Goal: Task Accomplishment & Management: Manage account settings

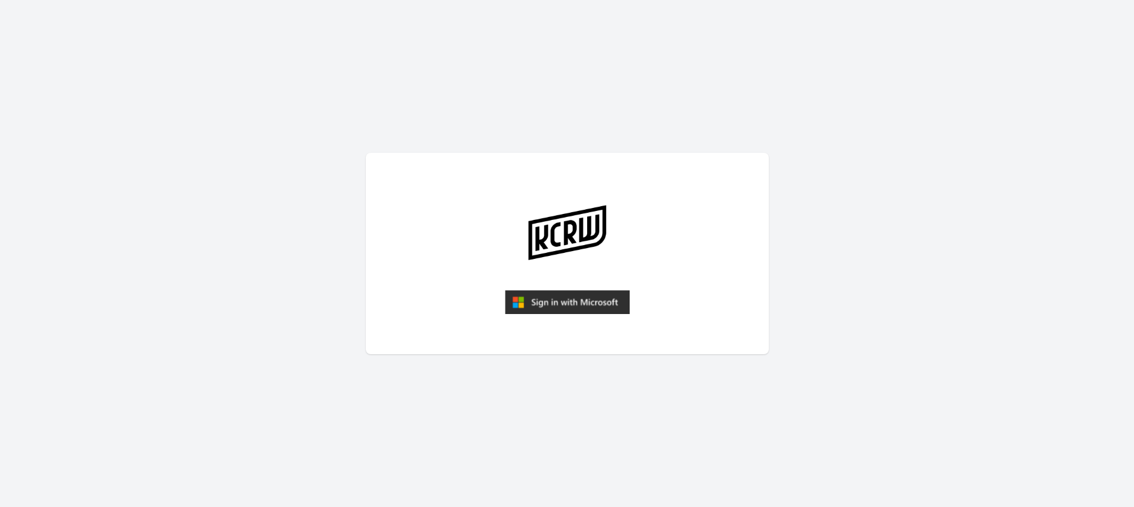
drag, startPoint x: 584, startPoint y: 290, endPoint x: 584, endPoint y: 298, distance: 7.2
click at [584, 294] on article at bounding box center [567, 254] width 403 height 202
click at [522, 306] on img "submit" at bounding box center [567, 302] width 125 height 24
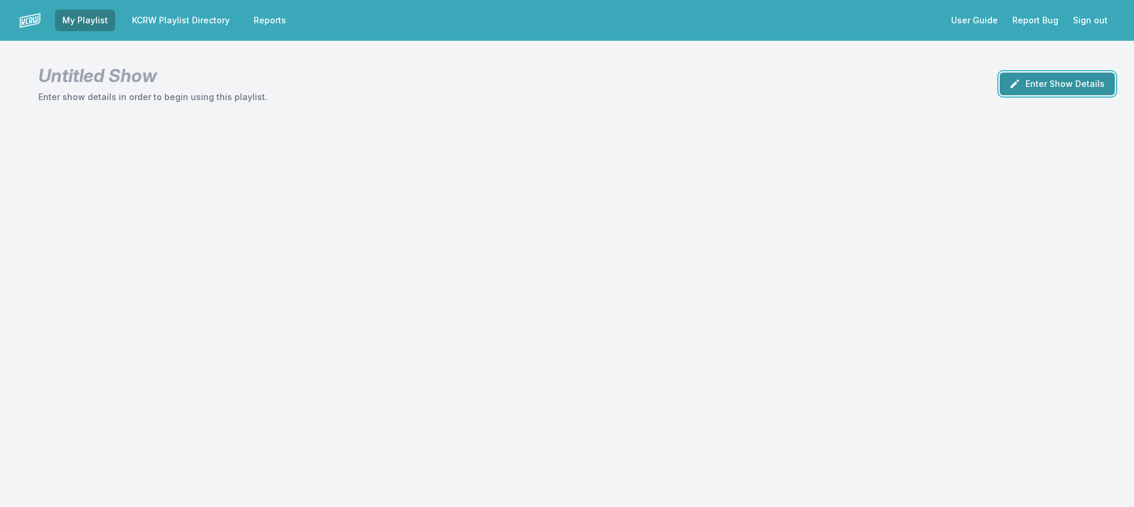
click at [1070, 86] on button "Enter Show Details" at bounding box center [1057, 84] width 115 height 23
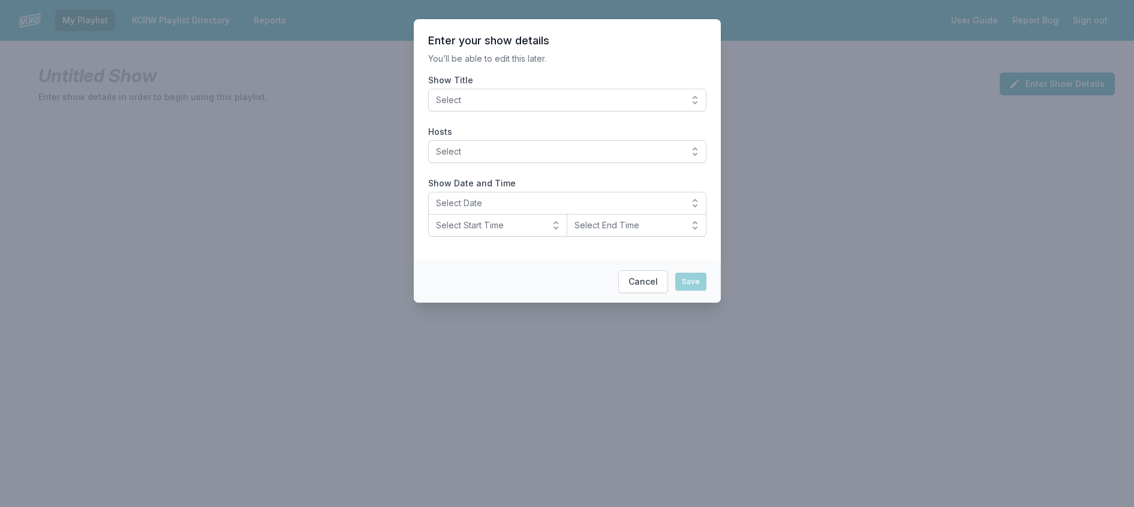
click at [639, 112] on button "Select" at bounding box center [567, 100] width 278 height 23
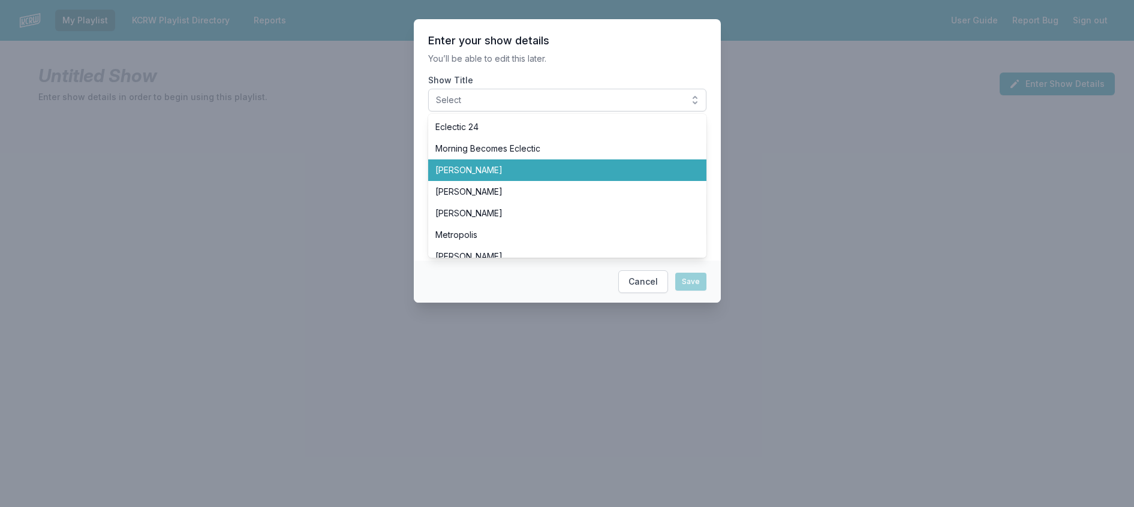
scroll to position [360, 0]
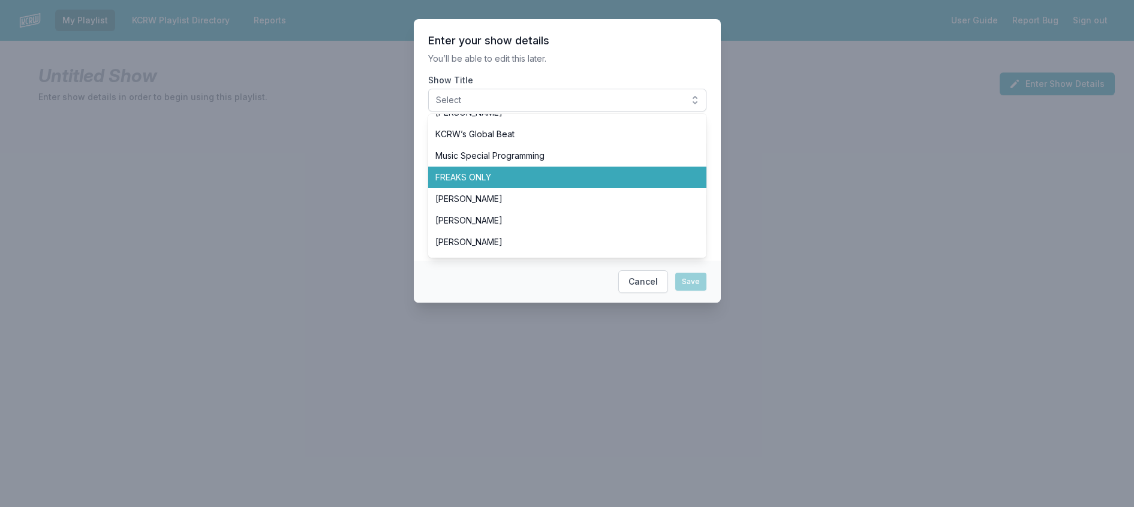
click at [563, 184] on span "FREAKS ONLY" at bounding box center [560, 178] width 250 height 12
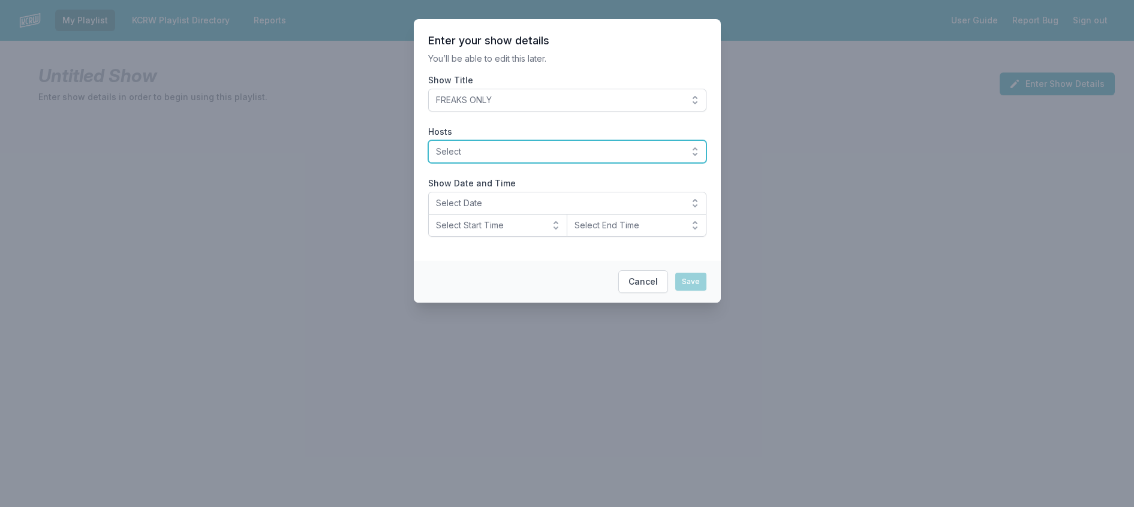
click at [544, 158] on span "Select" at bounding box center [559, 152] width 246 height 12
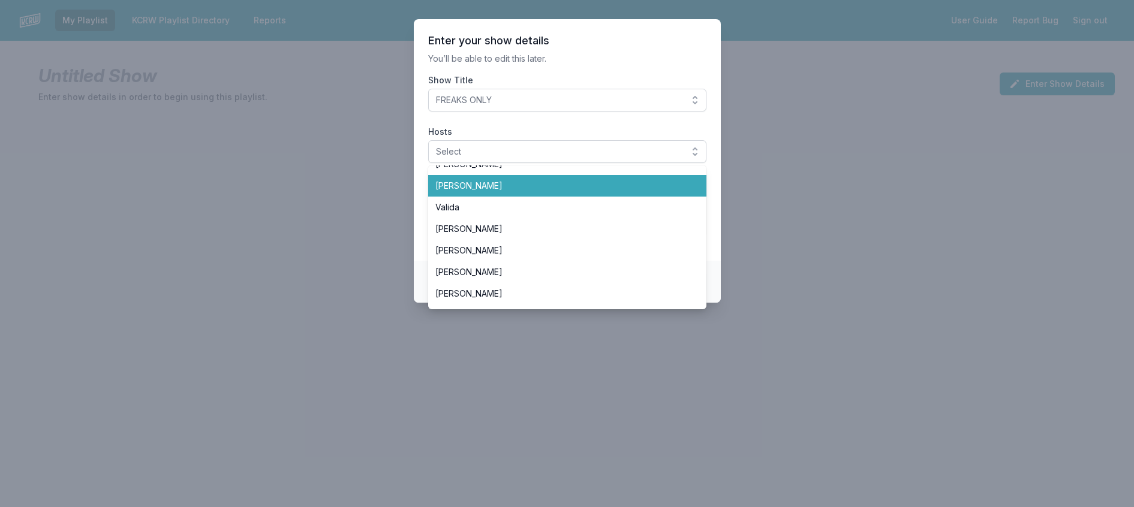
click at [493, 192] on span "[PERSON_NAME]" at bounding box center [560, 186] width 250 height 12
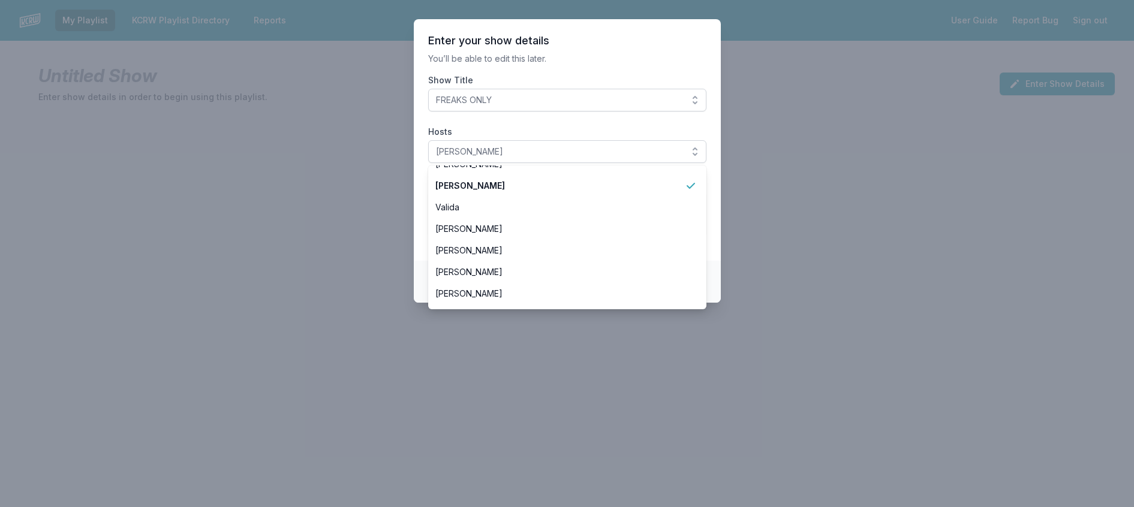
click at [579, 54] on section "Enter your show details You’ll be able to edit this later. Show Title FREAKS ON…" at bounding box center [567, 140] width 307 height 242
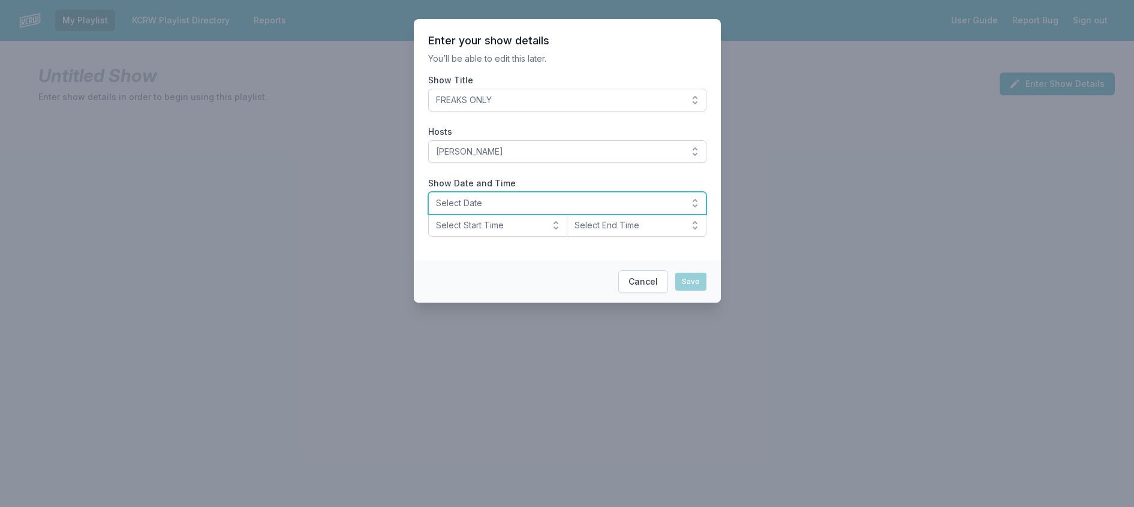
click at [458, 215] on button "Select Date" at bounding box center [567, 203] width 278 height 23
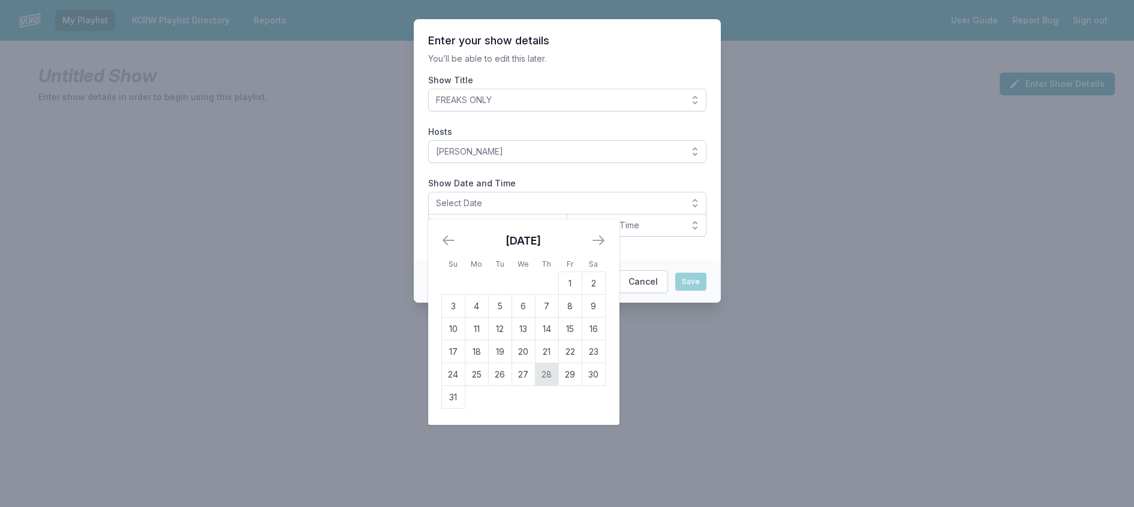
click at [535, 386] on td "28" at bounding box center [546, 375] width 23 height 23
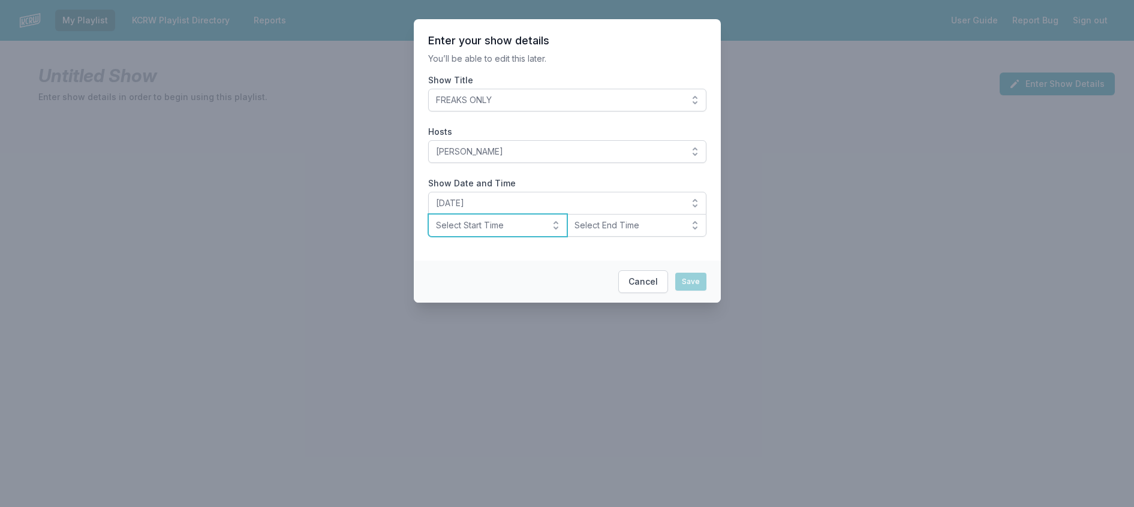
click at [476, 232] on span "Select Start Time" at bounding box center [489, 226] width 107 height 12
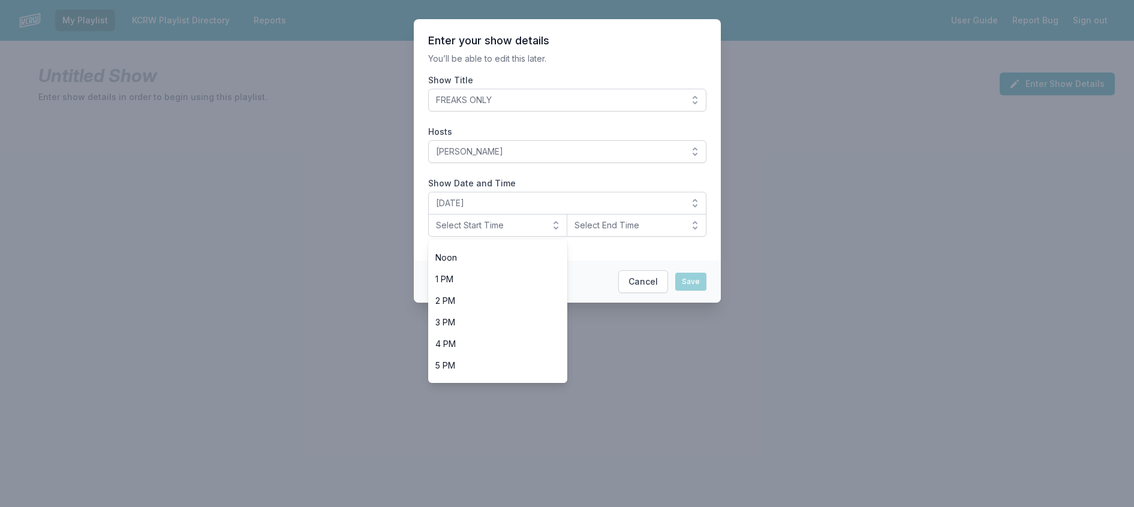
scroll to position [426, 0]
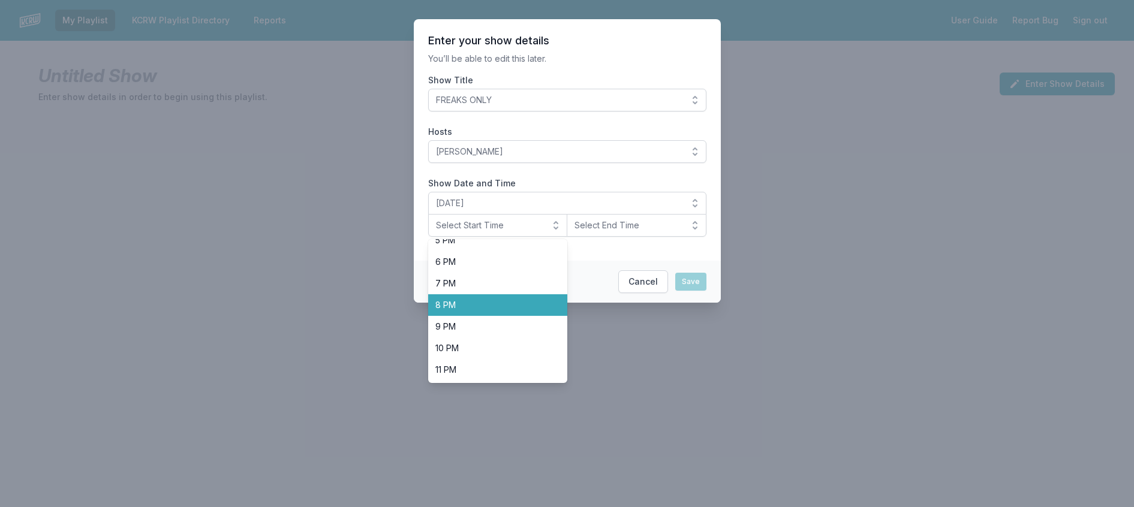
click at [479, 311] on span "8 PM" at bounding box center [490, 305] width 111 height 12
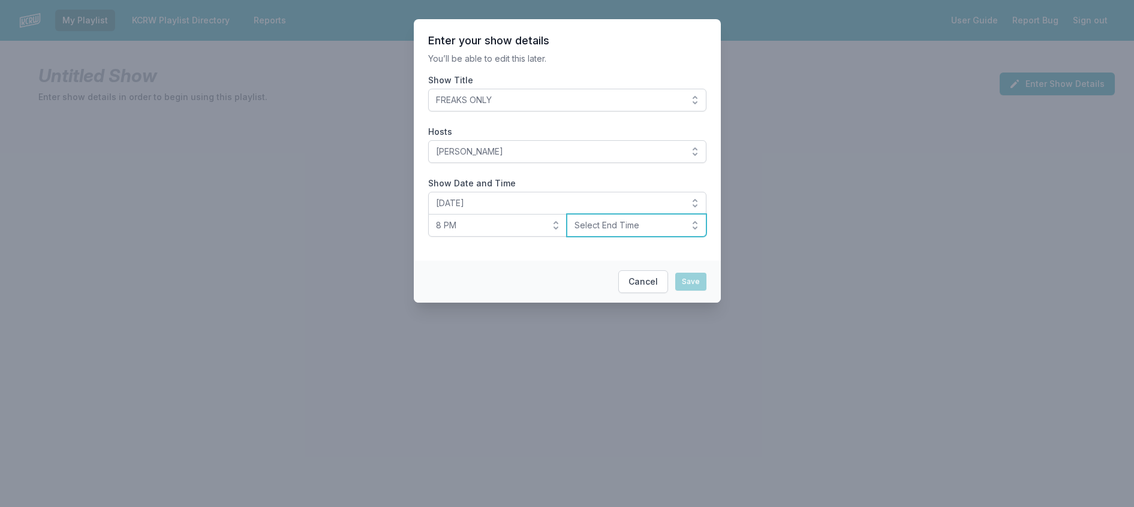
click at [619, 232] on span "Select End Time" at bounding box center [628, 226] width 107 height 12
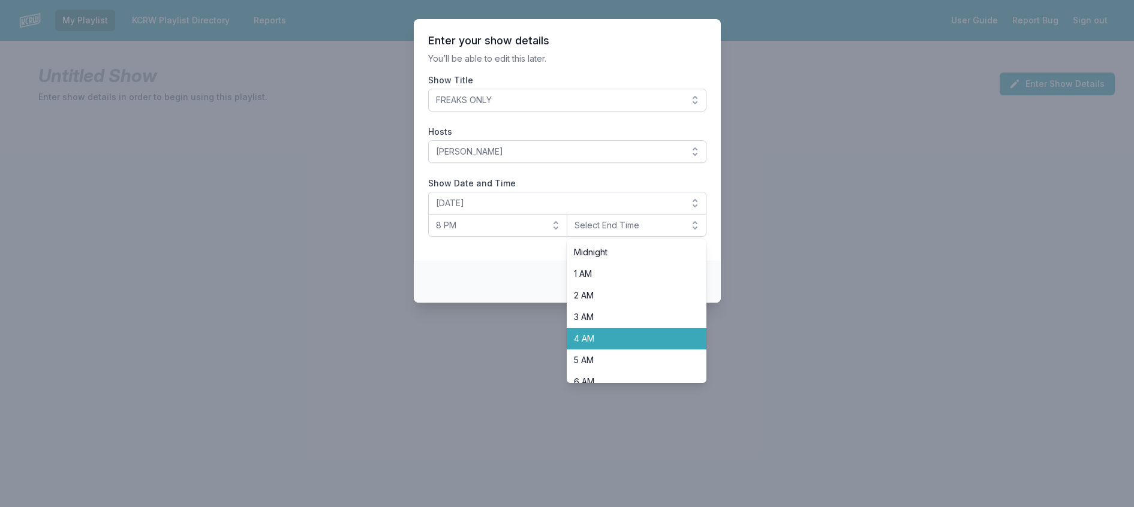
scroll to position [420, 0]
click at [623, 359] on li "10 PM" at bounding box center [637, 349] width 140 height 22
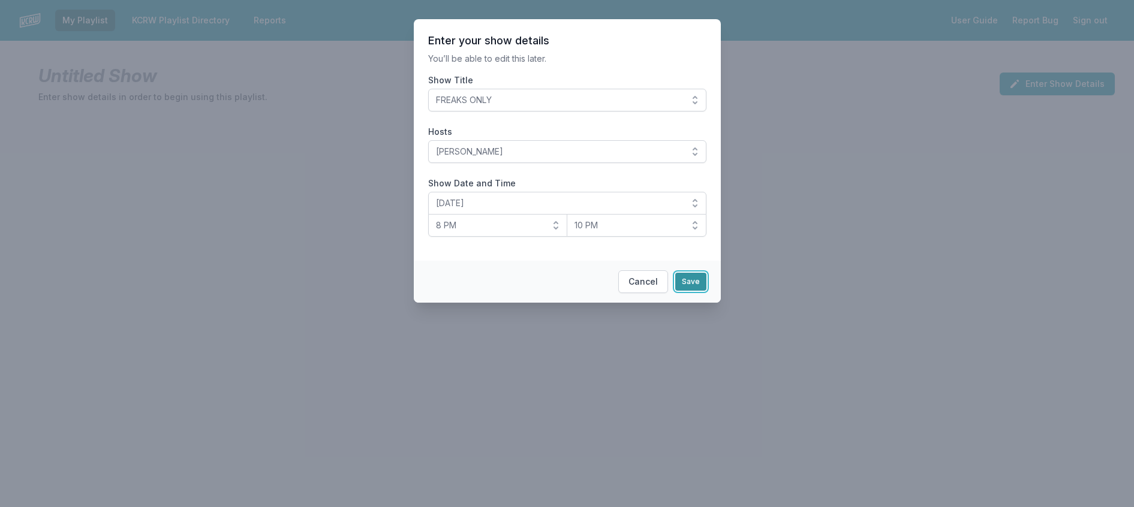
click at [701, 291] on button "Save" at bounding box center [690, 282] width 31 height 18
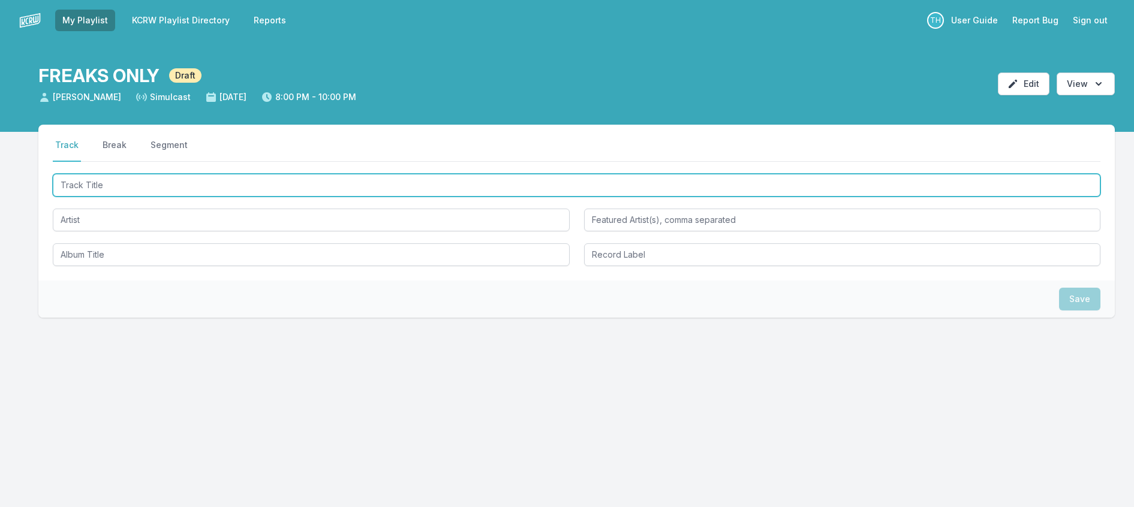
click at [95, 197] on input "Track Title" at bounding box center [577, 185] width 1048 height 23
type input "Bloodsucker"
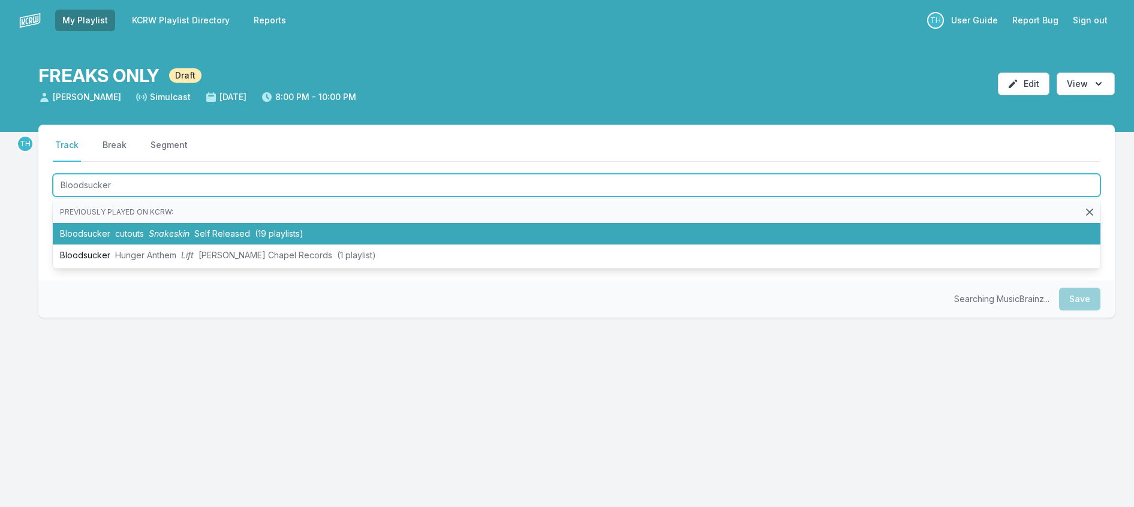
click at [180, 239] on span "Snakeskin" at bounding box center [169, 234] width 41 height 10
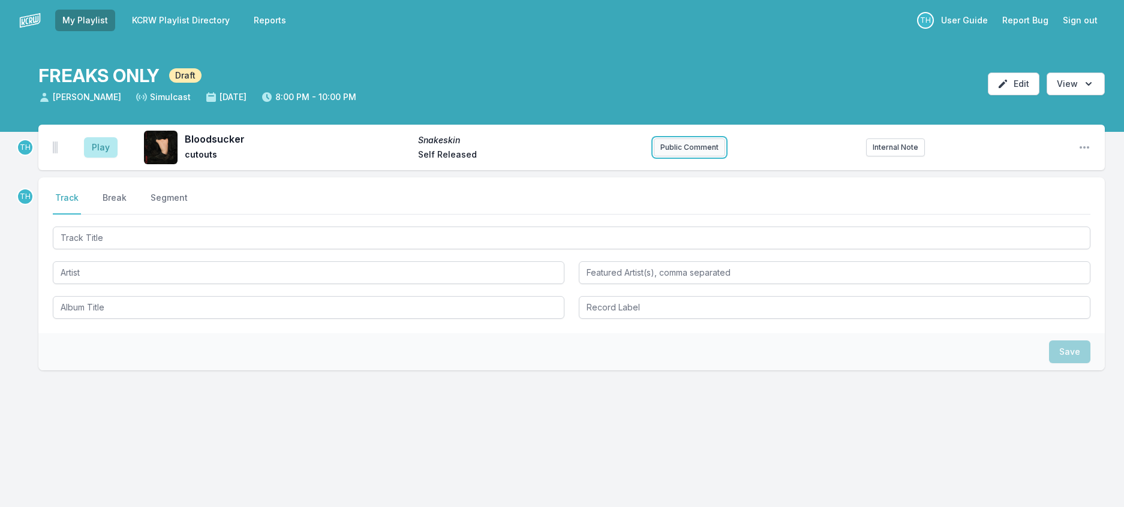
click at [690, 157] on button "Public Comment" at bounding box center [689, 148] width 71 height 18
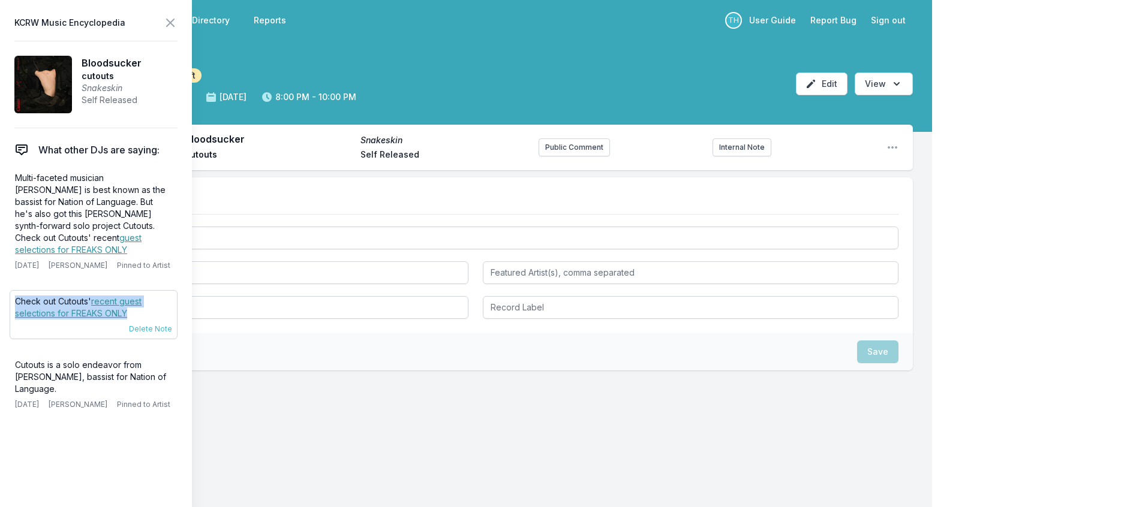
drag, startPoint x: 148, startPoint y: 334, endPoint x: 17, endPoint y: 329, distance: 130.9
click at [17, 320] on p "Check out Cutouts' recent guest selections for FREAKS ONLY" at bounding box center [93, 308] width 157 height 24
copy p "Check out Cutouts' recent guest selections for FREAKS ONLY"
click at [554, 157] on button "Public Comment" at bounding box center [574, 148] width 71 height 18
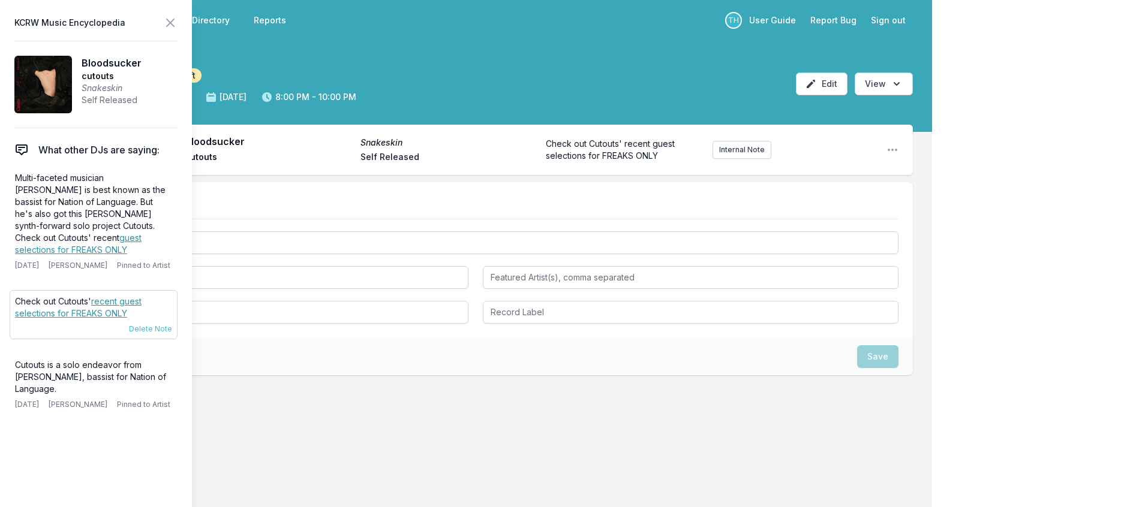
click at [119, 319] on link "recent guest selections for FREAKS ONLY" at bounding box center [78, 307] width 127 height 22
click at [627, 161] on span "Check out Cutouts' recent guest selections for FREAKS ONLY" at bounding box center [611, 150] width 131 height 22
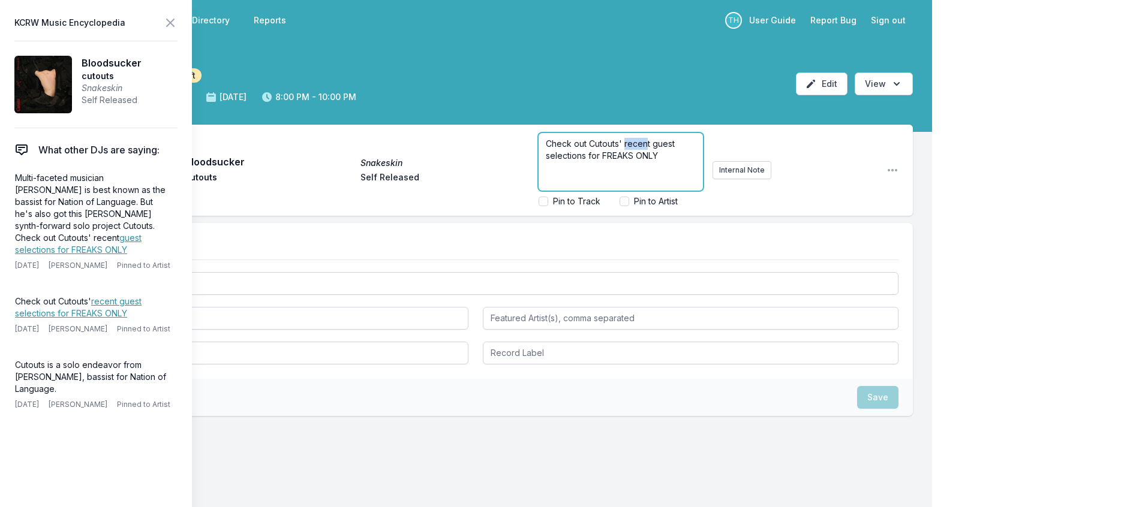
drag, startPoint x: 636, startPoint y: 160, endPoint x: 613, endPoint y: 162, distance: 23.5
click at [613, 161] on span "Check out Cutouts' recent guest selections for FREAKS ONLY" at bounding box center [611, 150] width 131 height 22
drag, startPoint x: 654, startPoint y: 175, endPoint x: 613, endPoint y: 161, distance: 43.6
click at [613, 161] on p "Check out Cutouts' guest selections for FREAKS ONLY" at bounding box center [621, 150] width 150 height 24
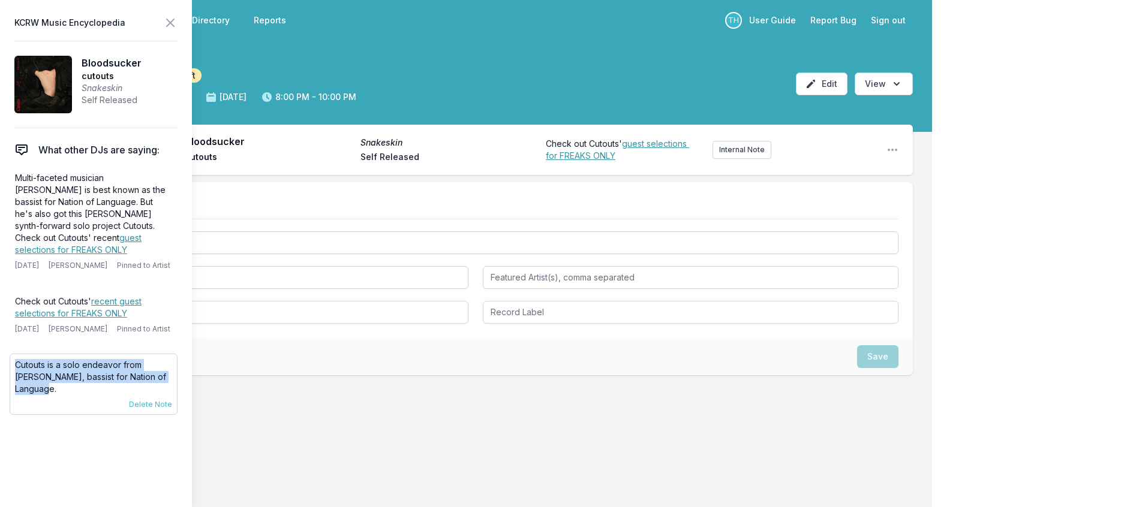
drag, startPoint x: 189, startPoint y: 410, endPoint x: 18, endPoint y: 394, distance: 171.7
click at [18, 394] on p "Cutouts is a solo endeavor from [PERSON_NAME], bassist for Nation of Language." at bounding box center [93, 377] width 157 height 36
copy p "Cutouts is a solo endeavor from [PERSON_NAME], bassist for Nation of Language."
click at [722, 159] on button "Internal Note" at bounding box center [742, 150] width 59 height 18
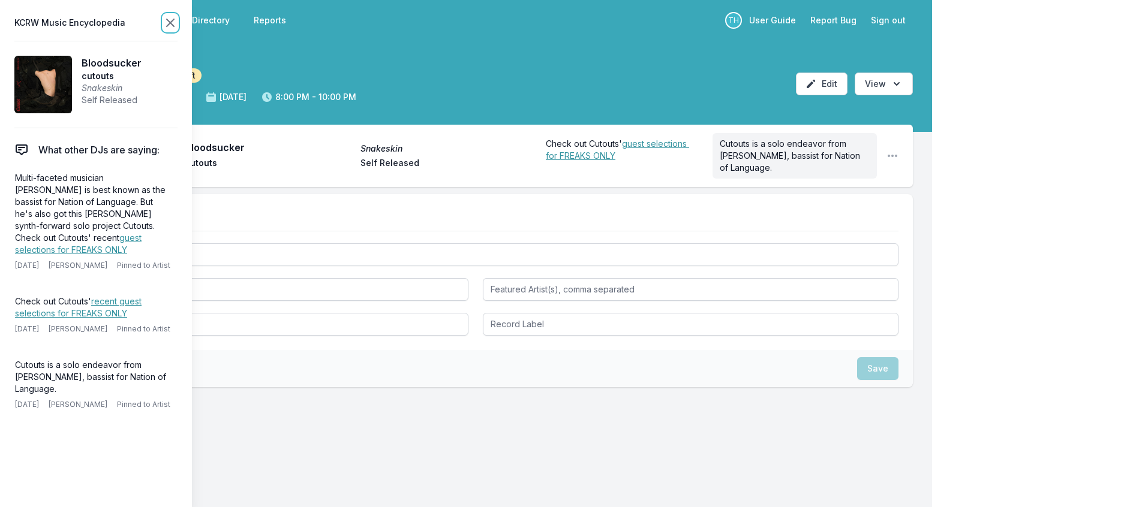
click at [178, 23] on icon at bounding box center [170, 23] width 14 height 14
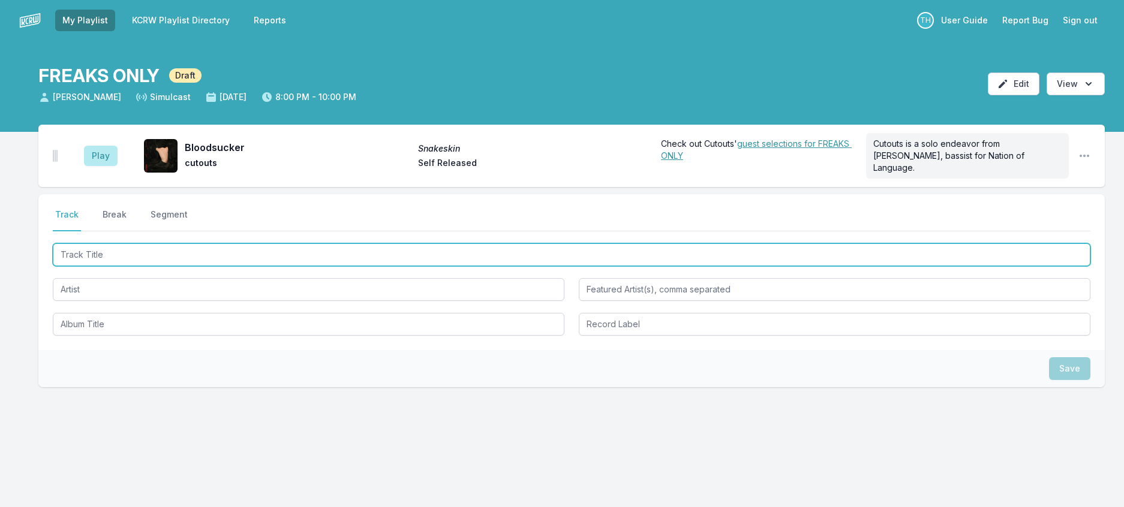
click at [130, 266] on input "Track Title" at bounding box center [572, 255] width 1038 height 23
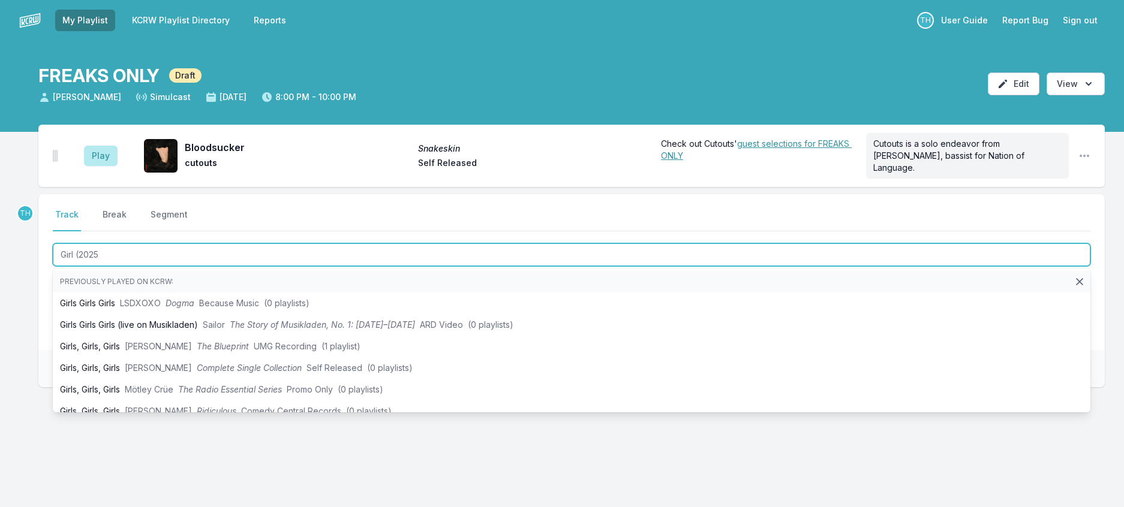
type input "Girl (2025)"
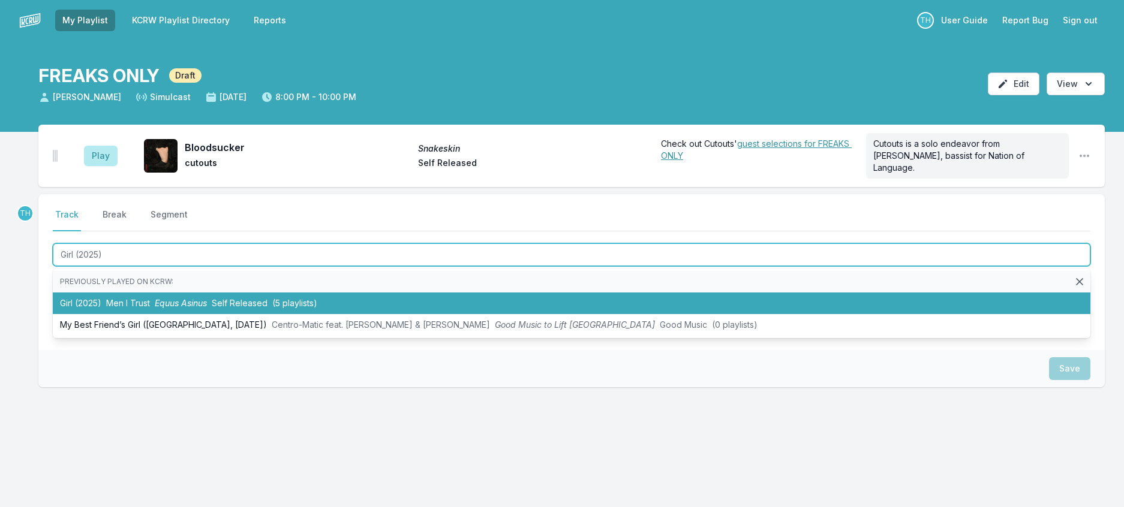
click at [136, 314] on li "Girl (2025) Men I Trust Equus Asinus Self Released (5 playlists)" at bounding box center [572, 304] width 1038 height 22
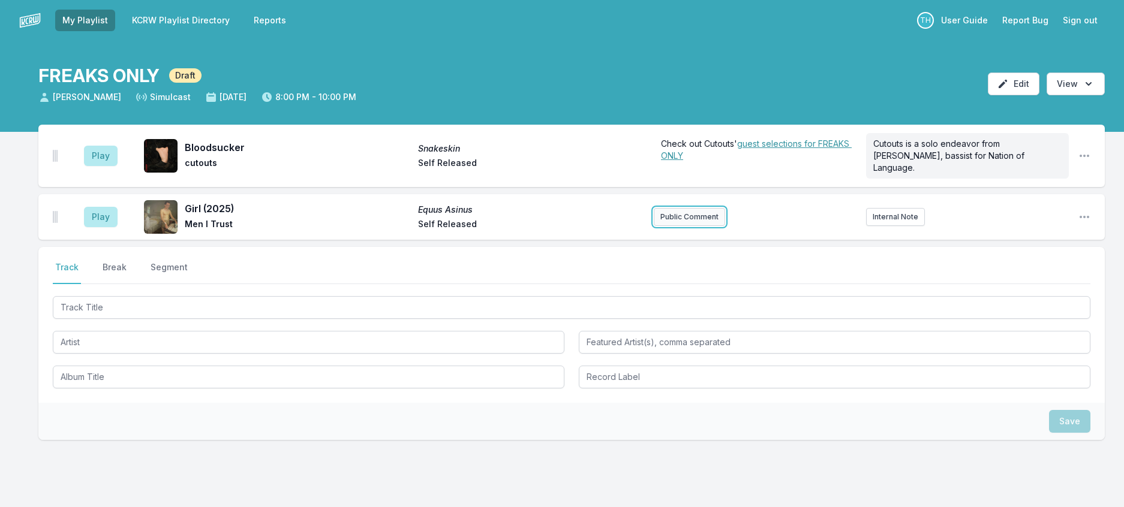
click at [683, 226] on button "Public Comment" at bounding box center [689, 217] width 71 height 18
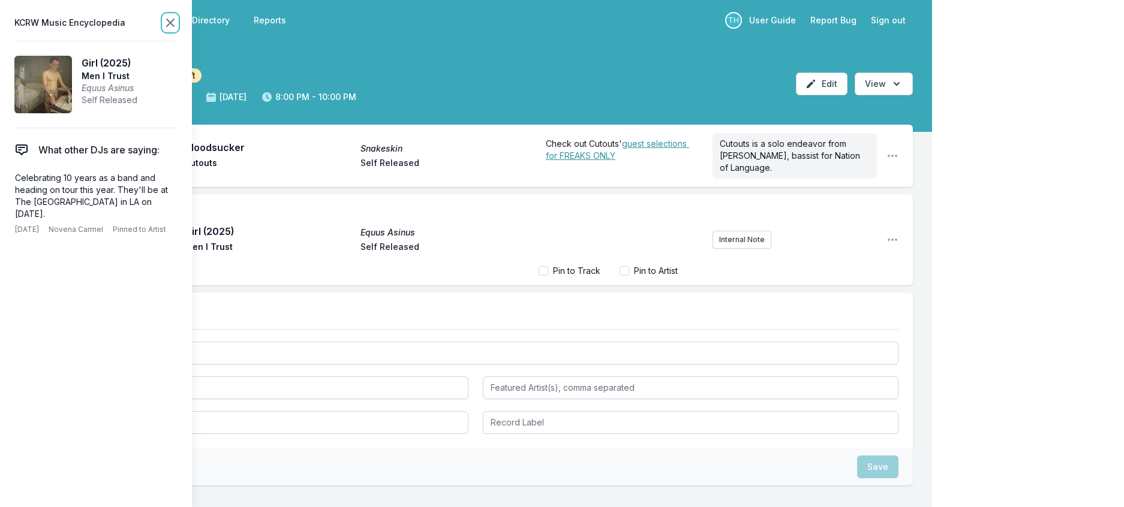
click at [174, 25] on icon at bounding box center [170, 22] width 7 height 7
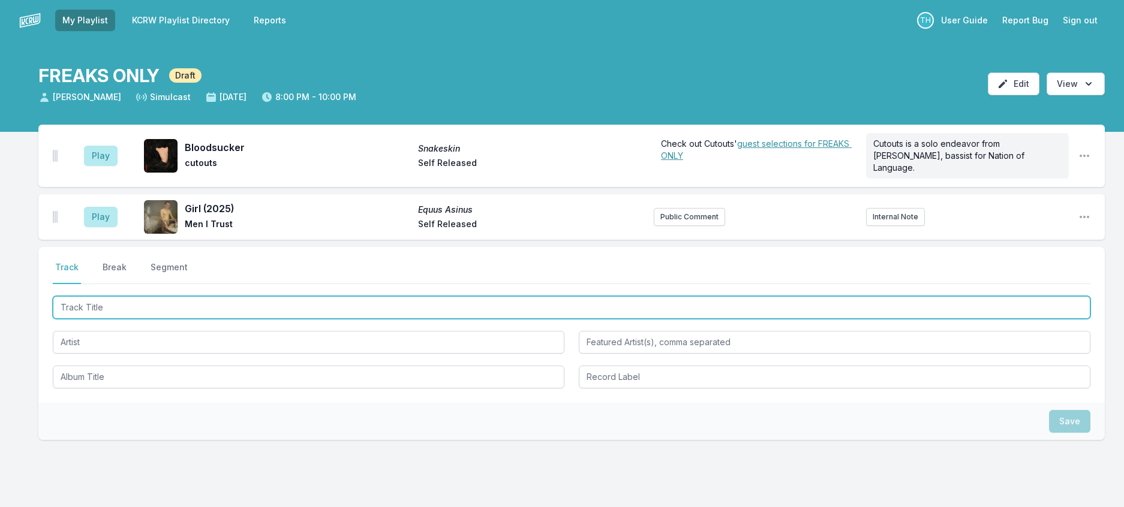
click at [172, 319] on input "Track Title" at bounding box center [572, 307] width 1038 height 23
type input "wonder"
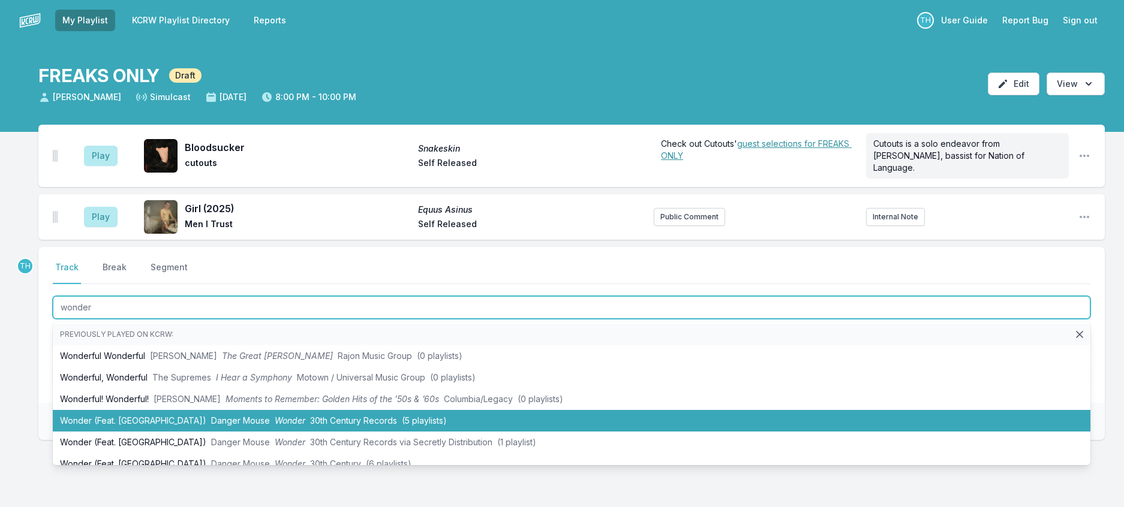
click at [211, 426] on span "Danger Mouse" at bounding box center [240, 421] width 59 height 10
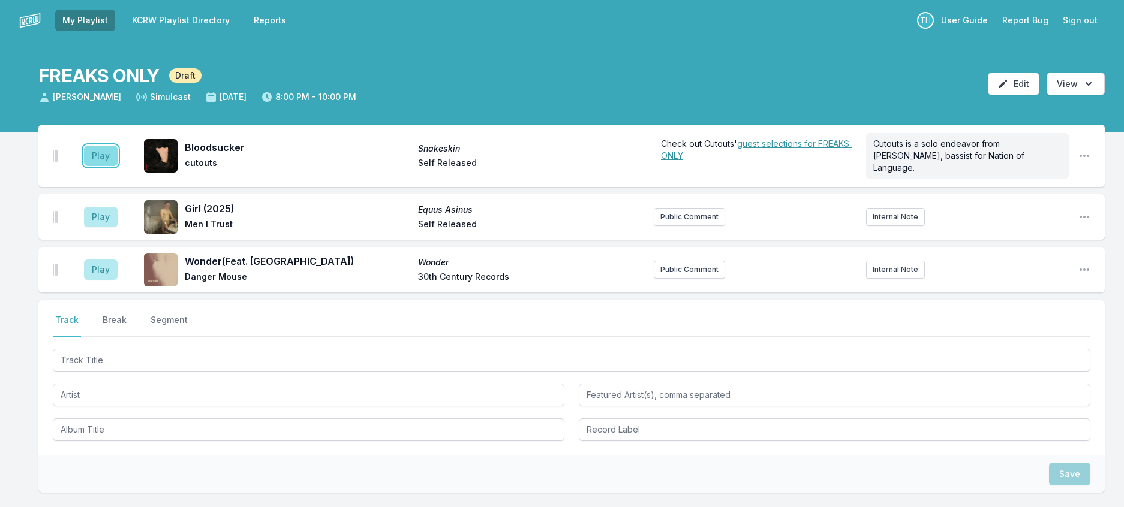
click at [109, 166] on button "Play" at bounding box center [101, 156] width 34 height 20
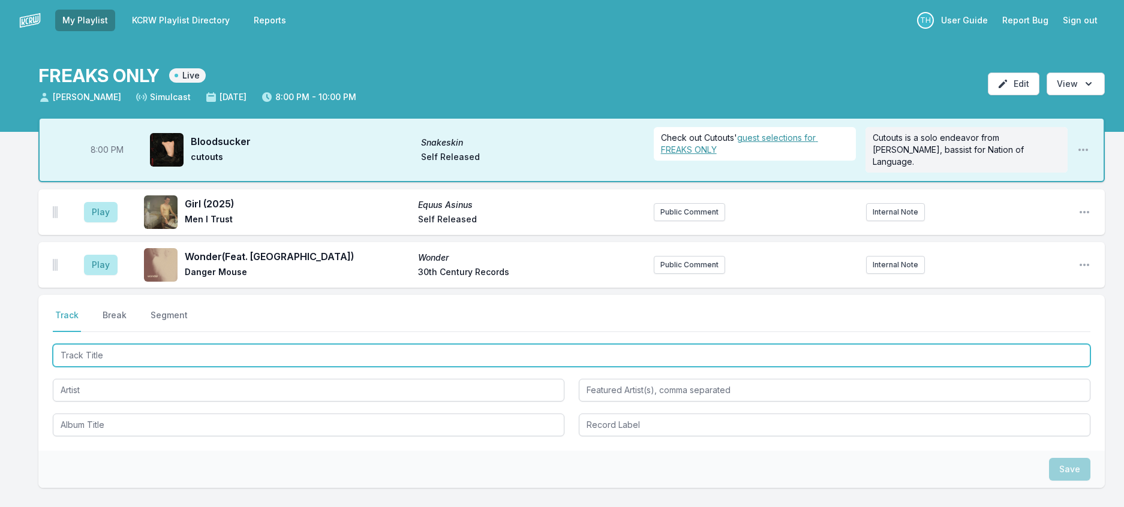
click at [128, 367] on input "Track Title" at bounding box center [572, 355] width 1038 height 23
type input "Bankroll"
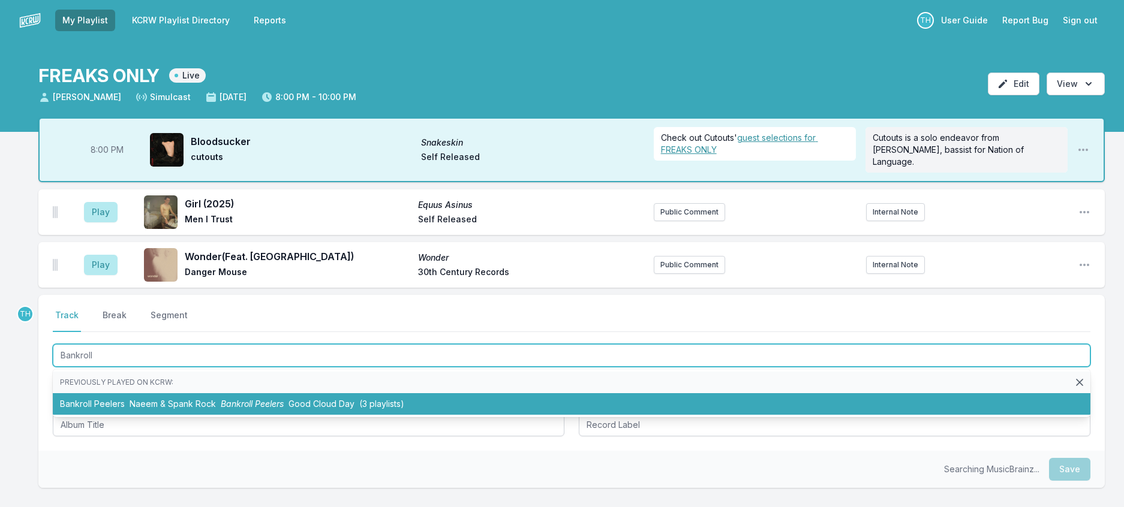
click at [178, 415] on li "Bankroll Peelers Naeem & Spank Rock Bankroll Peelers Good Cloud Day (3 playlist…" at bounding box center [572, 404] width 1038 height 22
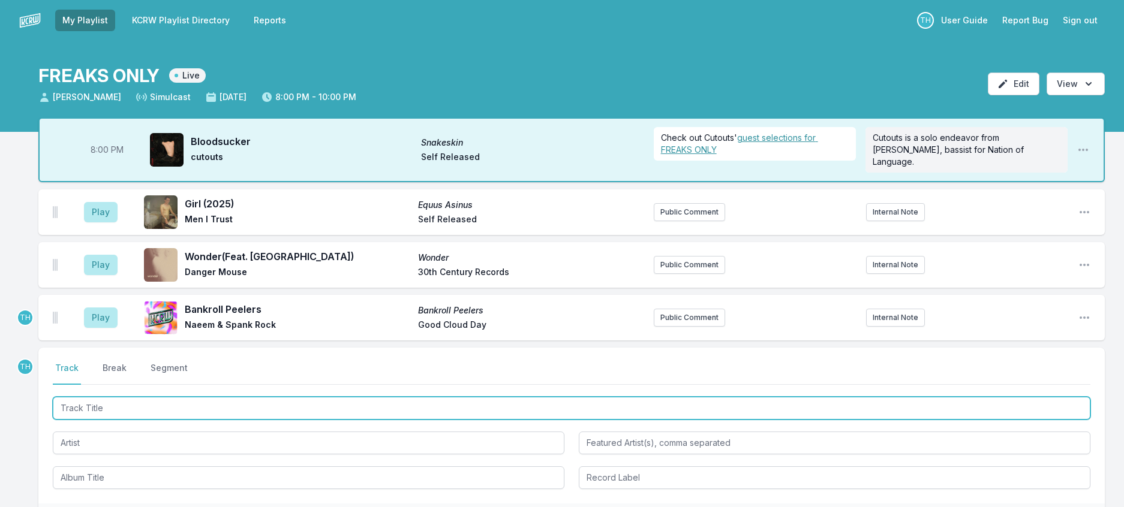
click at [232, 420] on input "Track Title" at bounding box center [572, 408] width 1038 height 23
type input "Disini"
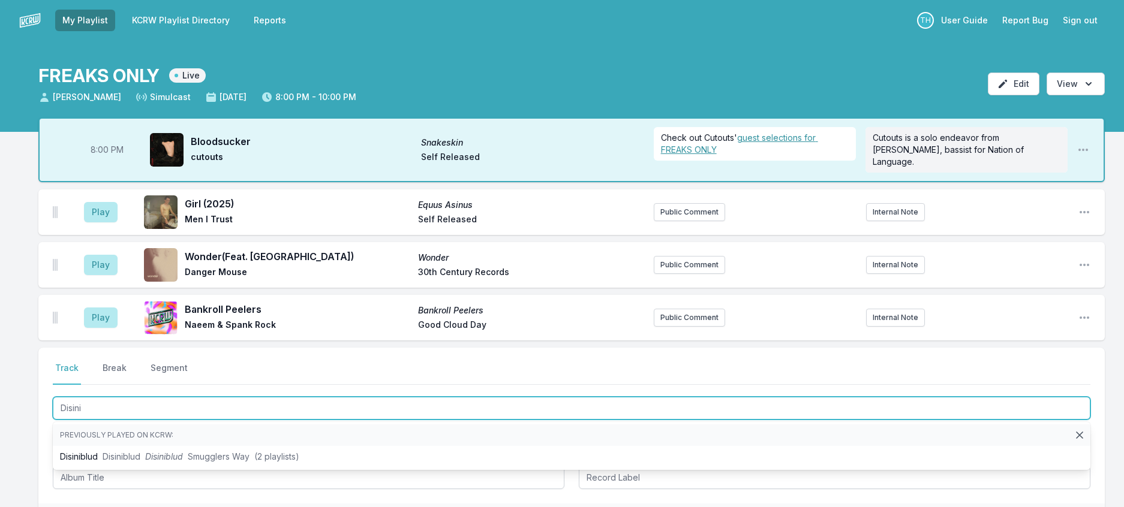
click at [300, 468] on li "Disiniblud Disiniblud Disiniblud Smugglers Way (2 playlists)" at bounding box center [572, 457] width 1038 height 22
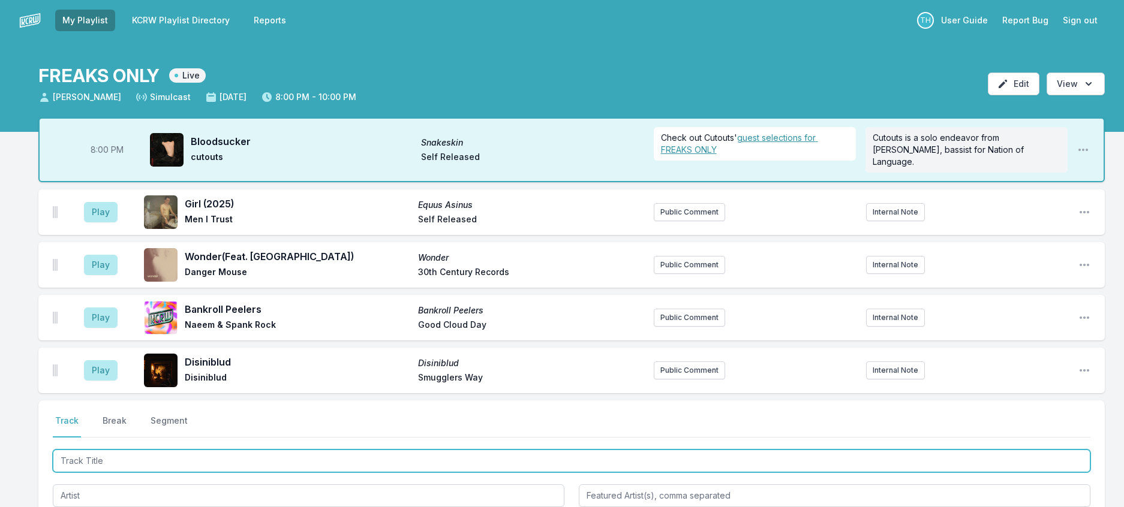
click at [298, 473] on input "Track Title" at bounding box center [572, 461] width 1038 height 23
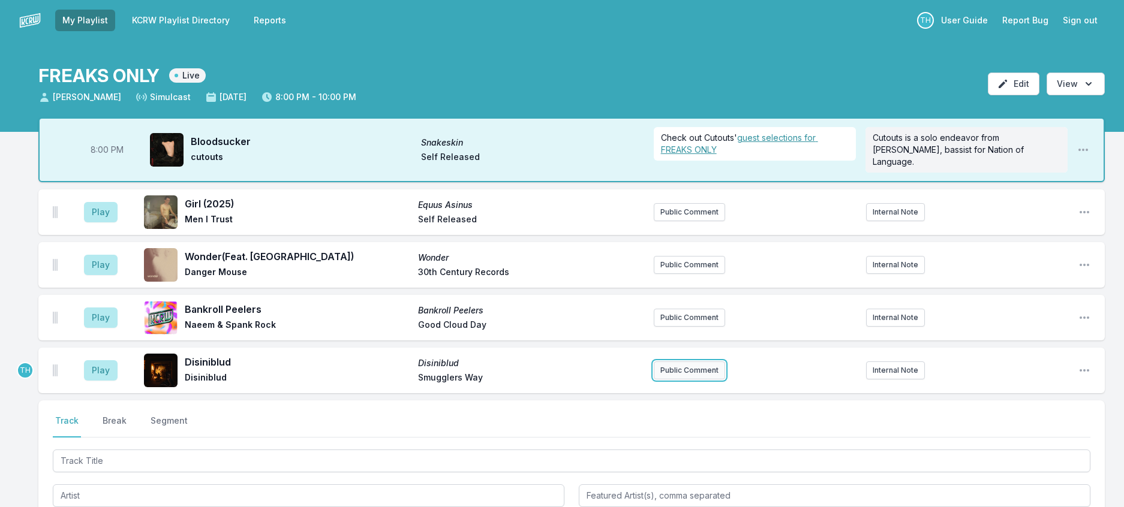
click at [692, 380] on button "Public Comment" at bounding box center [689, 371] width 71 height 18
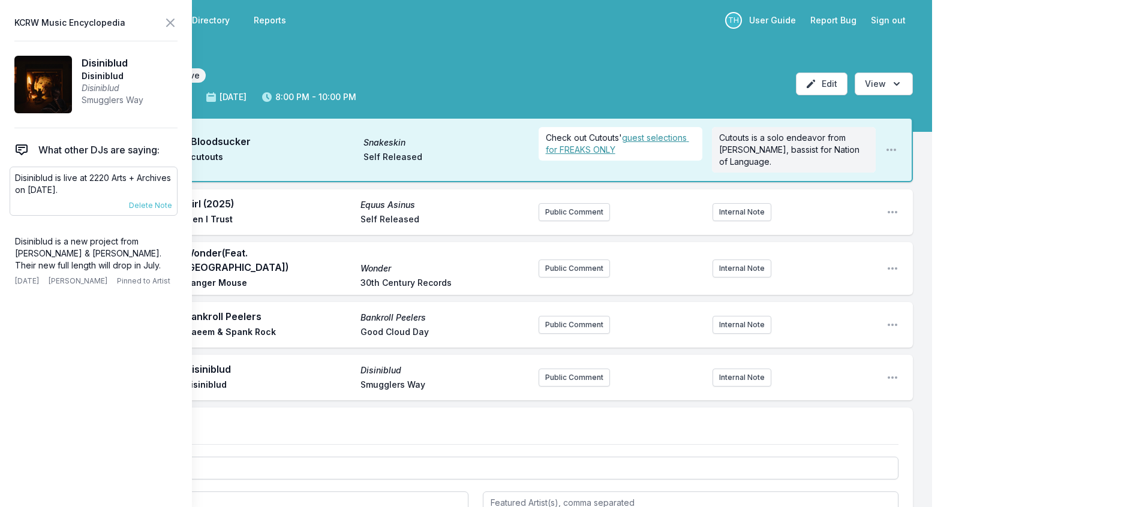
drag, startPoint x: 104, startPoint y: 216, endPoint x: 12, endPoint y: 197, distance: 93.8
click at [12, 197] on div "Disiniblud is live at 2220 Arts + Archives on [DATE]. [DATE] [PERSON_NAME] Pinn…" at bounding box center [94, 191] width 168 height 49
copy p "Disiniblud is live at 2220 Arts + Archives on [DATE]."
click at [539, 387] on button "Public Comment" at bounding box center [574, 378] width 71 height 18
click at [178, 24] on icon at bounding box center [170, 23] width 14 height 14
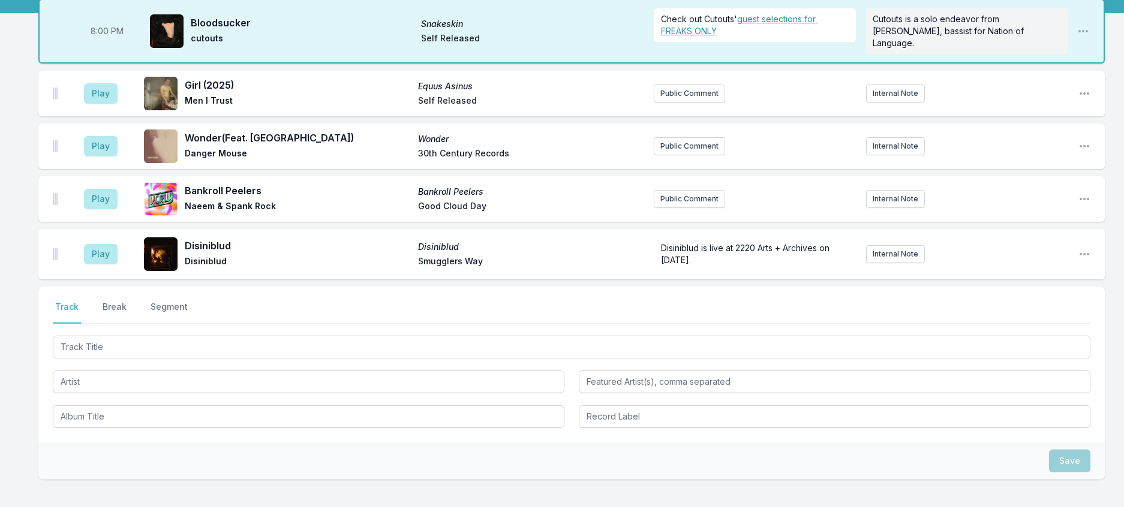
scroll to position [120, 0]
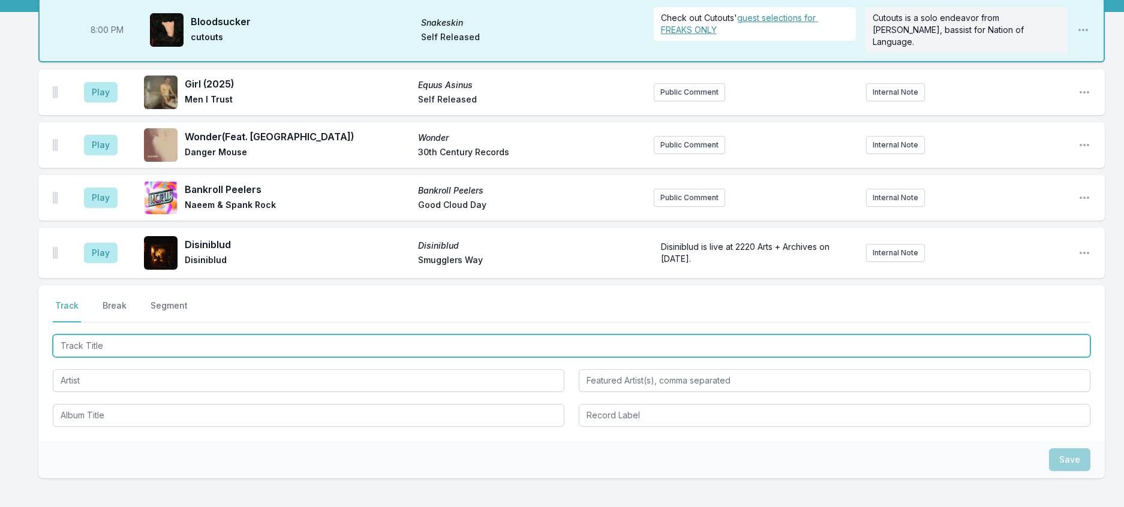
click at [182, 358] on input "Track Title" at bounding box center [572, 346] width 1038 height 23
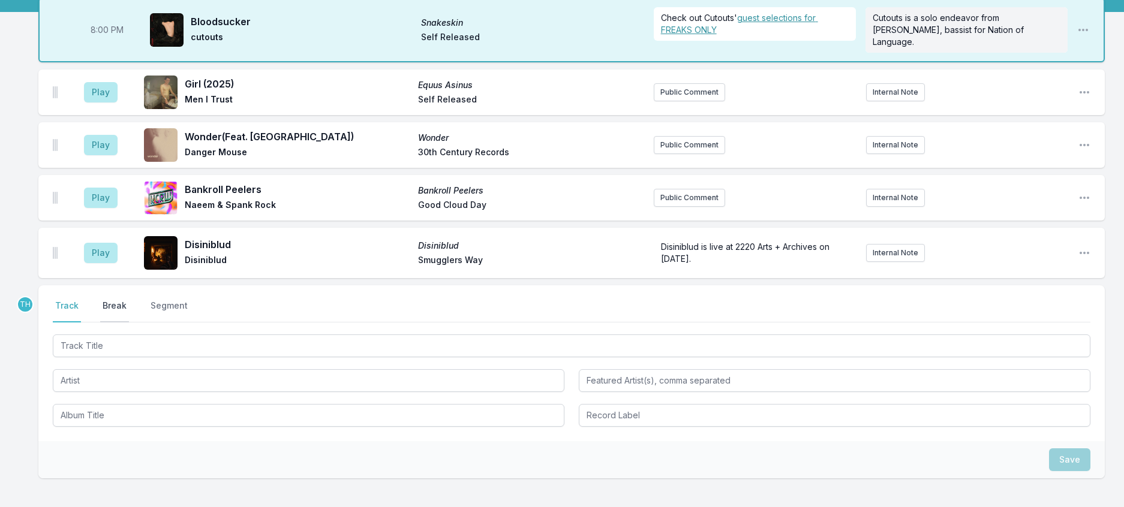
click at [124, 323] on button "Break" at bounding box center [114, 311] width 29 height 23
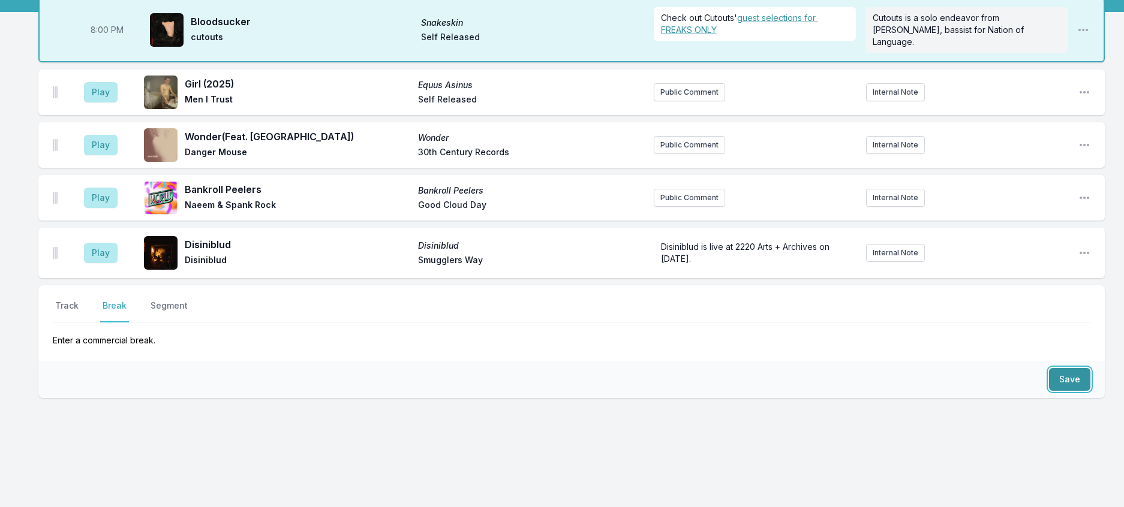
click at [1058, 391] on button "Save" at bounding box center [1069, 379] width 41 height 23
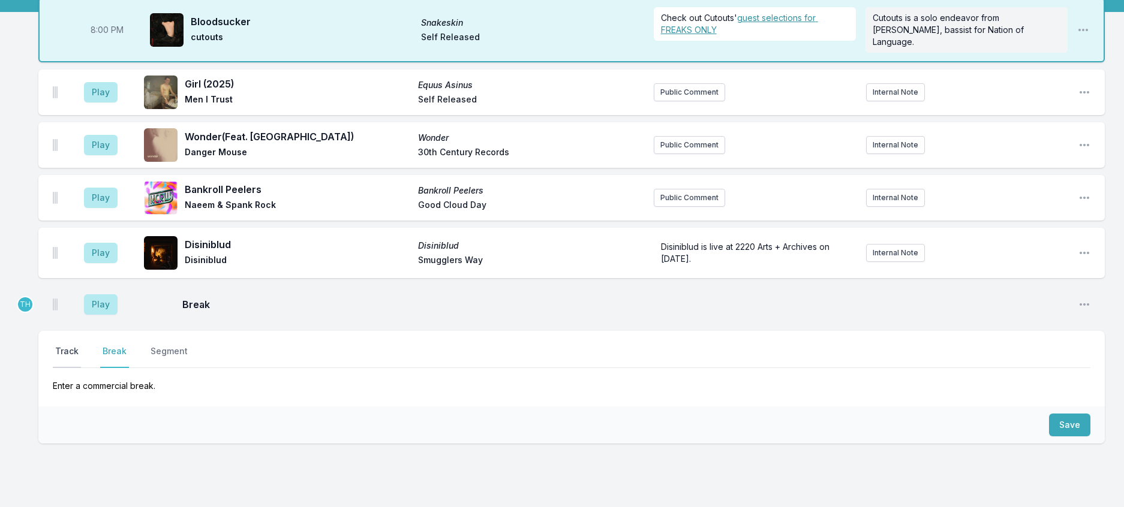
click at [73, 368] on button "Track" at bounding box center [67, 357] width 28 height 23
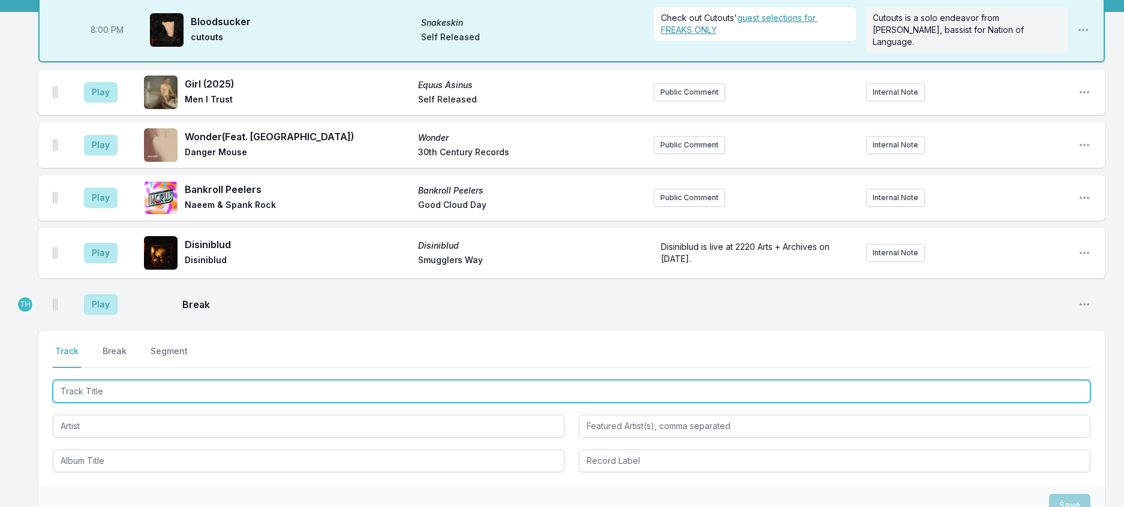
click at [99, 403] on input "Track Title" at bounding box center [572, 391] width 1038 height 23
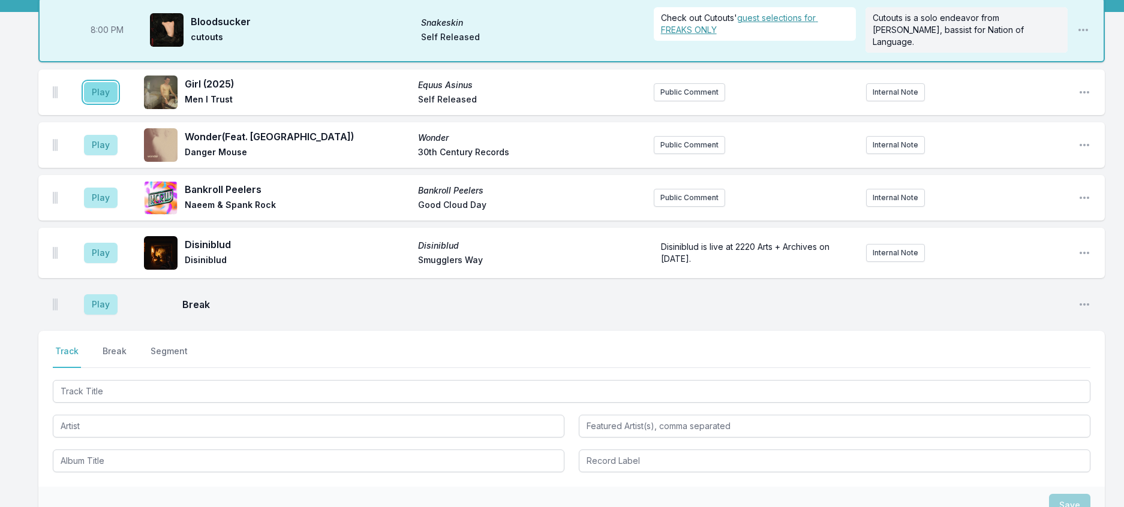
click at [118, 103] on button "Play" at bounding box center [101, 92] width 34 height 20
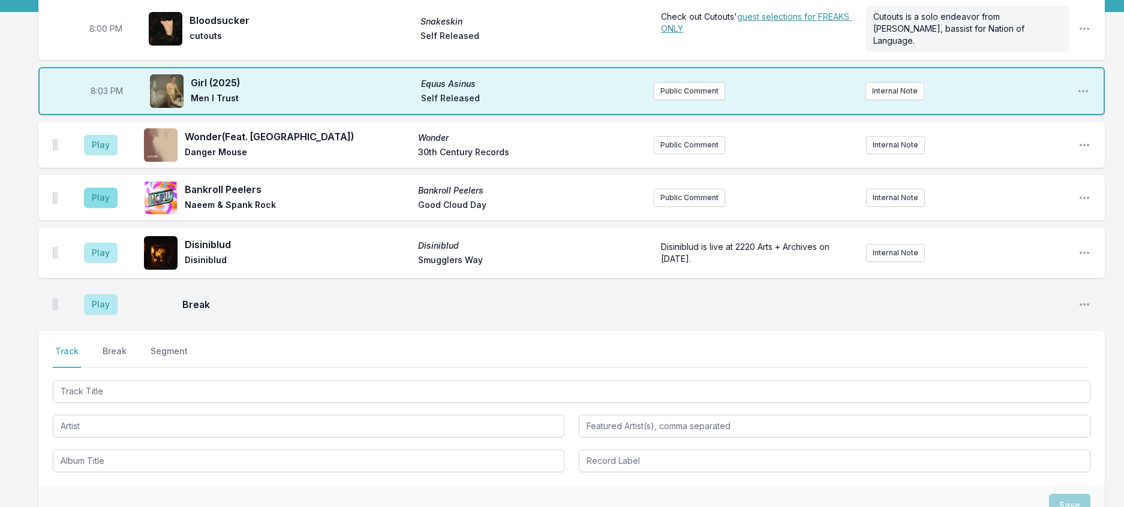
scroll to position [240, 0]
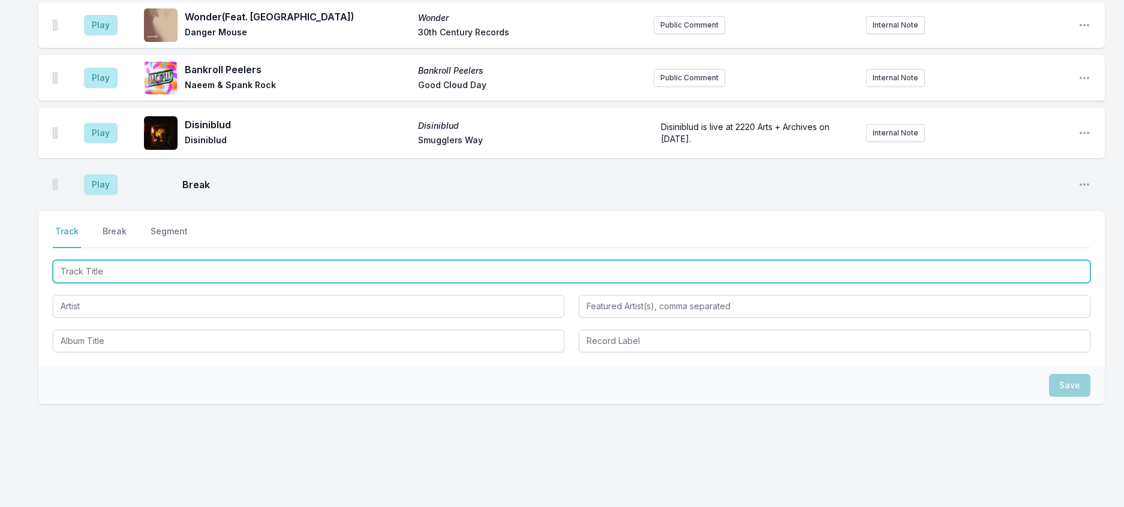
click at [118, 283] on input "Track Title" at bounding box center [572, 271] width 1038 height 23
type input "Taro #1 + #2"
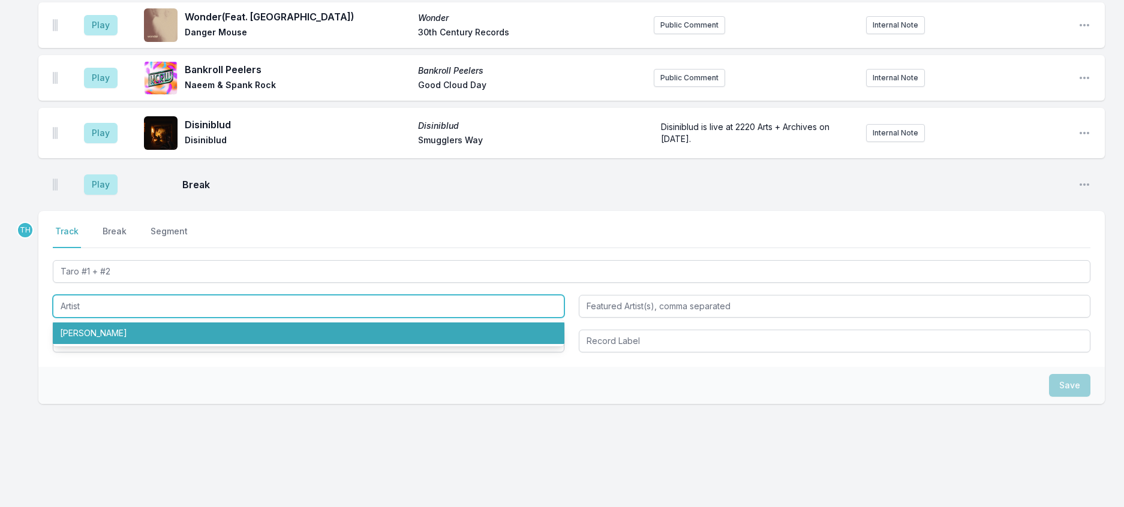
click at [110, 344] on li "[PERSON_NAME]" at bounding box center [309, 334] width 512 height 22
type input "[PERSON_NAME]"
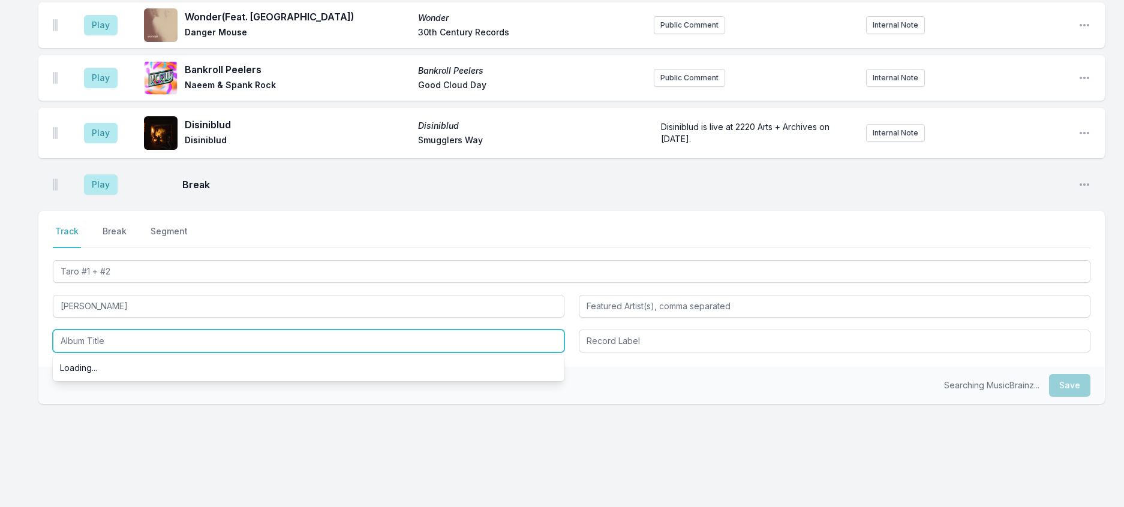
click at [87, 353] on input "Album Title" at bounding box center [309, 341] width 512 height 23
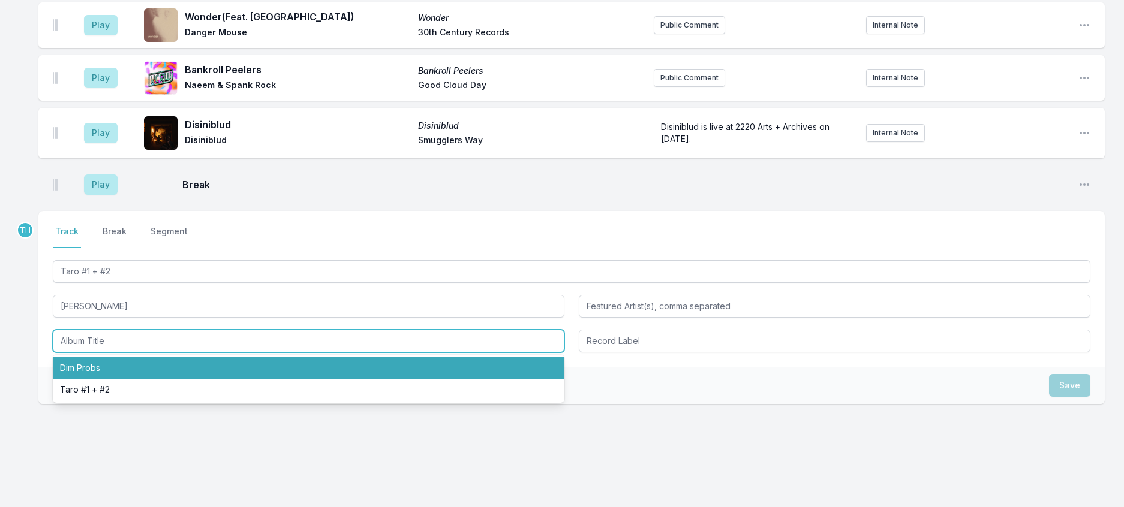
drag, startPoint x: 94, startPoint y: 425, endPoint x: 102, endPoint y: 421, distance: 9.1
click at [95, 379] on li "Dim Probs" at bounding box center [309, 369] width 512 height 22
type input "Dim Probs"
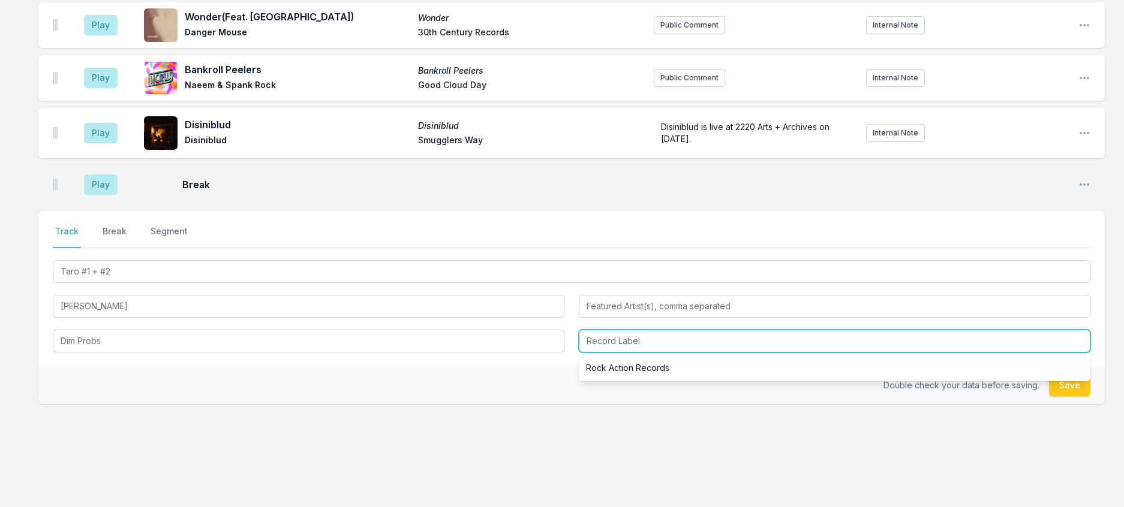
click at [603, 353] on input "Record Label" at bounding box center [835, 341] width 512 height 23
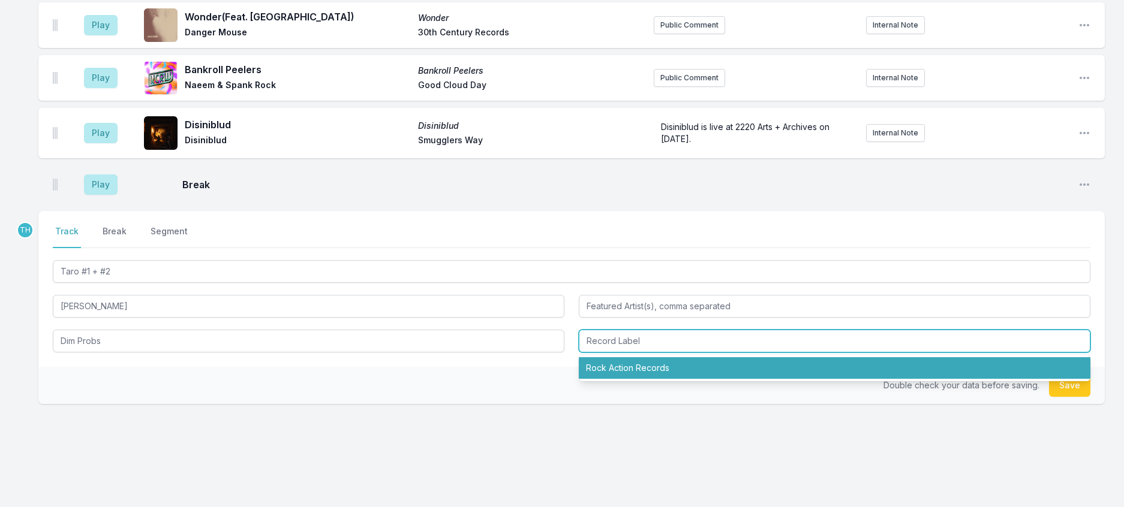
click at [614, 379] on li "Rock Action Records" at bounding box center [835, 369] width 512 height 22
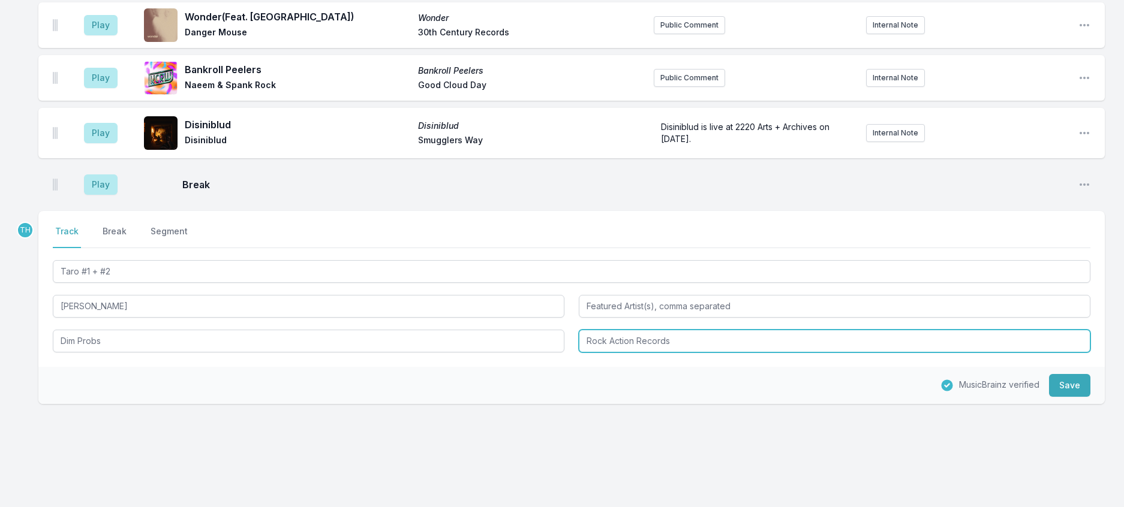
drag, startPoint x: 640, startPoint y: 396, endPoint x: 924, endPoint y: 445, distance: 288.5
click at [924, 404] on div "TH Select a tab Track Break Segment Track Break Segment Taro #1 + #2 [PERSON_NA…" at bounding box center [571, 307] width 1067 height 193
type input "Rock Action"
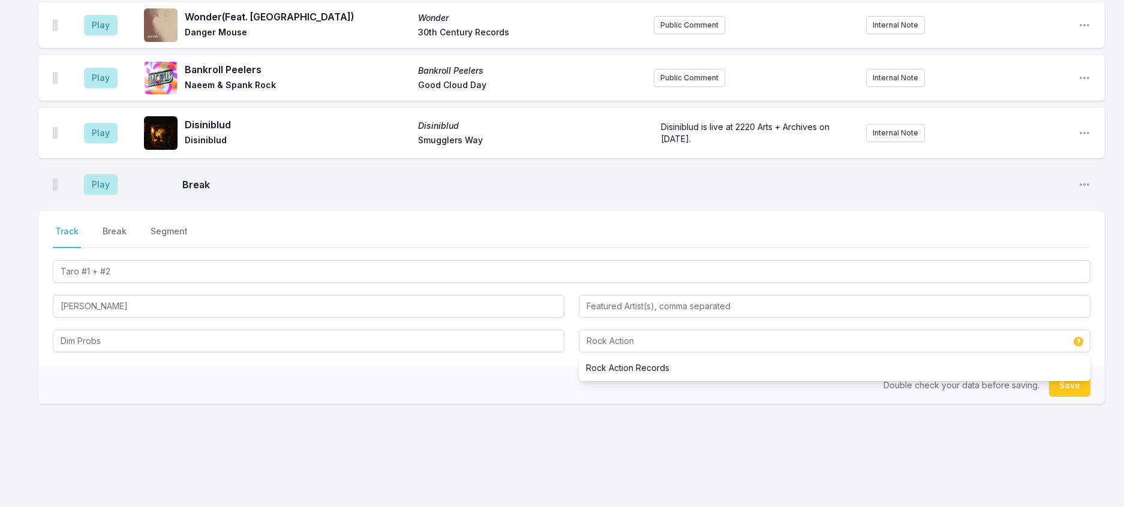
drag, startPoint x: 498, startPoint y: 443, endPoint x: 633, endPoint y: 415, distance: 138.5
click at [498, 404] on div "Double check your data before saving. Save" at bounding box center [571, 385] width 1067 height 37
click at [1057, 397] on button "Save" at bounding box center [1069, 385] width 41 height 23
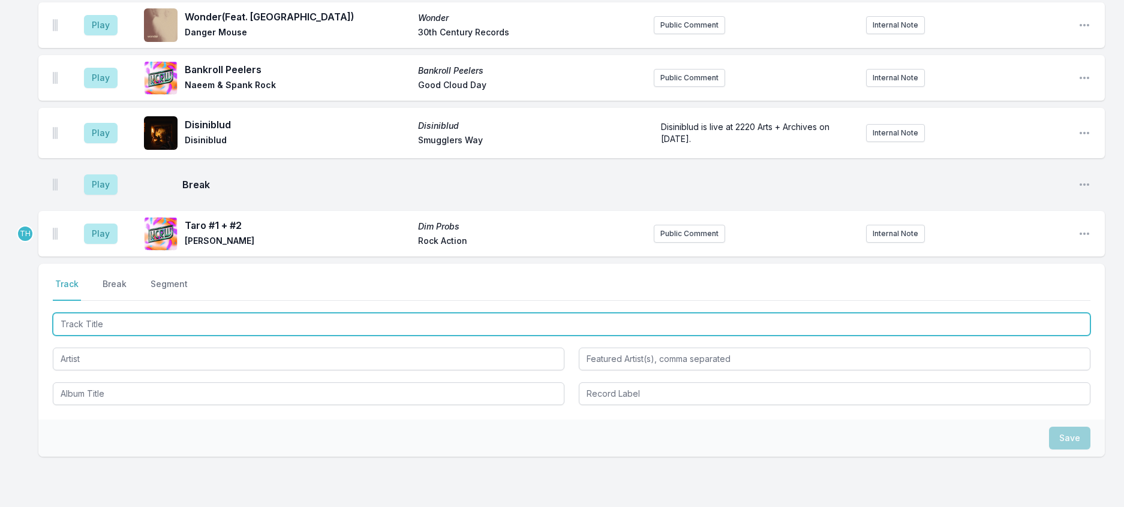
click at [137, 336] on input "Track Title" at bounding box center [572, 324] width 1038 height 23
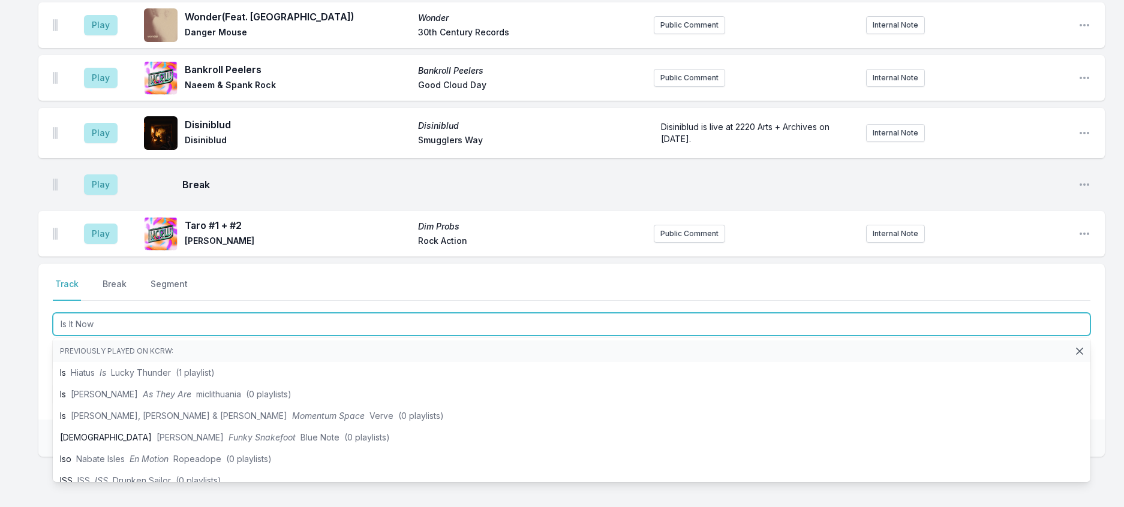
type input "Is It Now?"
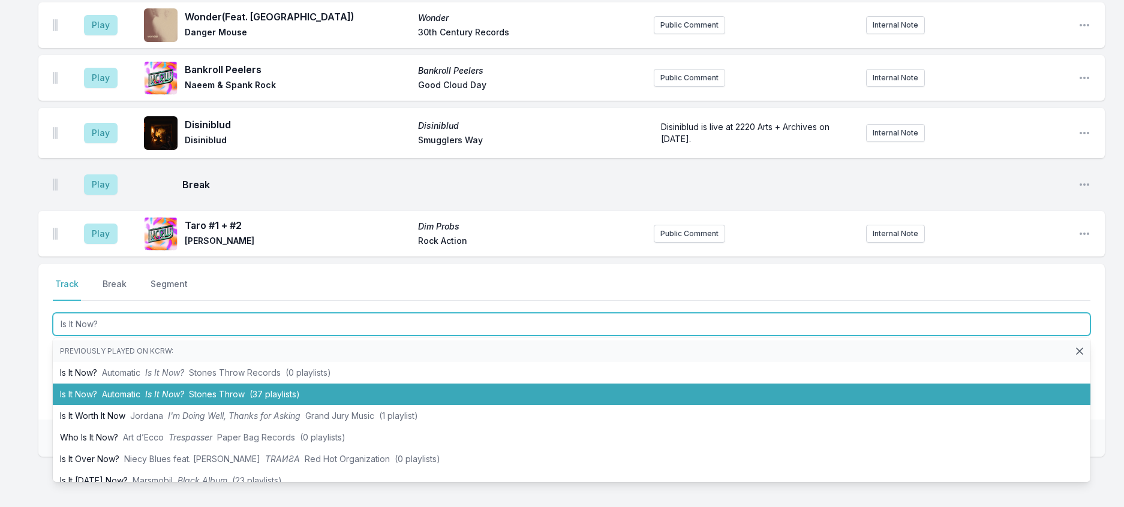
click at [188, 405] on li "Is It Now? Automatic Is It Now? Stones Throw (37 playlists)" at bounding box center [572, 395] width 1038 height 22
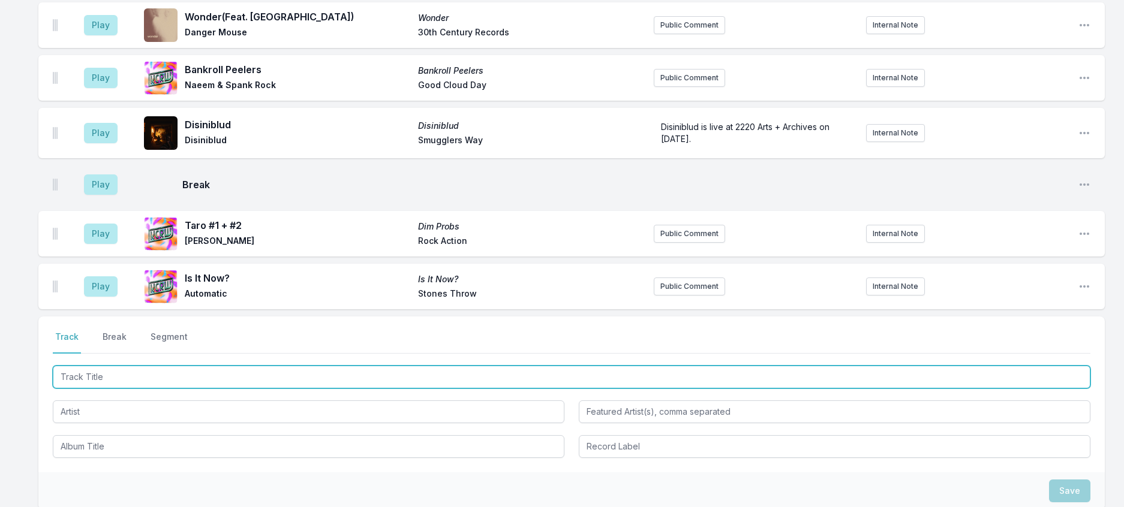
click at [136, 389] on input "Track Title" at bounding box center [572, 377] width 1038 height 23
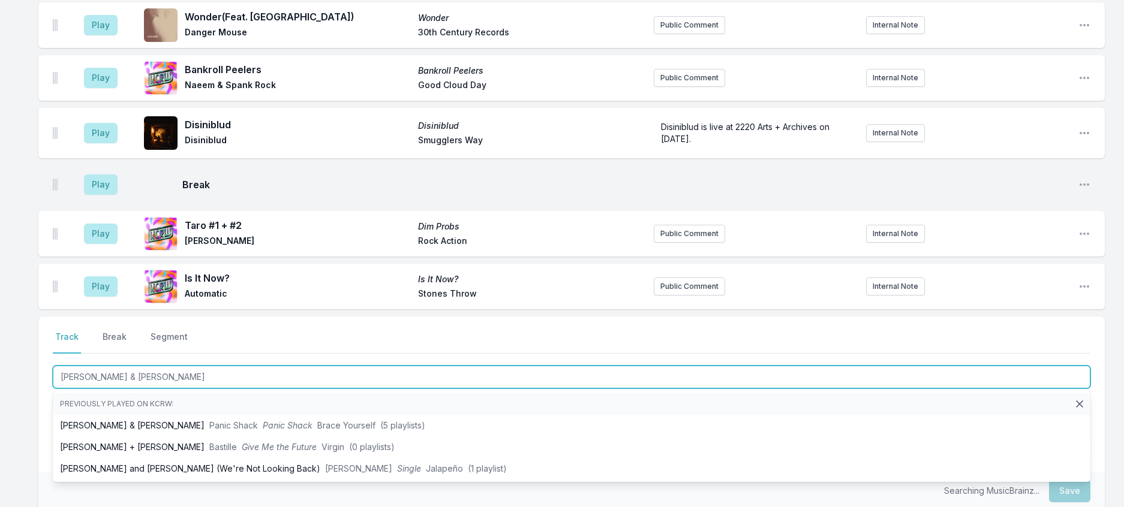
type input "[PERSON_NAME] & [PERSON_NAME]"
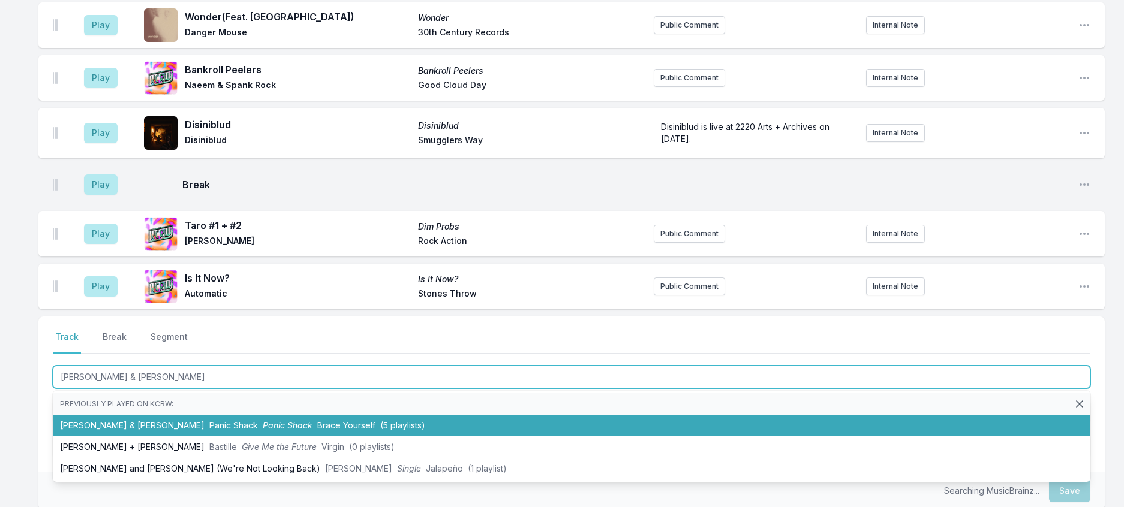
click at [242, 437] on li "[PERSON_NAME] & [PERSON_NAME] Shack Panic Shack Brace Yourself (5 playlists)" at bounding box center [572, 426] width 1038 height 22
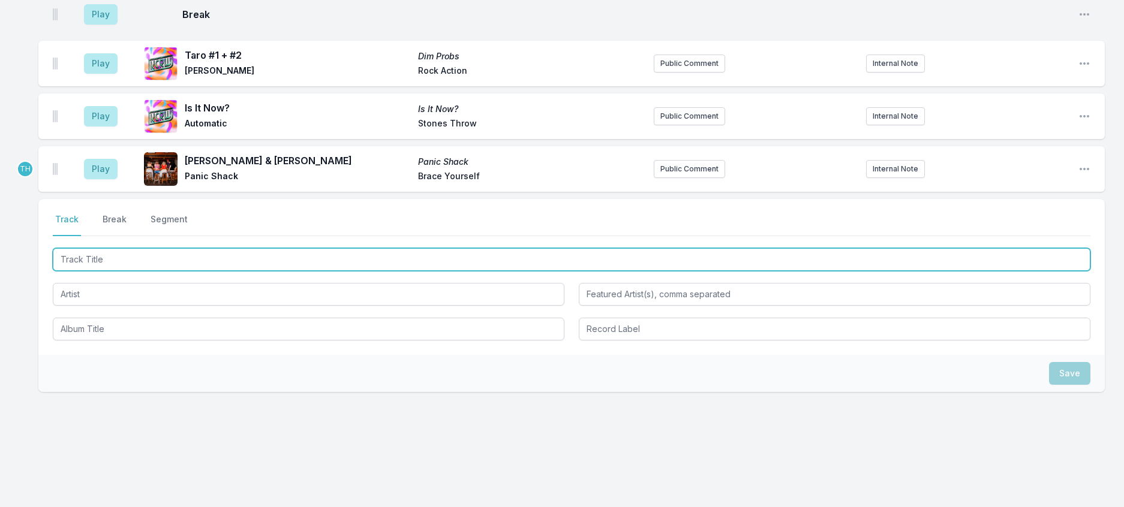
scroll to position [480, 0]
click at [220, 254] on input "Track Title" at bounding box center [572, 259] width 1038 height 23
type input "Paint A Picture"
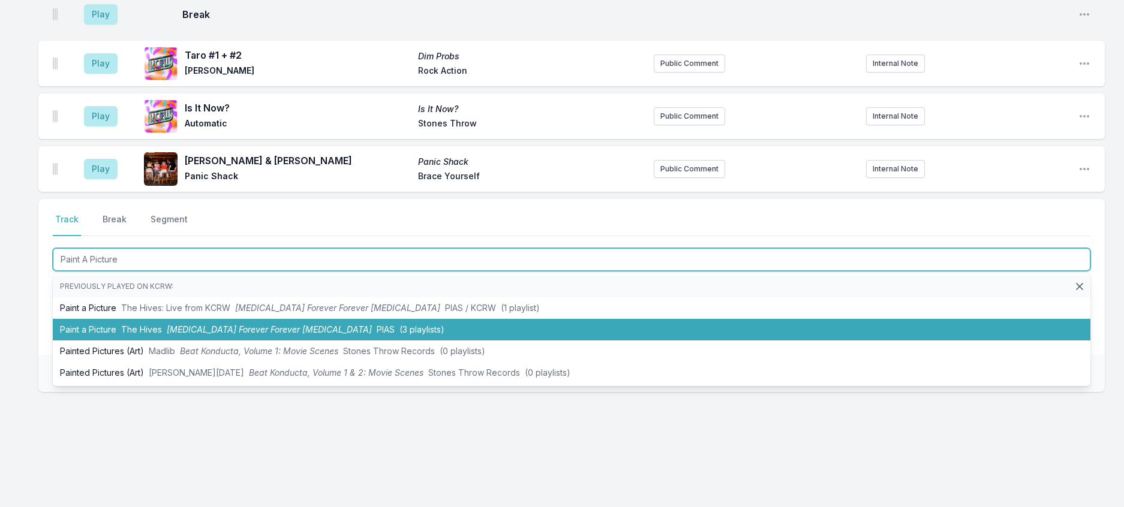
click at [307, 329] on li "Paint a Picture [MEDICAL_DATA] [MEDICAL_DATA] Forever Forever [MEDICAL_DATA] PI…" at bounding box center [572, 330] width 1038 height 22
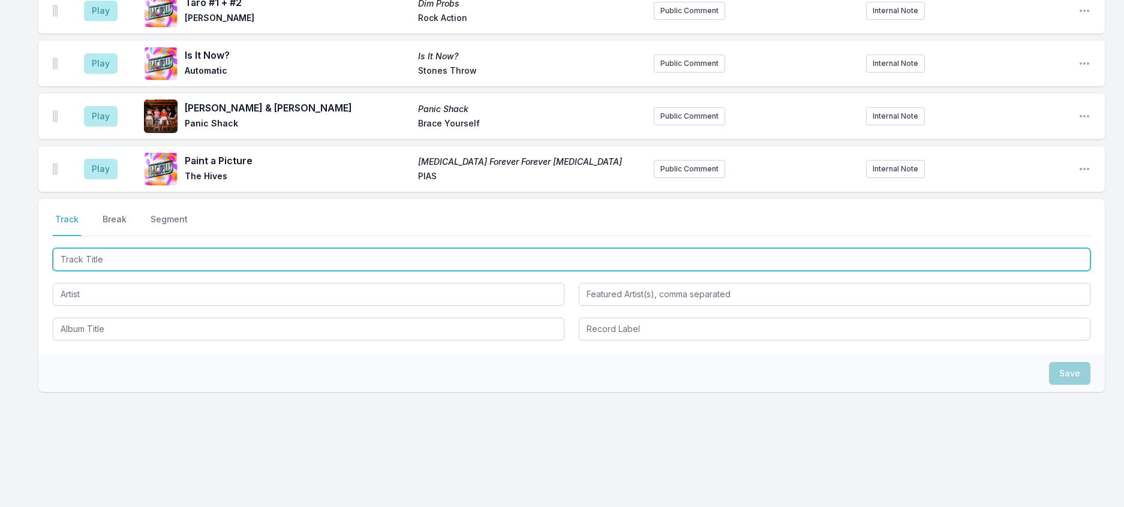
scroll to position [539, 0]
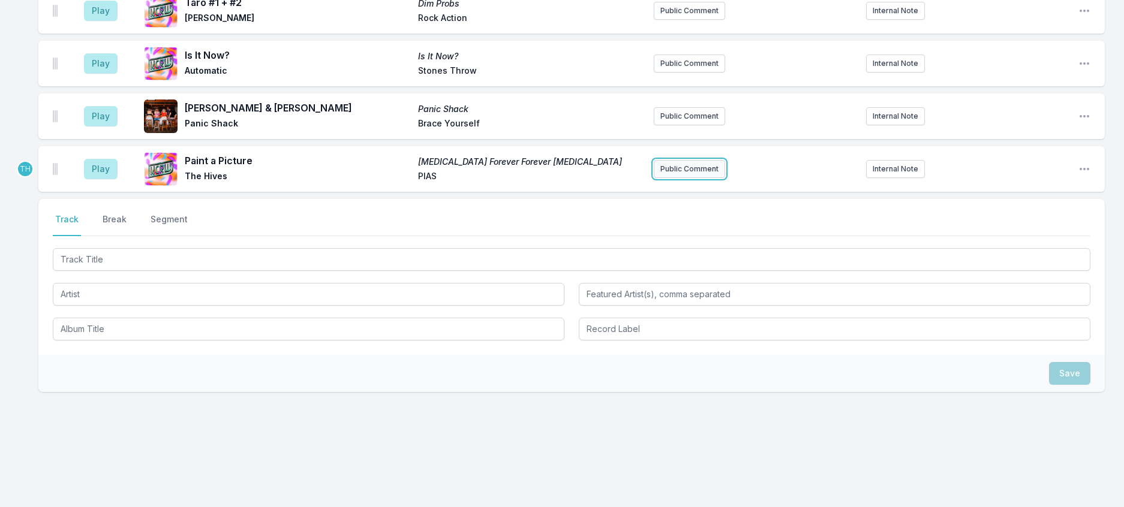
click at [654, 163] on button "Public Comment" at bounding box center [689, 169] width 71 height 18
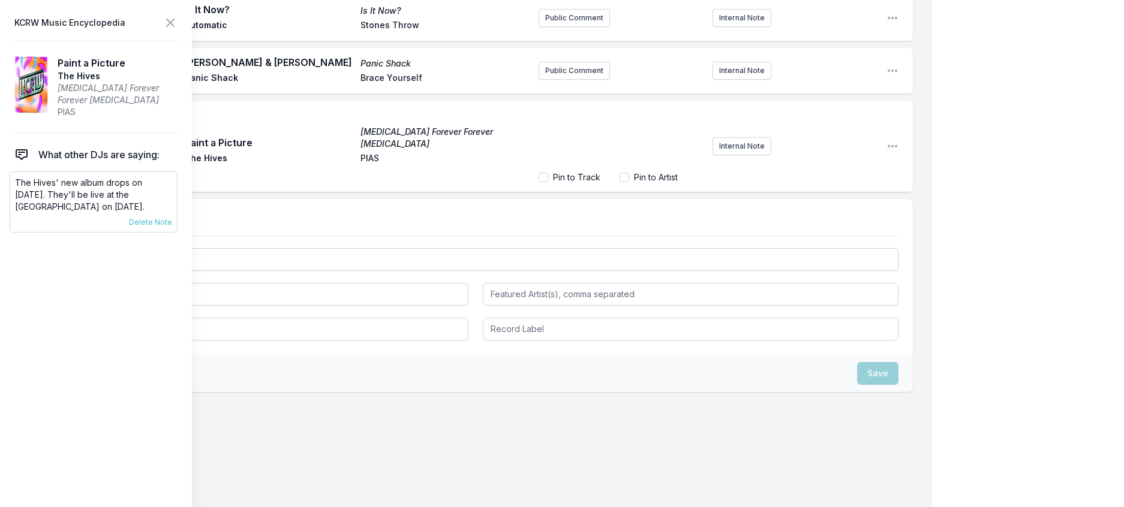
scroll to position [542, 0]
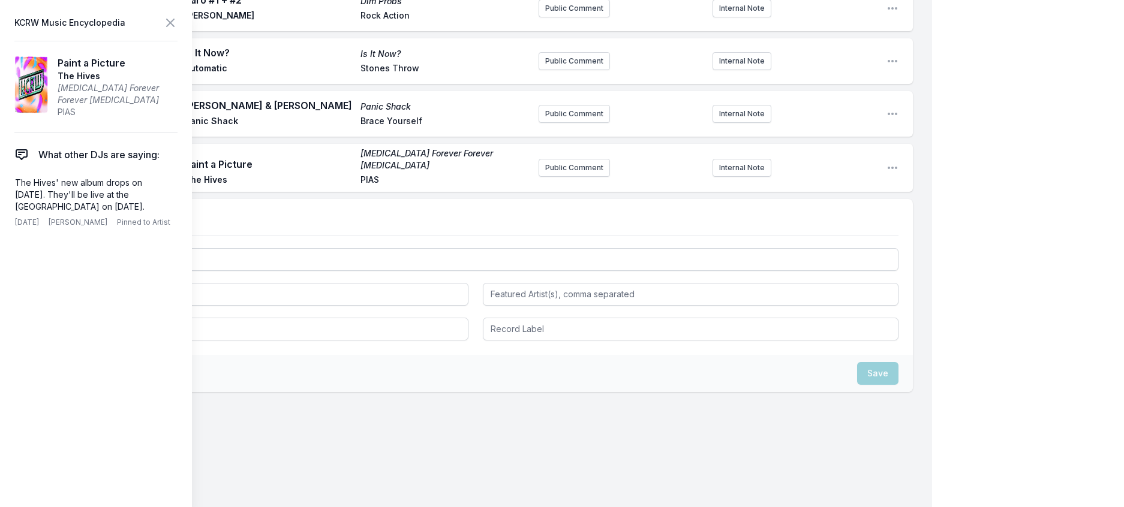
drag, startPoint x: 106, startPoint y: 235, endPoint x: 7, endPoint y: 211, distance: 101.8
click at [7, 211] on aside "KCRW Music Encyclopedia Paint a Picture [MEDICAL_DATA] [MEDICAL_DATA] Forever F…" at bounding box center [96, 253] width 192 height 507
copy p "The Hives' new album drops on [DATE]. They'll be live at the [GEOGRAPHIC_DATA] …"
click at [549, 167] on button "Public Comment" at bounding box center [574, 168] width 71 height 18
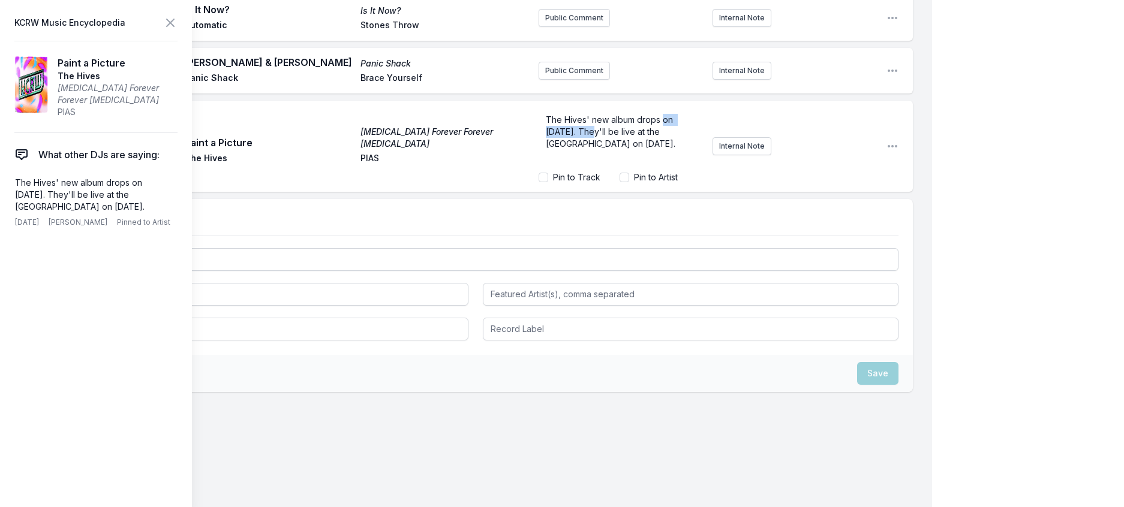
drag, startPoint x: 579, startPoint y: 130, endPoint x: 652, endPoint y: 108, distance: 76.3
click at [652, 109] on div "The Hives' new album drops on [DATE]. They'll be live at the [GEOGRAPHIC_DATA] …" at bounding box center [621, 138] width 164 height 58
click at [546, 115] on span "The Hives' new album drops TONIGHT! They'll be live at the [GEOGRAPHIC_DATA] on…" at bounding box center [611, 132] width 130 height 34
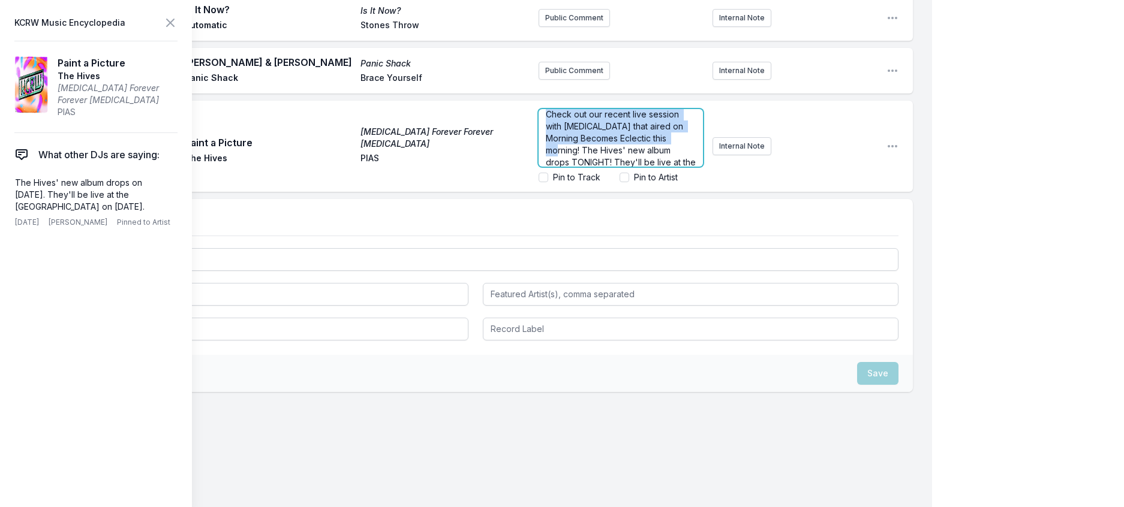
scroll to position [0, 0]
drag, startPoint x: 614, startPoint y: 159, endPoint x: 493, endPoint y: 112, distance: 130.1
click at [493, 112] on div "Play Paint a Picture [MEDICAL_DATA] Forever Forever [MEDICAL_DATA] [MEDICAL_DAT…" at bounding box center [475, 146] width 875 height 91
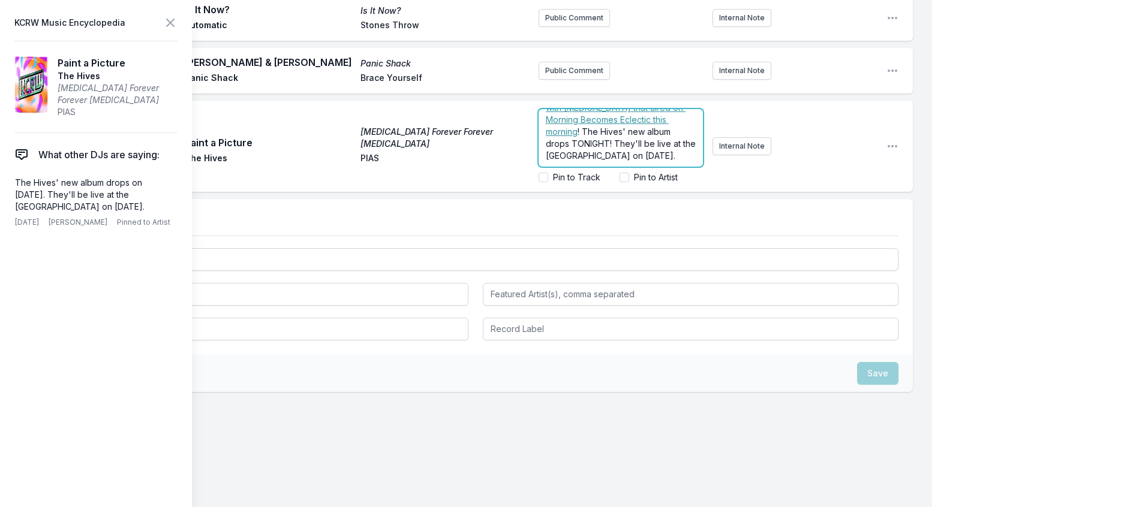
click at [582, 154] on p "﻿ Check out our recent live session with [MEDICAL_DATA] that aired on Morning B…" at bounding box center [621, 126] width 150 height 72
drag, startPoint x: 600, startPoint y: 143, endPoint x: 578, endPoint y: 142, distance: 22.2
click at [578, 142] on span "! The Hives' new album drops TONIGHT! They'll be live at the [GEOGRAPHIC_DATA] …" at bounding box center [622, 138] width 152 height 46
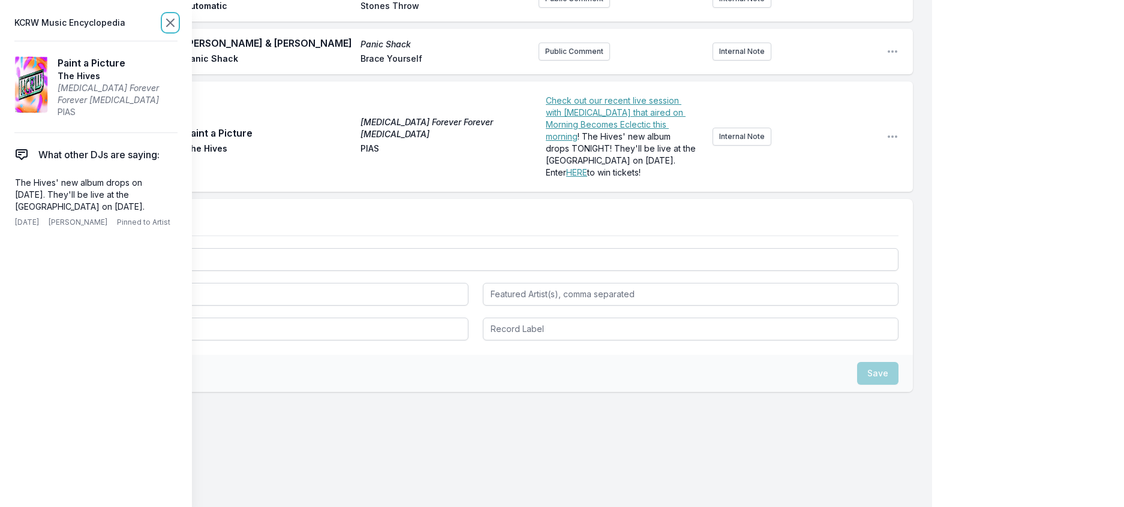
scroll to position [0, 0]
click at [178, 26] on icon at bounding box center [170, 23] width 14 height 14
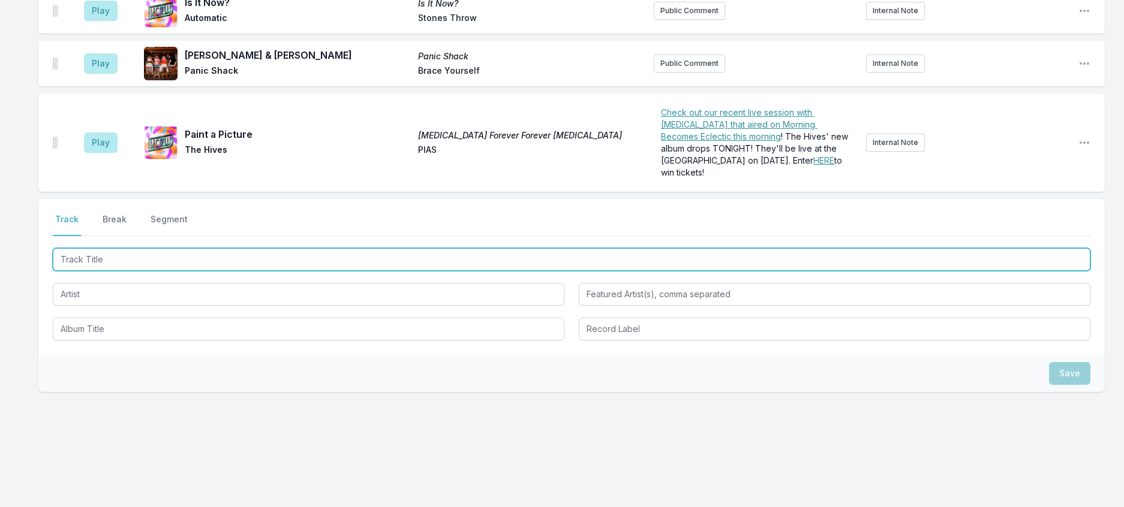
click at [181, 248] on input "Track Title" at bounding box center [572, 259] width 1038 height 23
type input "The Bog Body"
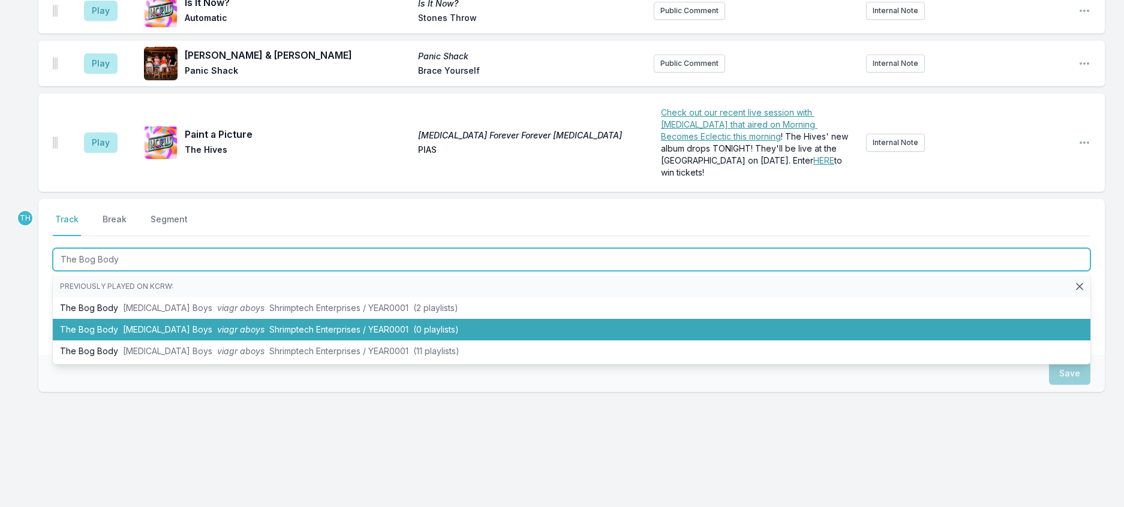
click at [299, 319] on li "The Bog Body [MEDICAL_DATA] Boys viagr aboys Shrimptech Enterprises / YEAR0001 …" at bounding box center [572, 330] width 1038 height 22
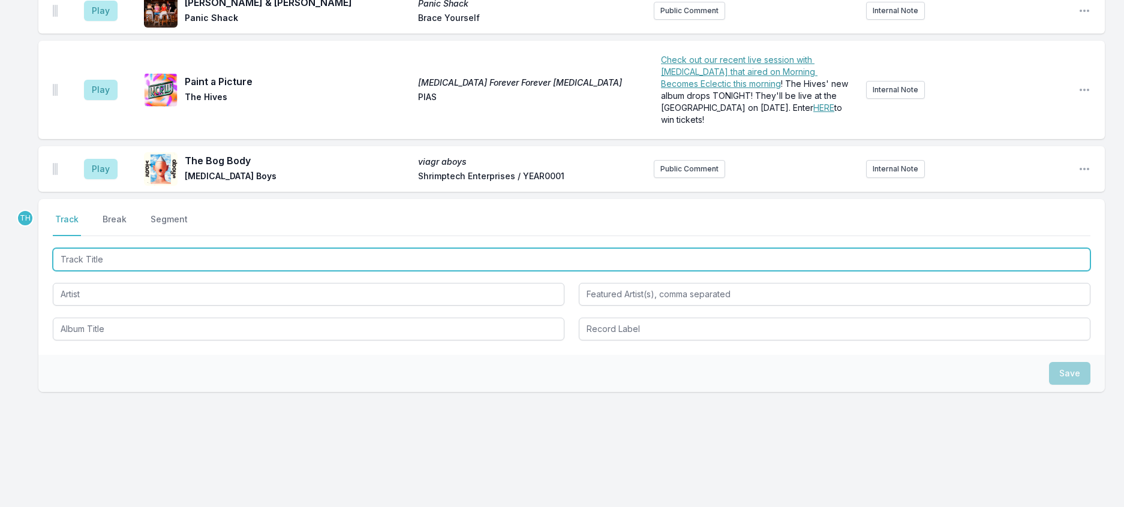
scroll to position [672, 0]
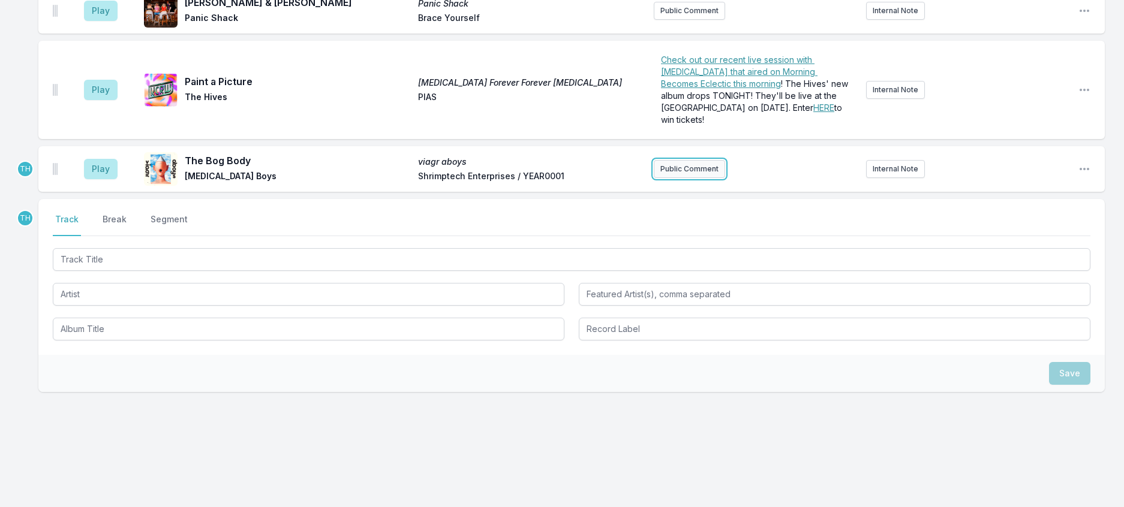
click at [686, 160] on button "Public Comment" at bounding box center [689, 169] width 71 height 18
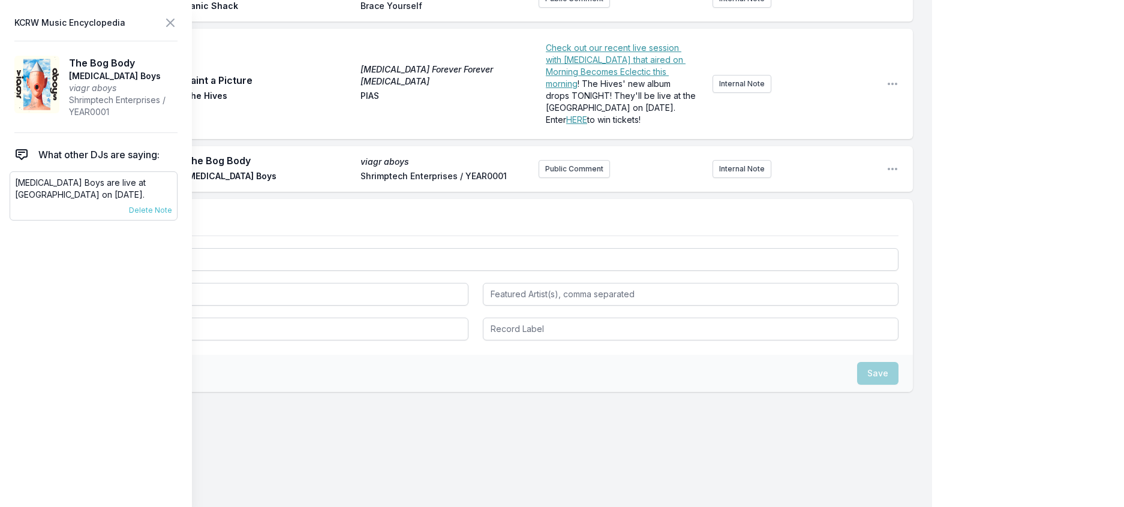
scroll to position [675, 0]
drag, startPoint x: 111, startPoint y: 221, endPoint x: 18, endPoint y: 205, distance: 94.4
click at [18, 201] on p "[MEDICAL_DATA] Boys are live at [GEOGRAPHIC_DATA] on [DATE]." at bounding box center [93, 189] width 157 height 24
copy p "[MEDICAL_DATA] Boys are live at [GEOGRAPHIC_DATA] on [DATE]."
click at [558, 178] on button "Public Comment" at bounding box center [574, 169] width 71 height 18
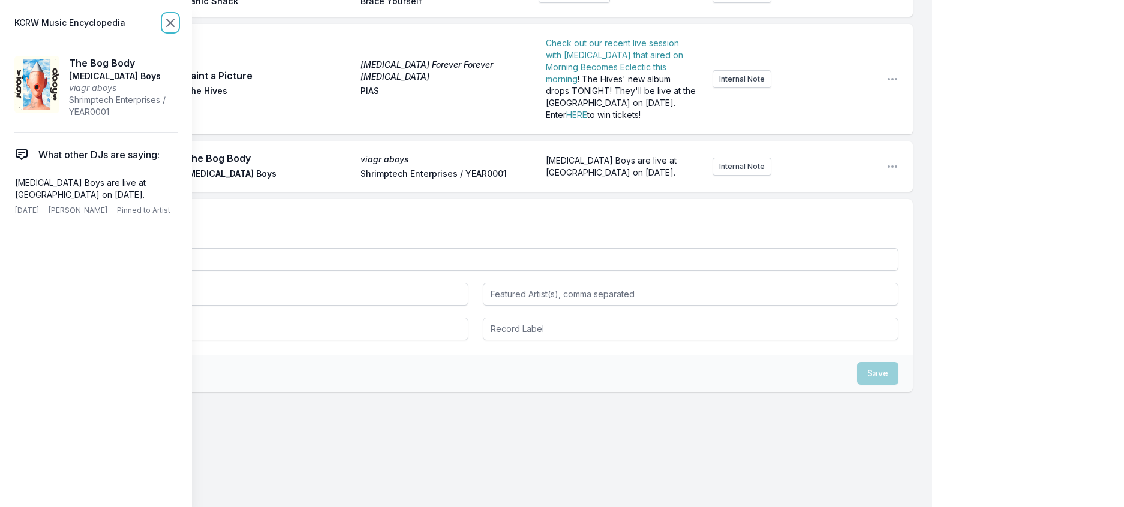
scroll to position [677, 0]
click at [178, 20] on icon at bounding box center [170, 23] width 14 height 14
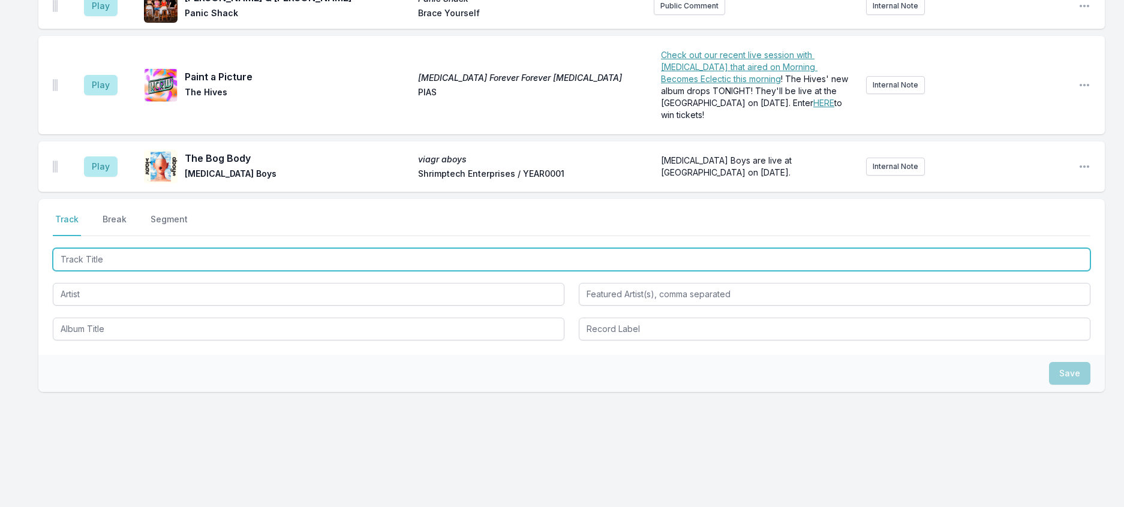
click at [220, 248] on input "Track Title" at bounding box center [572, 259] width 1038 height 23
type input "Fire In The Western"
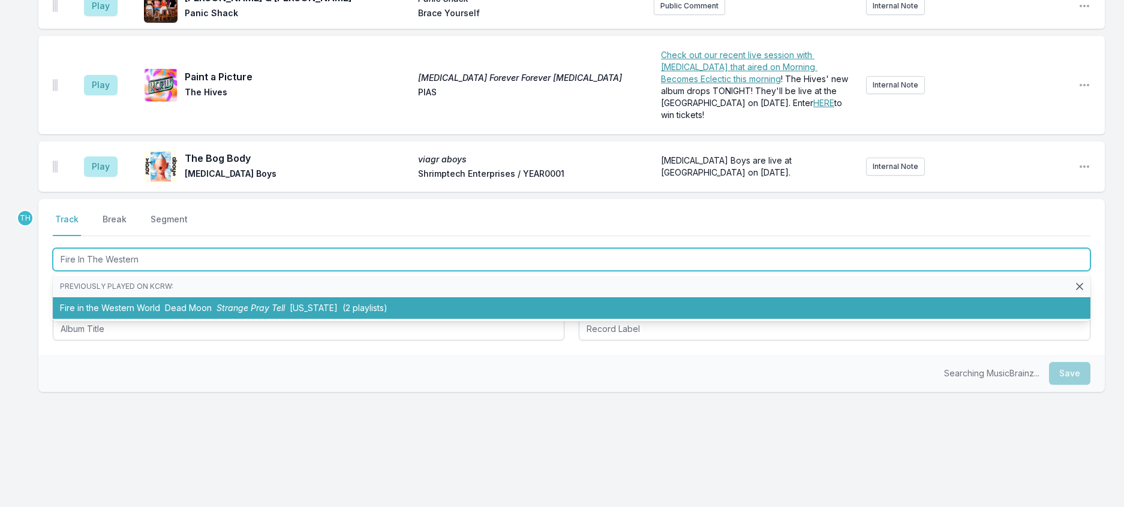
click at [260, 303] on span "Strange Pray Tell" at bounding box center [251, 308] width 68 height 10
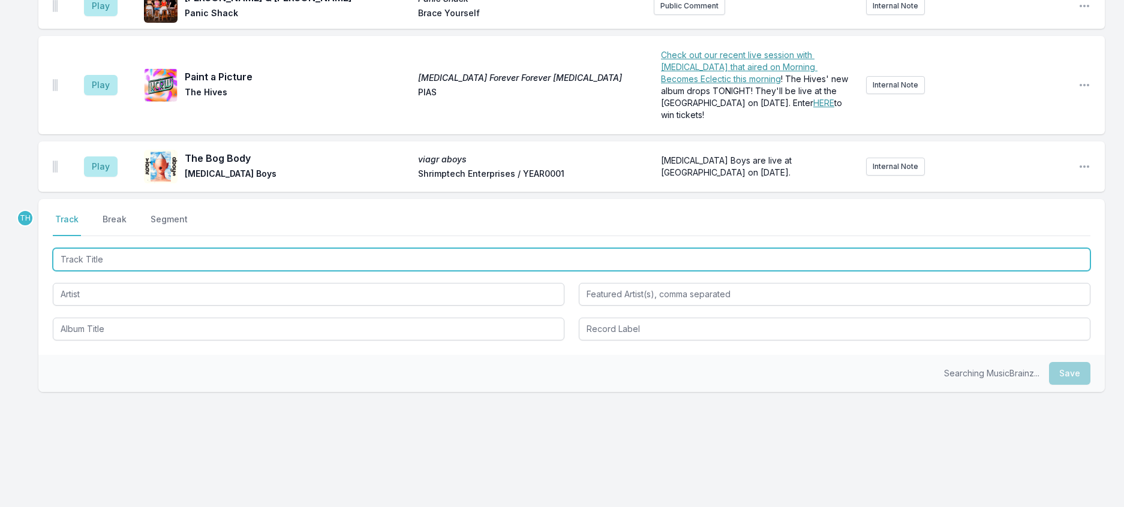
scroll to position [737, 0]
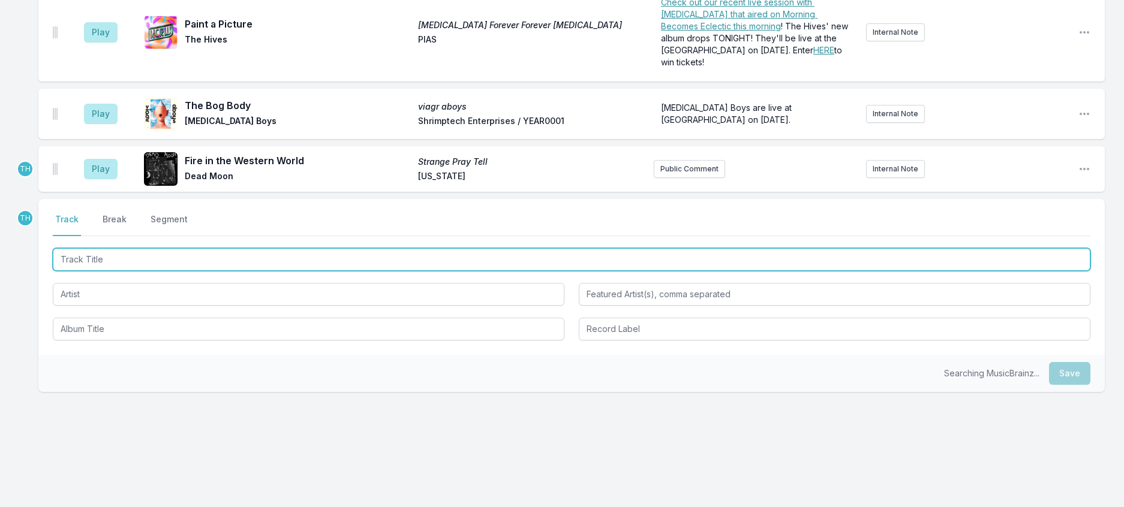
click at [277, 248] on input "Track Title" at bounding box center [572, 259] width 1038 height 23
type input "Blues Theme"
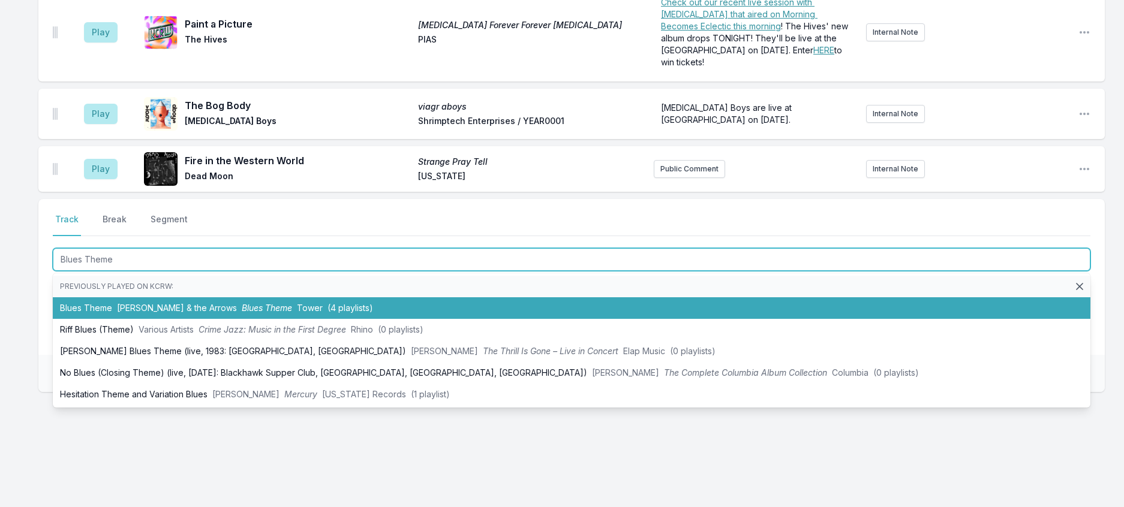
click at [267, 303] on span "Blues Theme" at bounding box center [267, 308] width 50 height 10
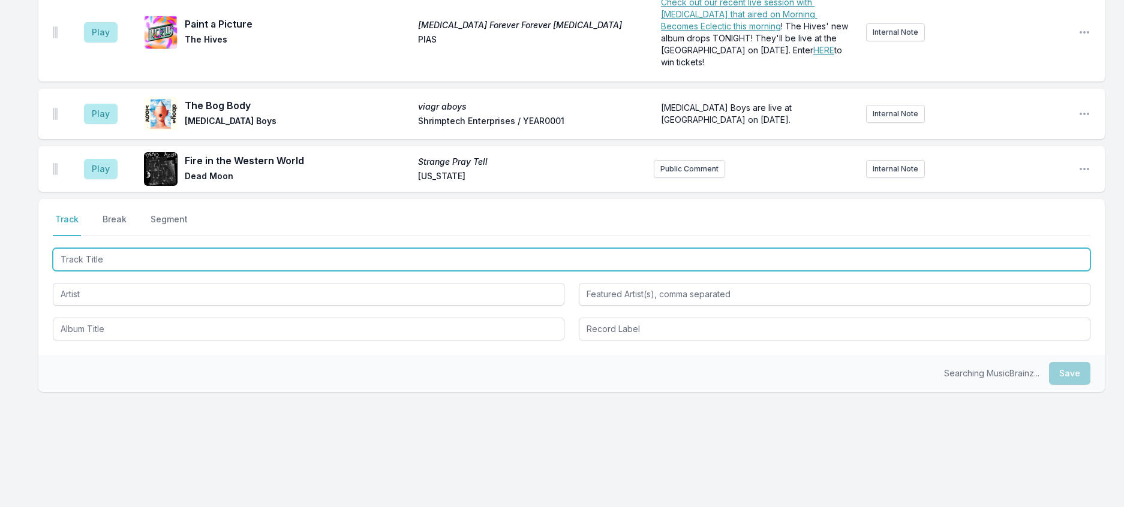
scroll to position [796, 0]
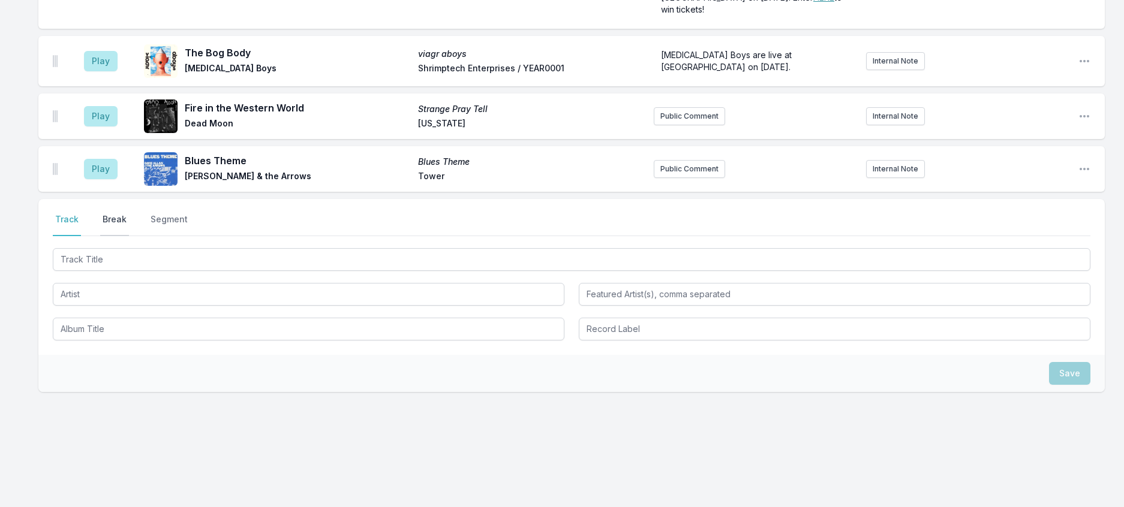
click at [129, 214] on button "Break" at bounding box center [114, 225] width 29 height 23
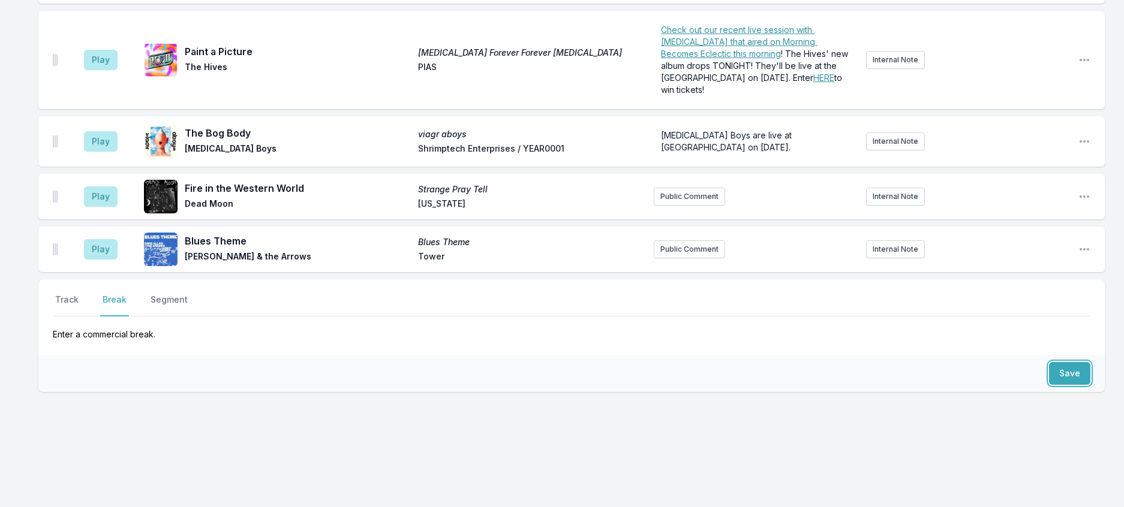
drag, startPoint x: 1066, startPoint y: 358, endPoint x: 900, endPoint y: 318, distance: 170.9
click at [1065, 362] on button "Save" at bounding box center [1069, 373] width 41 height 23
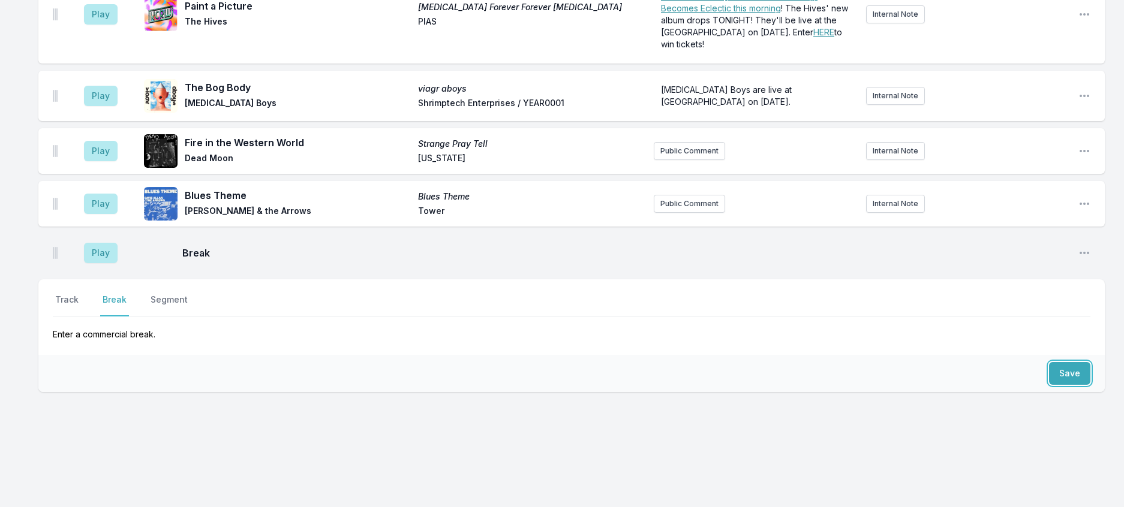
scroll to position [774, 0]
click at [81, 294] on button "Track" at bounding box center [67, 305] width 28 height 23
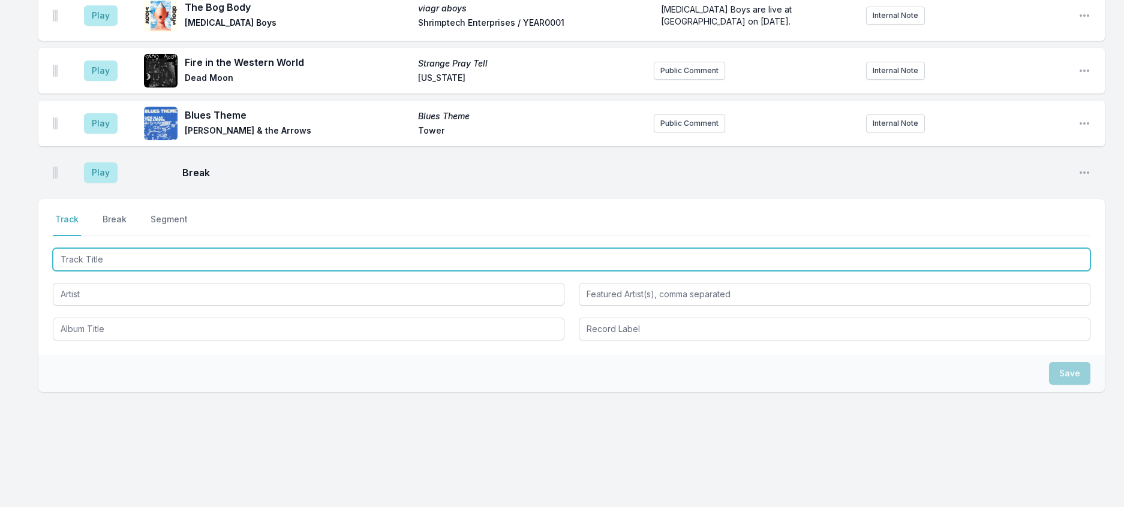
click at [83, 271] on input "Track Title" at bounding box center [572, 259] width 1038 height 23
type input "Everything We Thought We Kn"
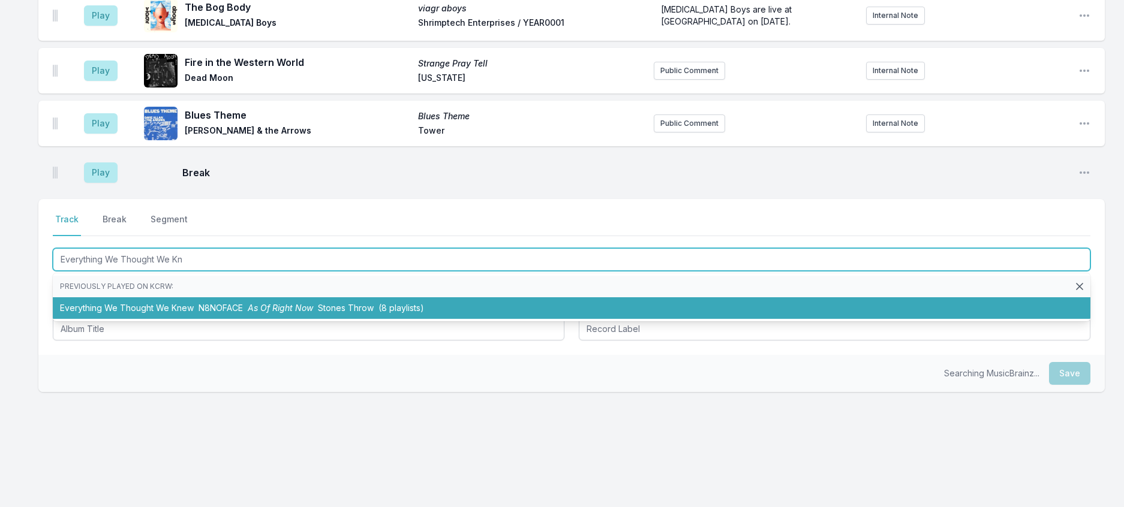
click at [175, 319] on li "Everything We Thought We Knew N8NOFACE As Of Right Now Stones Throw (8 playlist…" at bounding box center [572, 309] width 1038 height 22
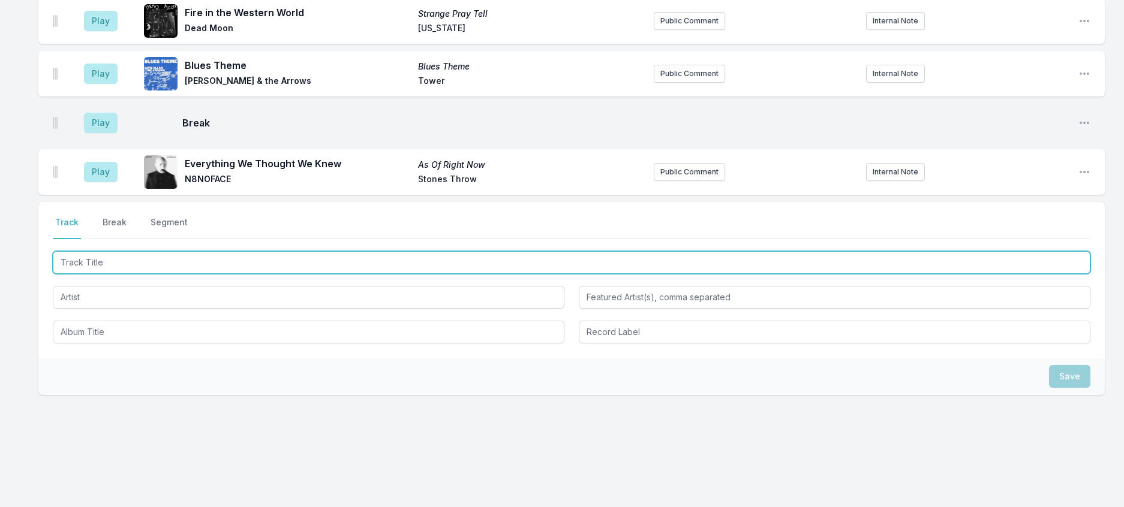
scroll to position [834, 0]
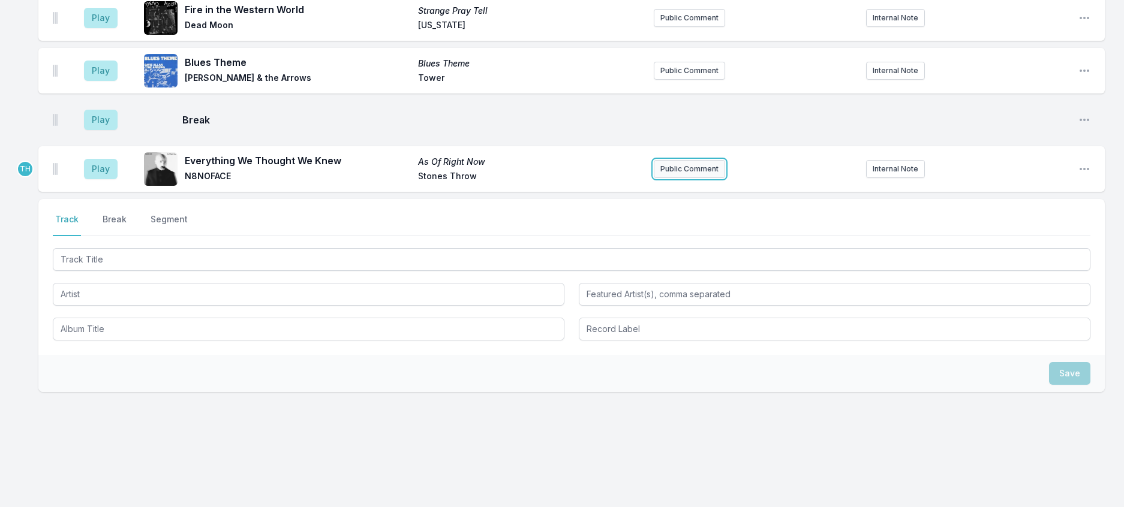
click at [676, 178] on button "Public Comment" at bounding box center [689, 169] width 71 height 18
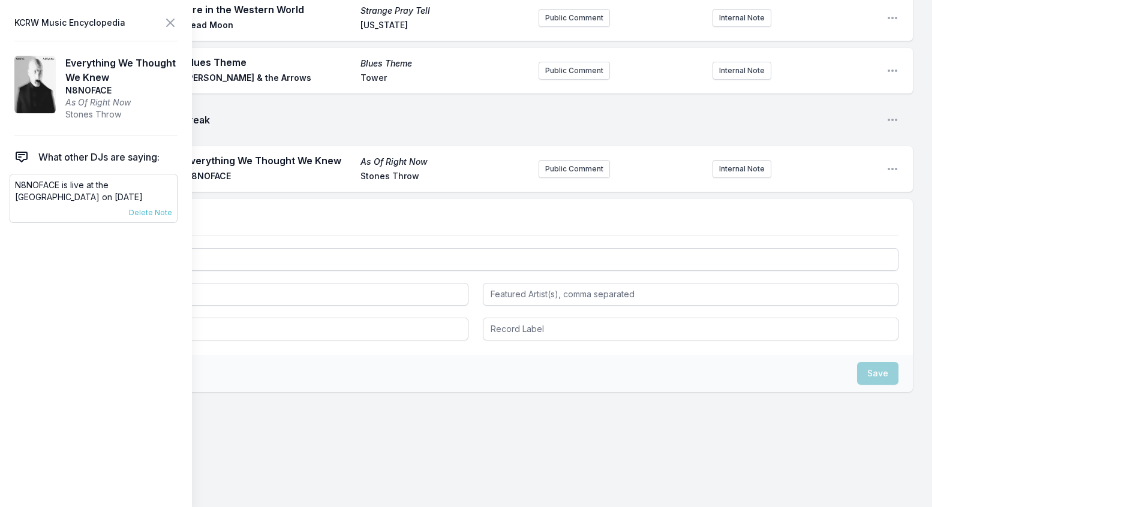
scroll to position [842, 0]
drag, startPoint x: 103, startPoint y: 223, endPoint x: 16, endPoint y: 206, distance: 88.6
click at [16, 206] on div "N8NOFACE is live at the [GEOGRAPHIC_DATA] on [DATE] [DATE] [PERSON_NAME] Pinned…" at bounding box center [94, 198] width 168 height 49
copy p "N8NOFACE is live at the [GEOGRAPHIC_DATA] on [DATE]"
click at [543, 178] on button "Public Comment" at bounding box center [574, 169] width 71 height 18
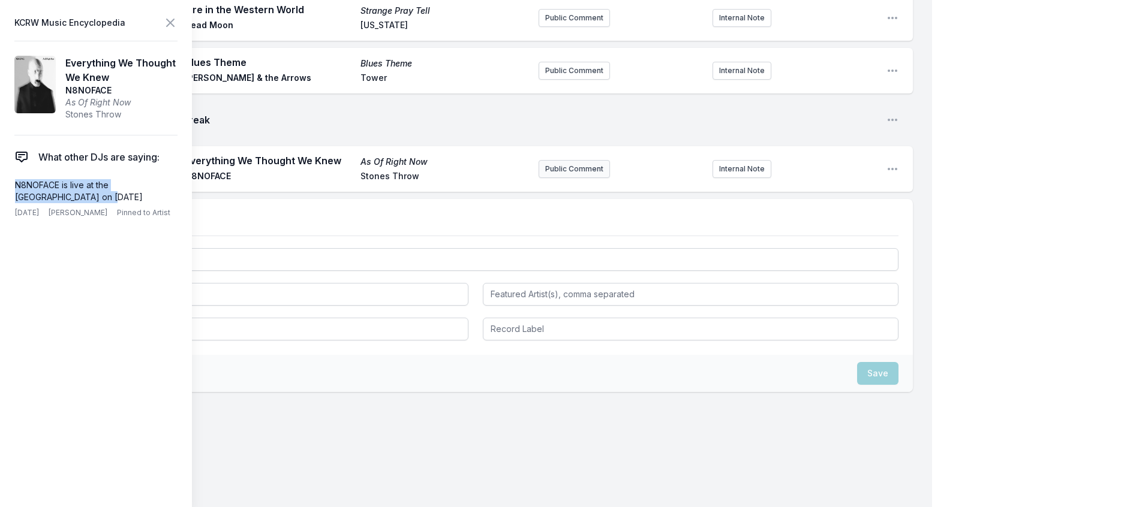
scroll to position [885, 0]
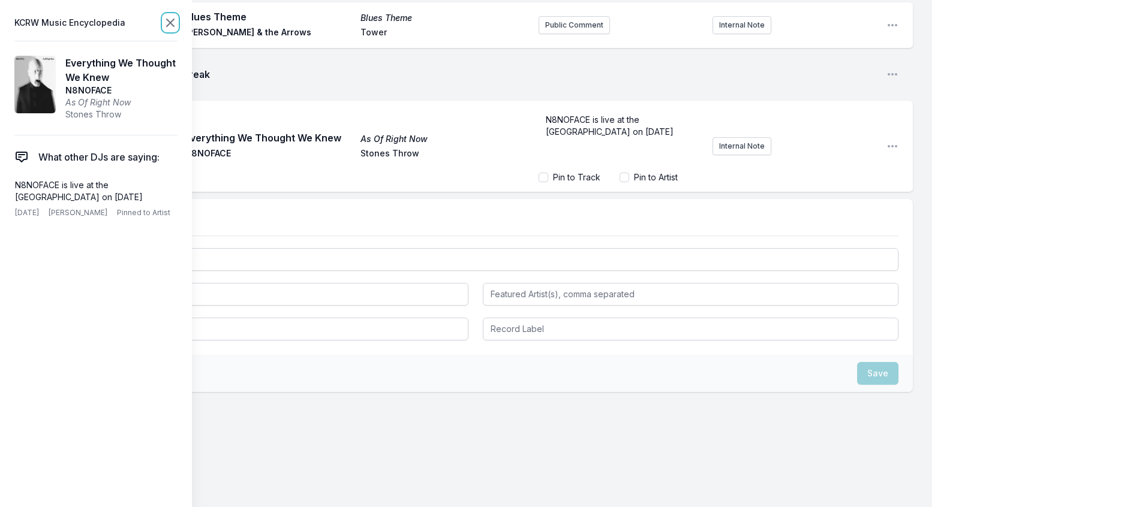
click at [174, 26] on icon at bounding box center [170, 22] width 7 height 7
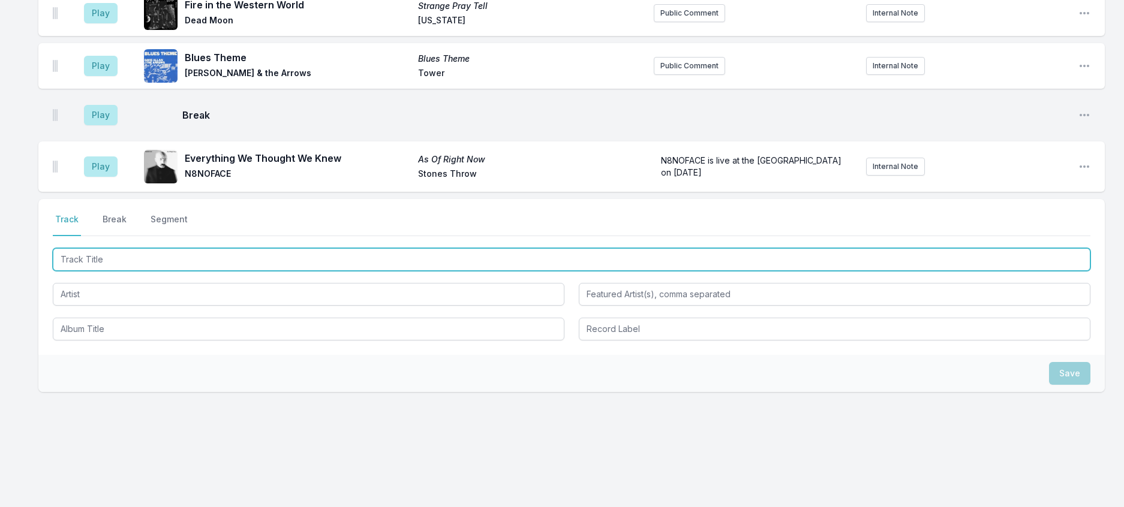
click at [208, 271] on input "Track Title" at bounding box center [572, 259] width 1038 height 23
type input "Onomato"
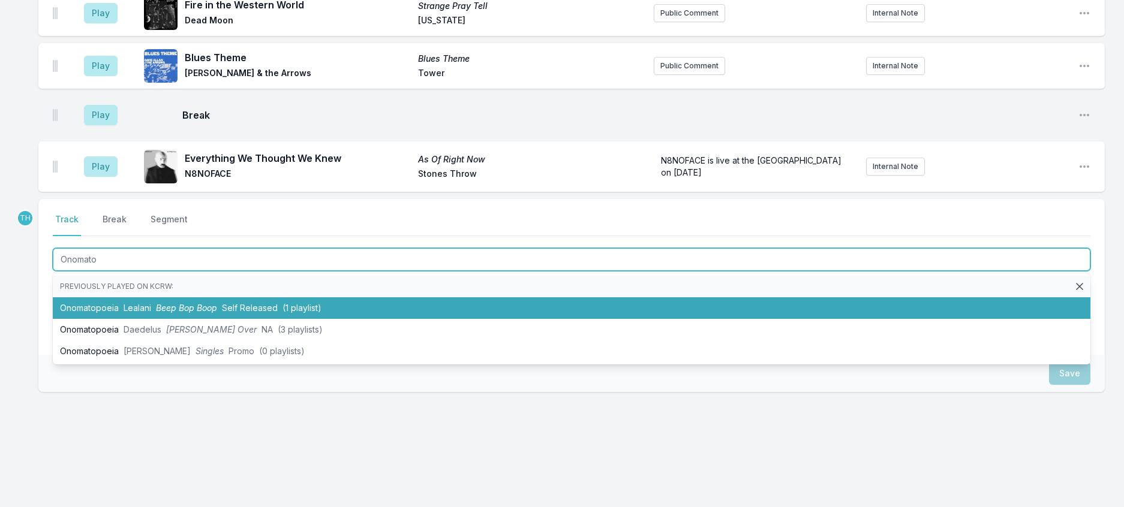
click at [253, 313] on span "Self Released" at bounding box center [250, 308] width 56 height 10
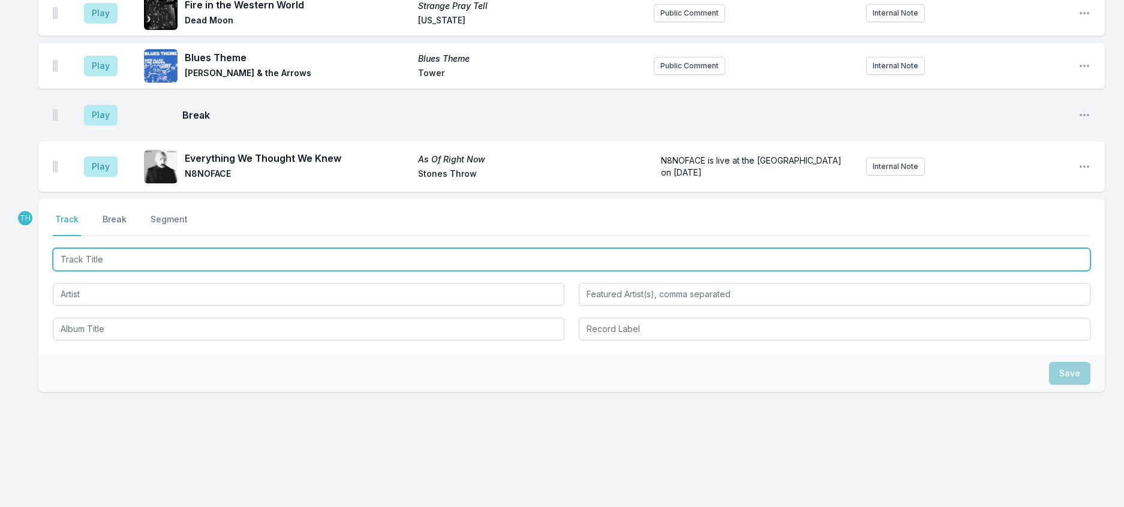
scroll to position [901, 0]
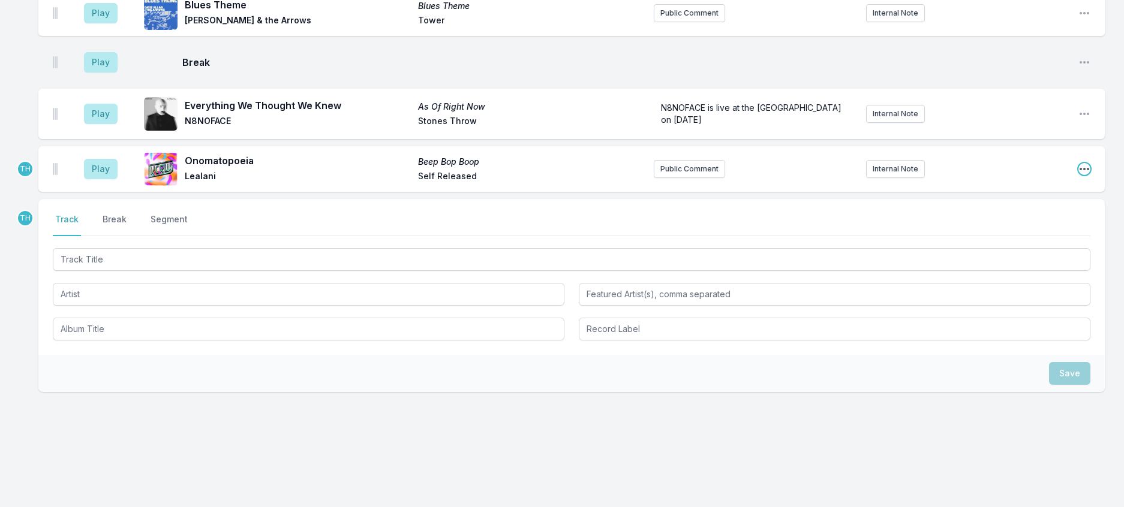
click at [1079, 175] on icon "Open playlist item options" at bounding box center [1085, 169] width 12 height 12
click at [977, 226] on button "Edit Track Details" at bounding box center [1023, 215] width 134 height 22
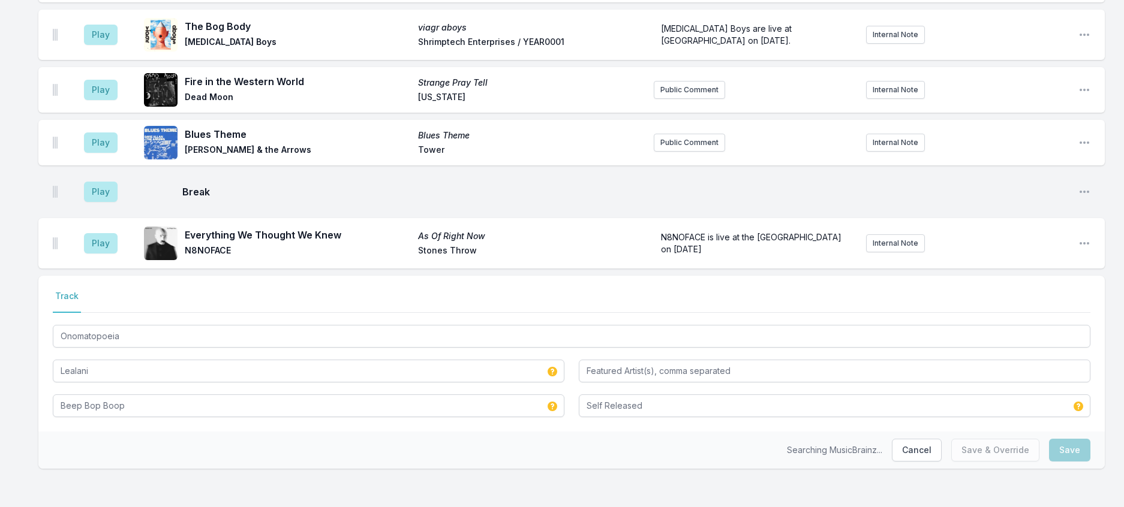
scroll to position [843, 0]
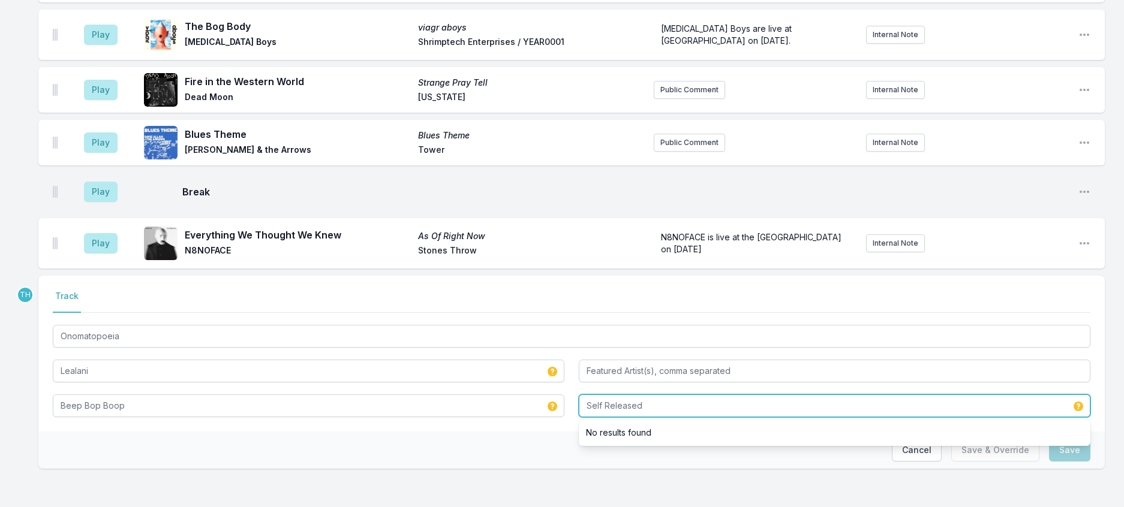
drag, startPoint x: 705, startPoint y: 398, endPoint x: 546, endPoint y: 376, distance: 160.5
click at [549, 378] on div "Onomatopoeia Lealani Beep Bop Boop Self Released No results found" at bounding box center [572, 370] width 1038 height 95
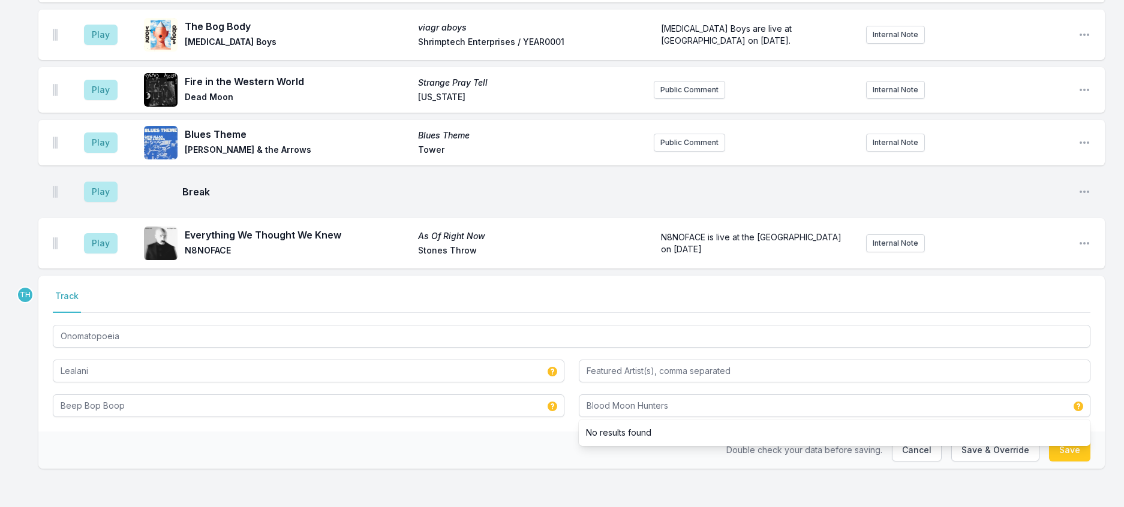
click at [516, 452] on div "Double check your data before saving. Cancel Save & Override Save" at bounding box center [571, 450] width 1067 height 37
click at [983, 447] on button "Save & Override" at bounding box center [995, 450] width 88 height 23
type input "Self Released"
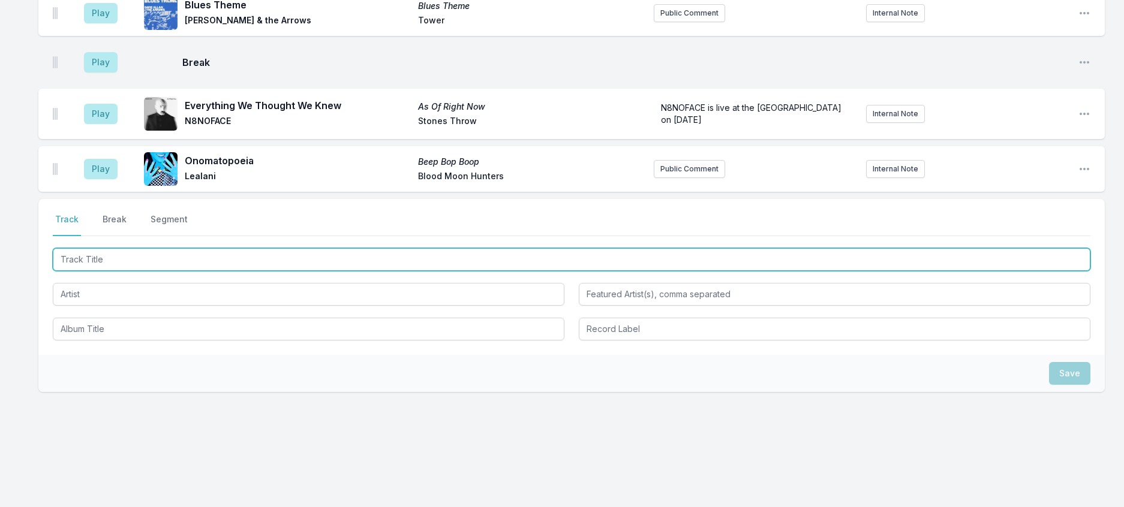
click at [196, 271] on input "Track Title" at bounding box center [572, 259] width 1038 height 23
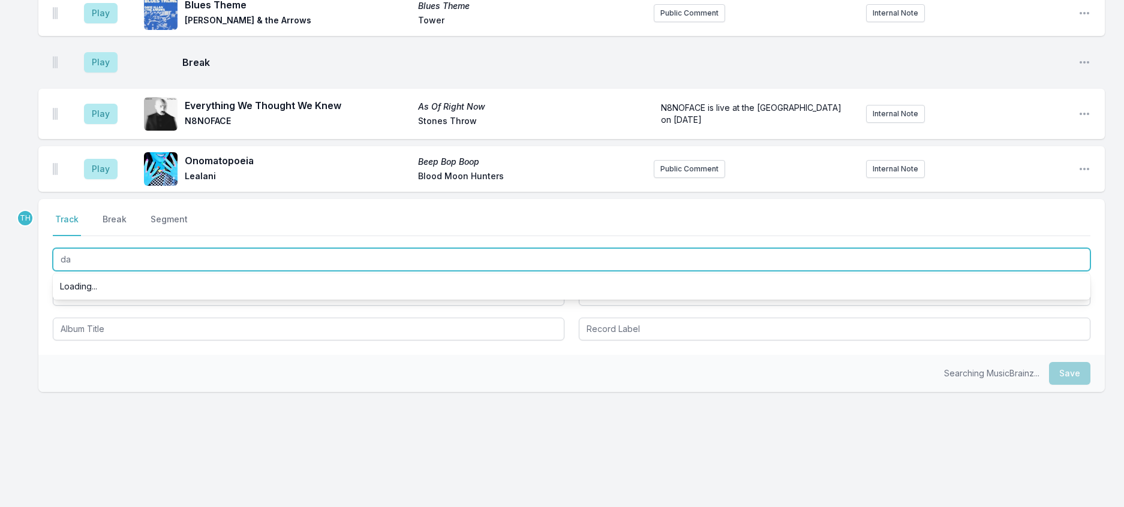
type input "d"
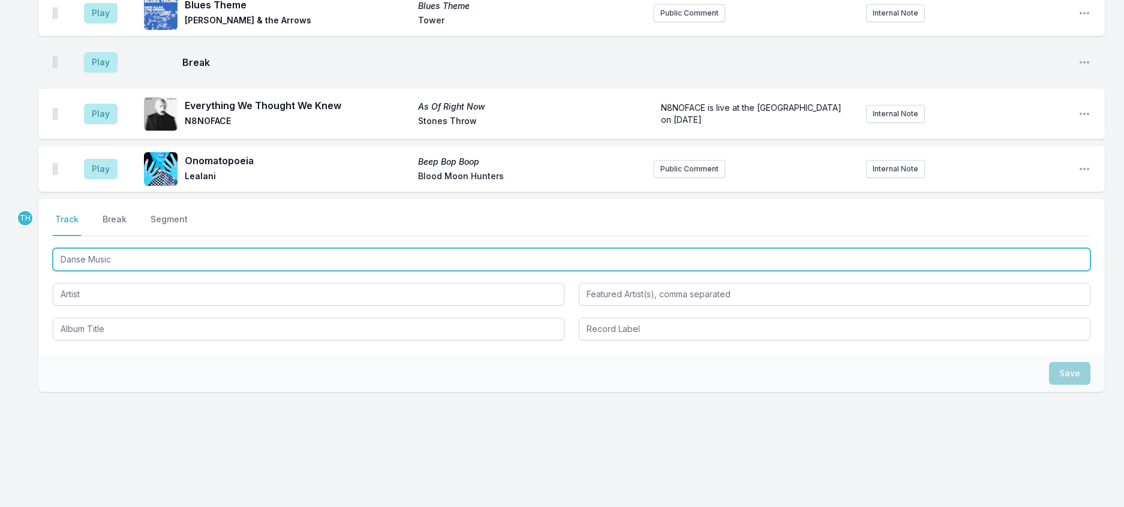
type input "Danse Music"
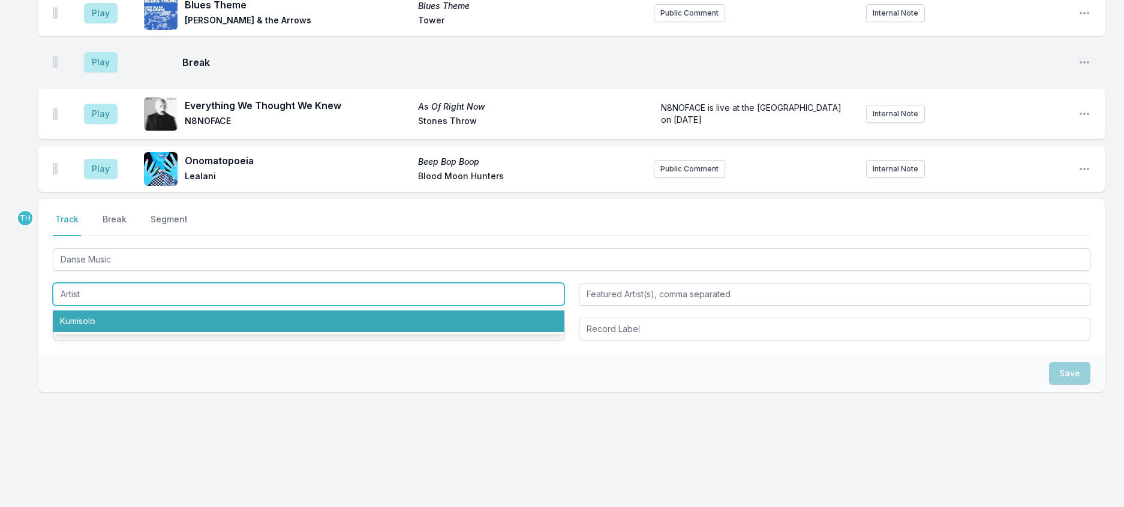
click at [112, 332] on li "Kumisolo" at bounding box center [309, 322] width 512 height 22
type input "Kumisolo"
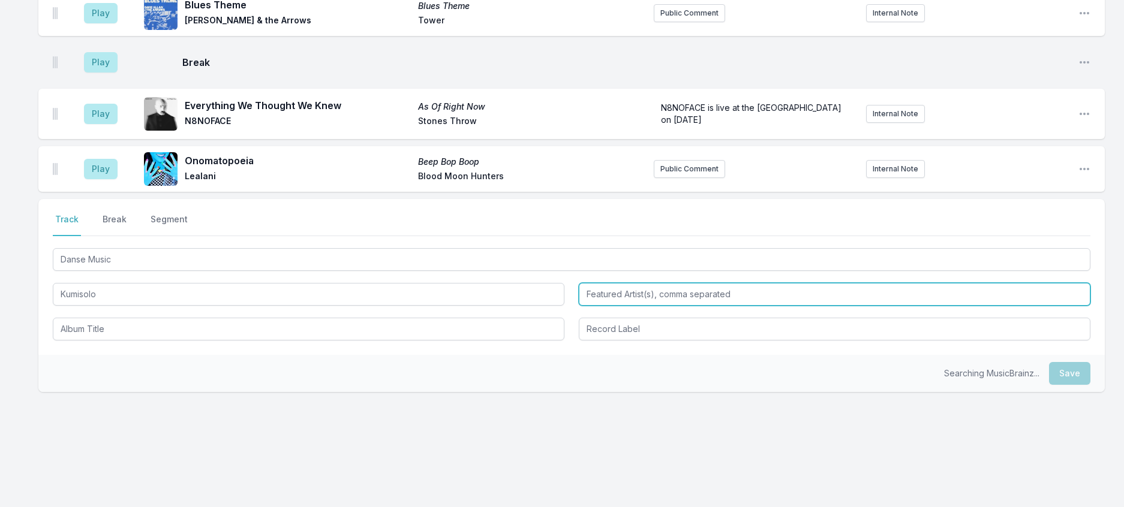
click at [627, 306] on input "Featured Artist(s), comma separated" at bounding box center [835, 294] width 512 height 23
type input "[PERSON_NAME]"
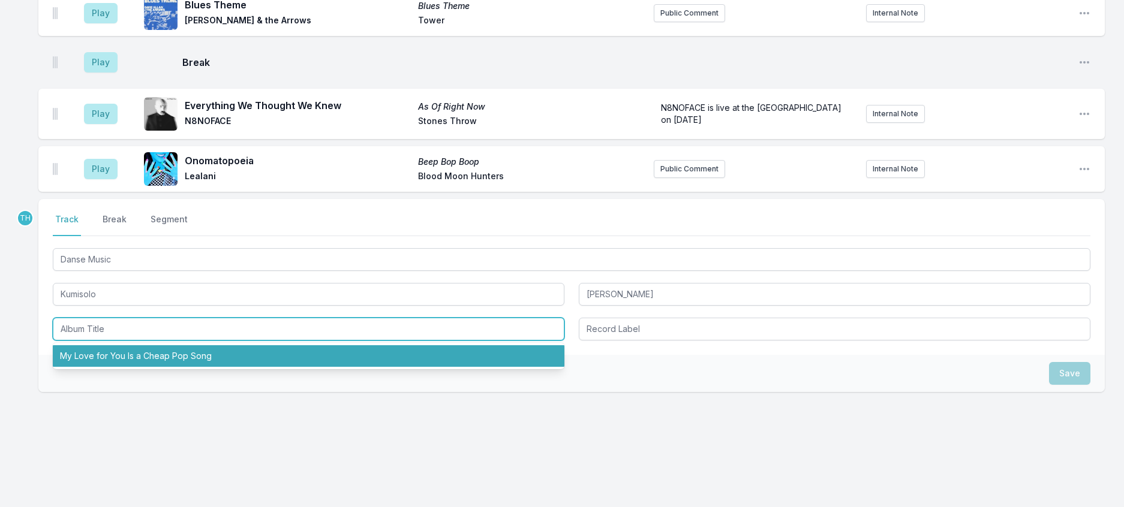
click at [143, 367] on li "My Love for You Is a Cheap Pop Song" at bounding box center [309, 357] width 512 height 22
type input "My Love for You Is a Cheap Pop Song"
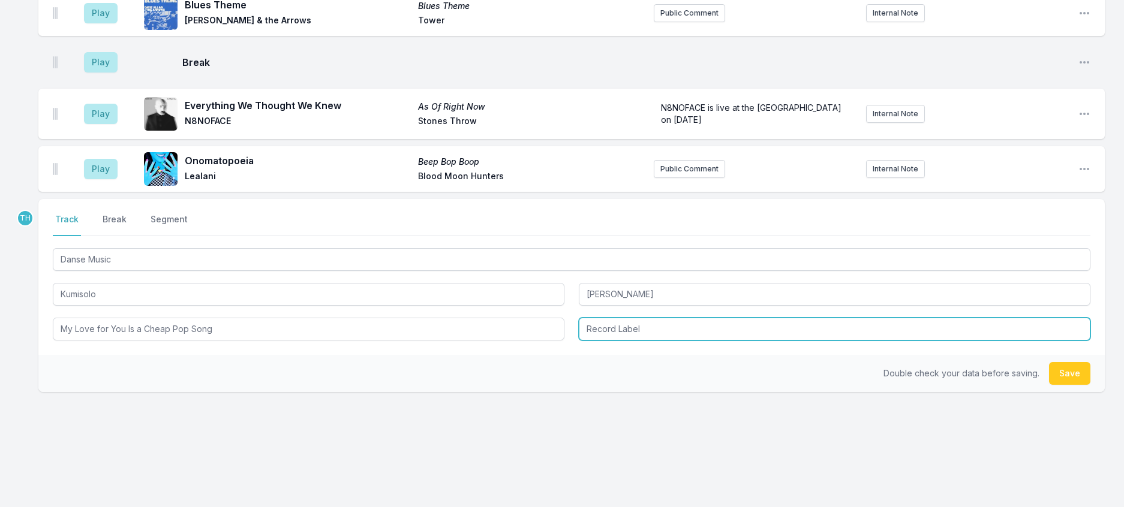
click at [654, 341] on input "Record Label" at bounding box center [835, 329] width 512 height 23
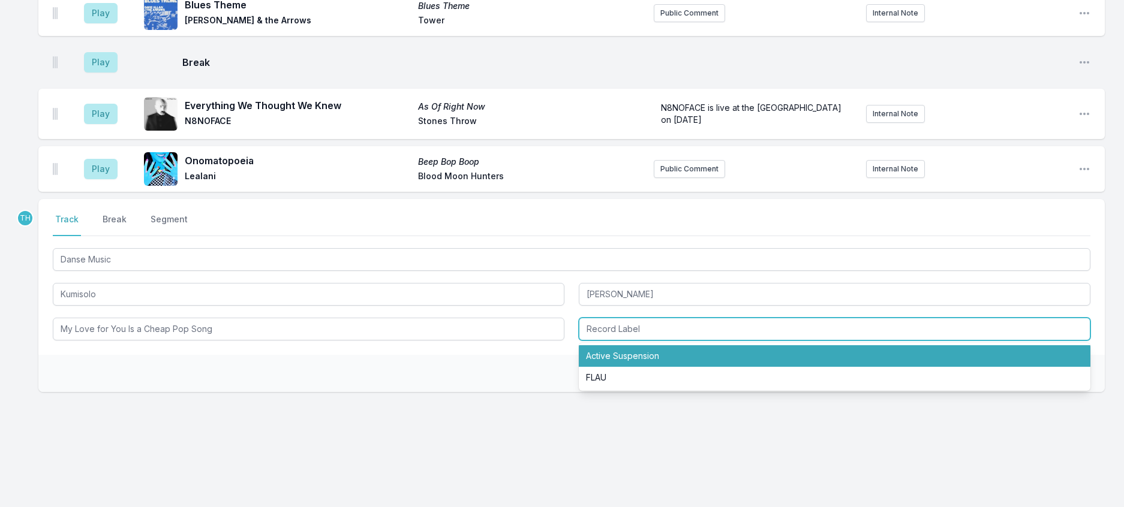
click at [654, 367] on li "Active Suspension" at bounding box center [835, 357] width 512 height 22
type input "Active Suspension"
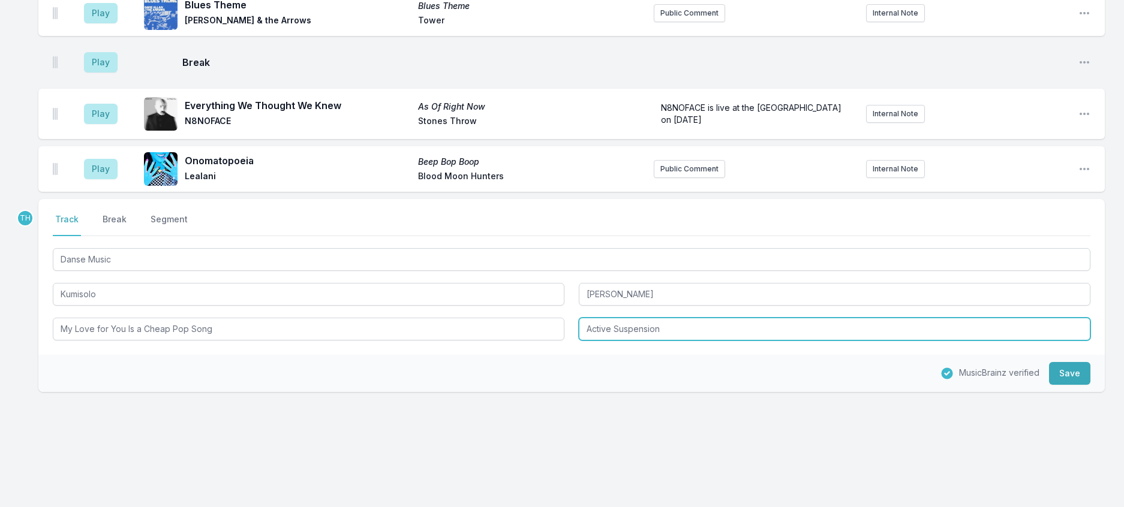
scroll to position [963, 0]
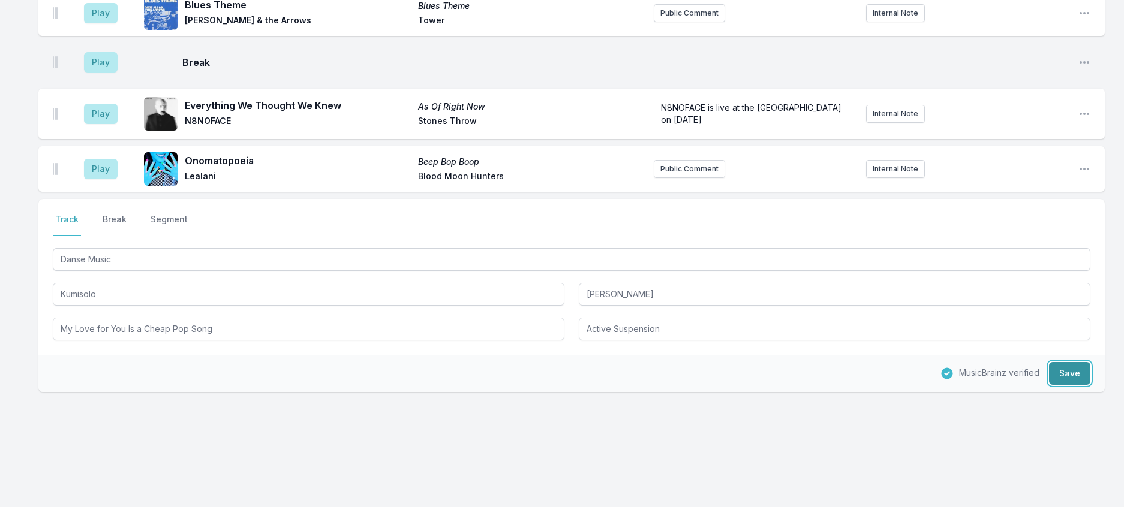
click at [1070, 385] on button "Save" at bounding box center [1069, 373] width 41 height 23
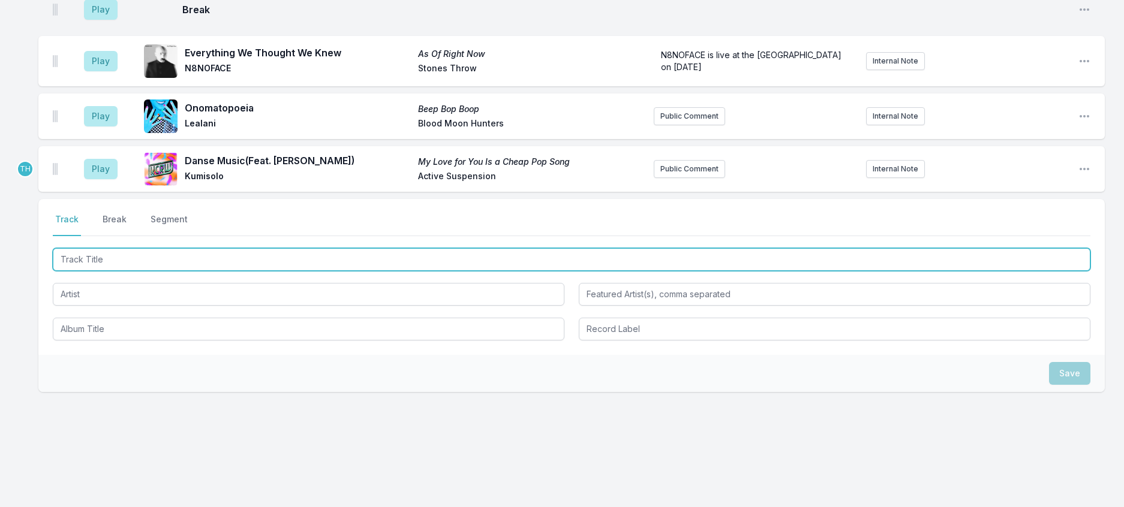
click at [251, 252] on input "Track Title" at bounding box center [572, 259] width 1038 height 23
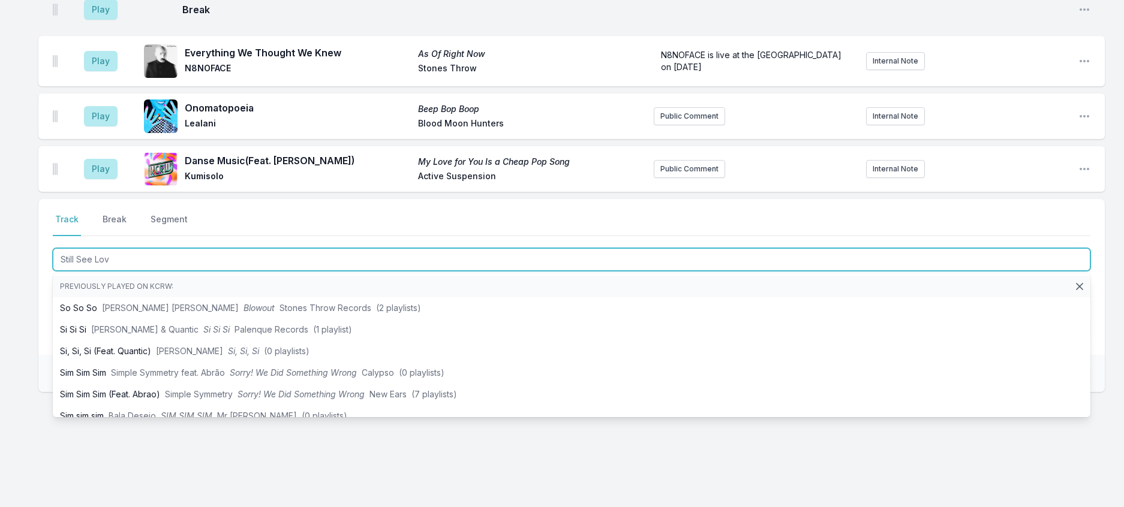
type input "Still See Love"
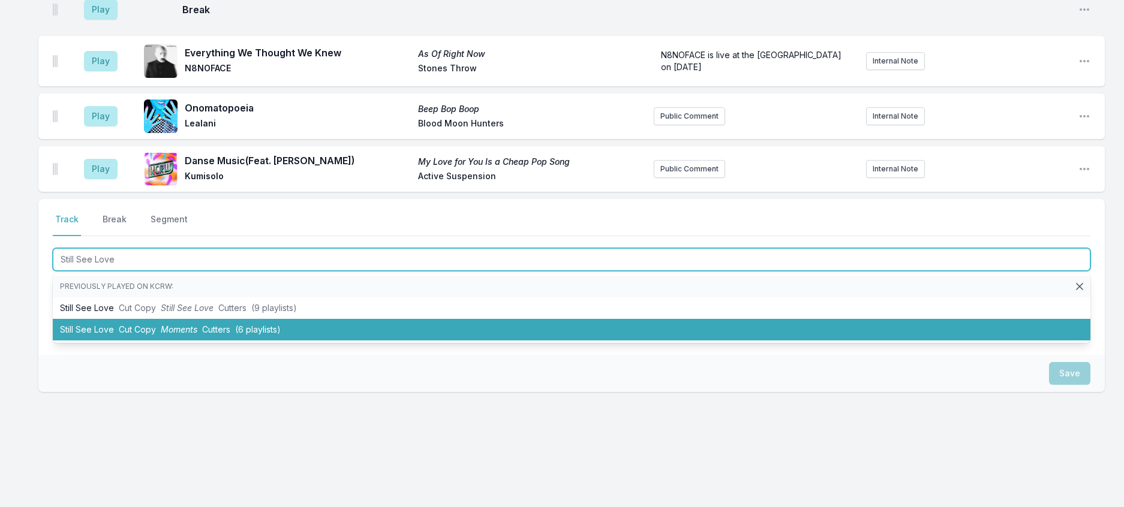
drag, startPoint x: 234, startPoint y: 328, endPoint x: 413, endPoint y: 288, distance: 183.8
click at [230, 329] on span "Cutters" at bounding box center [216, 330] width 28 height 10
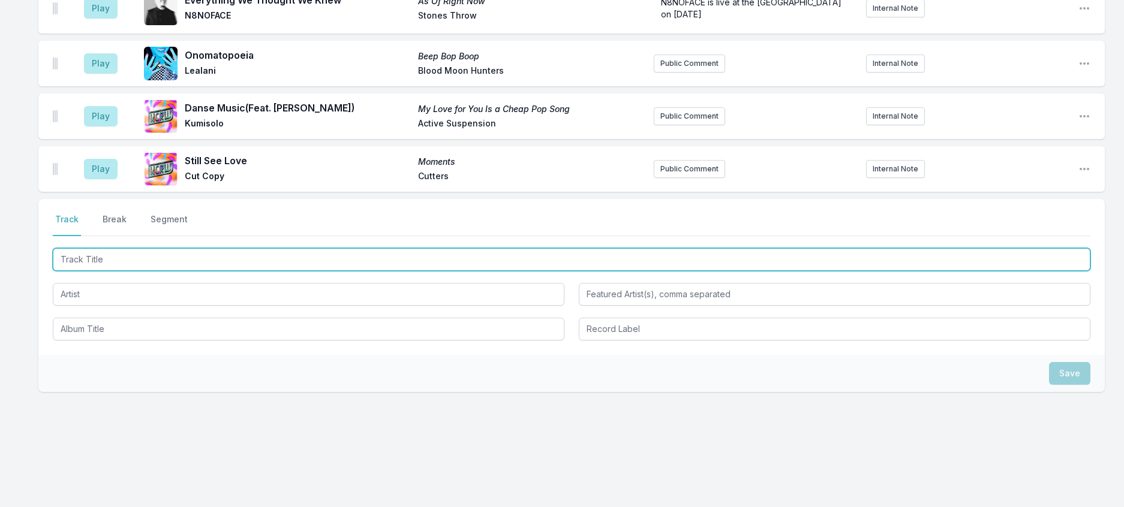
scroll to position [1082, 0]
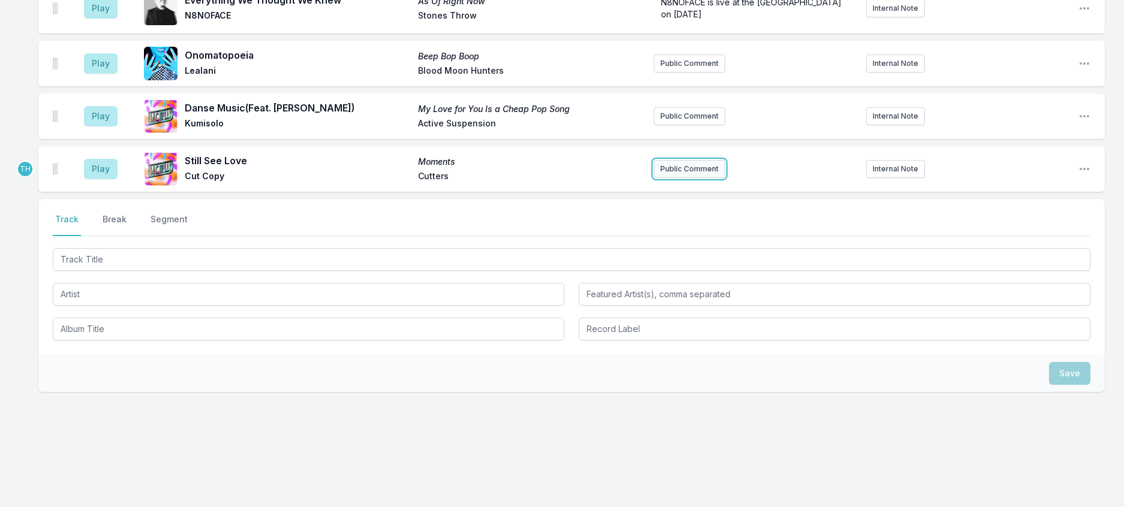
click at [700, 160] on button "Public Comment" at bounding box center [689, 169] width 71 height 18
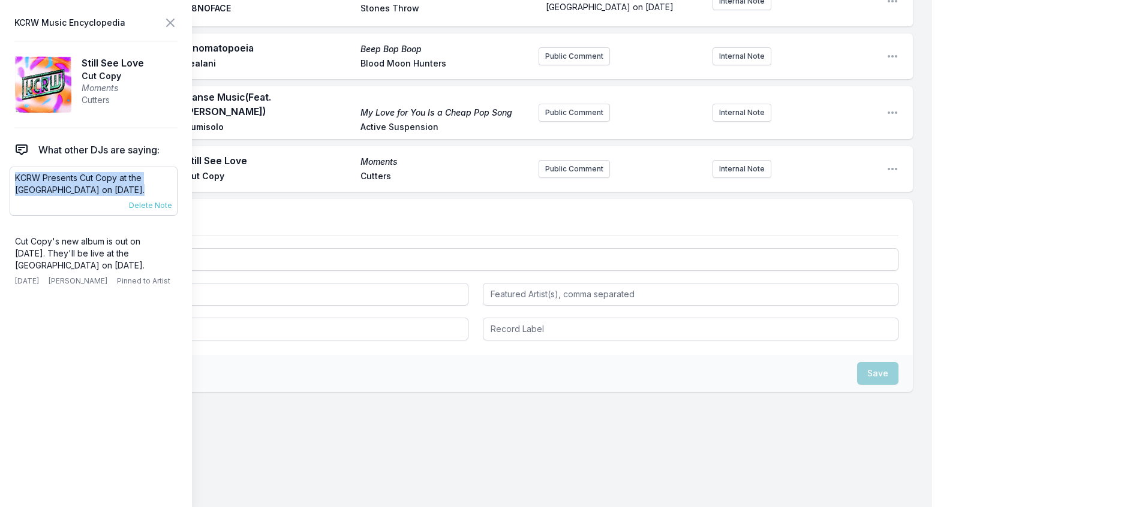
drag, startPoint x: 164, startPoint y: 216, endPoint x: 11, endPoint y: 203, distance: 153.5
click at [11, 203] on div "KCRW Presents Cut Copy at the [GEOGRAPHIC_DATA] on [DATE]. [DATE] [PERSON_NAME]…" at bounding box center [94, 191] width 168 height 49
drag, startPoint x: 156, startPoint y: 304, endPoint x: 15, endPoint y: 287, distance: 141.9
click at [15, 287] on div "Cut Copy's new album is out on [DATE]. They'll be live at the [GEOGRAPHIC_DATA]…" at bounding box center [94, 260] width 168 height 61
click at [80, 272] on p "Cut Copy's new album is out on [DATE]. They'll be live at the [GEOGRAPHIC_DATA]…" at bounding box center [93, 254] width 157 height 36
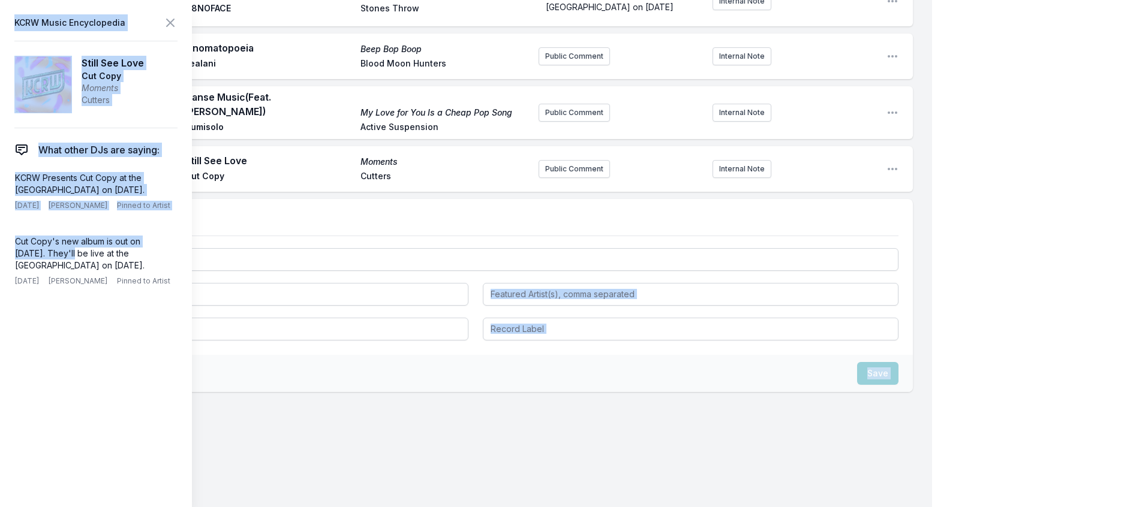
drag, startPoint x: 85, startPoint y: 298, endPoint x: -2, endPoint y: 277, distance: 88.8
click at [42, 272] on p "Cut Copy's new album is out on [DATE]. They'll be live at the [GEOGRAPHIC_DATA]…" at bounding box center [93, 254] width 157 height 36
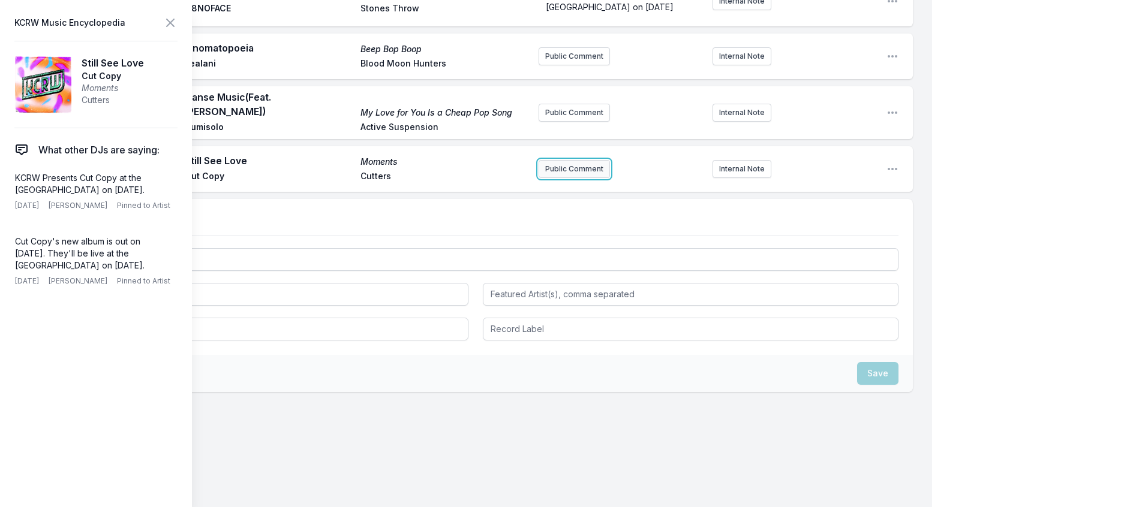
click at [560, 178] on button "Public Comment" at bounding box center [574, 169] width 71 height 18
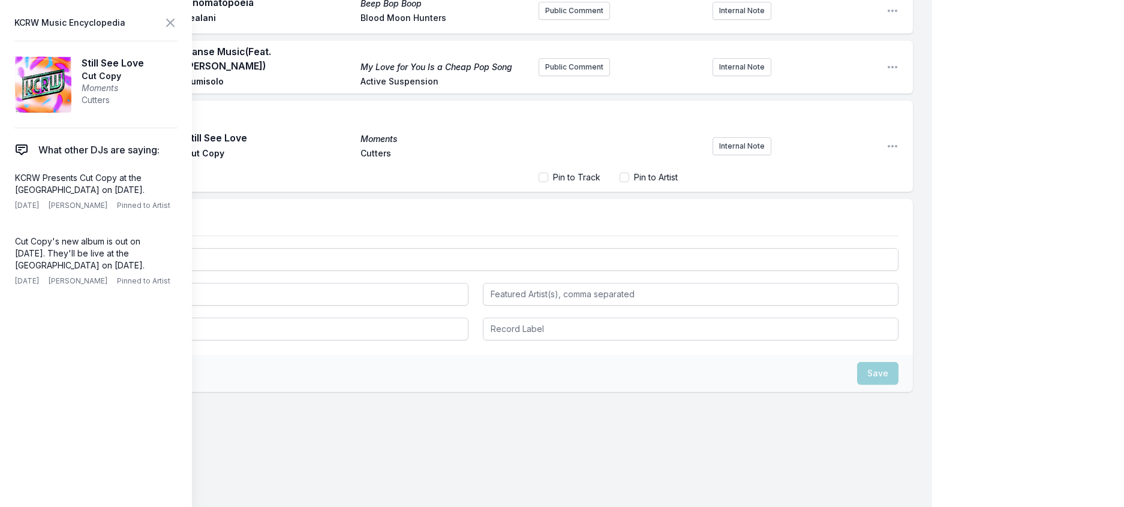
scroll to position [1132, 0]
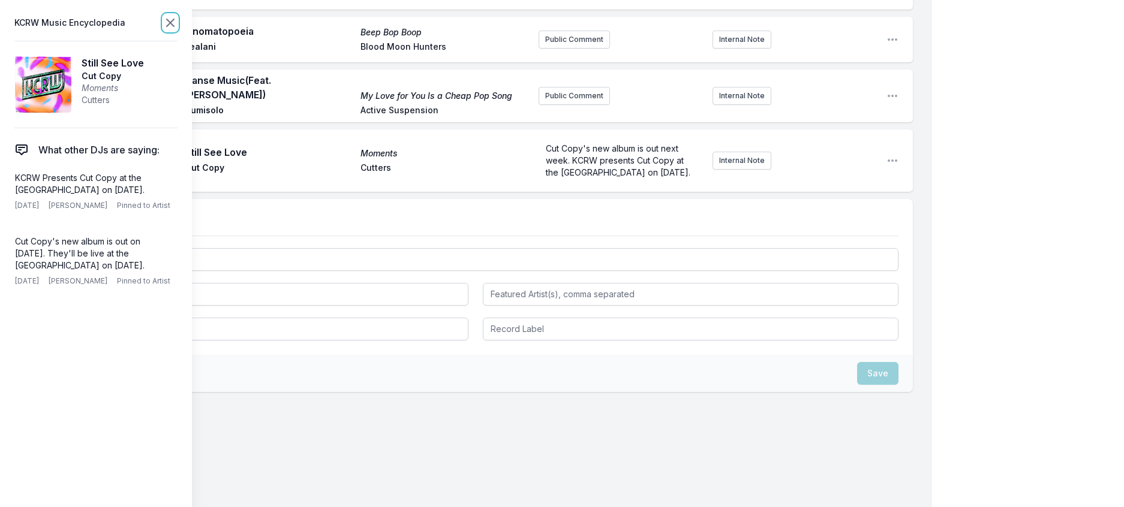
click at [178, 22] on icon at bounding box center [170, 23] width 14 height 14
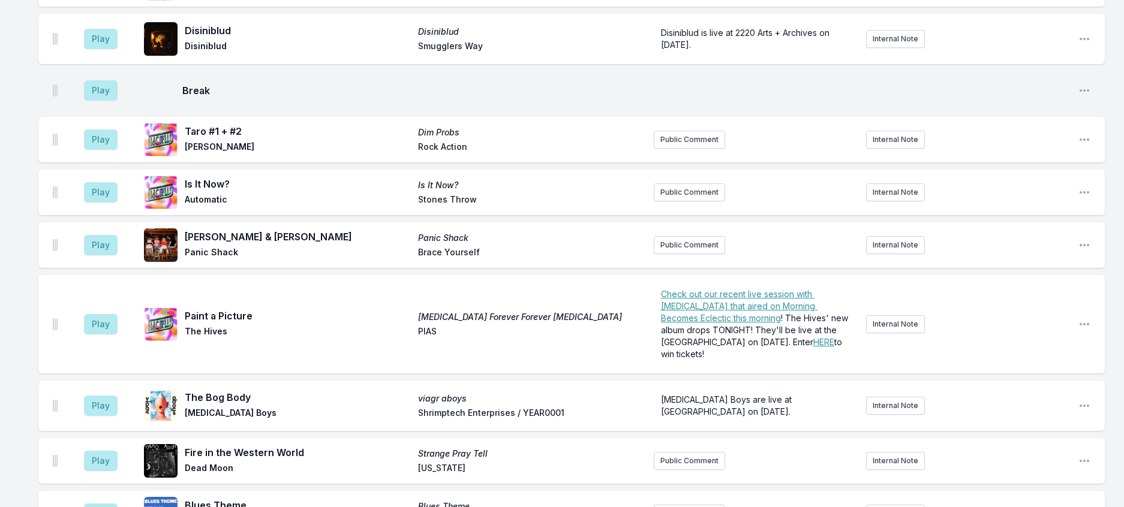
scroll to position [94, 0]
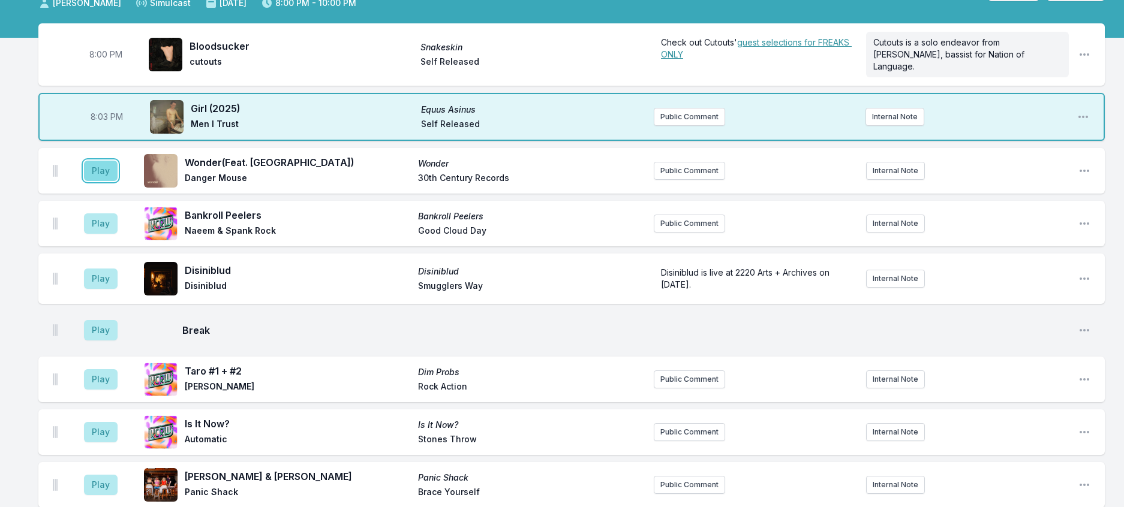
click at [105, 181] on button "Play" at bounding box center [101, 171] width 34 height 20
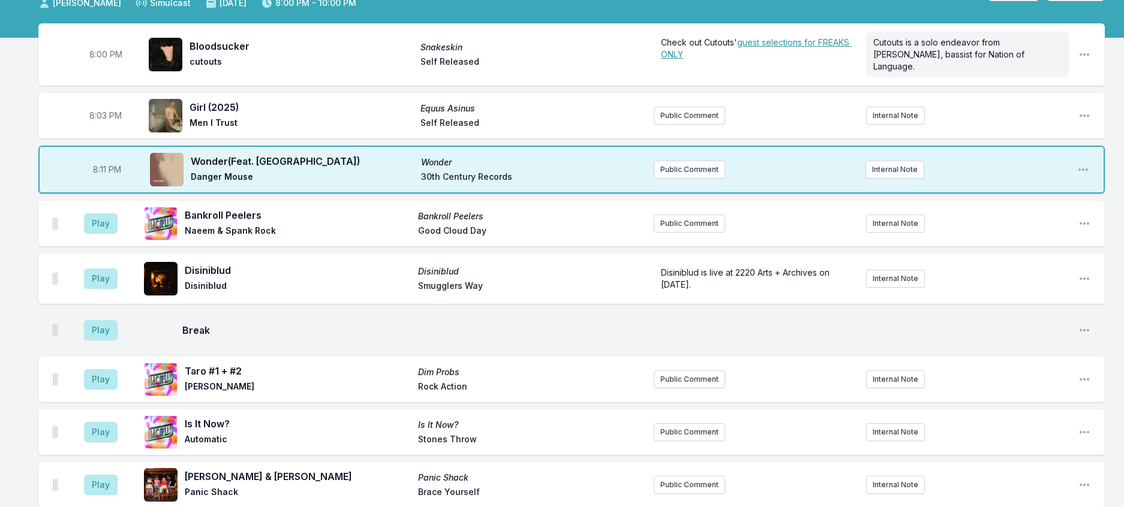
click at [112, 176] on span "8:11 PM" at bounding box center [107, 170] width 28 height 12
click at [112, 181] on input "20:11" at bounding box center [106, 169] width 67 height 23
type input "20:07"
click at [116, 234] on button "Play" at bounding box center [101, 224] width 34 height 20
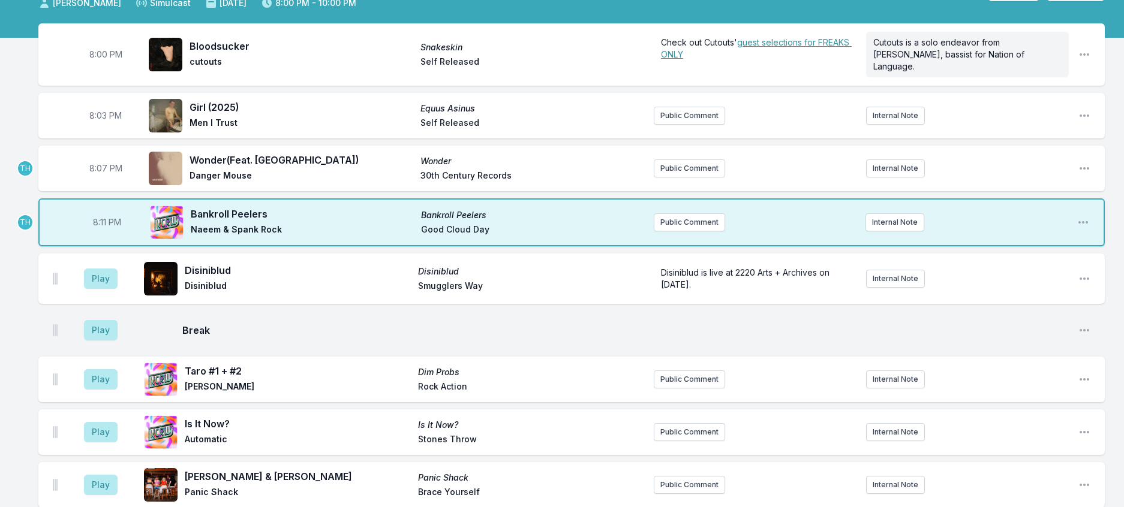
click at [113, 229] on span "8:11 PM" at bounding box center [107, 223] width 28 height 12
click at [112, 234] on input "20:11" at bounding box center [106, 222] width 67 height 23
type input "20:10"
click at [118, 289] on button "Play" at bounding box center [101, 279] width 34 height 20
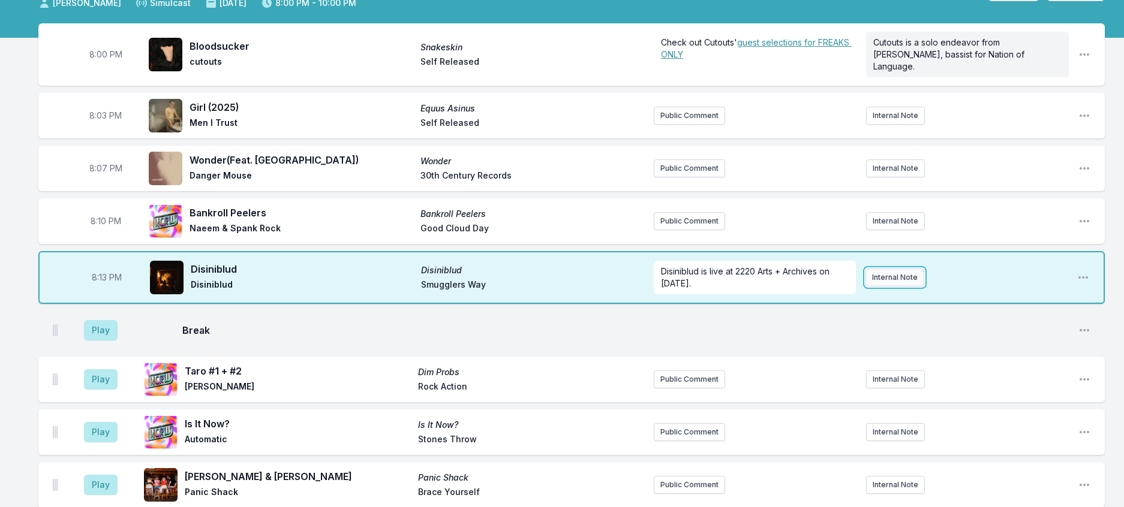
click at [879, 287] on button "Internal Note" at bounding box center [895, 278] width 59 height 18
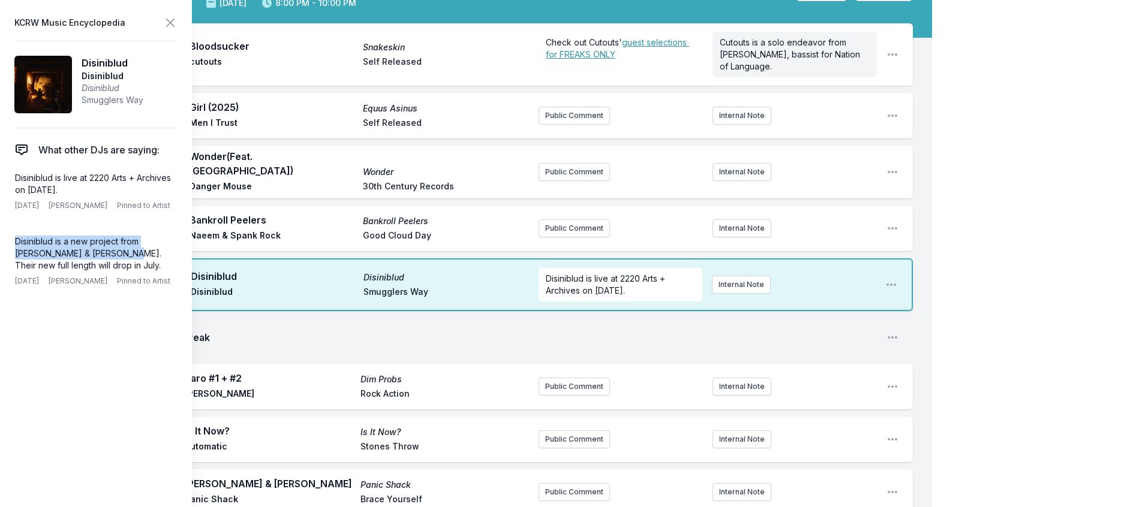
drag, startPoint x: 95, startPoint y: 284, endPoint x: 7, endPoint y: 269, distance: 89.3
click at [7, 269] on aside "KCRW Music Encyclopedia Disiniblud Disiniblud Disiniblud Smugglers Way What oth…" at bounding box center [96, 253] width 192 height 507
copy p "Disiniblud is a new project from [PERSON_NAME] & [PERSON_NAME]"
click at [749, 294] on button "Internal Note" at bounding box center [741, 285] width 59 height 18
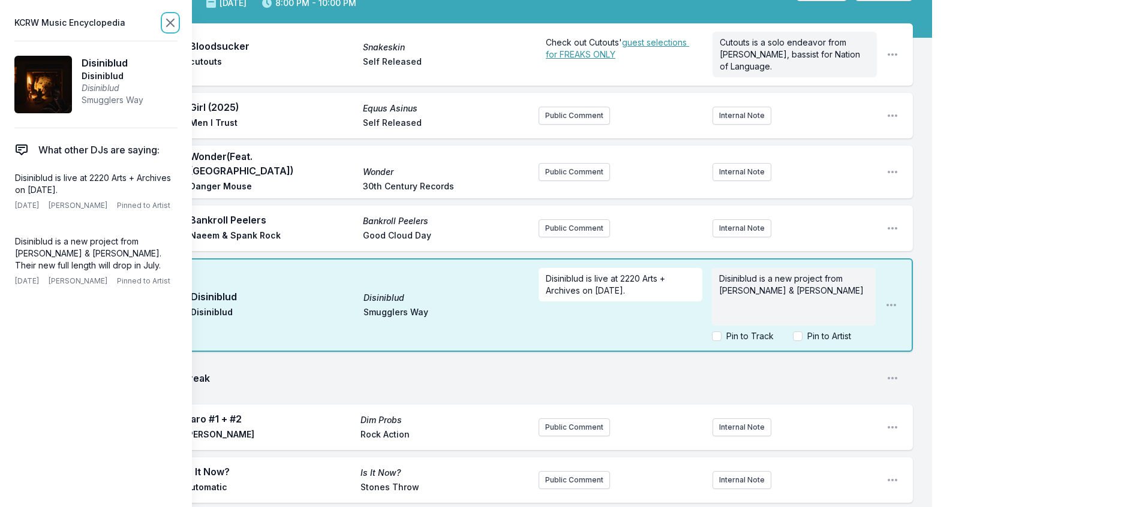
click at [178, 21] on icon at bounding box center [170, 23] width 14 height 14
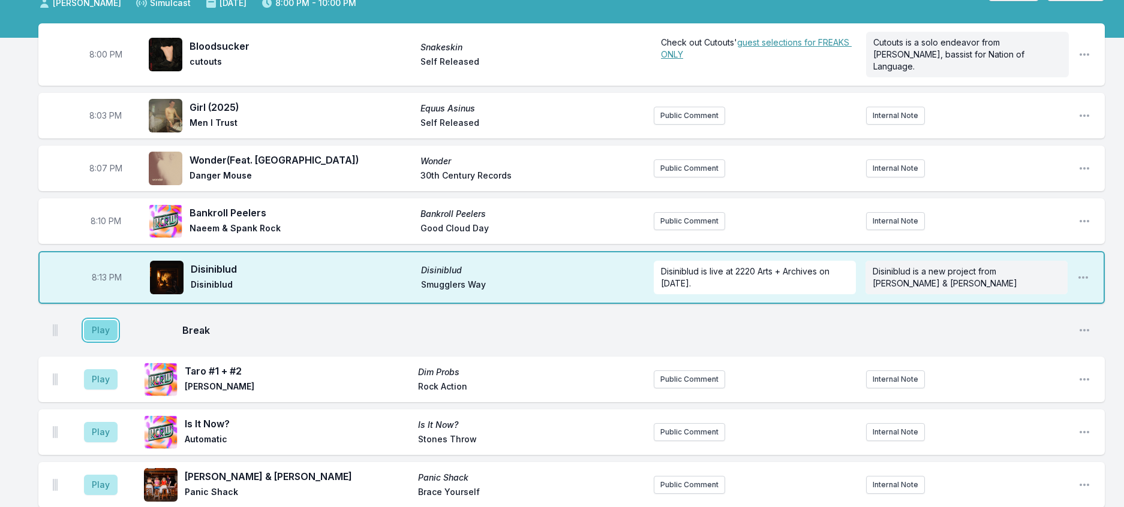
click at [101, 341] on button "Play" at bounding box center [101, 330] width 34 height 20
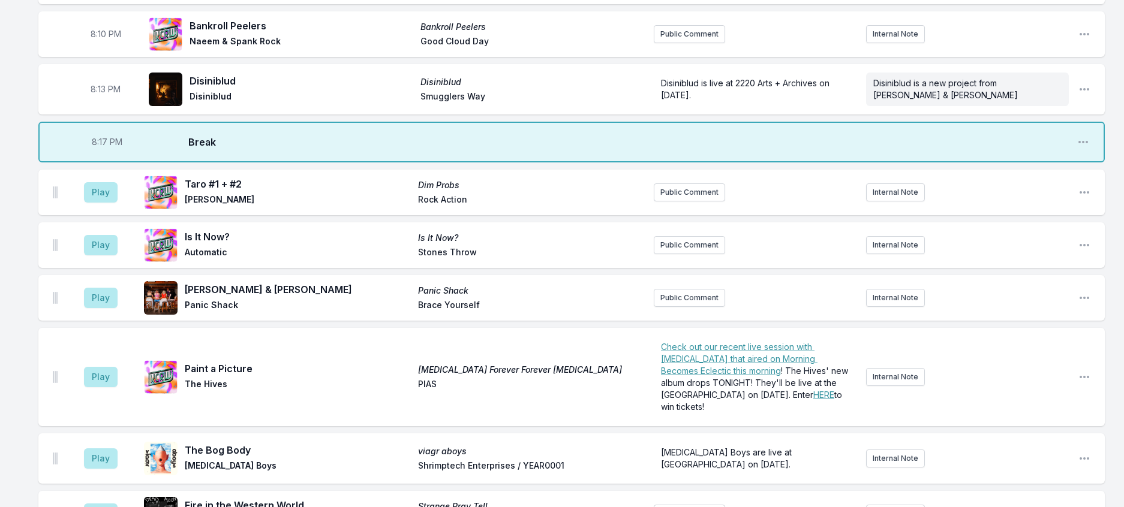
scroll to position [394, 0]
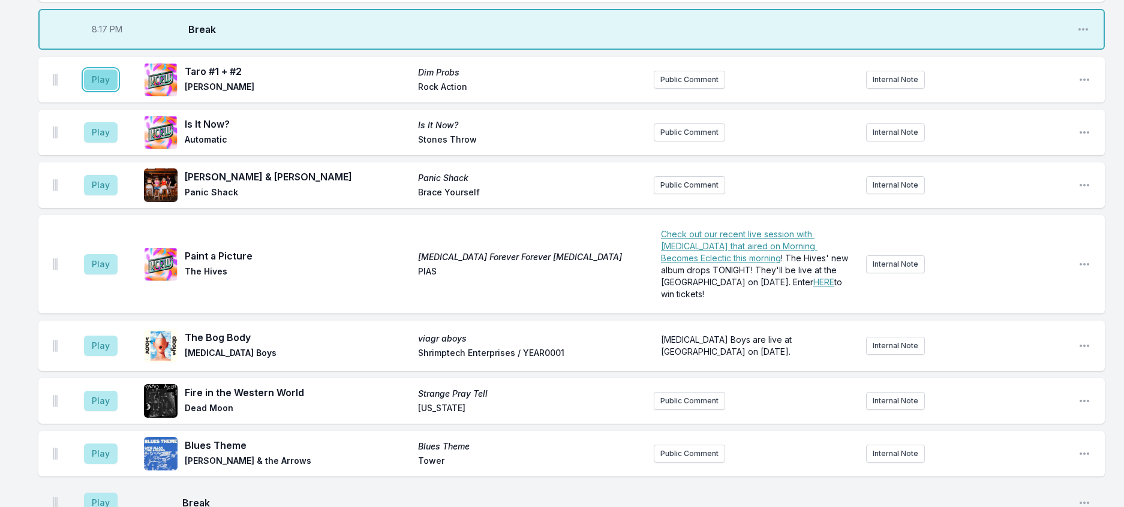
click at [108, 90] on button "Play" at bounding box center [101, 80] width 34 height 20
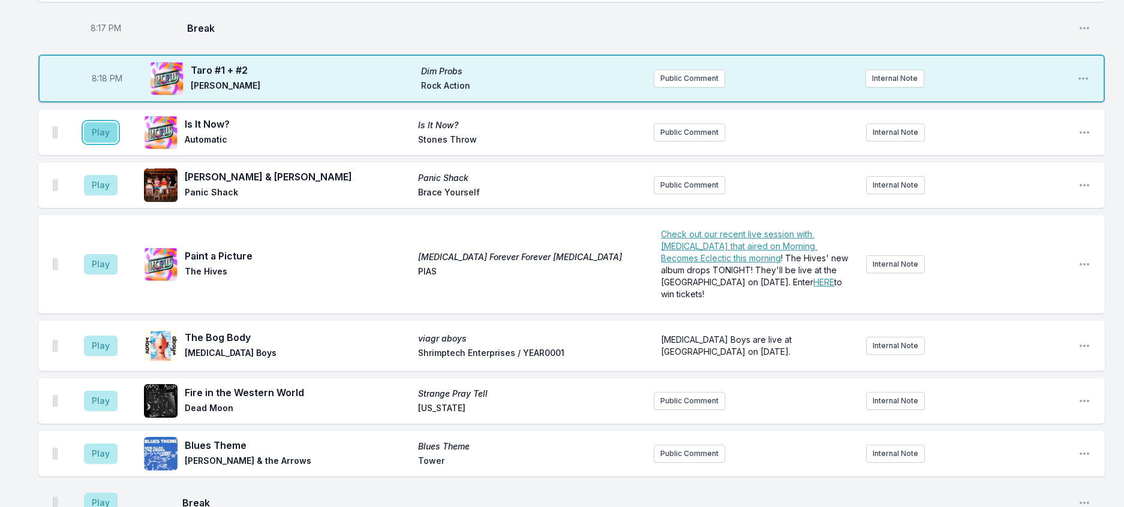
click at [109, 143] on button "Play" at bounding box center [101, 132] width 34 height 20
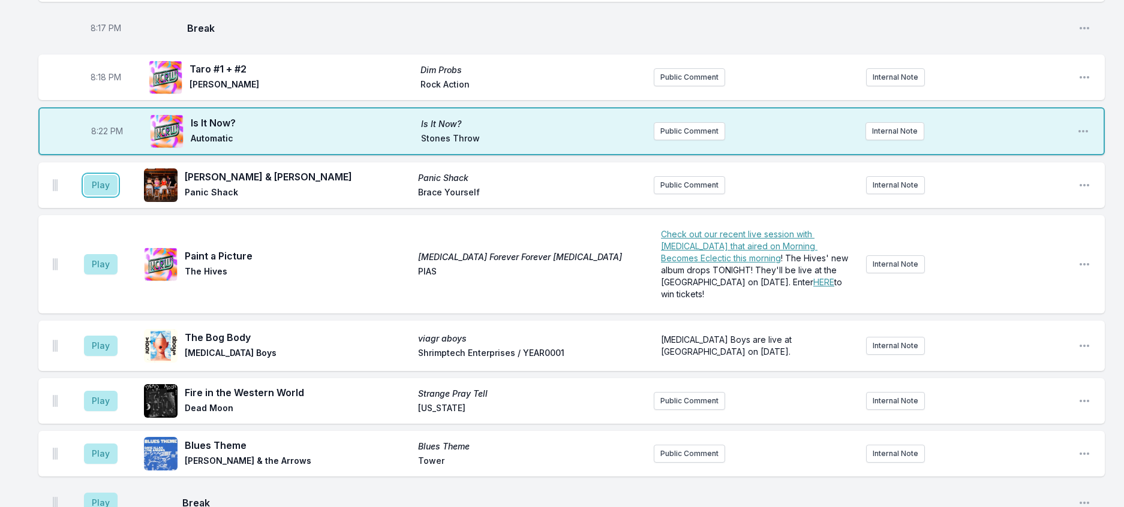
drag, startPoint x: 116, startPoint y: 242, endPoint x: 223, endPoint y: 217, distance: 109.6
click at [116, 196] on button "Play" at bounding box center [101, 185] width 34 height 20
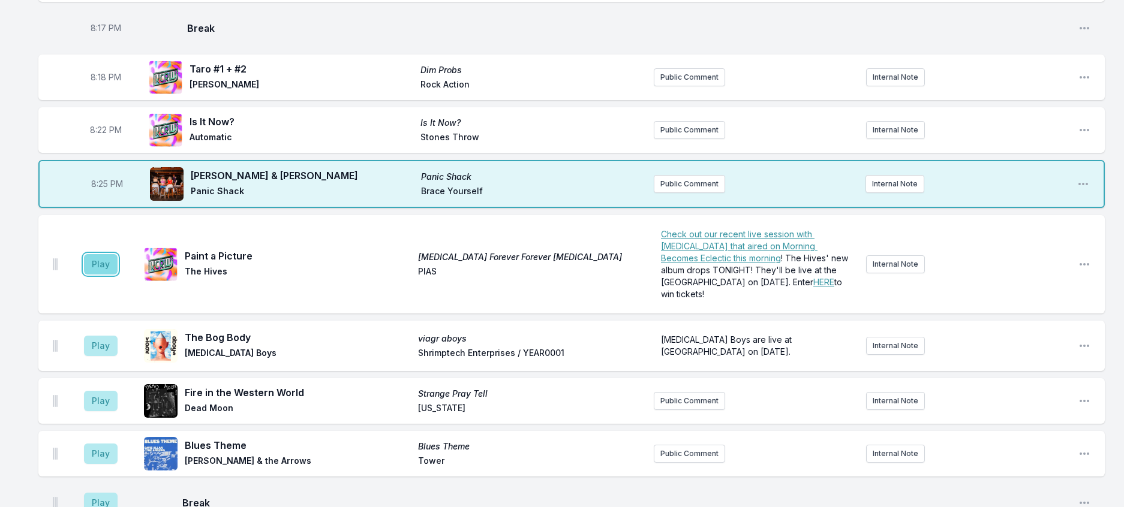
click at [113, 275] on button "Play" at bounding box center [101, 264] width 34 height 20
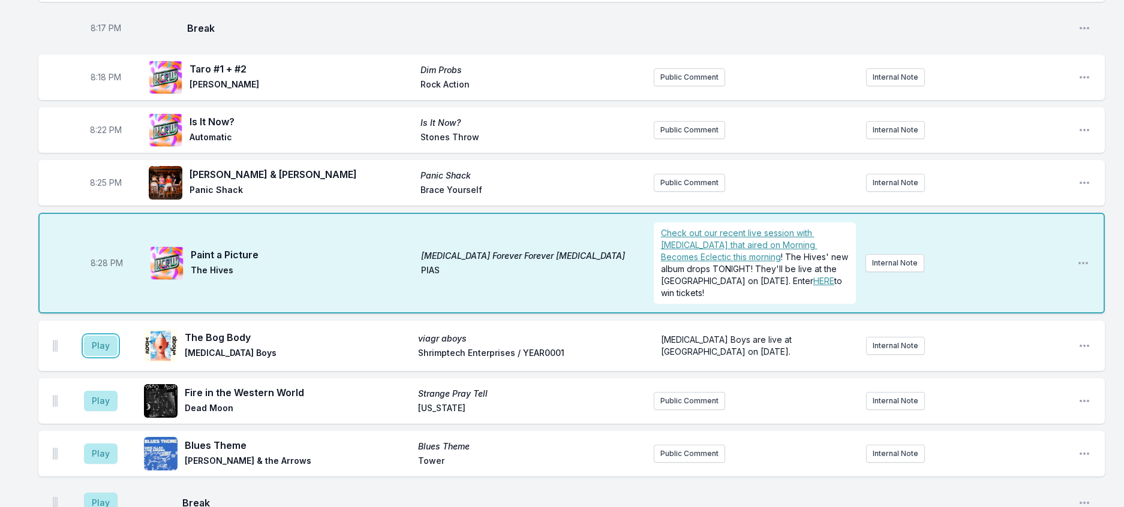
drag, startPoint x: 102, startPoint y: 424, endPoint x: 247, endPoint y: 370, distance: 154.3
click at [105, 356] on button "Play" at bounding box center [101, 346] width 34 height 20
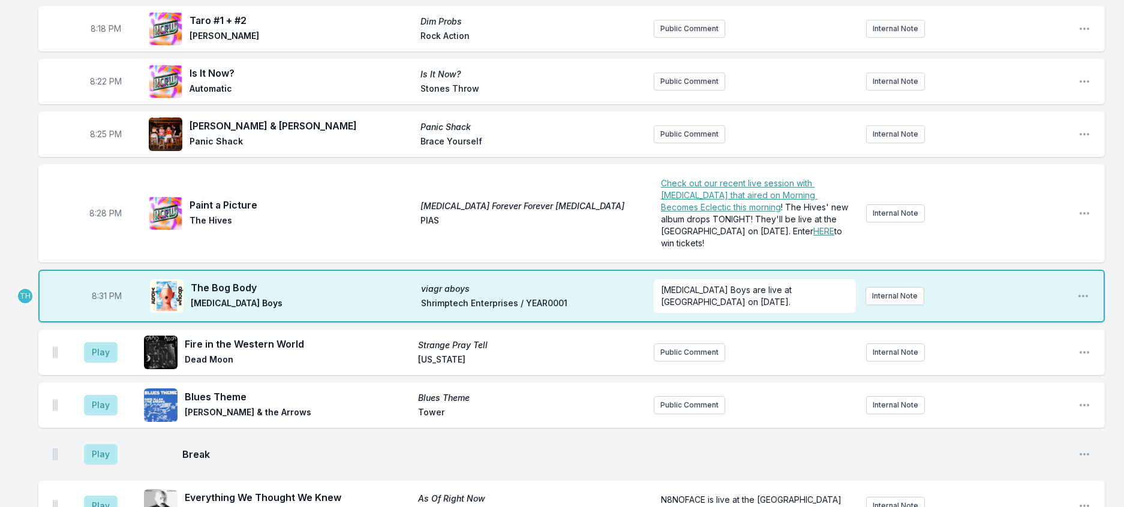
scroll to position [574, 0]
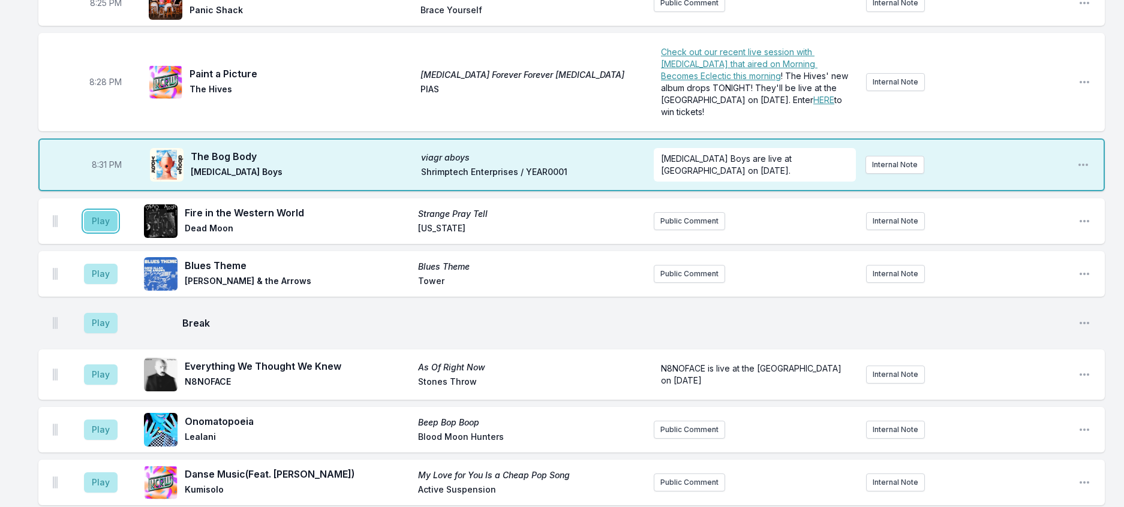
click at [118, 232] on button "Play" at bounding box center [101, 221] width 34 height 20
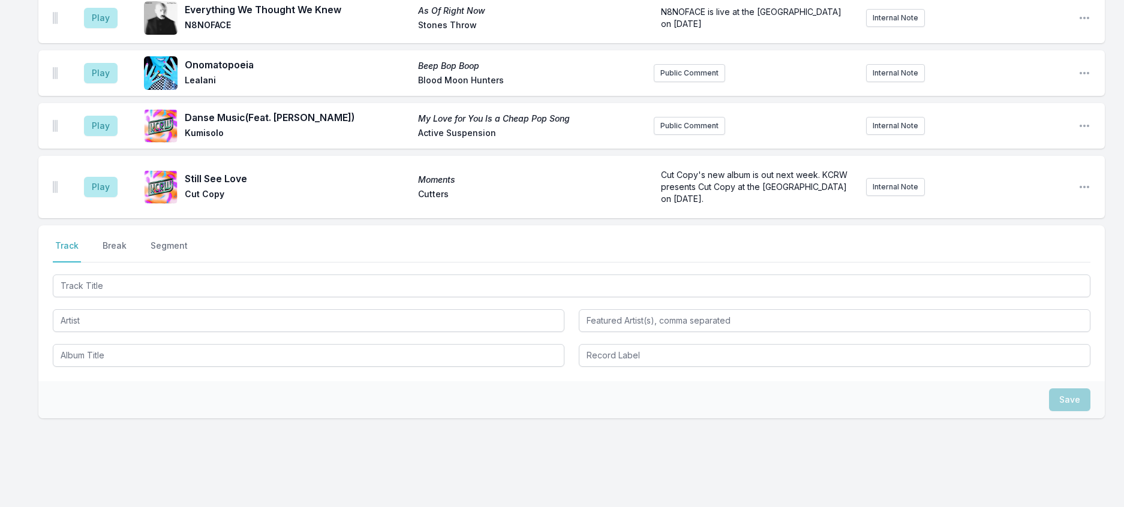
scroll to position [934, 0]
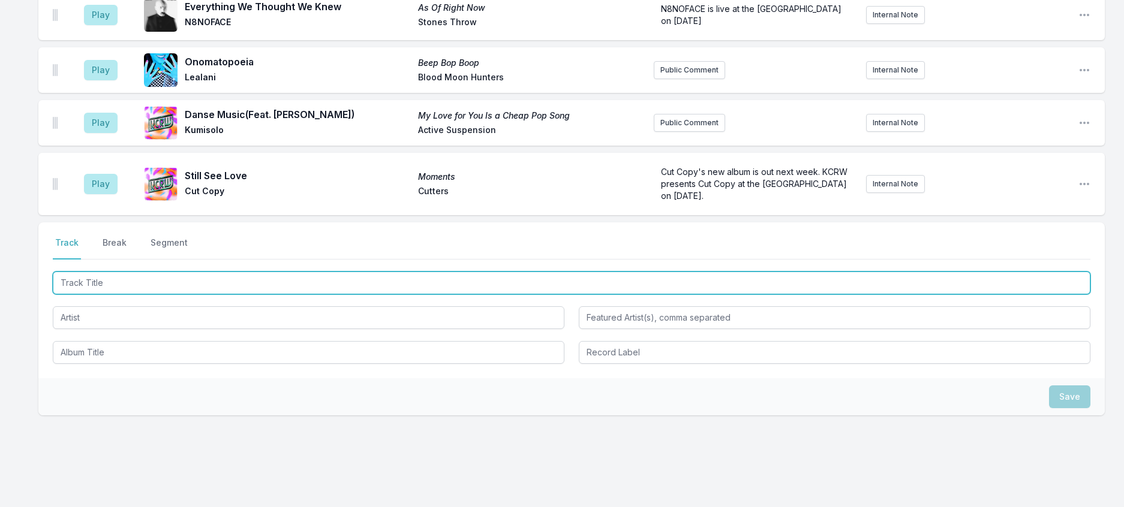
click at [203, 295] on input "Track Title" at bounding box center [572, 283] width 1038 height 23
type input "End Of Summer"
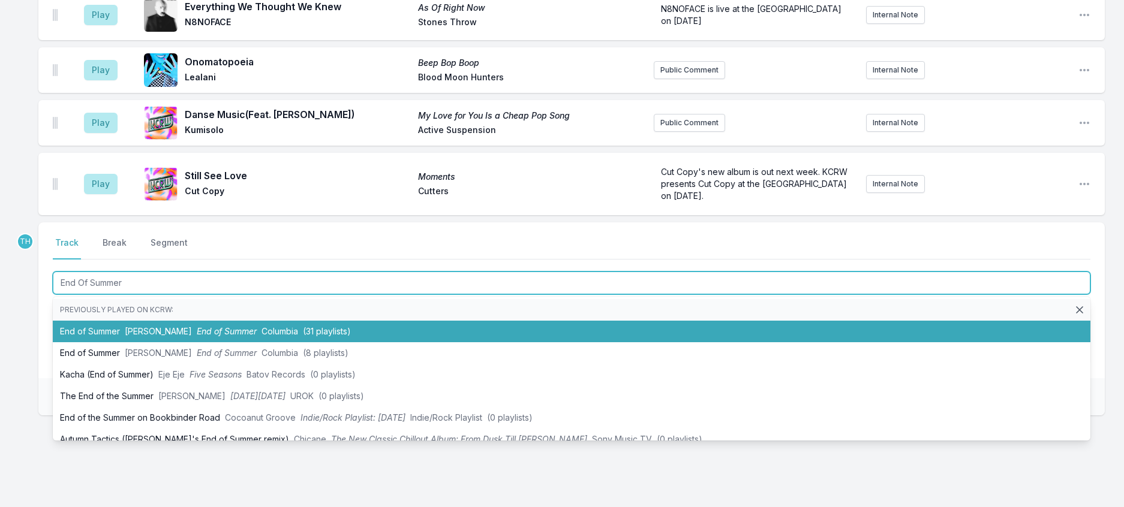
click at [205, 337] on span "End of Summer" at bounding box center [227, 331] width 60 height 10
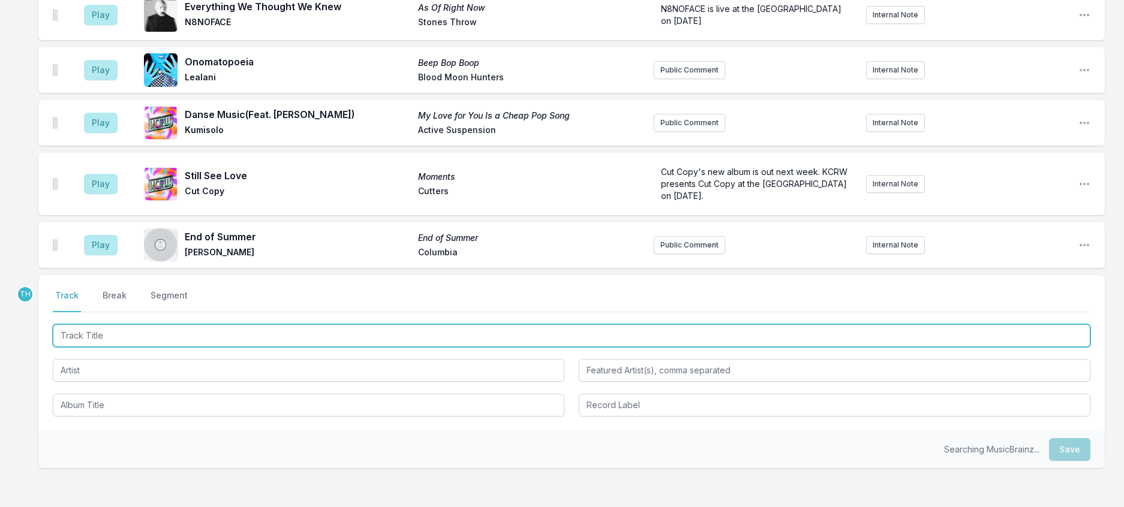
scroll to position [993, 0]
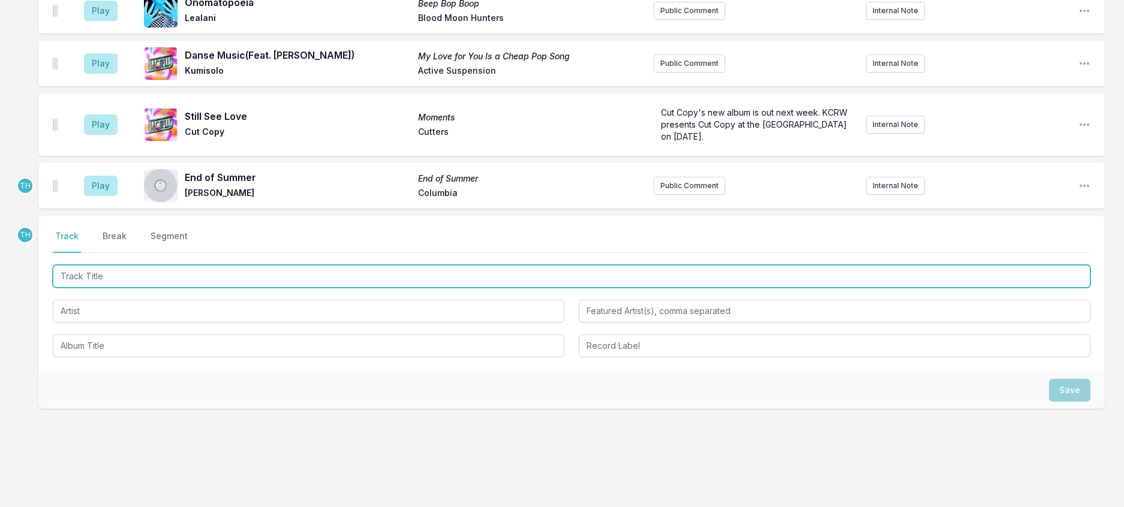
click at [401, 288] on input "Track Title" at bounding box center [572, 276] width 1038 height 23
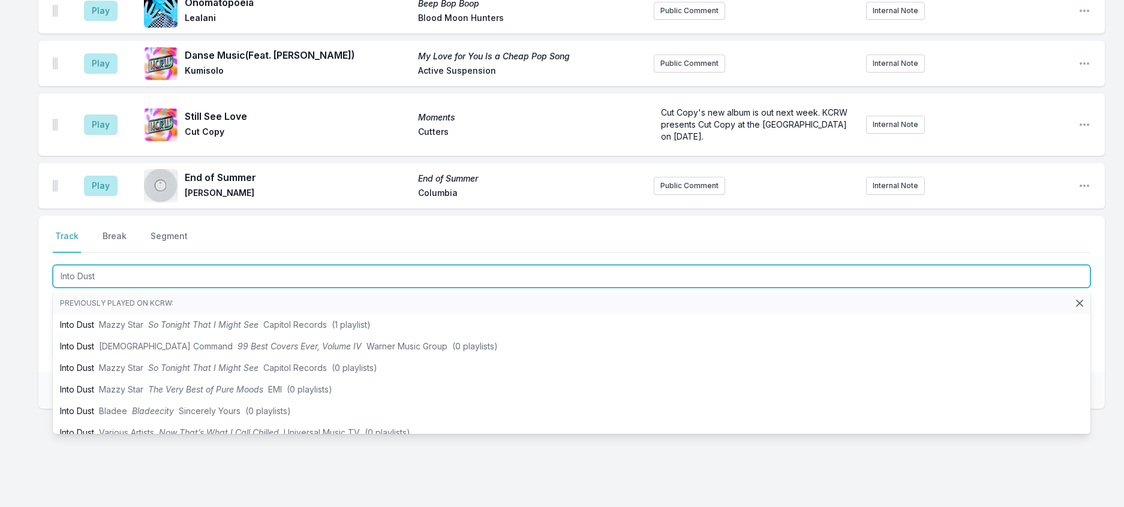
scroll to position [1113, 0]
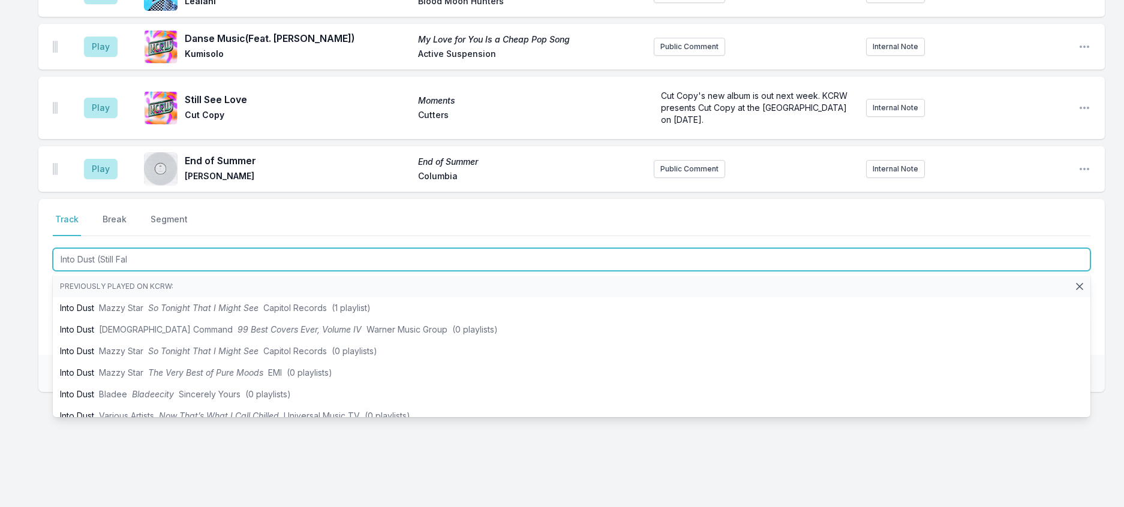
type input "Into Dust (Still Fall"
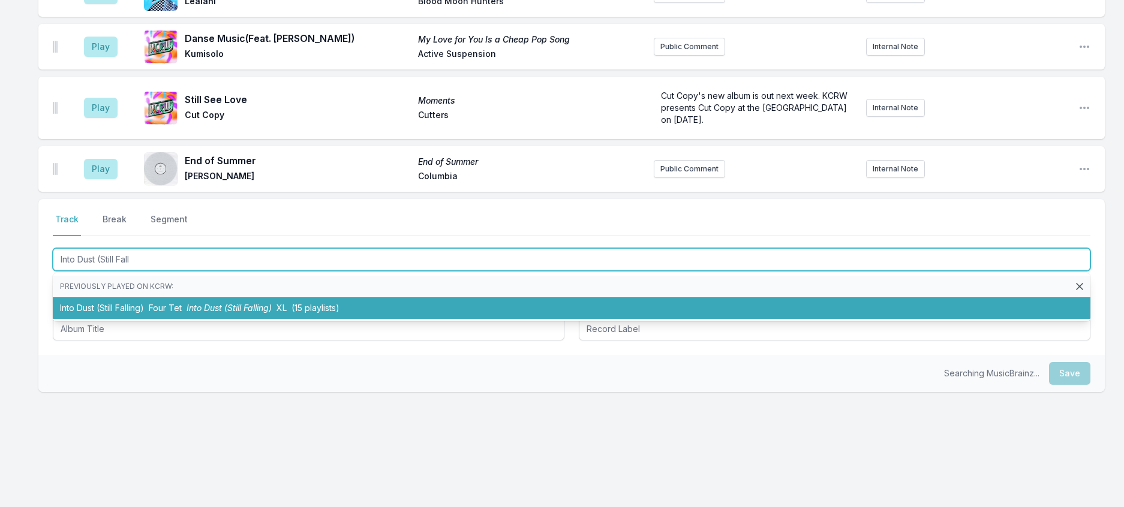
click at [286, 319] on li "Into Dust (Still Falling) Four Tet Into Dust (Still Falling) XL (15 playlists)" at bounding box center [572, 309] width 1038 height 22
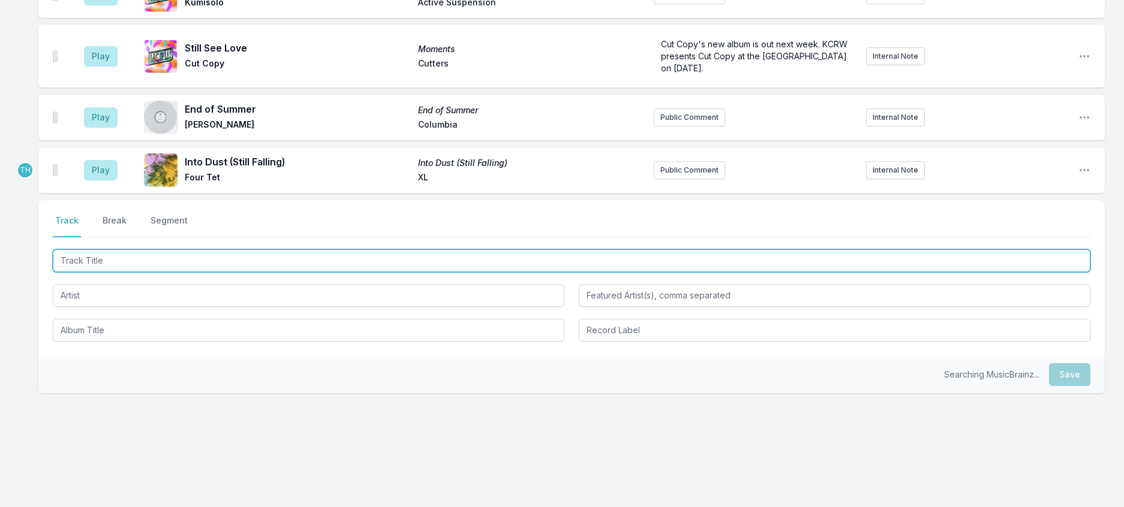
scroll to position [1053, 0]
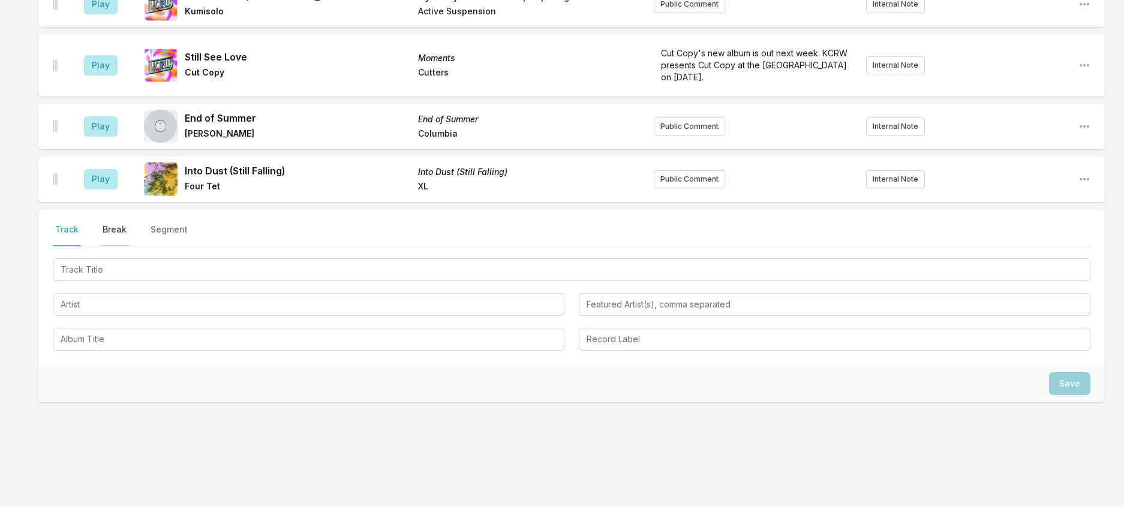
click at [118, 247] on button "Break" at bounding box center [114, 235] width 29 height 23
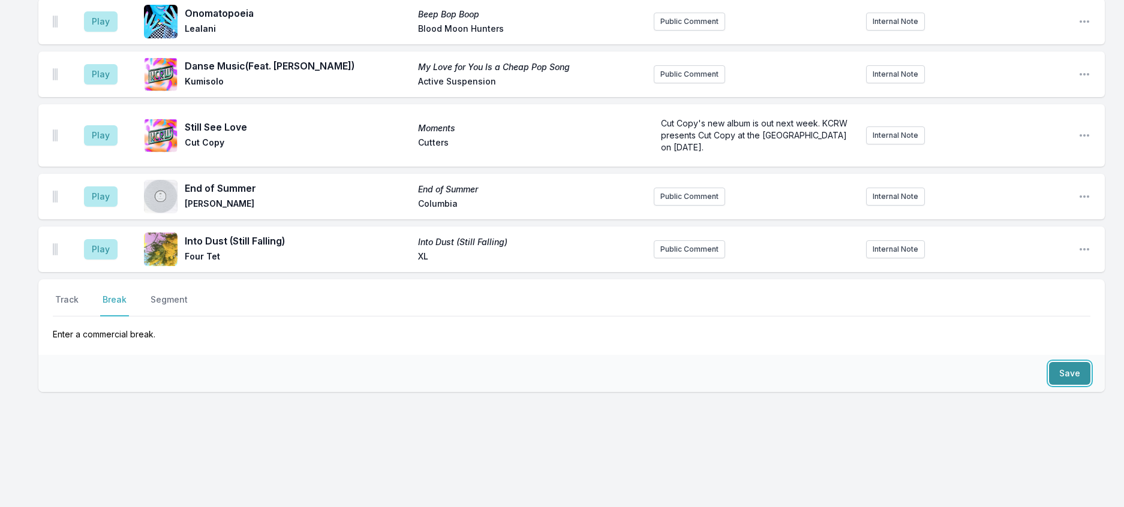
click at [1049, 385] on button "Save" at bounding box center [1069, 373] width 41 height 23
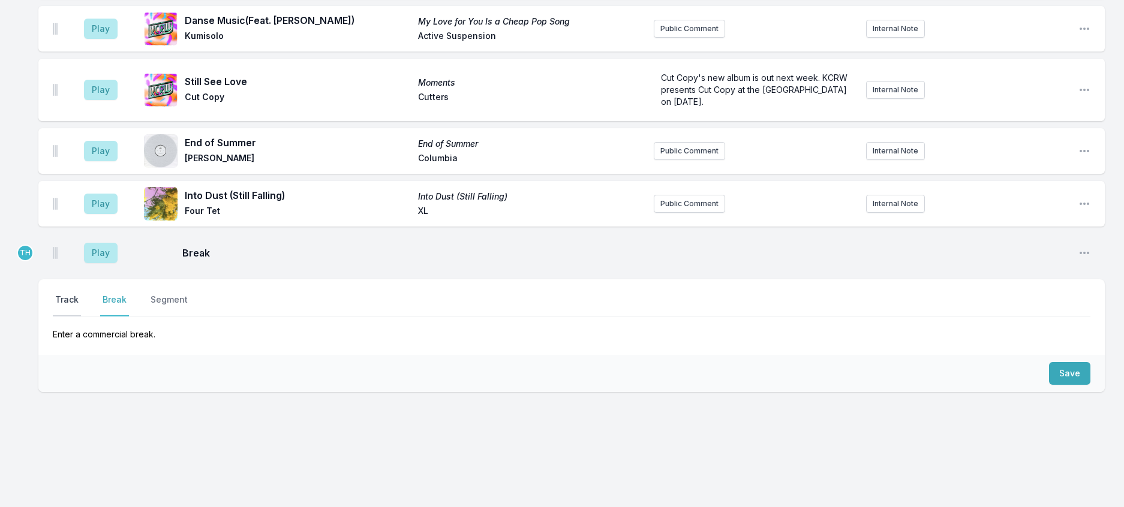
click at [77, 317] on button "Track" at bounding box center [67, 305] width 28 height 23
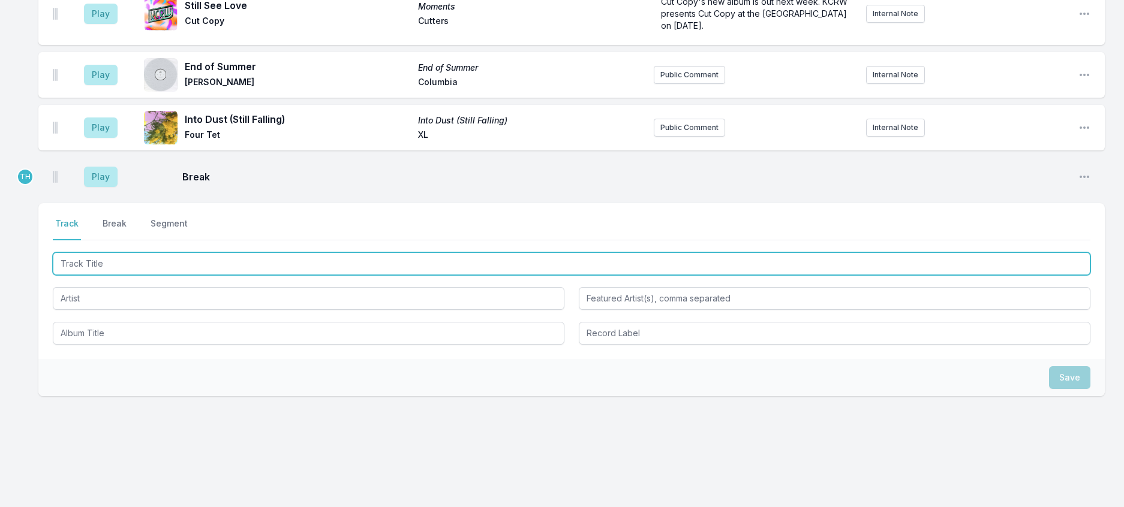
click at [121, 275] on input "Track Title" at bounding box center [572, 264] width 1038 height 23
type input "So Good"
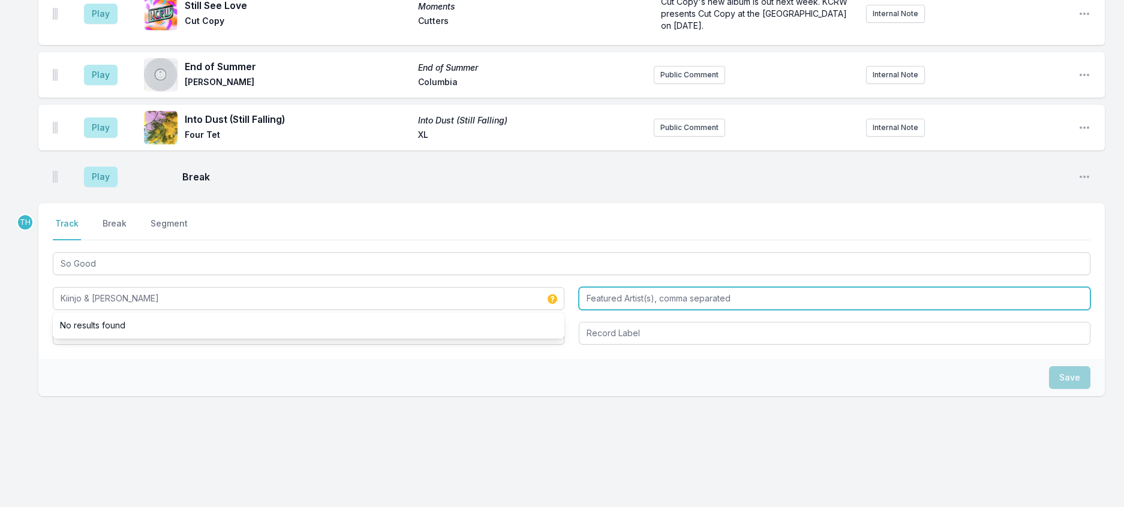
type input "Kiinjo & [PERSON_NAME]"
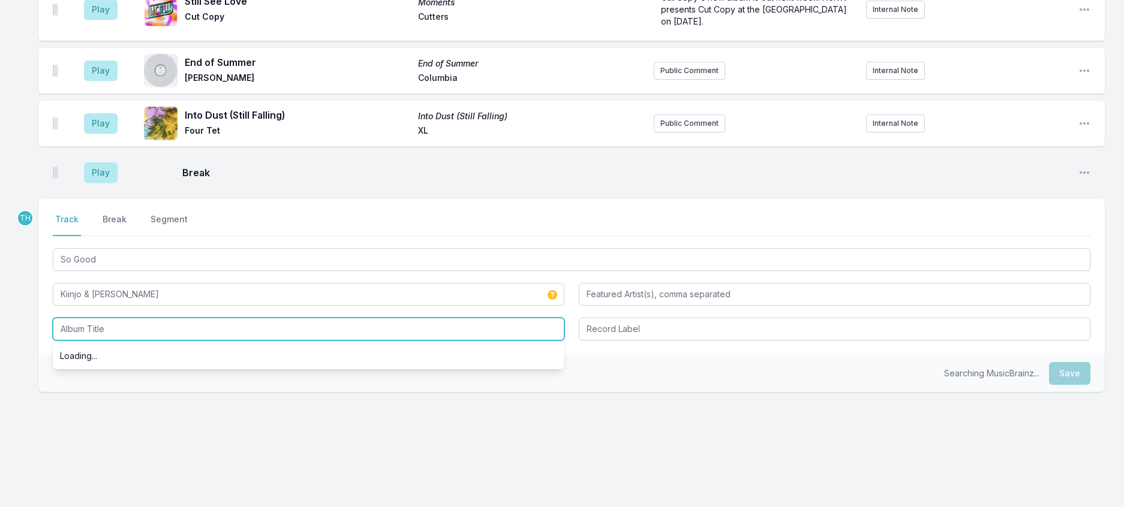
scroll to position [1168, 0]
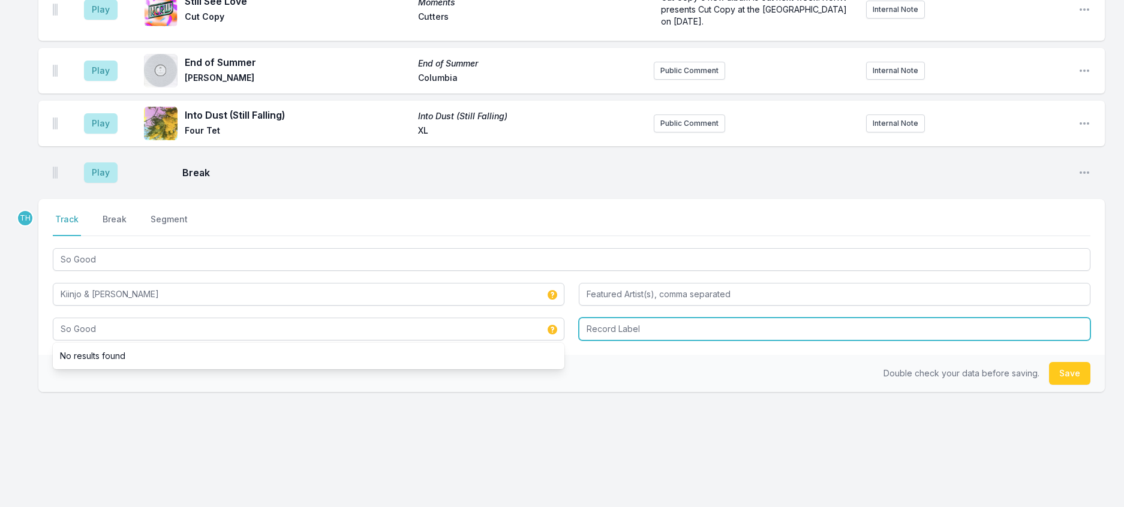
type input "So Good"
type input "Never Worry"
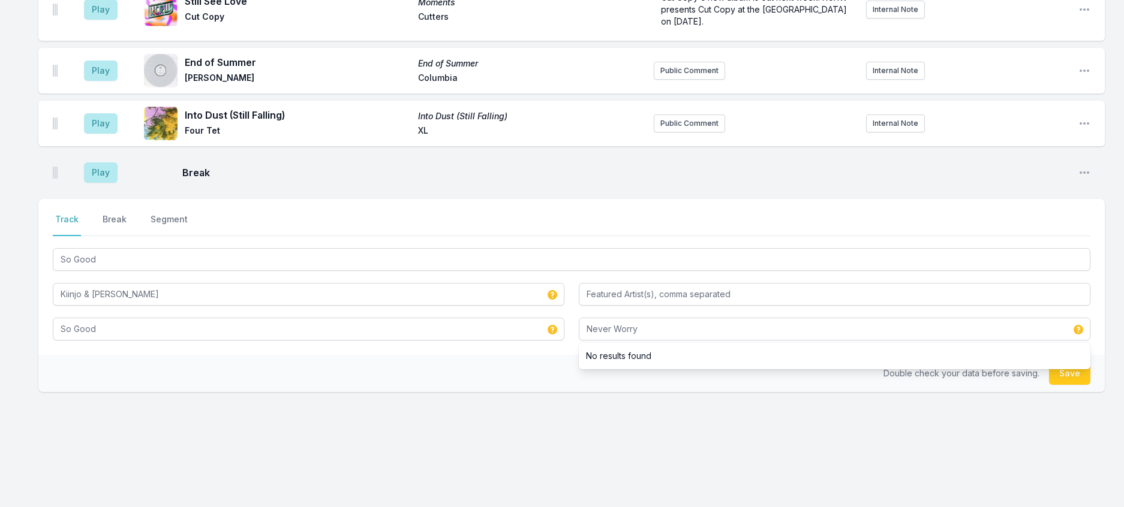
click at [551, 392] on div "Double check your data before saving. Save" at bounding box center [571, 373] width 1067 height 37
click at [1049, 385] on button "Save" at bounding box center [1069, 373] width 41 height 23
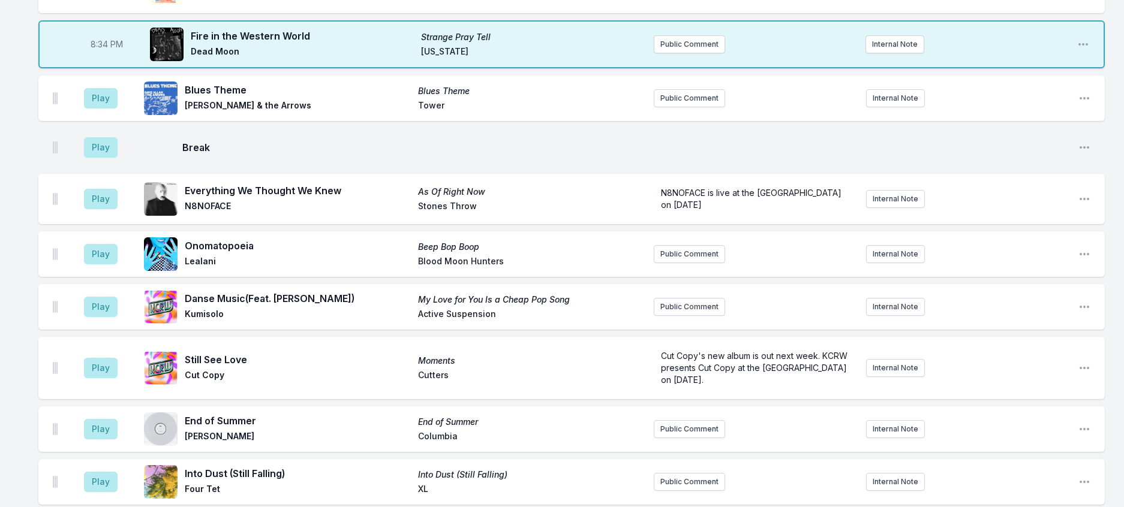
scroll to position [748, 0]
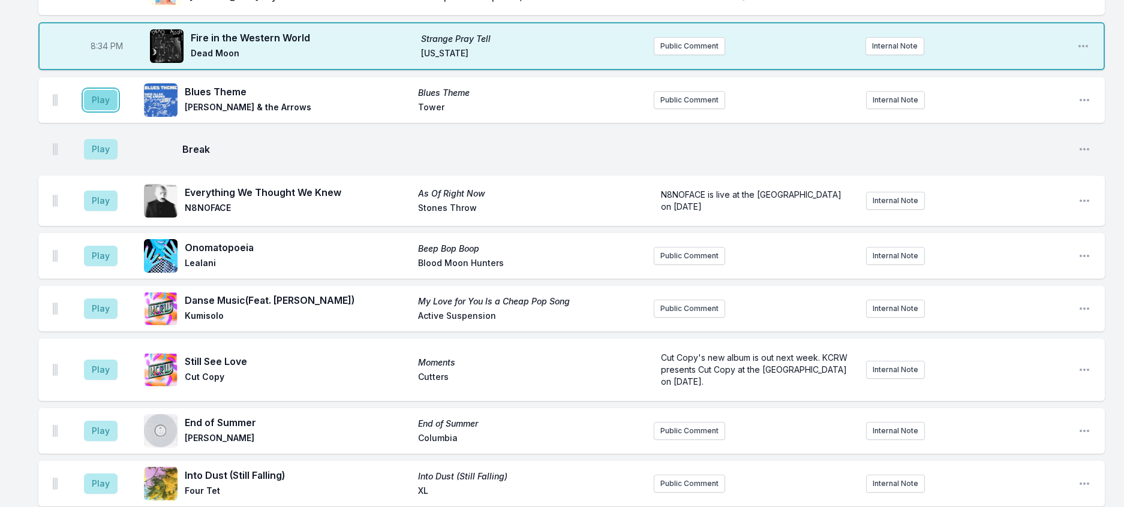
click at [115, 110] on button "Play" at bounding box center [101, 100] width 34 height 20
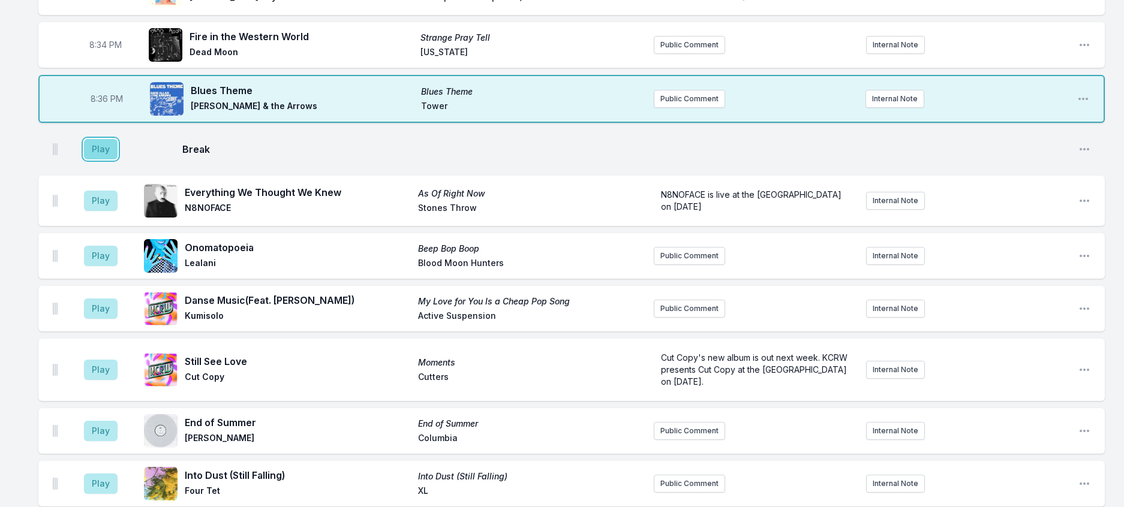
click at [109, 160] on button "Play" at bounding box center [101, 149] width 34 height 20
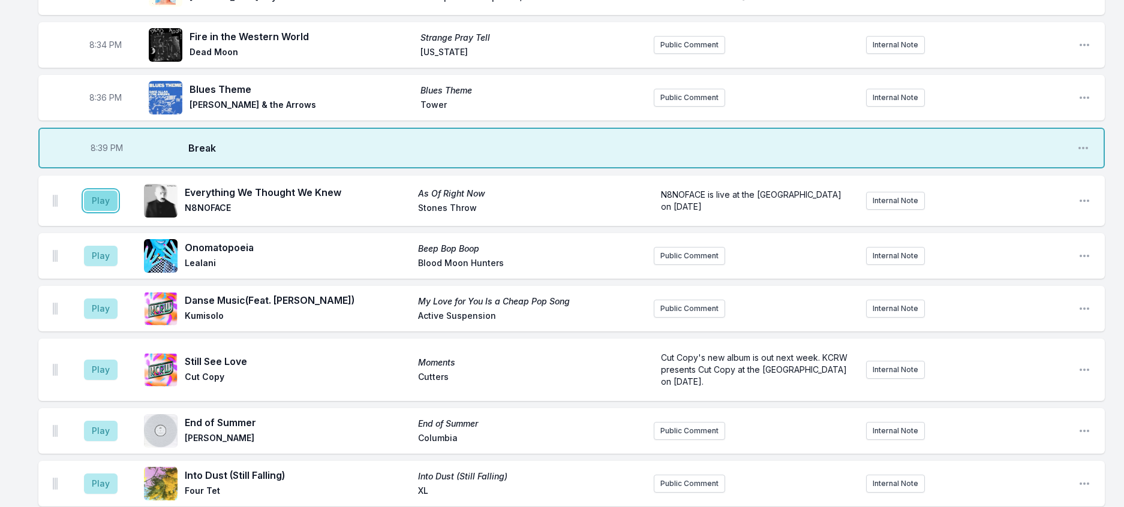
click at [113, 211] on button "Play" at bounding box center [101, 201] width 34 height 20
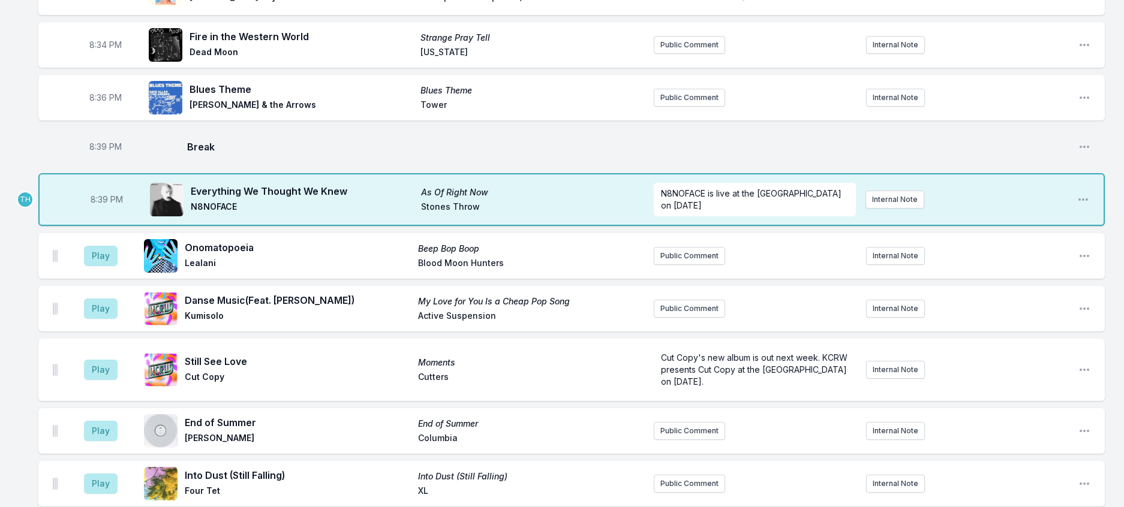
click at [109, 153] on span "8:39 PM" at bounding box center [105, 147] width 32 height 12
click at [106, 158] on input "20:39" at bounding box center [105, 147] width 67 height 23
type input "20:38"
click at [1113, 248] on div "8:00 PM Bloodsucker Snakeskin cutouts Self Released Check out Cutouts' guest se…" at bounding box center [562, 145] width 1124 height 1551
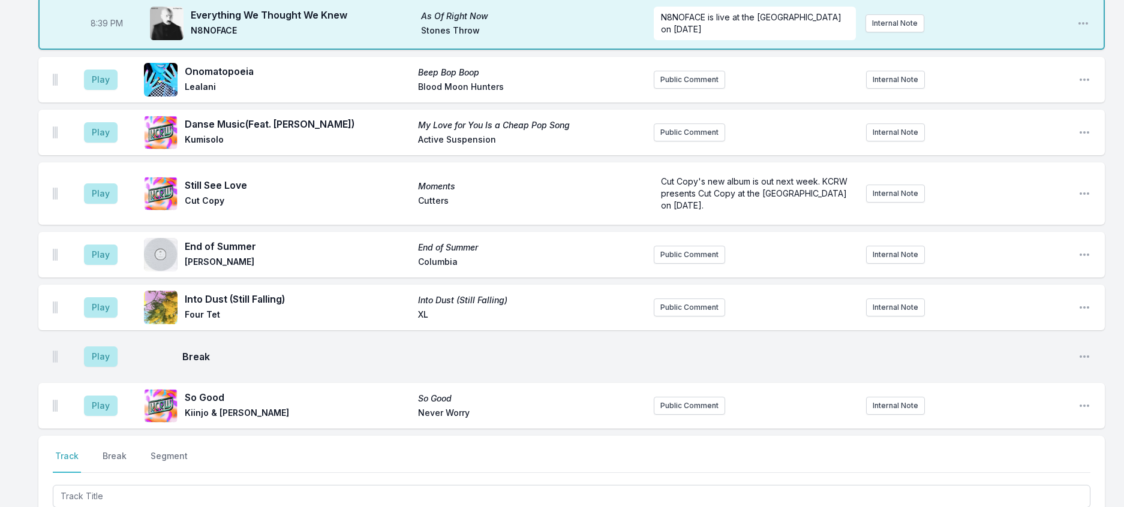
scroll to position [928, 0]
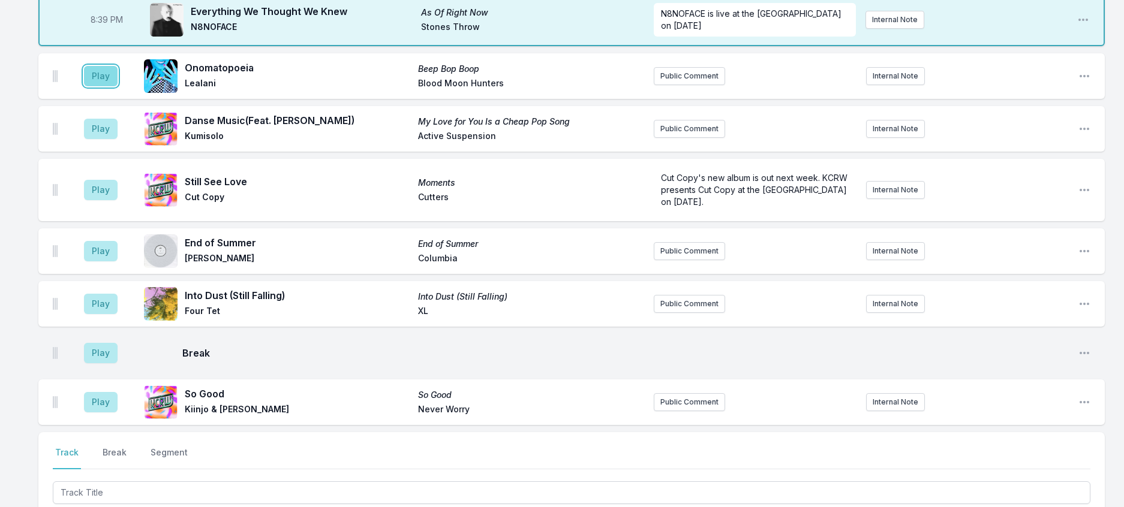
click at [97, 86] on button "Play" at bounding box center [101, 76] width 34 height 20
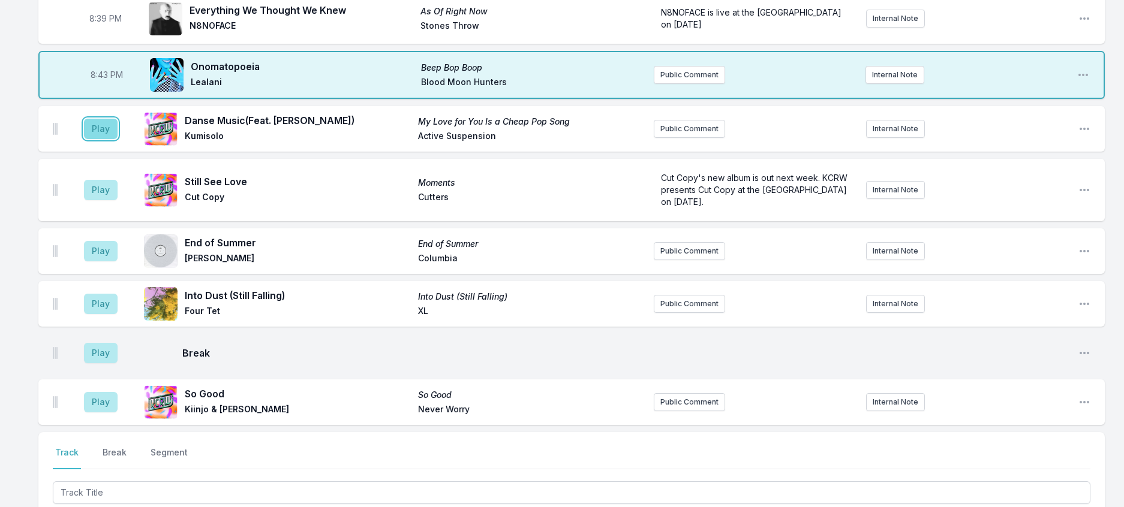
click at [117, 139] on button "Play" at bounding box center [101, 129] width 34 height 20
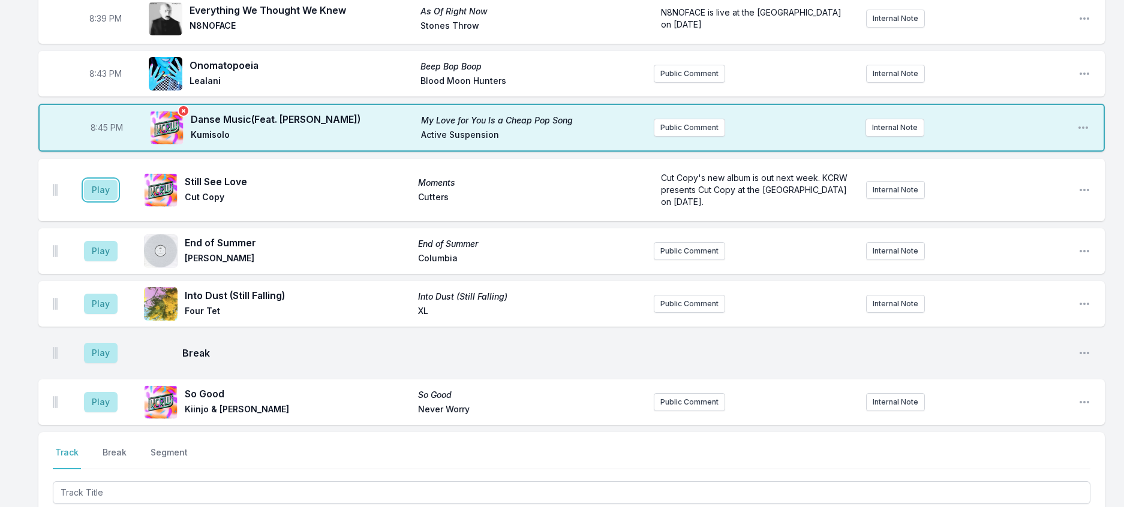
drag, startPoint x: 108, startPoint y: 313, endPoint x: 186, endPoint y: 248, distance: 101.4
click at [116, 200] on button "Play" at bounding box center [101, 190] width 34 height 20
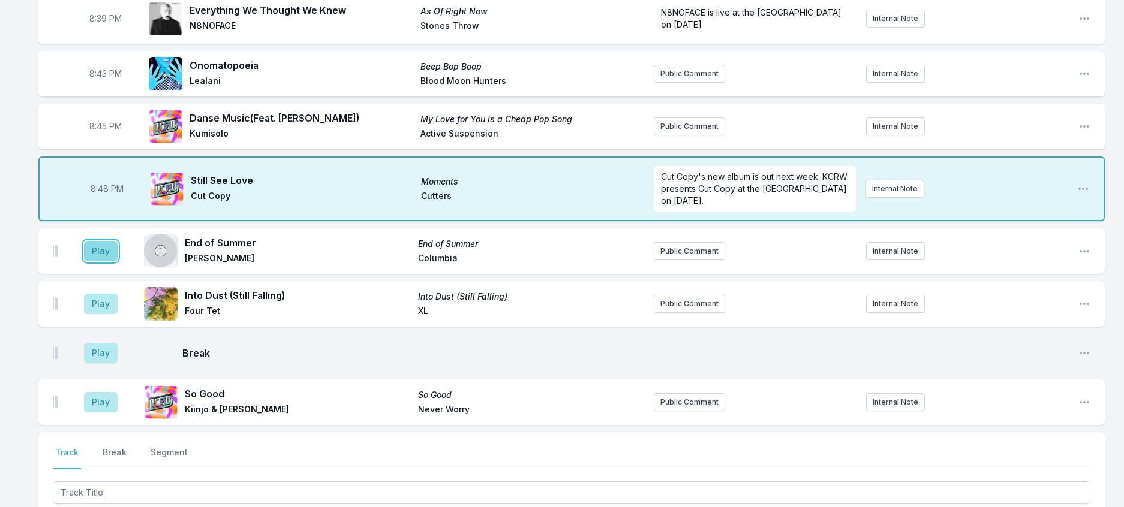
click at [118, 262] on button "Play" at bounding box center [101, 251] width 34 height 20
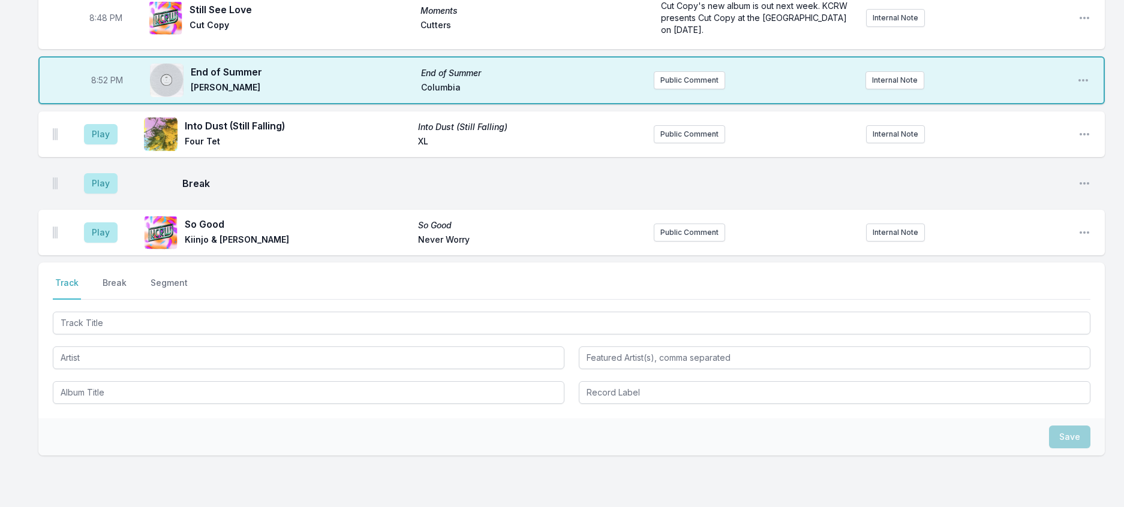
scroll to position [1168, 0]
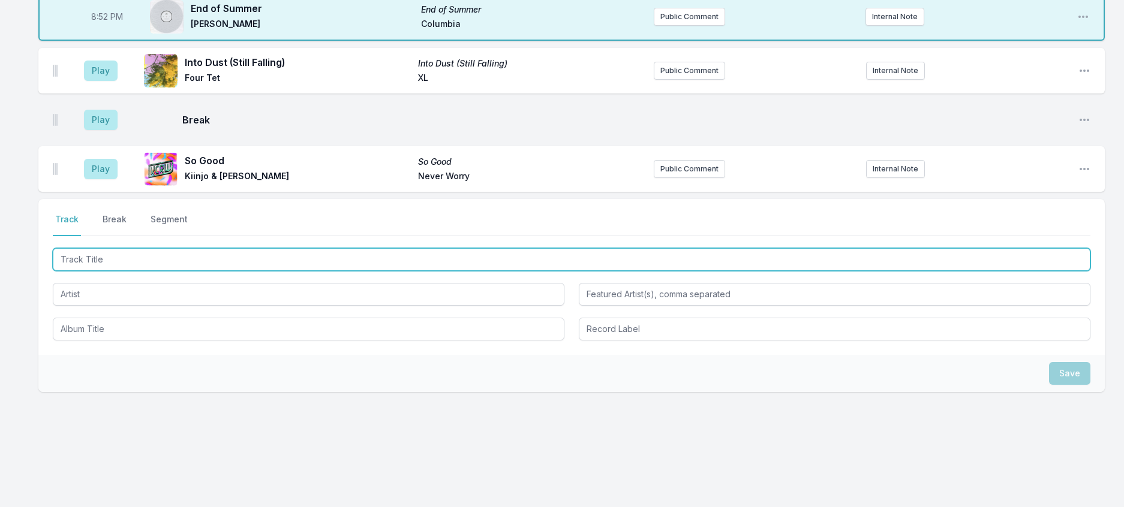
click at [192, 271] on input "Track Title" at bounding box center [572, 259] width 1038 height 23
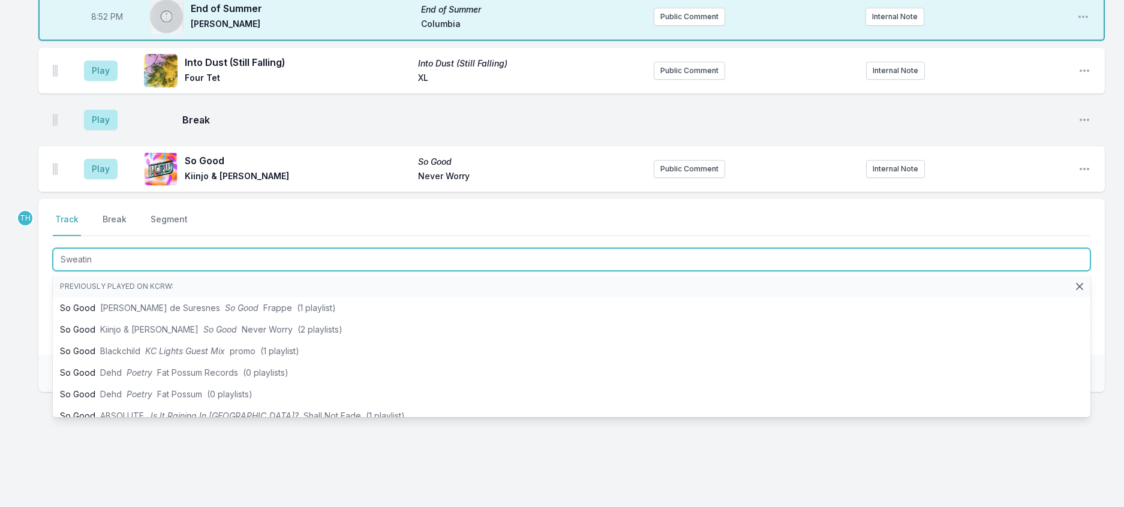
type input "Sweatin'"
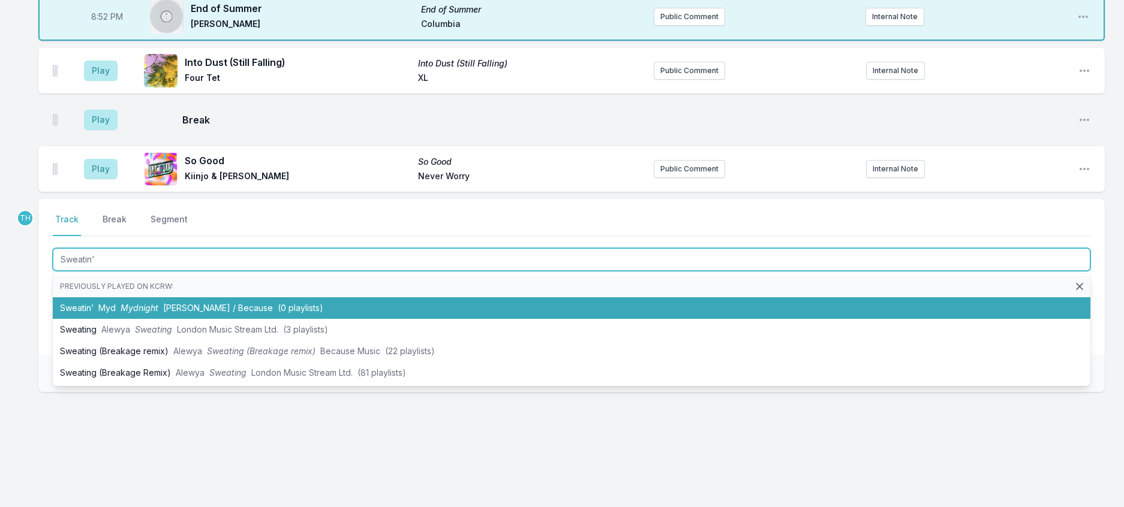
drag, startPoint x: 220, startPoint y: 462, endPoint x: 249, endPoint y: 452, distance: 30.5
click at [221, 319] on li "Sweatin’ Myd Mydnight [PERSON_NAME] / Because (0 playlists)" at bounding box center [572, 309] width 1038 height 22
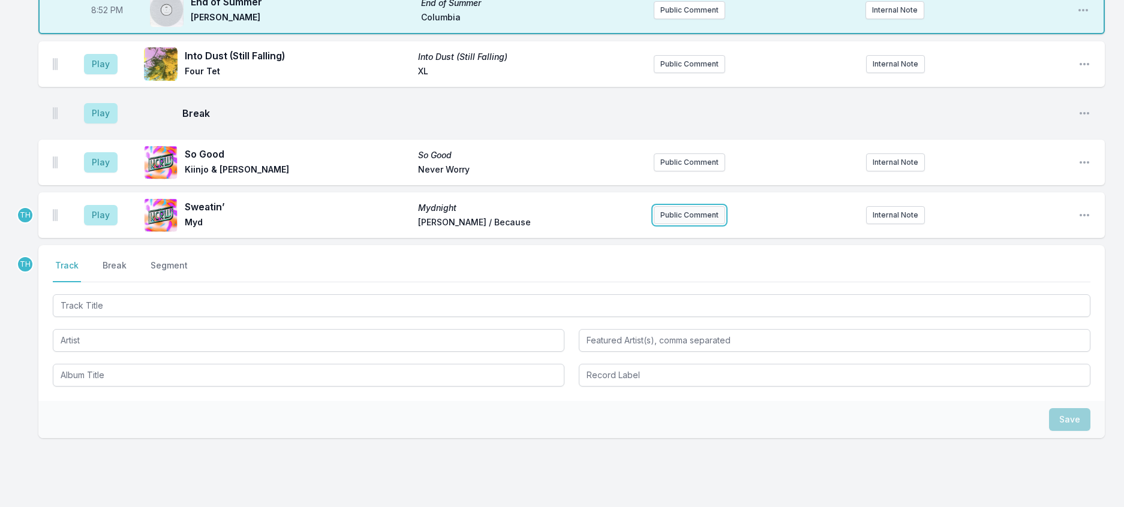
click at [683, 224] on button "Public Comment" at bounding box center [689, 215] width 71 height 18
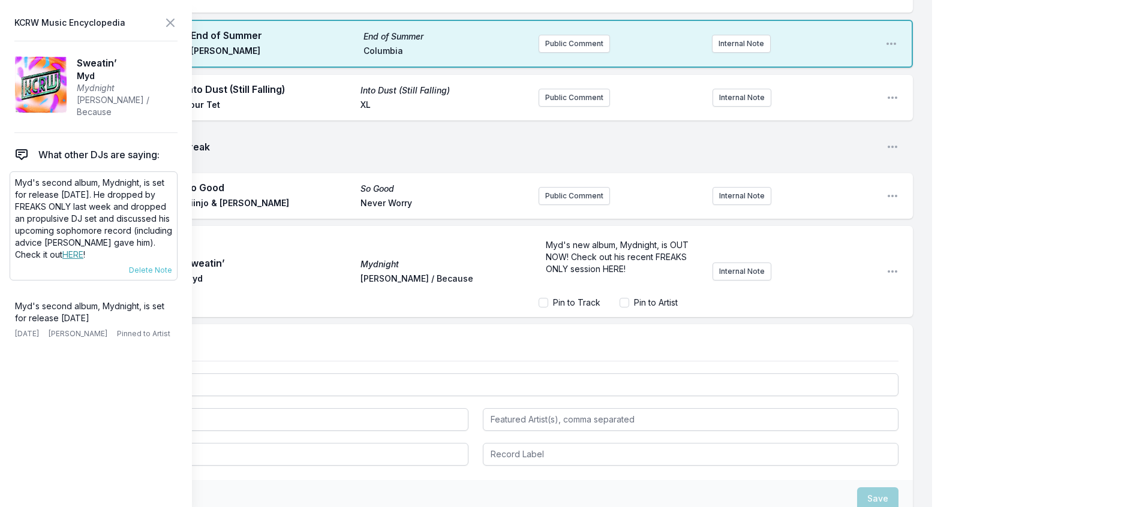
click at [77, 260] on link "HERE" at bounding box center [72, 255] width 21 height 10
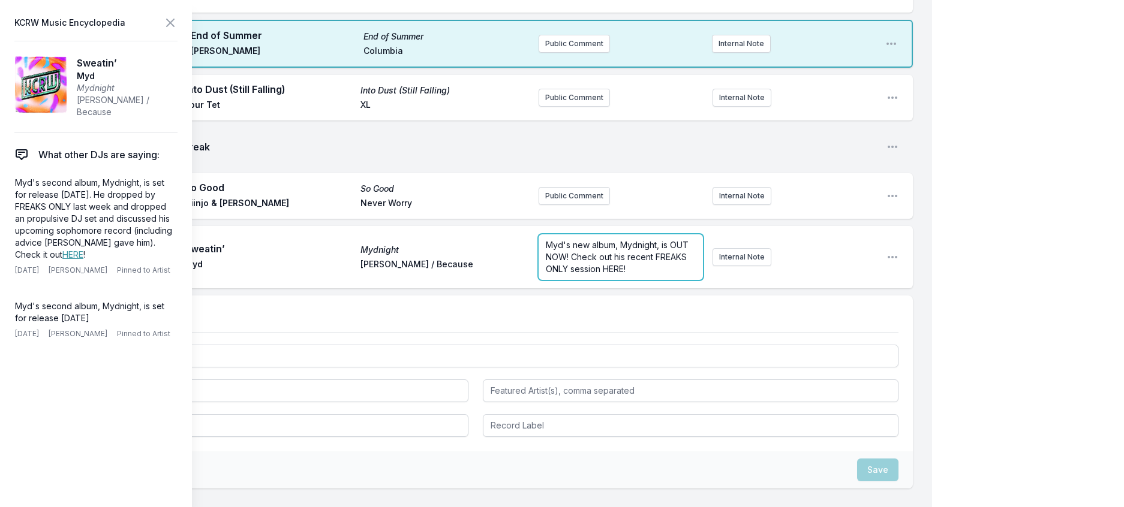
click at [656, 274] on span "Myd's new album, Mydnight, is OUT NOW! Check out his recent FREAKS ONLY session…" at bounding box center [618, 257] width 145 height 34
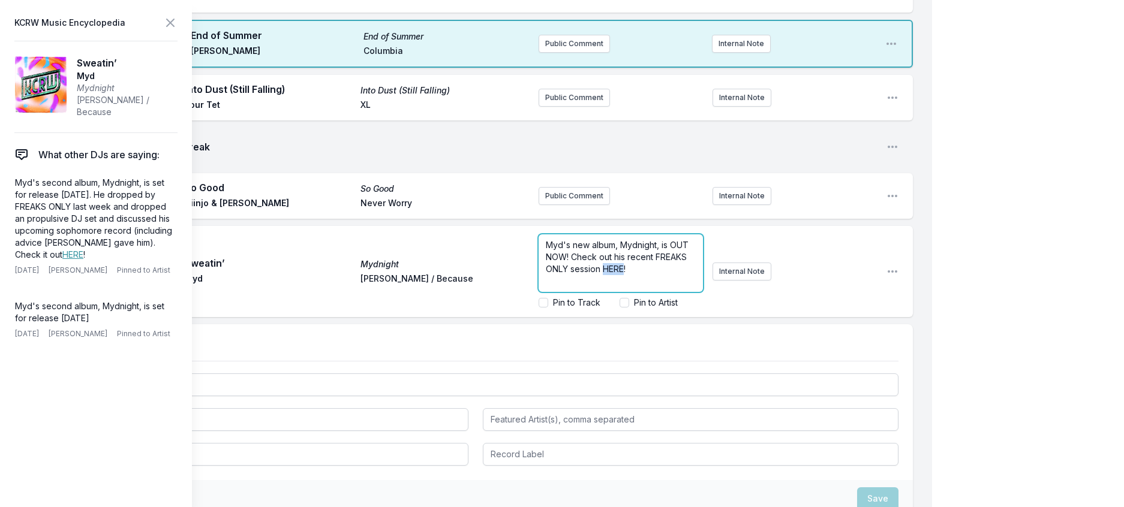
drag, startPoint x: 657, startPoint y: 444, endPoint x: 629, endPoint y: 446, distance: 27.6
click at [631, 274] on span "Myd's new album, Mydnight, is OUT NOW! Check out his recent FREAKS ONLY session…" at bounding box center [618, 257] width 145 height 34
click at [171, 339] on span "Delete Note" at bounding box center [150, 334] width 43 height 10
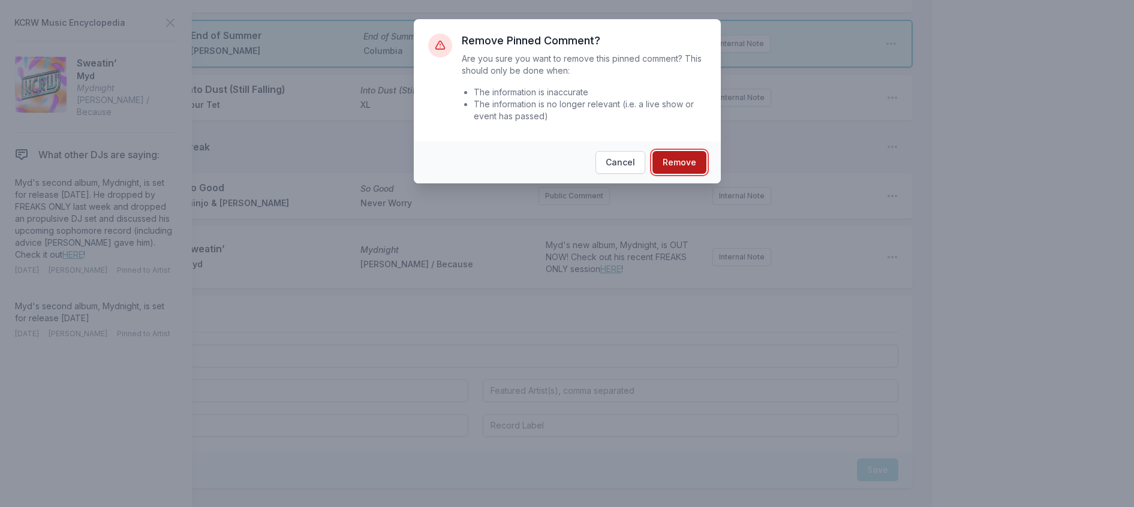
click at [694, 174] on button "Remove" at bounding box center [680, 162] width 54 height 23
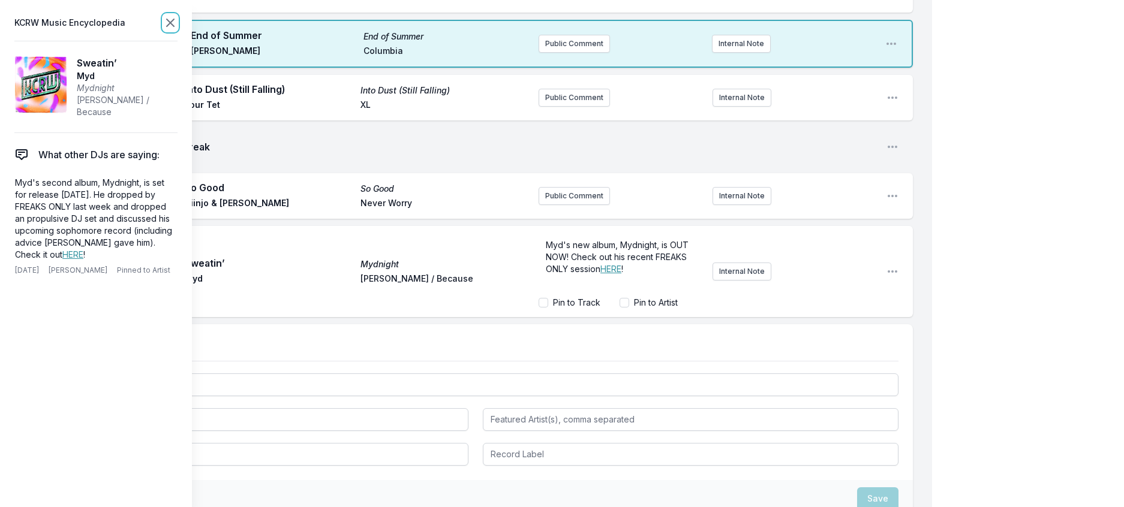
click at [178, 24] on icon at bounding box center [170, 23] width 14 height 14
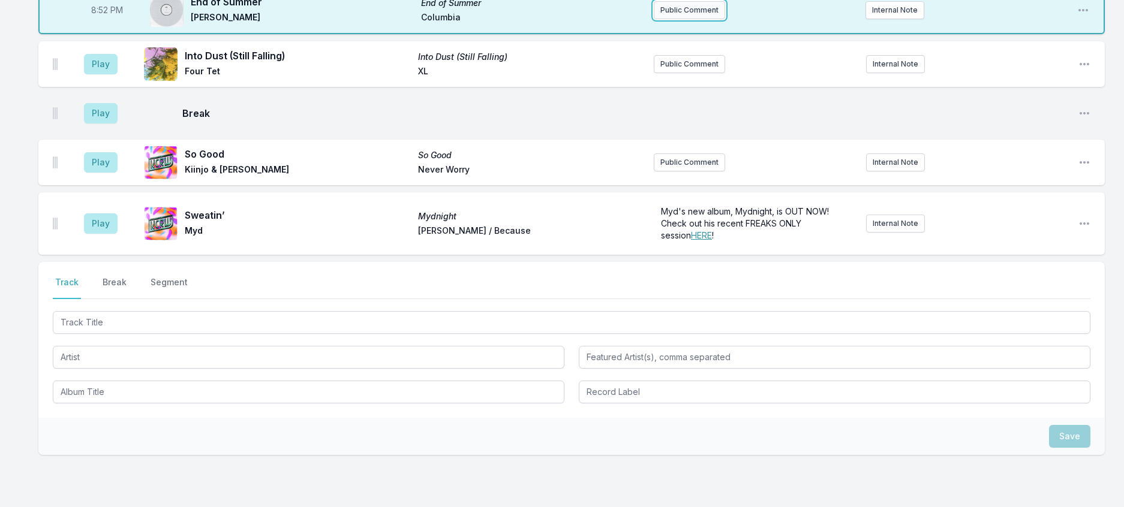
click at [661, 19] on button "Public Comment" at bounding box center [689, 10] width 71 height 18
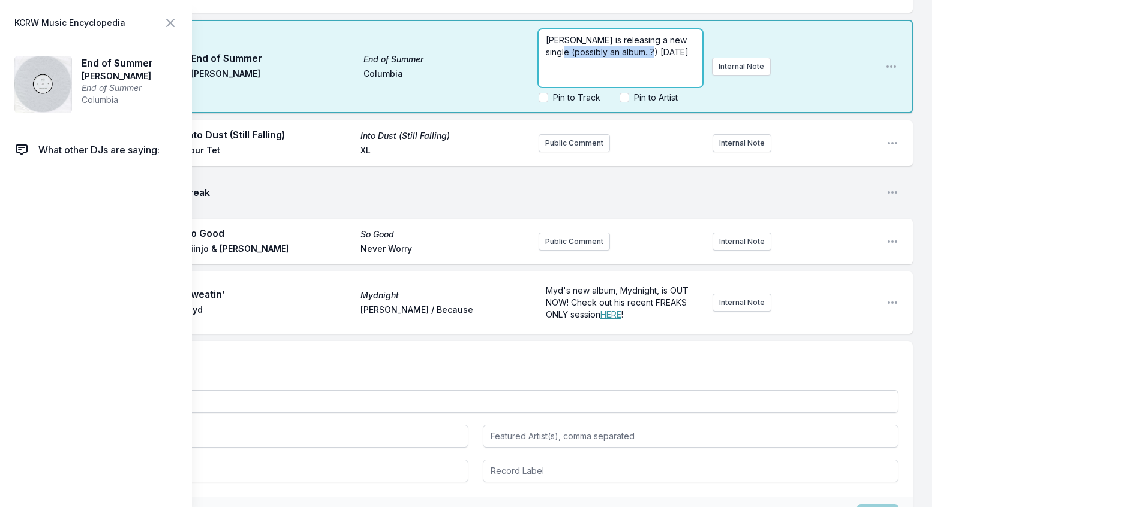
drag, startPoint x: 659, startPoint y: 202, endPoint x: 557, endPoint y: 200, distance: 101.4
click at [557, 58] on p "[PERSON_NAME] is releasing a new single (possibly an album...?) [DATE]" at bounding box center [620, 46] width 149 height 24
drag, startPoint x: 642, startPoint y: 199, endPoint x: 476, endPoint y: 167, distance: 169.9
click at [476, 113] on div "8:52 PM End of Summer End of Summer Tame Impala Columbia [PERSON_NAME] is relea…" at bounding box center [475, 67] width 875 height 94
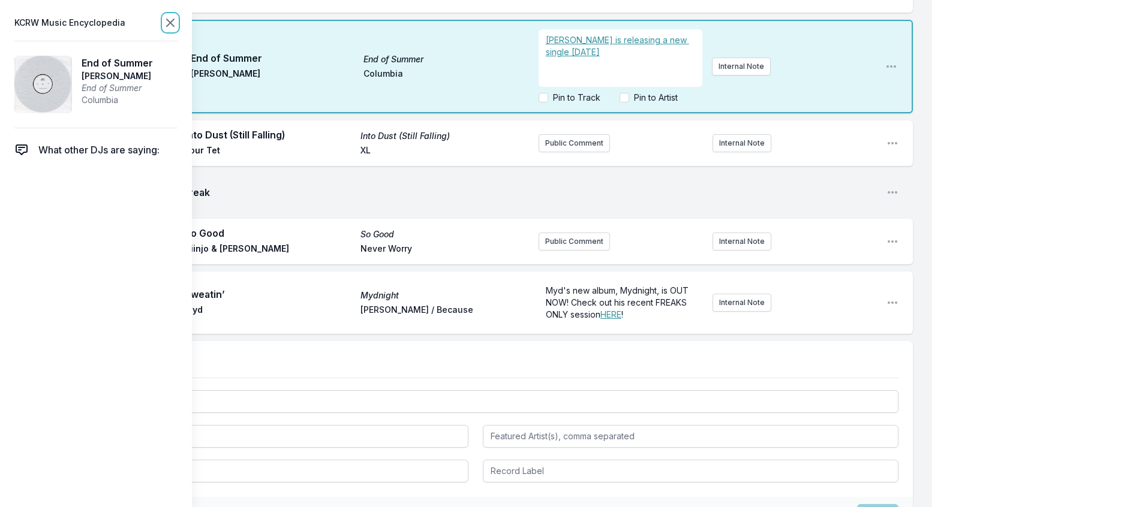
click at [178, 26] on icon at bounding box center [170, 23] width 14 height 14
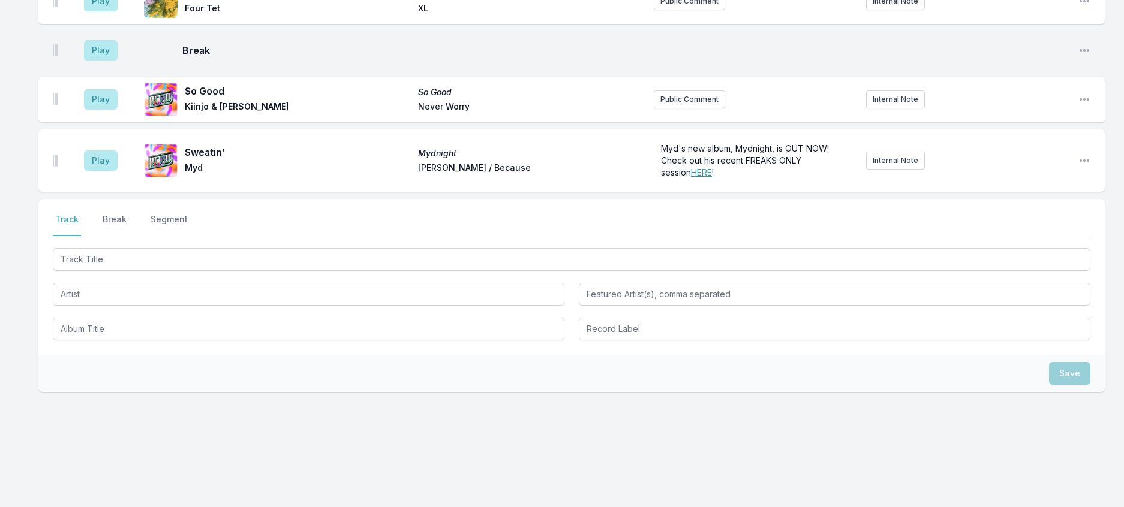
scroll to position [1288, 0]
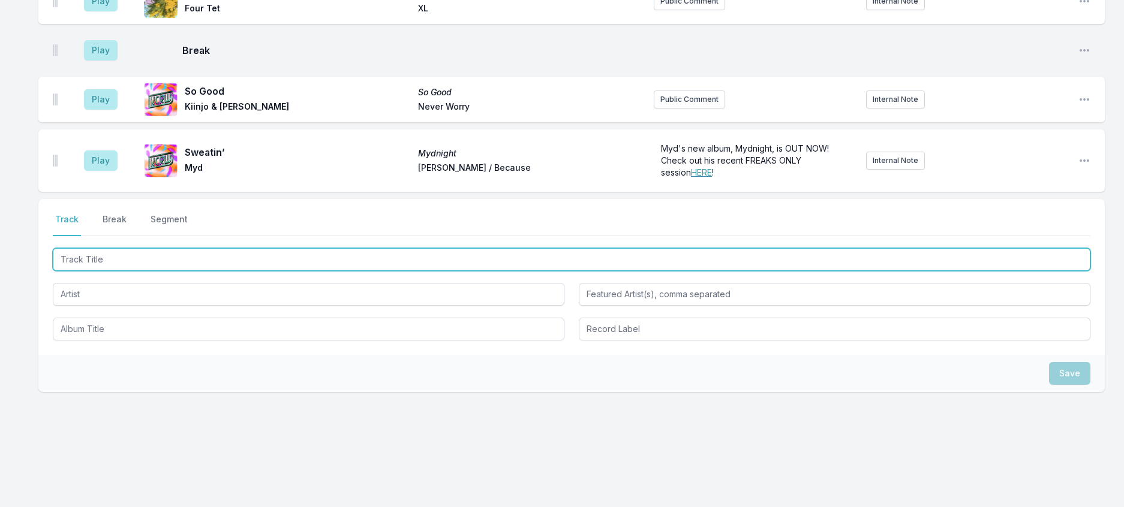
click at [280, 271] on input "Track Title" at bounding box center [572, 259] width 1038 height 23
type input "La Playa (MIRAMAR Club Mix)"
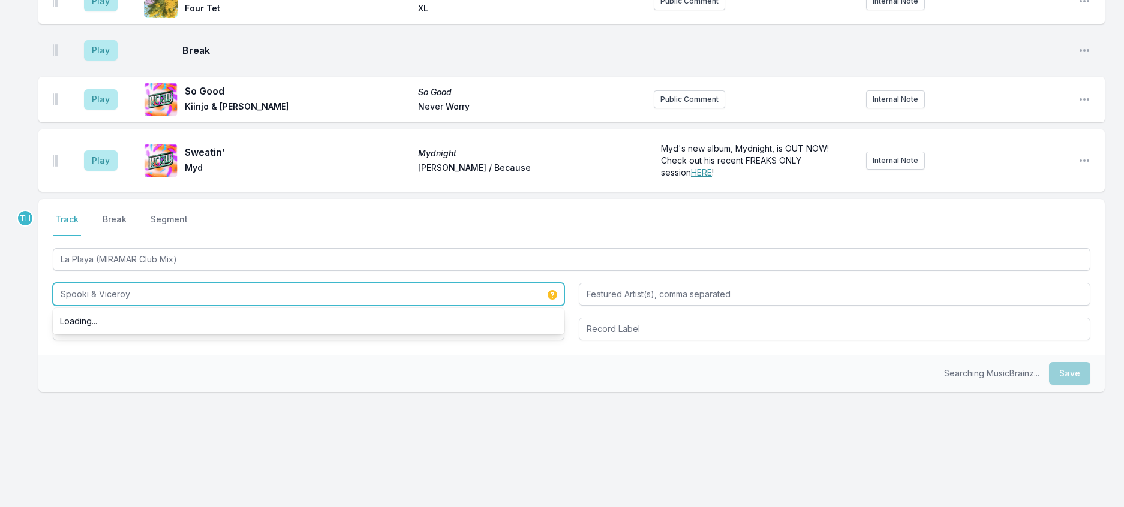
type input "Spooki & Viceroy"
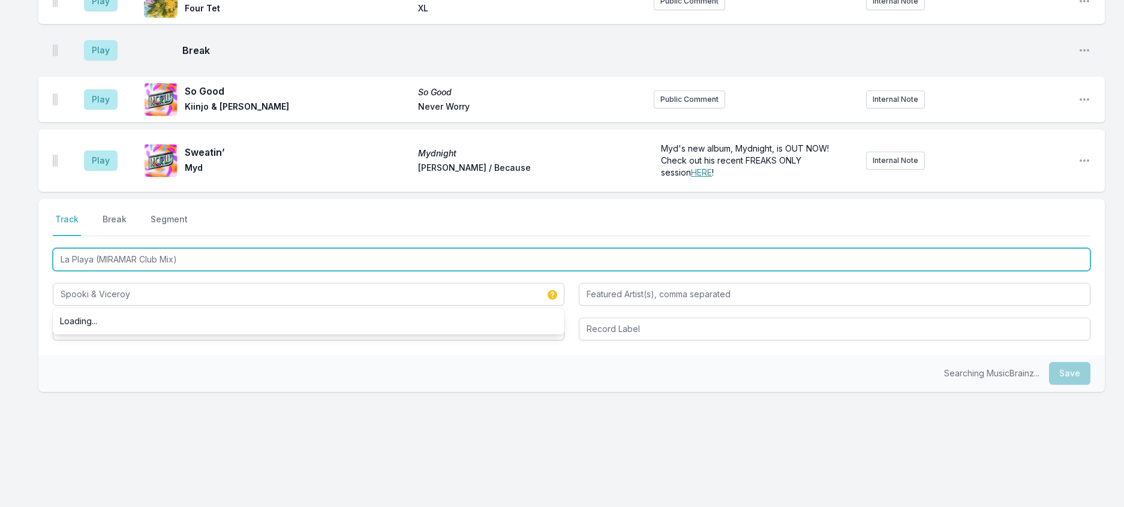
drag, startPoint x: 272, startPoint y: 383, endPoint x: 1, endPoint y: 381, distance: 271.1
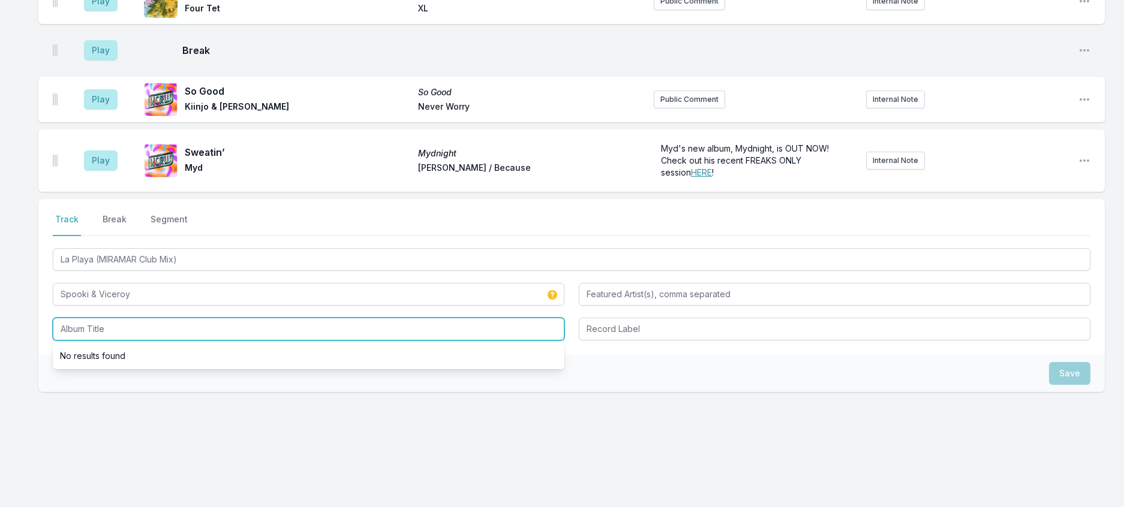
click at [116, 341] on input "Album Title" at bounding box center [309, 329] width 512 height 23
paste input "La Playa (MIRAMAR Club Mix)"
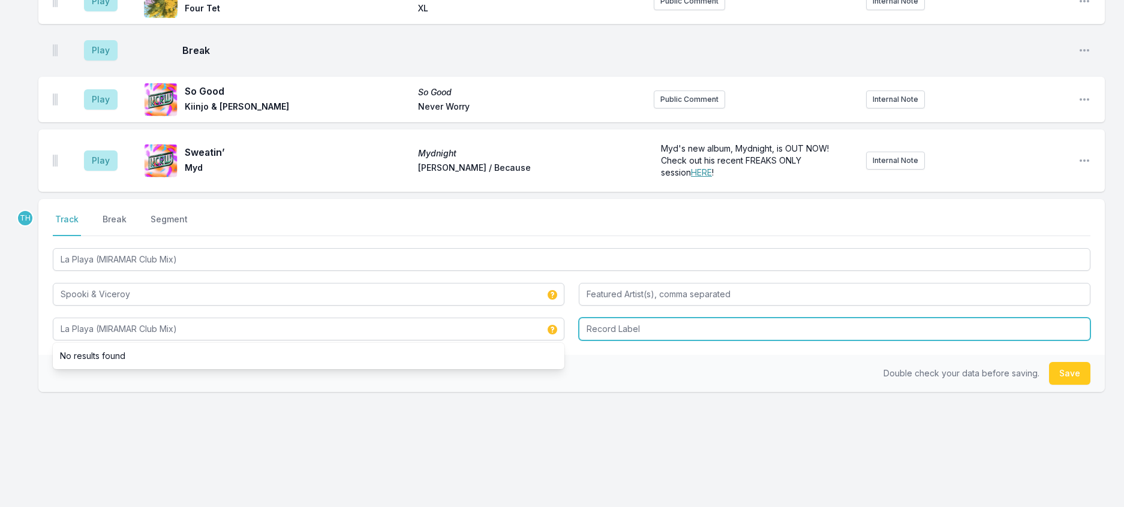
type input "La Playa (MIRAMAR Club Mix)"
type input "Seven Seas"
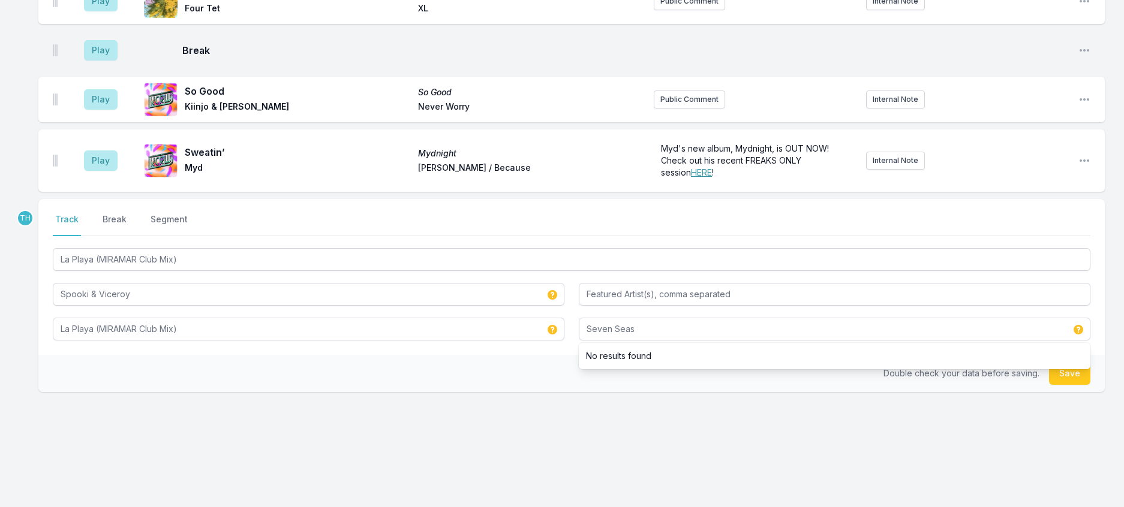
click at [443, 355] on div "Double check your data before saving. Save" at bounding box center [571, 373] width 1067 height 37
click at [1053, 369] on button "Save" at bounding box center [1069, 373] width 41 height 23
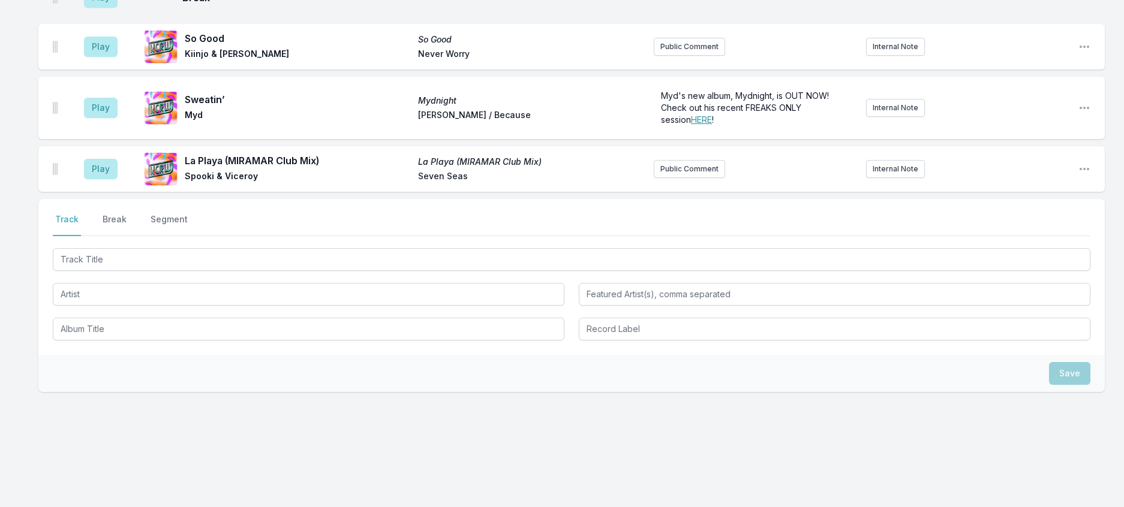
scroll to position [1498, 0]
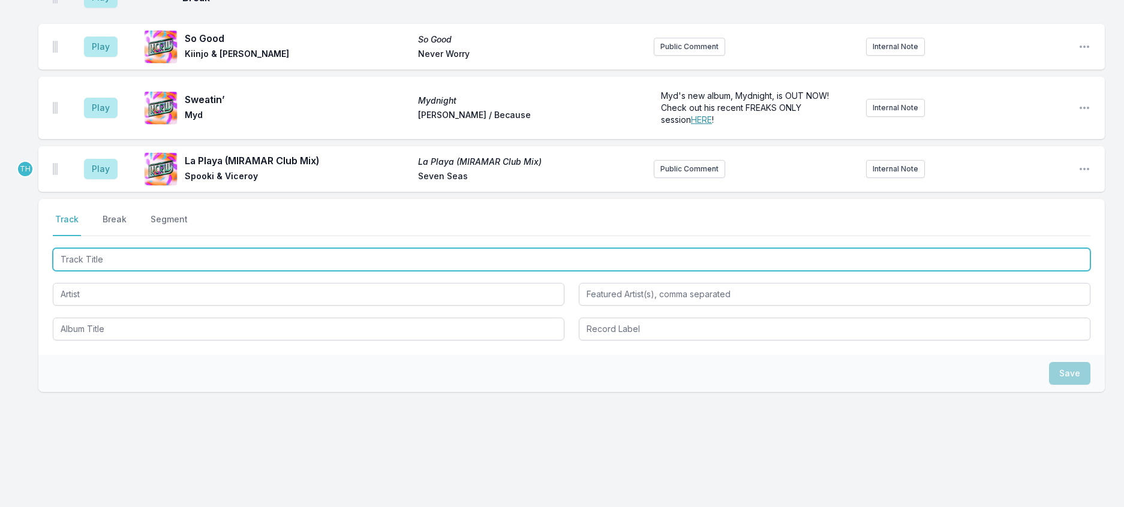
click at [218, 248] on input "Track Title" at bounding box center [572, 259] width 1038 height 23
type input "Pasteque"
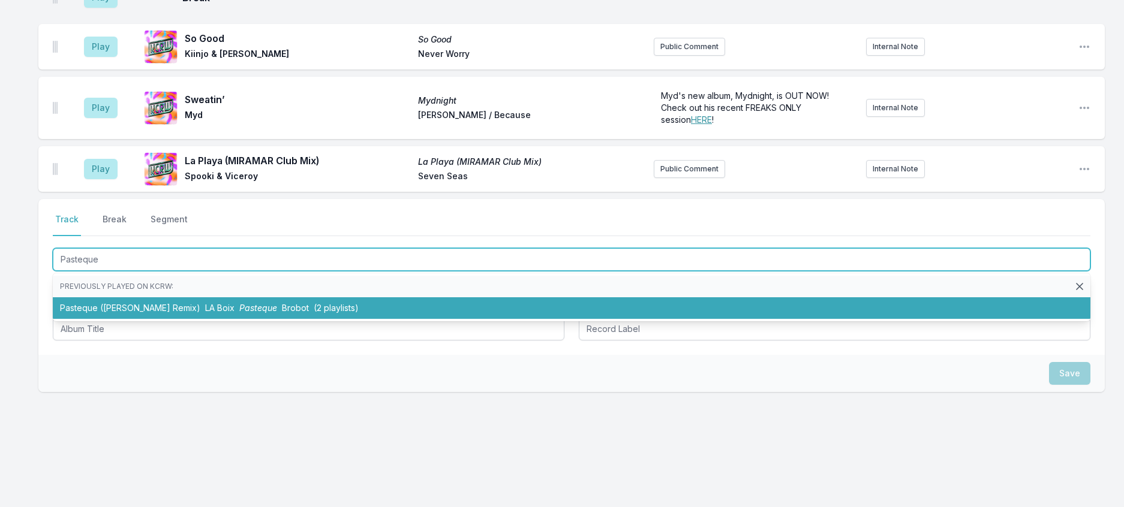
click at [228, 298] on li "Pasteque ([PERSON_NAME] Remix) LA Boix Pasteque Brobot (2 playlists)" at bounding box center [572, 309] width 1038 height 22
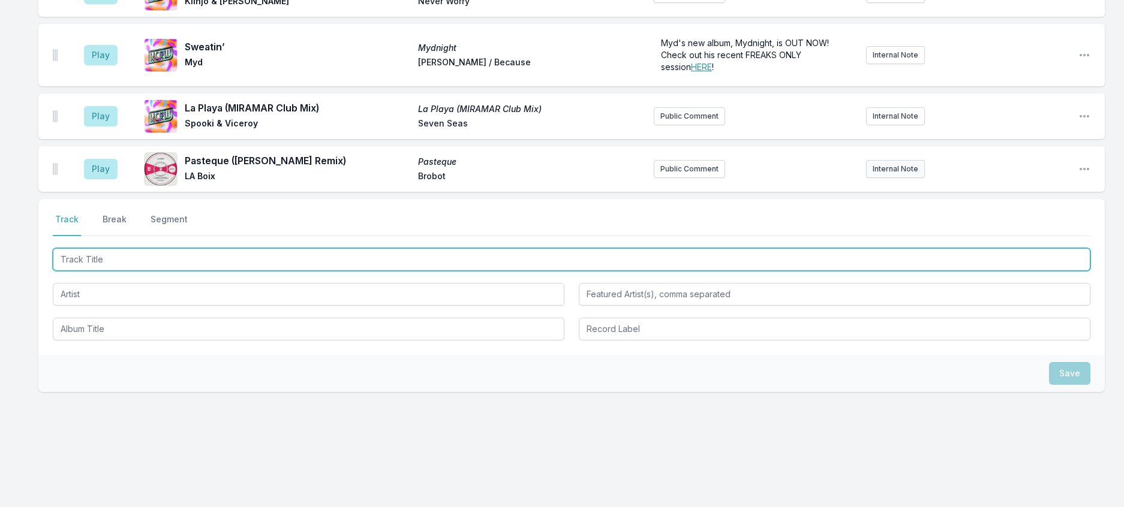
scroll to position [1558, 0]
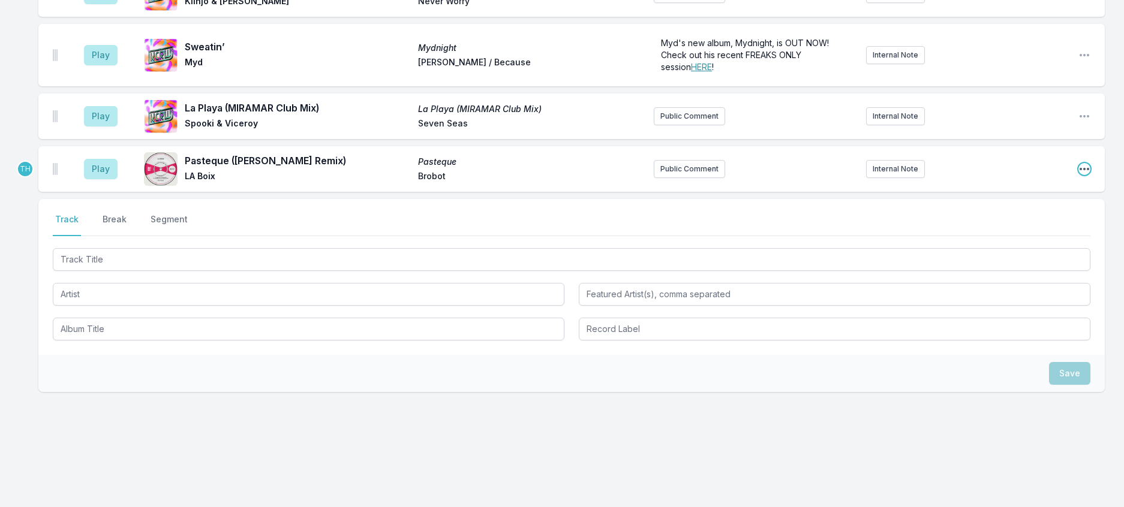
click at [1079, 163] on icon "Open playlist item options" at bounding box center [1085, 169] width 12 height 12
click at [1011, 204] on button "Edit Track Details" at bounding box center [1023, 215] width 134 height 22
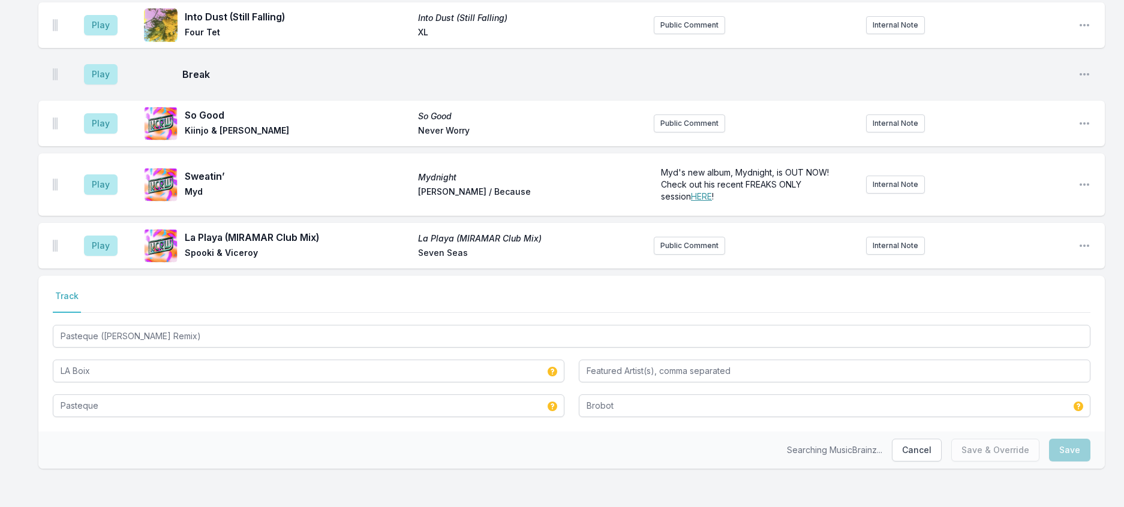
scroll to position [1412, 0]
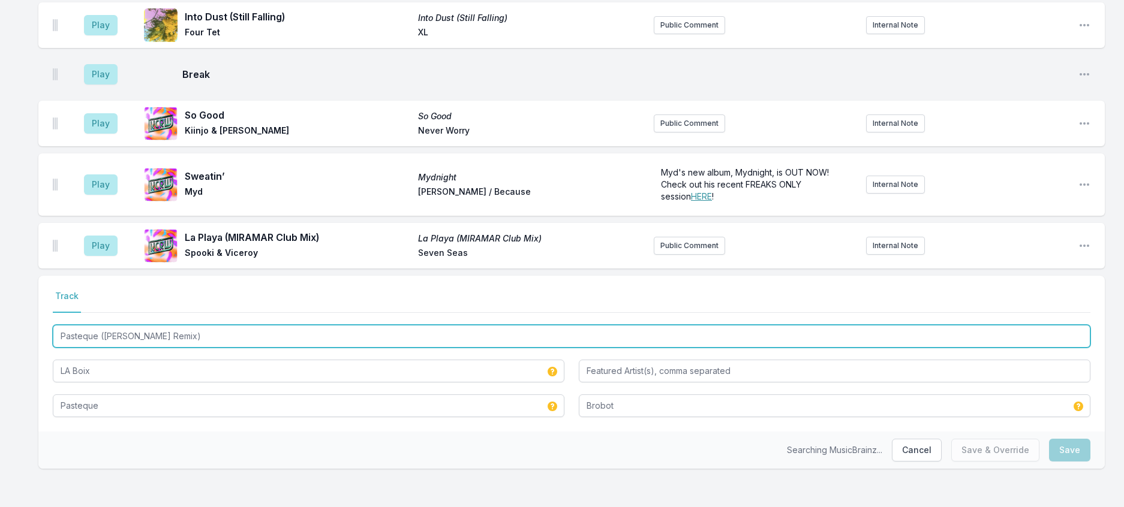
drag, startPoint x: 115, startPoint y: 317, endPoint x: 367, endPoint y: 319, distance: 252.5
click at [367, 325] on input "Pasteque ([PERSON_NAME] Remix)" at bounding box center [572, 336] width 1038 height 23
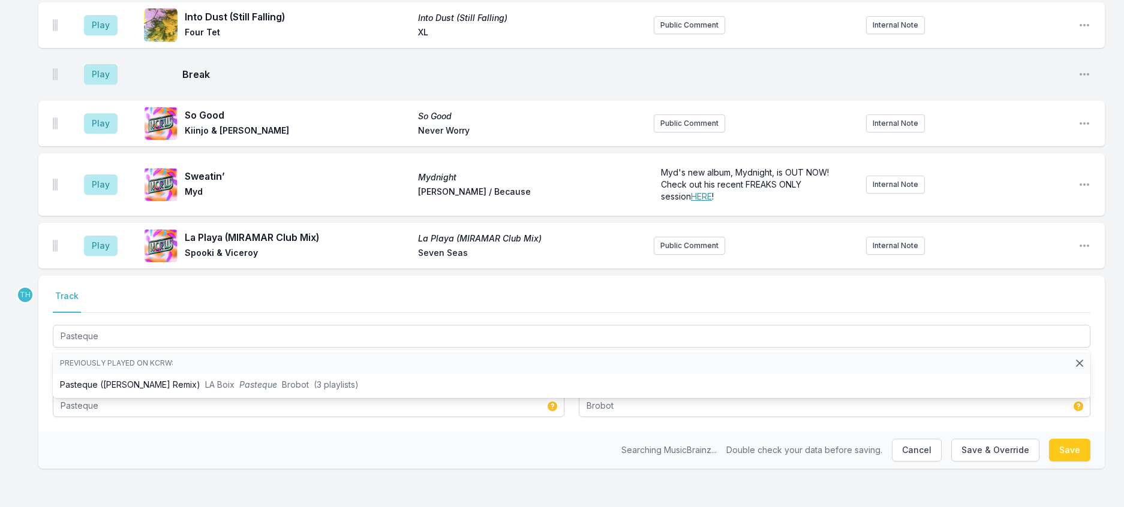
click at [47, 350] on div "Select a tab Track Track Pasteque Previously played on KCRW: Pasteque ([PERSON_…" at bounding box center [571, 354] width 1067 height 156
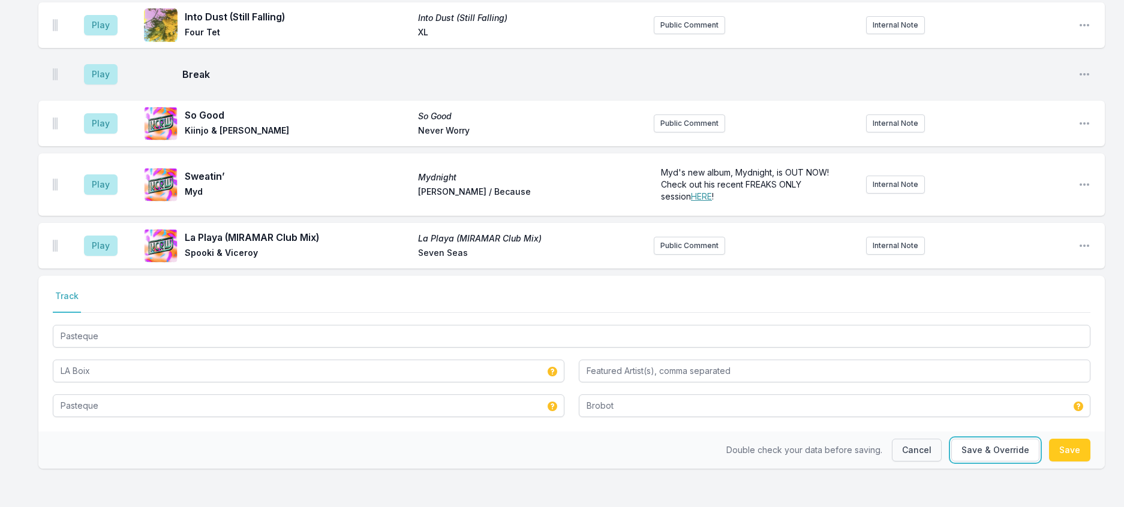
drag, startPoint x: 984, startPoint y: 444, endPoint x: 909, endPoint y: 435, distance: 75.5
click at [982, 444] on button "Save & Override" at bounding box center [995, 450] width 88 height 23
type input "Pasteque ([PERSON_NAME] Remix)"
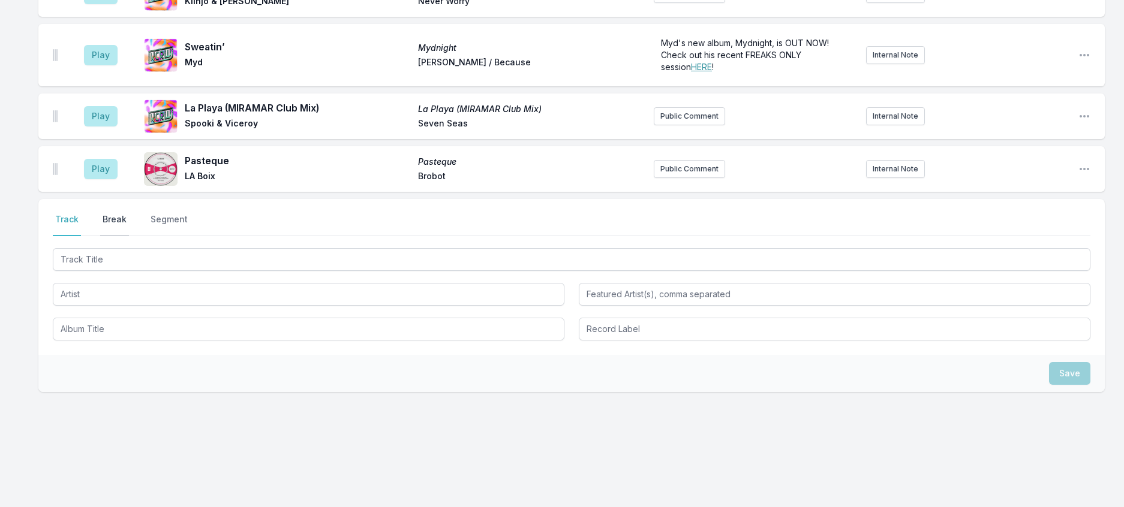
click at [125, 236] on button "Break" at bounding box center [114, 225] width 29 height 23
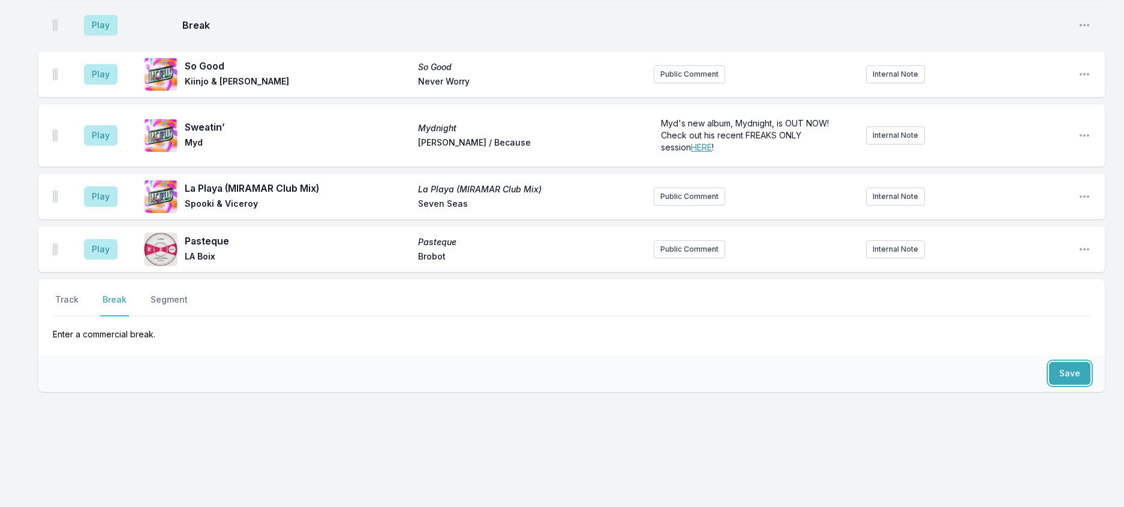
drag, startPoint x: 1048, startPoint y: 413, endPoint x: 682, endPoint y: 353, distance: 370.8
click at [1049, 385] on button "Save" at bounding box center [1069, 373] width 41 height 23
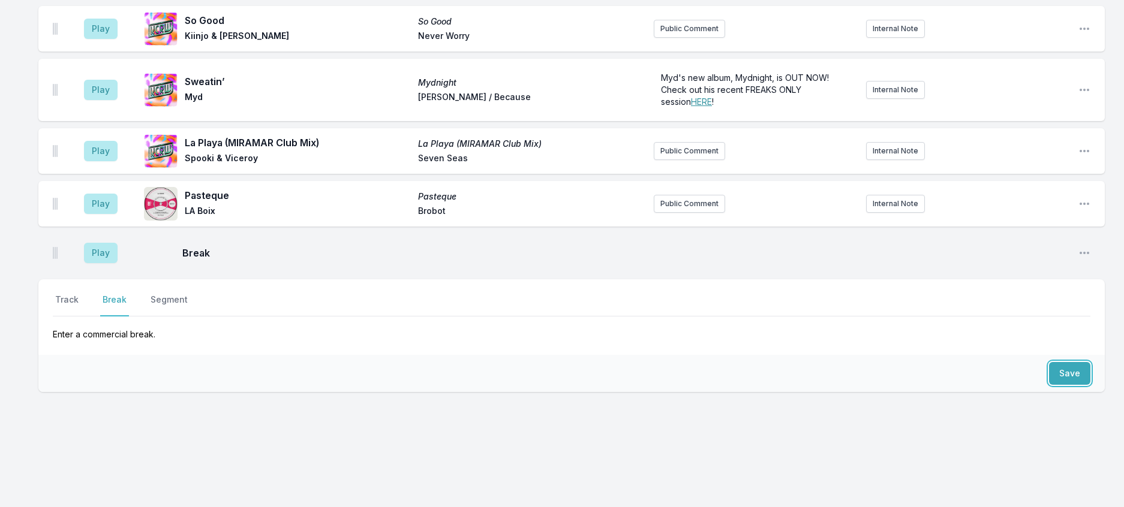
scroll to position [1464, 0]
click at [74, 317] on button "Track" at bounding box center [67, 305] width 28 height 23
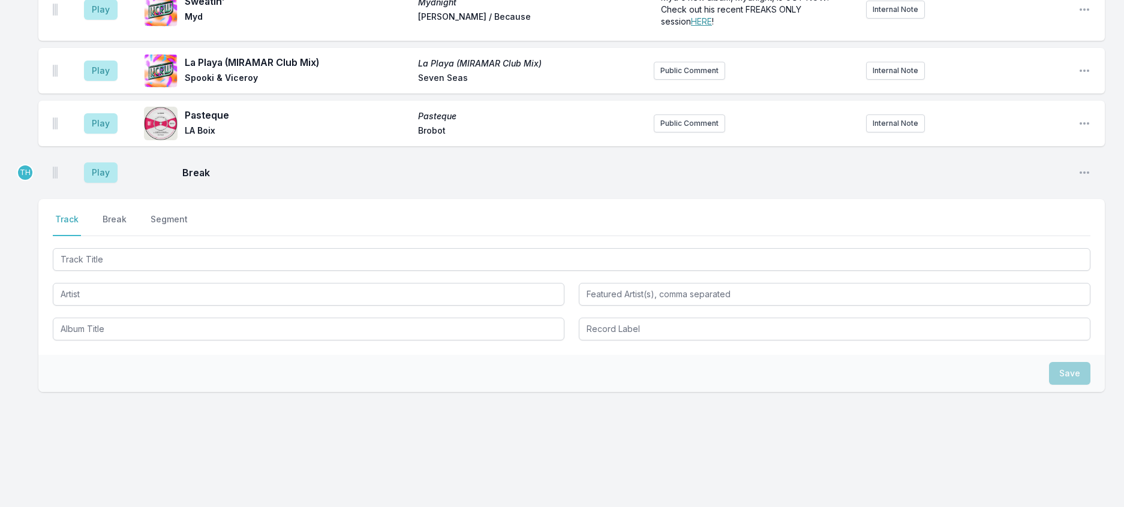
click at [87, 271] on div at bounding box center [572, 258] width 1038 height 25
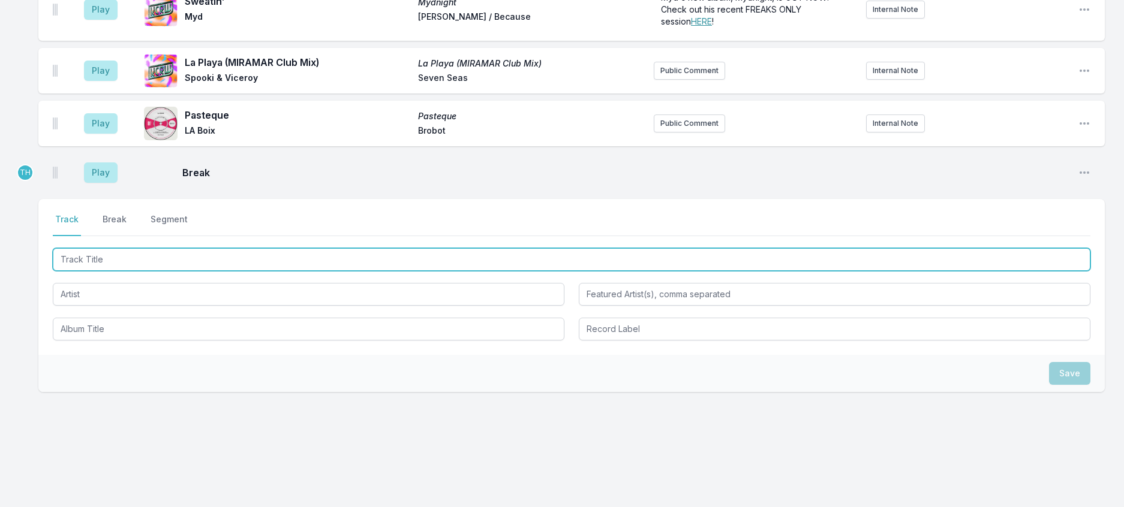
click at [96, 271] on input "Track Title" at bounding box center [572, 259] width 1038 height 23
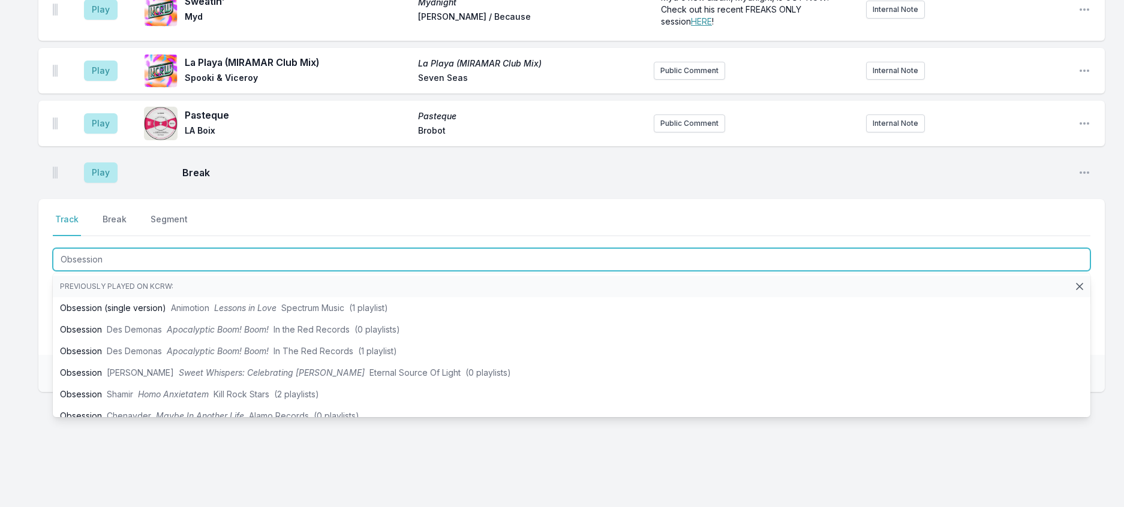
type input "Obsession"
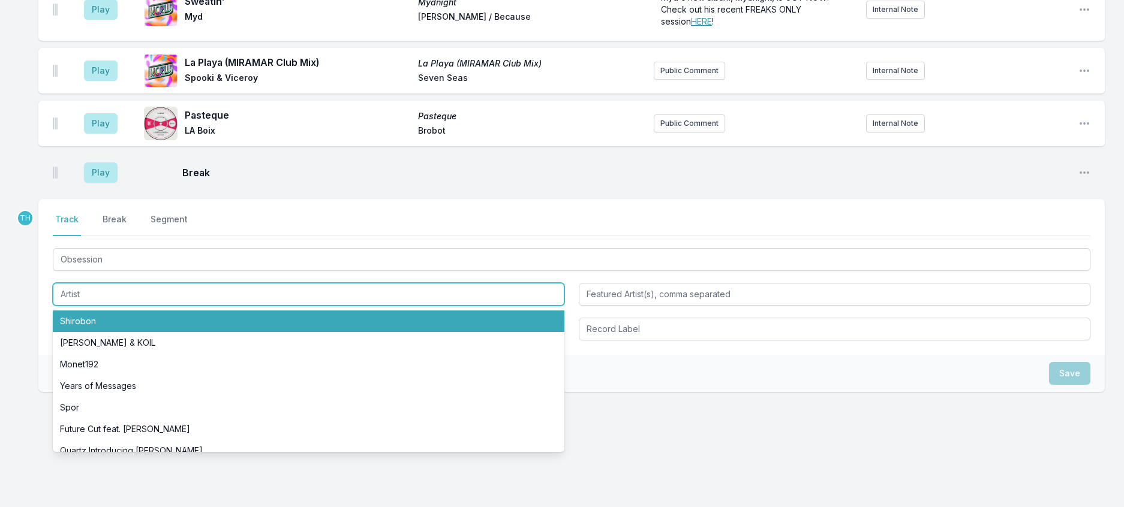
type input "I"
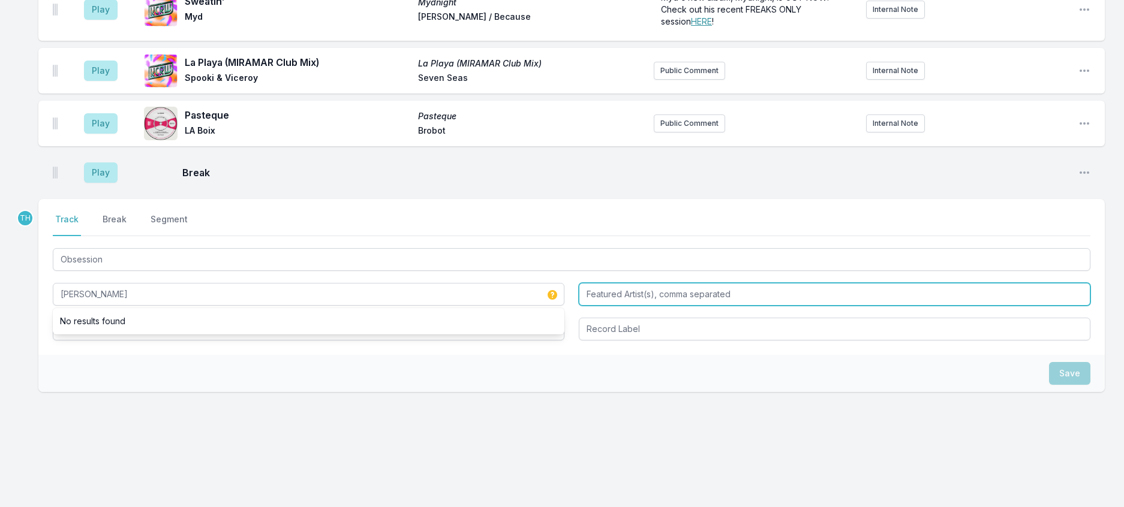
type input "[PERSON_NAME]"
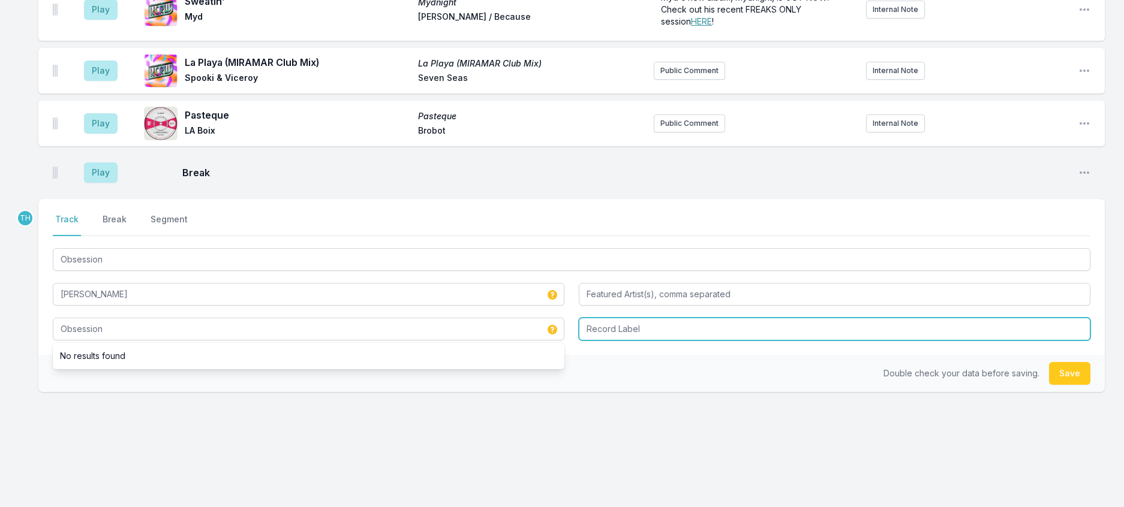
type input "Obsession"
type input "Young"
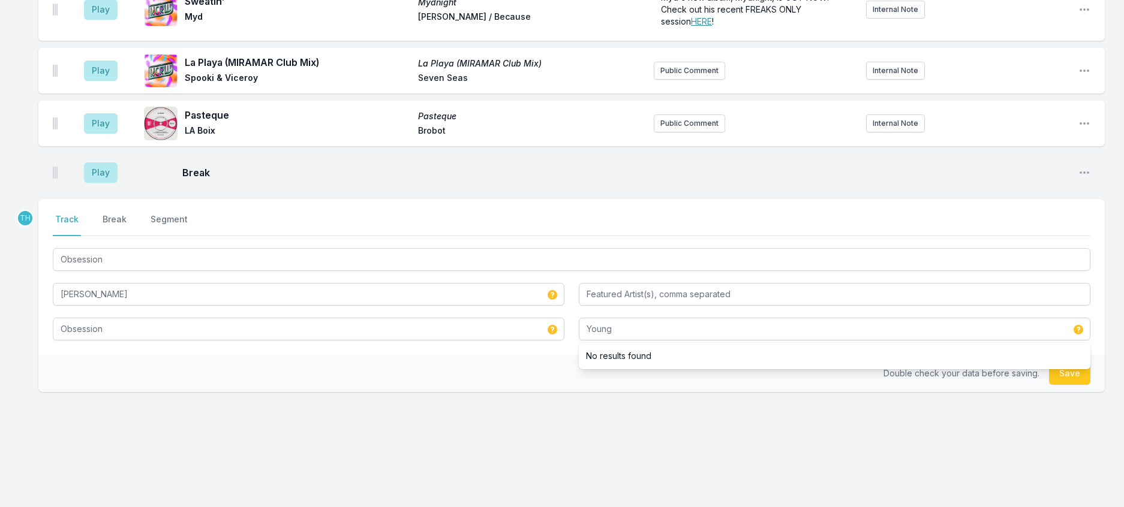
click at [468, 392] on div "Double check your data before saving. Save" at bounding box center [571, 373] width 1067 height 37
click at [1065, 362] on button "Save" at bounding box center [1069, 373] width 41 height 23
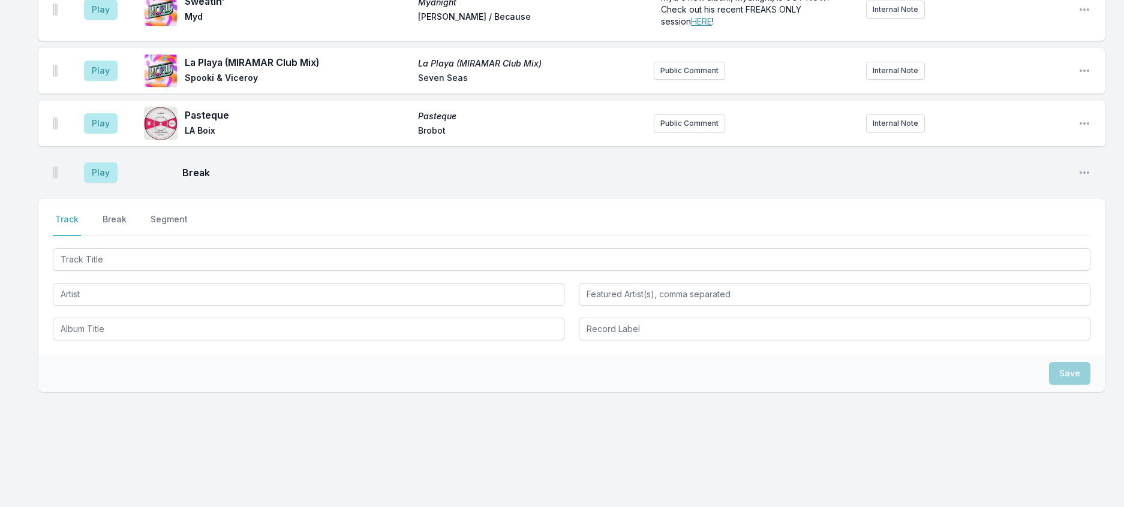
scroll to position [1669, 0]
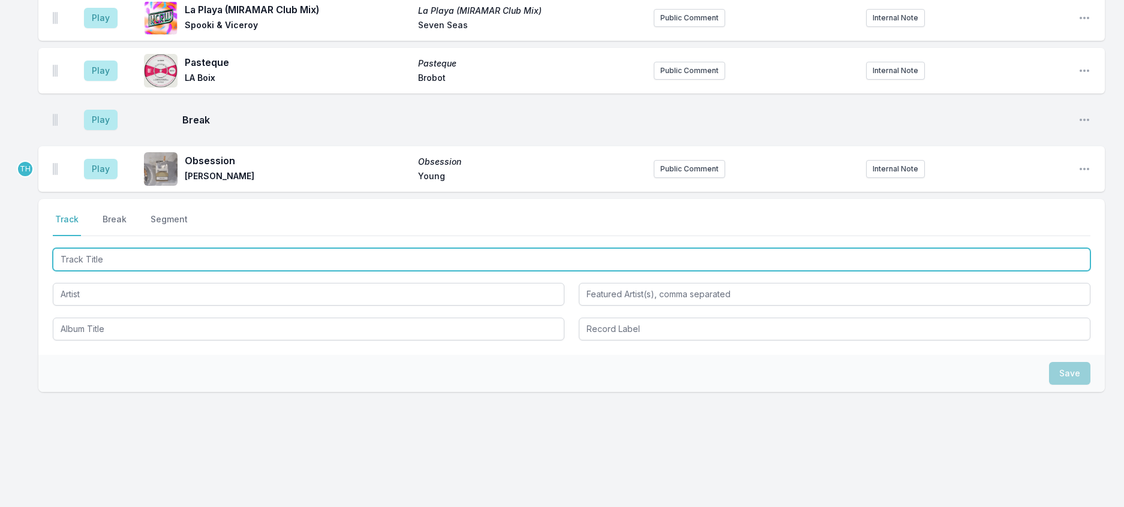
click at [163, 248] on input "Track Title" at bounding box center [572, 259] width 1038 height 23
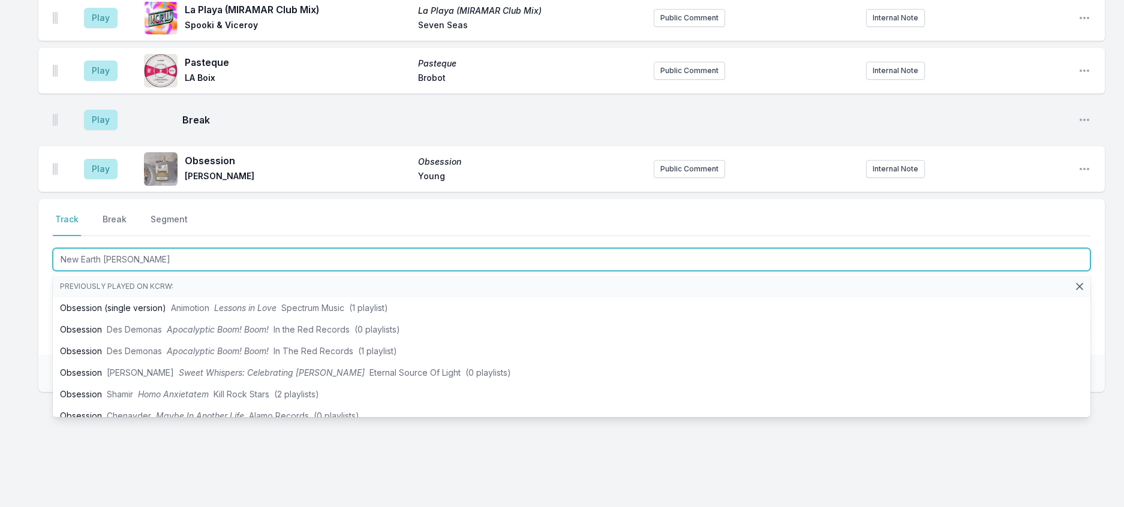
type input "New Earth Time"
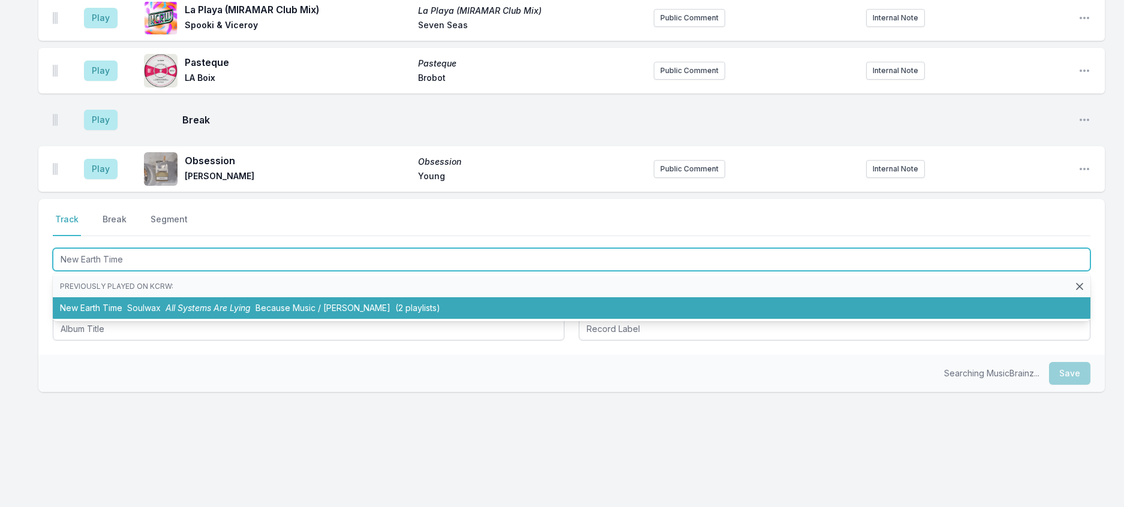
click at [218, 303] on span "All Systems Are Lying" at bounding box center [208, 308] width 85 height 10
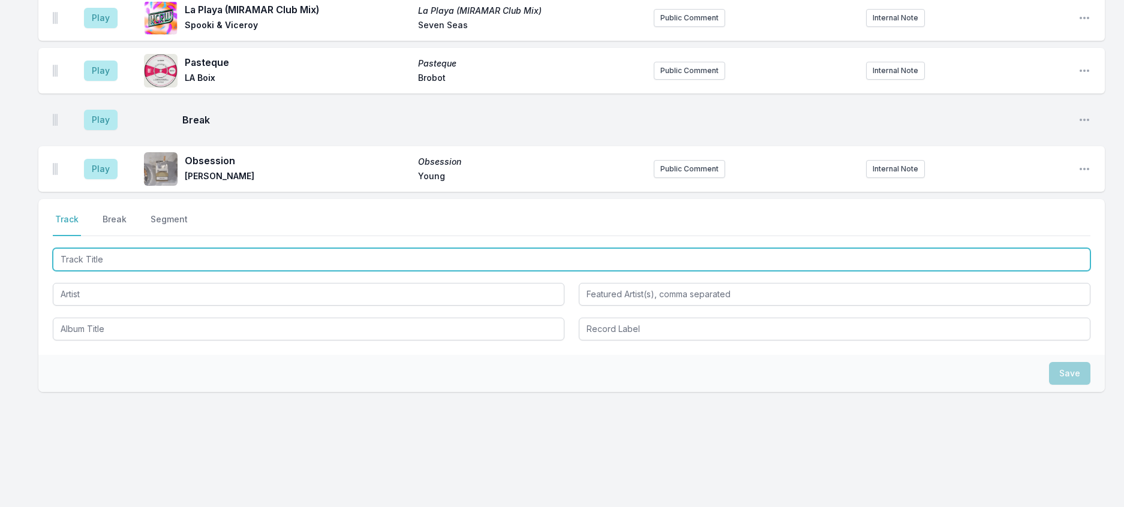
scroll to position [1728, 0]
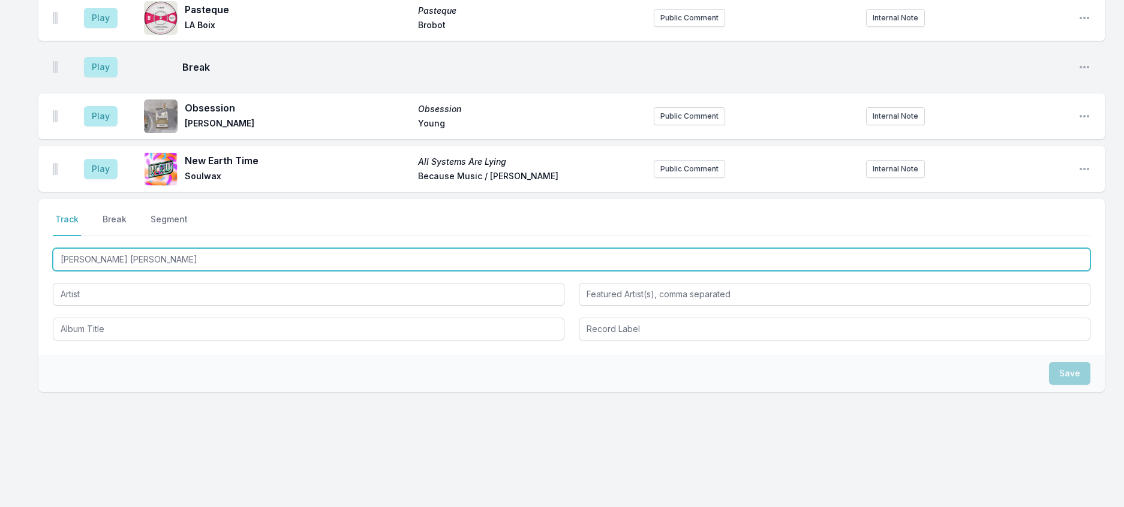
type input "[PERSON_NAME] [PERSON_NAME]"
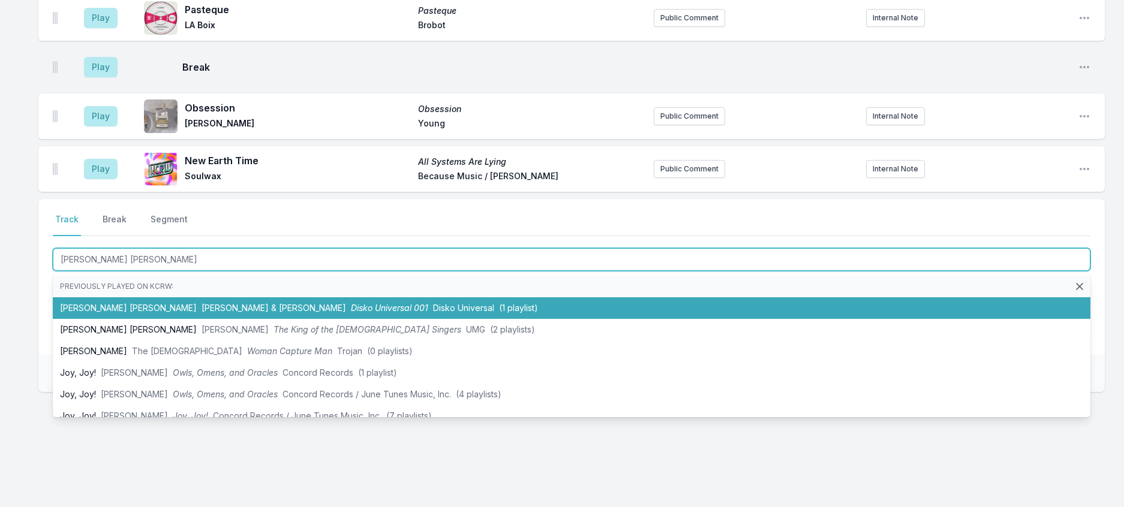
click at [351, 303] on span "Disko Universal 001" at bounding box center [389, 308] width 77 height 10
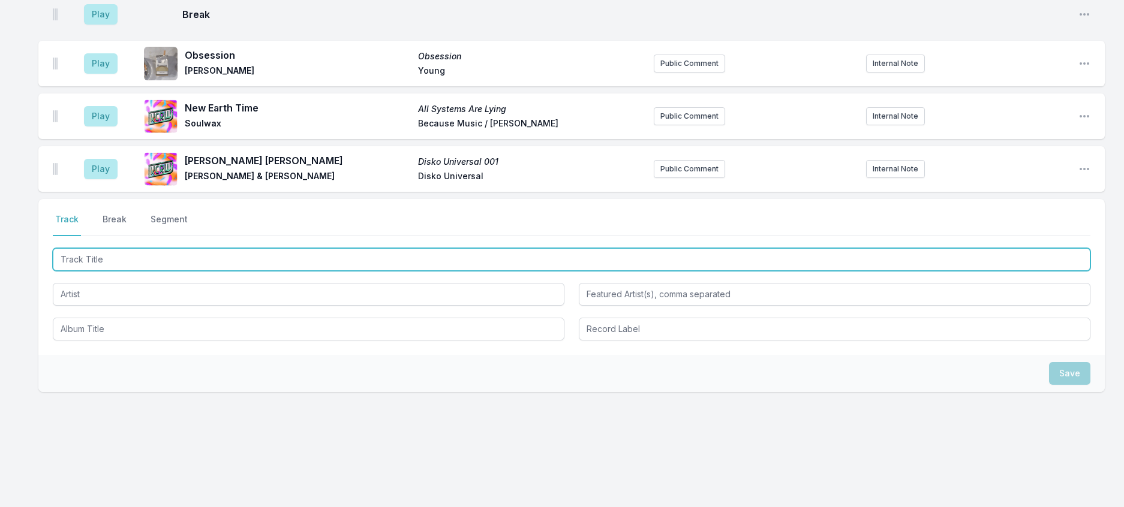
scroll to position [1788, 0]
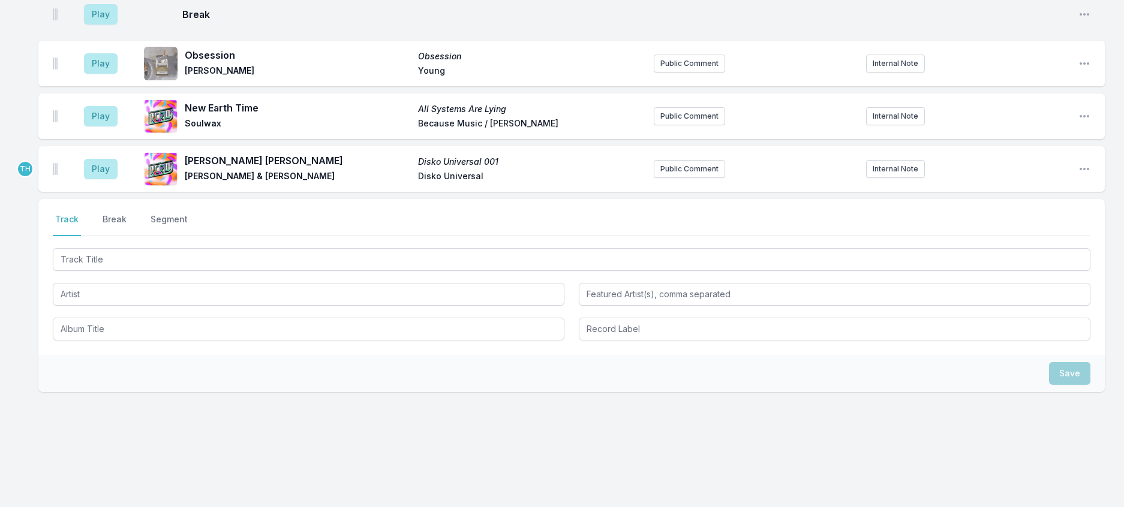
click at [664, 94] on div "Play New Earth Time All Systems Are Lying Soulwax Because Music / Deewee Public…" at bounding box center [571, 117] width 1067 height 46
click at [666, 107] on button "Public Comment" at bounding box center [689, 116] width 71 height 18
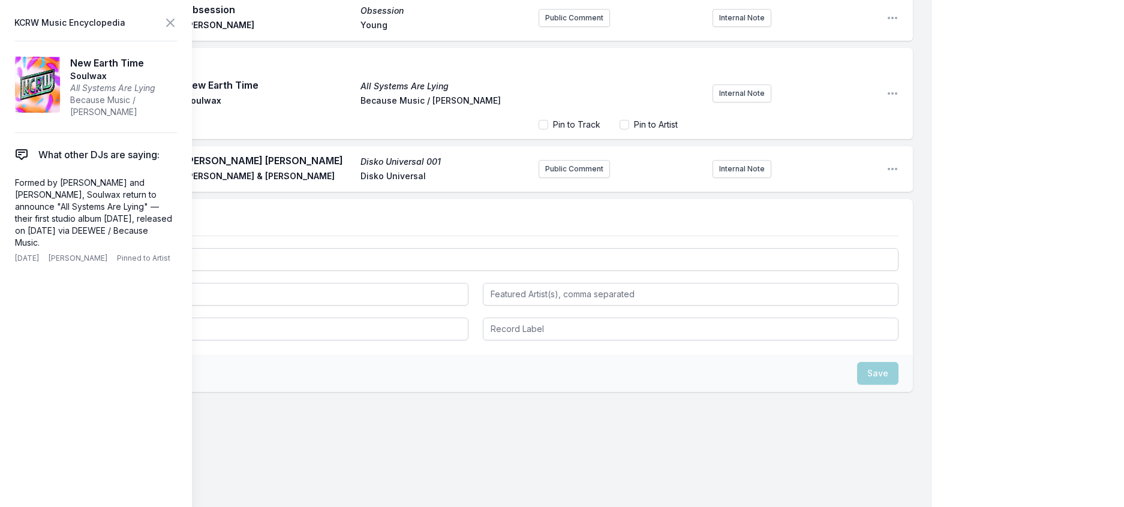
click at [597, 91] on div "﻿" at bounding box center [621, 85] width 164 height 58
click at [178, 26] on icon at bounding box center [170, 23] width 14 height 14
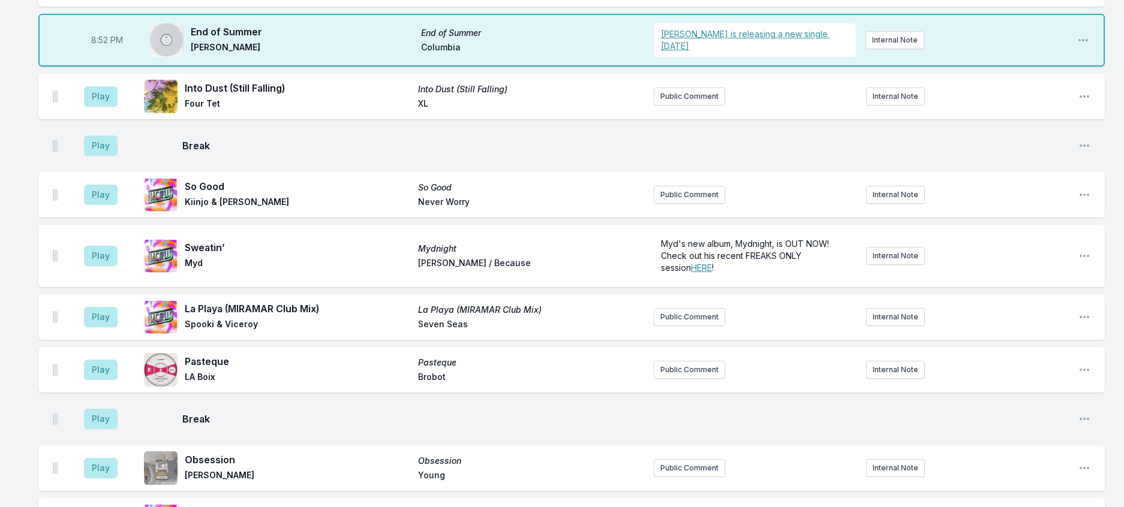
scroll to position [1133, 0]
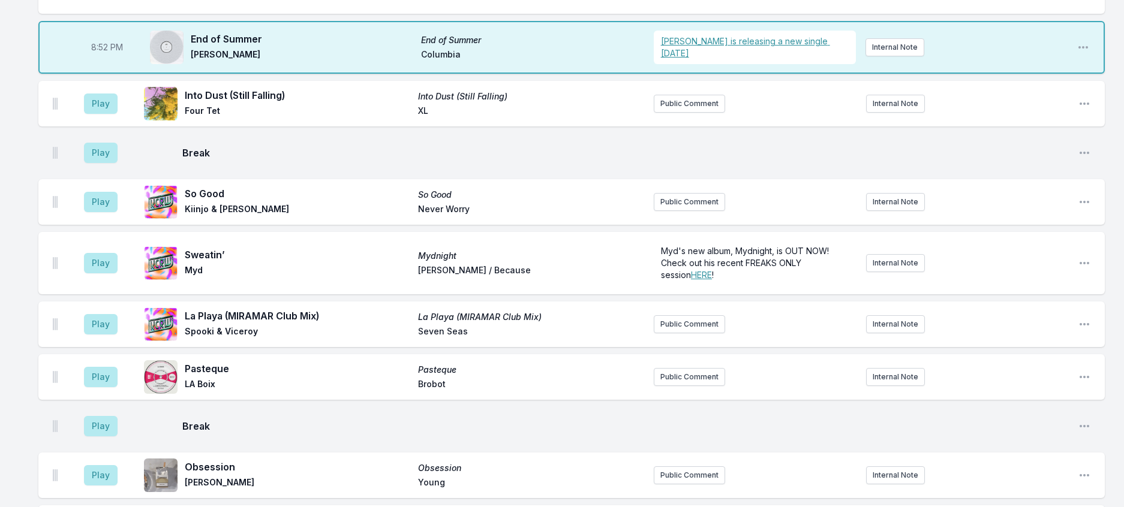
click at [93, 123] on aside "Play" at bounding box center [100, 104] width 67 height 38
click at [101, 114] on button "Play" at bounding box center [101, 104] width 34 height 20
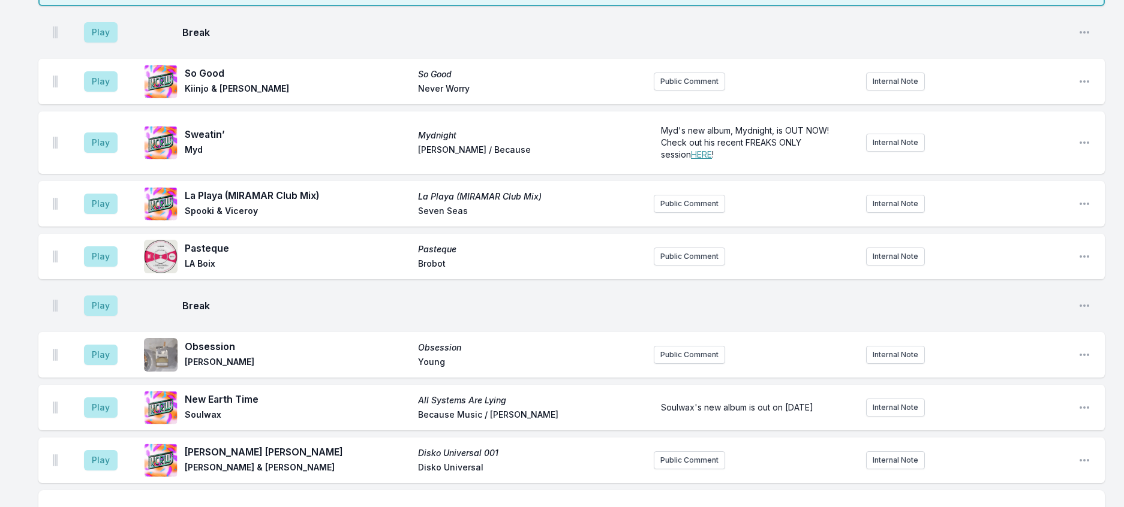
scroll to position [1253, 0]
click at [110, 43] on button "Play" at bounding box center [101, 33] width 34 height 20
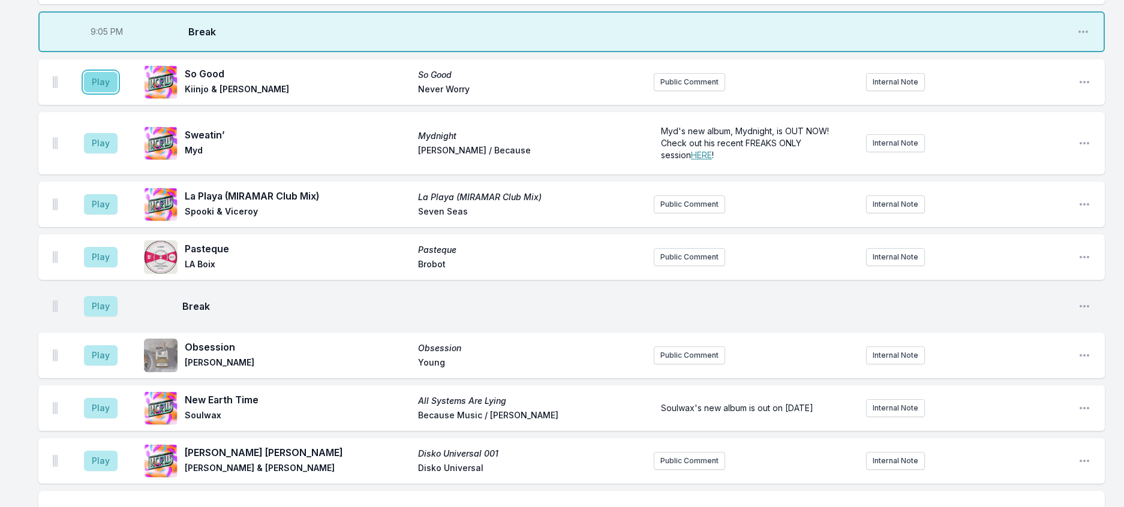
click at [114, 92] on button "Play" at bounding box center [101, 82] width 34 height 20
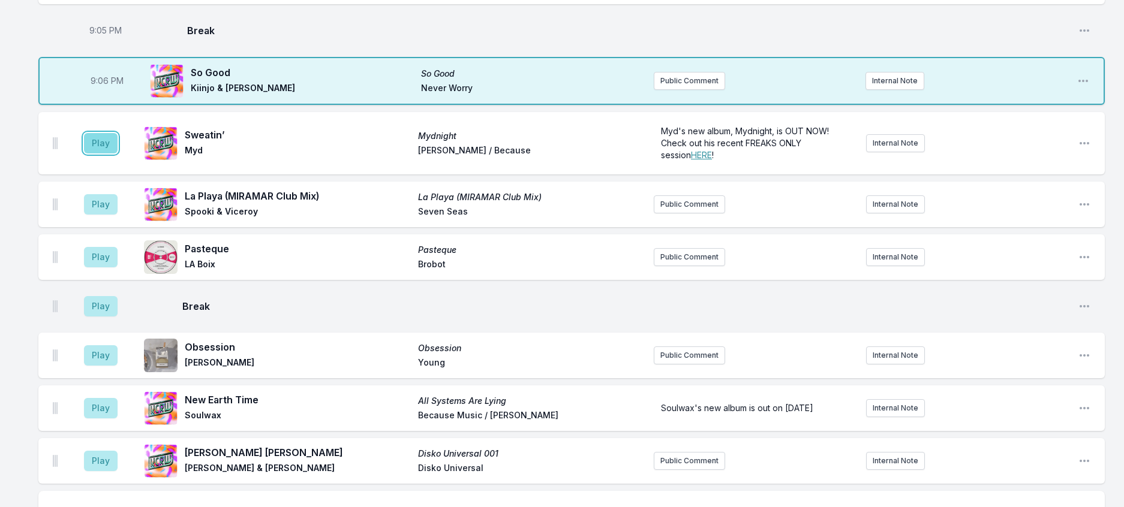
click at [118, 154] on button "Play" at bounding box center [101, 143] width 34 height 20
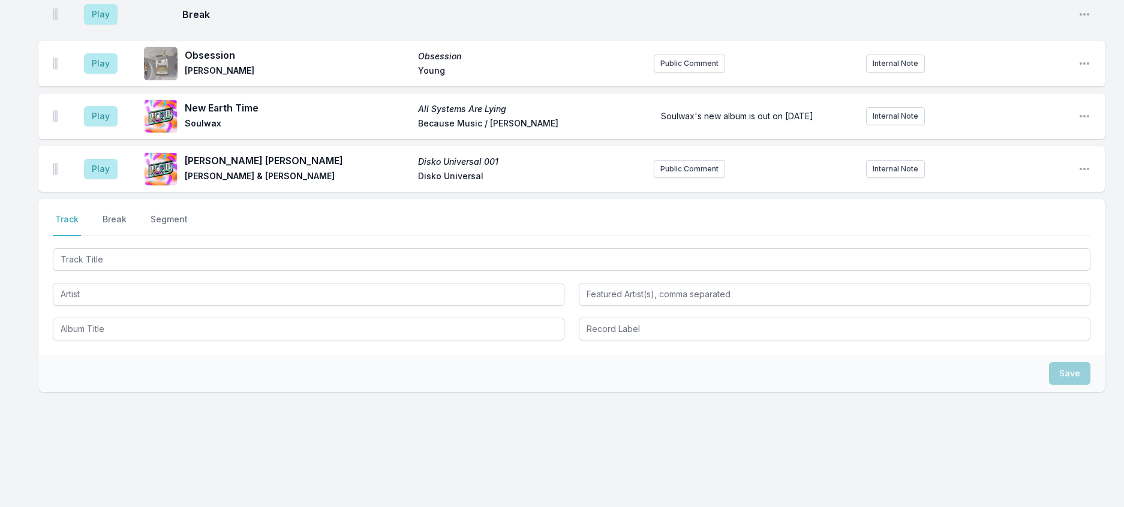
scroll to position [1673, 0]
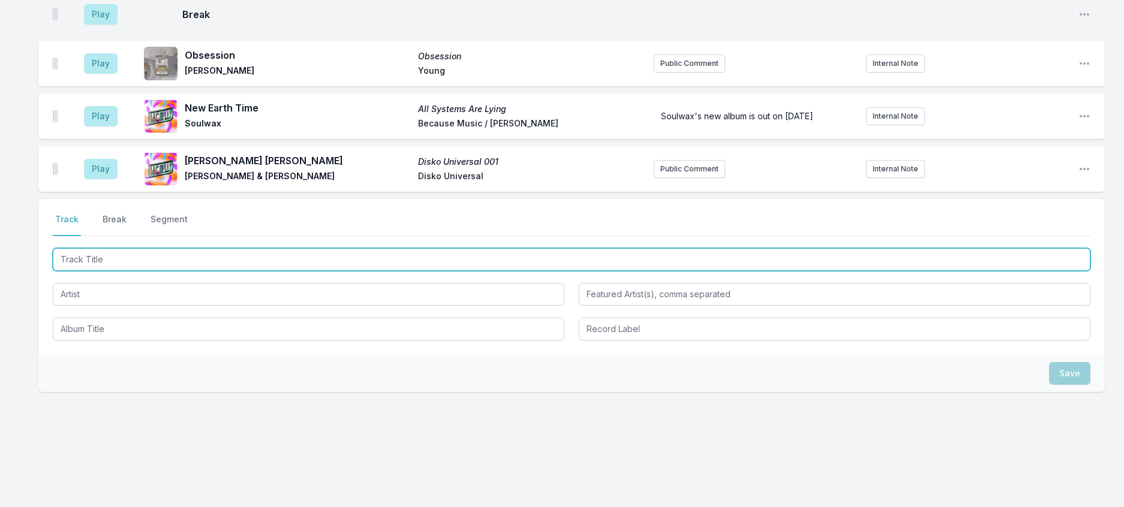
click at [206, 271] on input "Track Title" at bounding box center [572, 259] width 1038 height 23
type input "Galaxy"
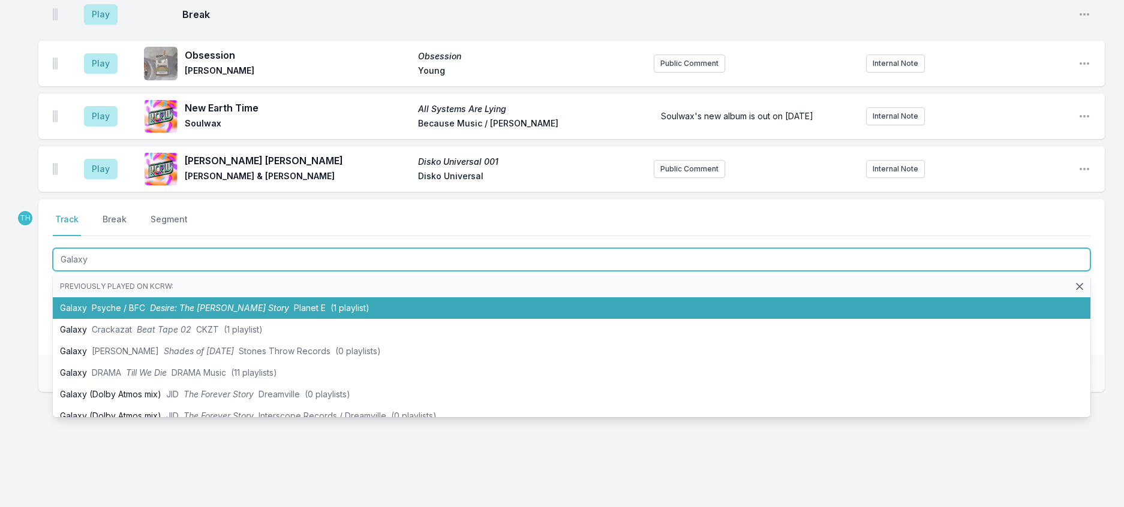
click at [217, 313] on span "Desire: The [PERSON_NAME] Story" at bounding box center [219, 308] width 139 height 10
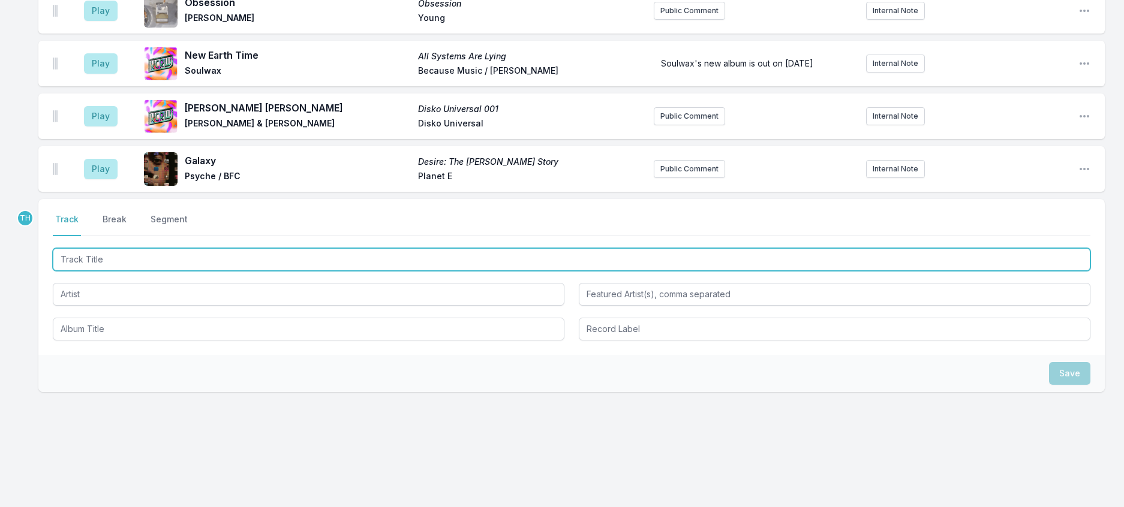
scroll to position [1732, 0]
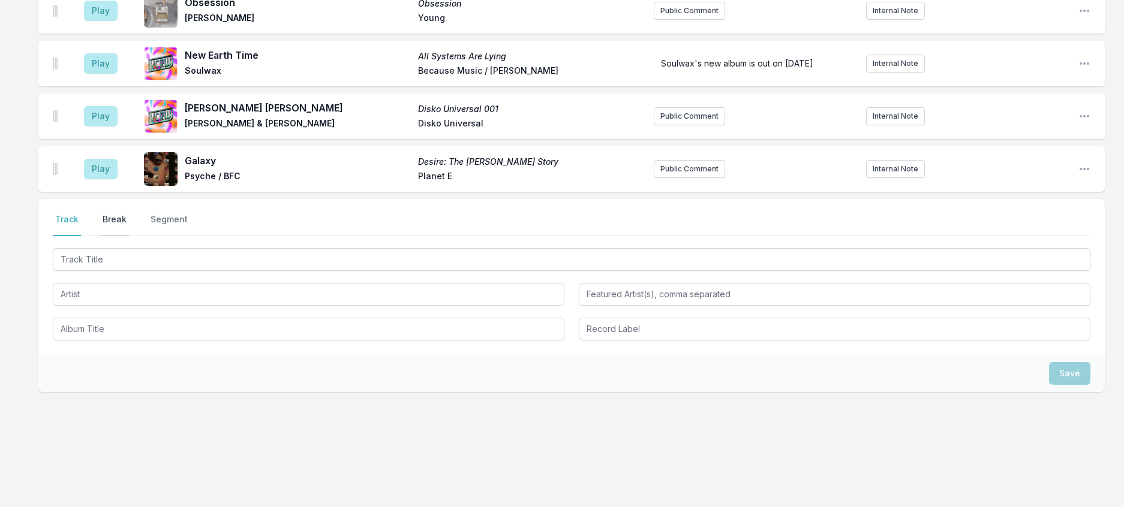
click at [129, 236] on button "Break" at bounding box center [114, 225] width 29 height 23
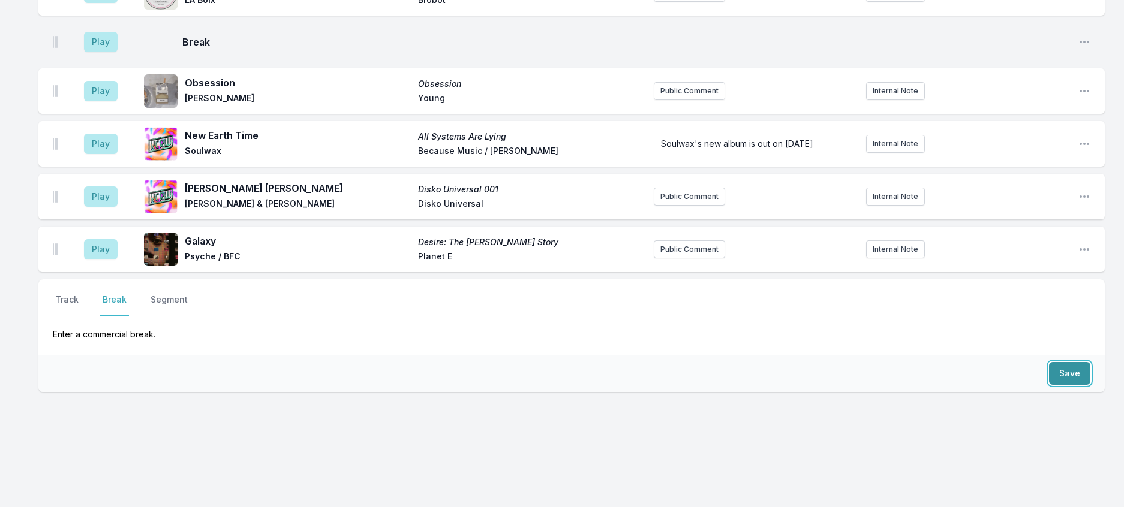
click at [1073, 385] on button "Save" at bounding box center [1069, 373] width 41 height 23
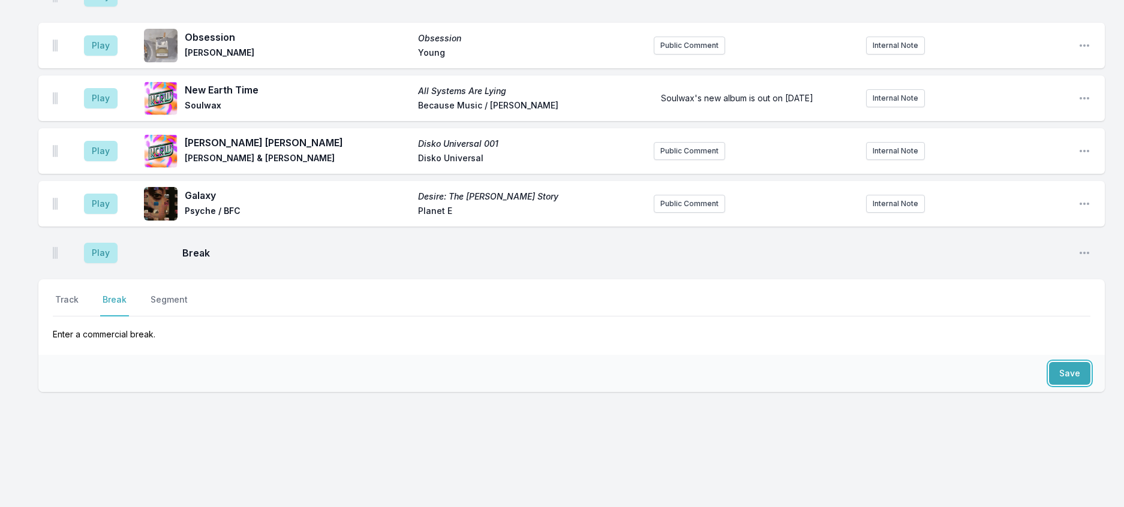
scroll to position [1783, 0]
click at [76, 304] on button "Track" at bounding box center [67, 305] width 28 height 23
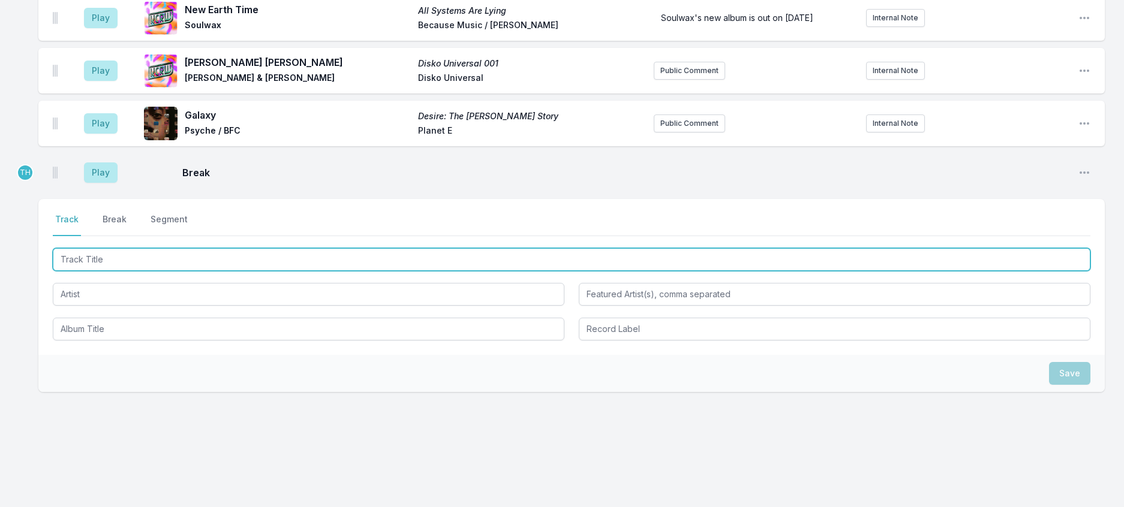
click at [80, 271] on input "Track Title" at bounding box center [572, 259] width 1038 height 23
type input "HD Umb"
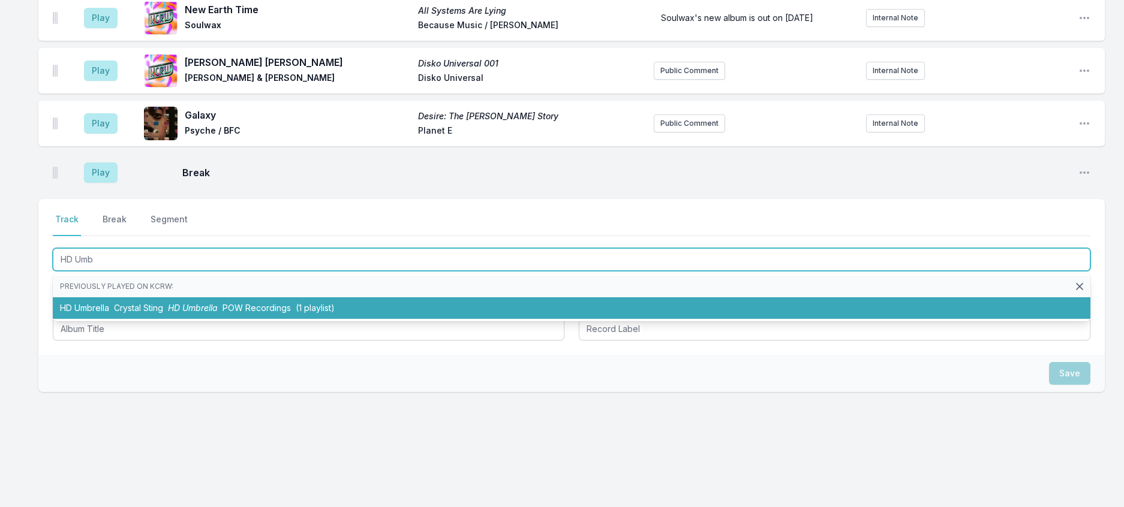
click at [163, 313] on span "Crystal Sting" at bounding box center [138, 308] width 49 height 10
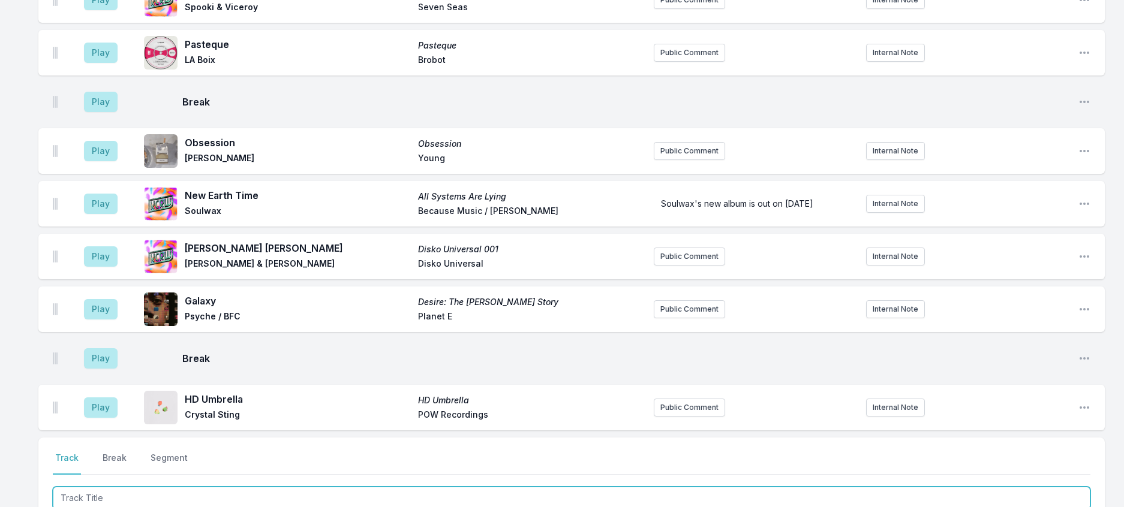
scroll to position [1423, 0]
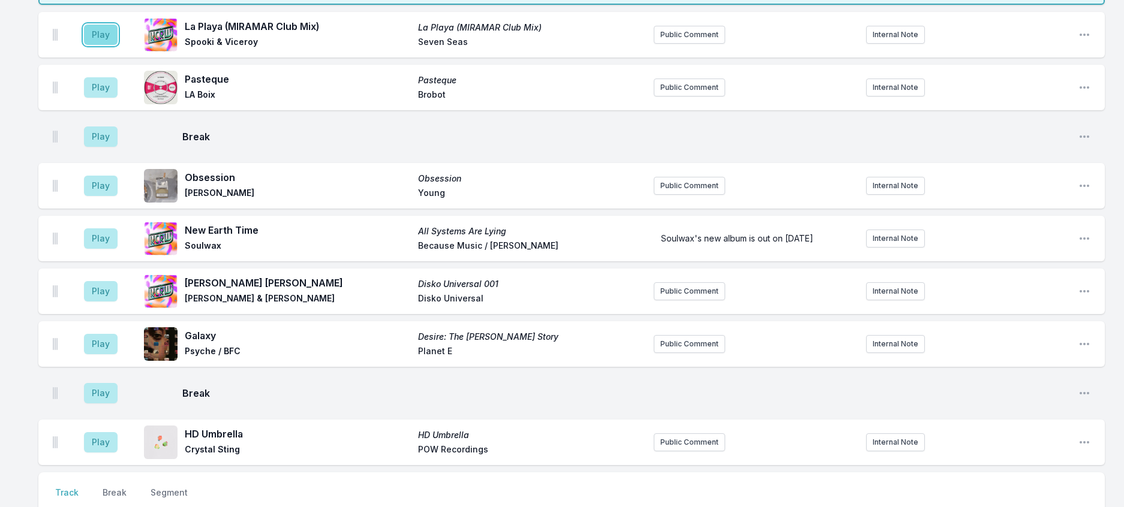
click at [113, 45] on button "Play" at bounding box center [101, 35] width 34 height 20
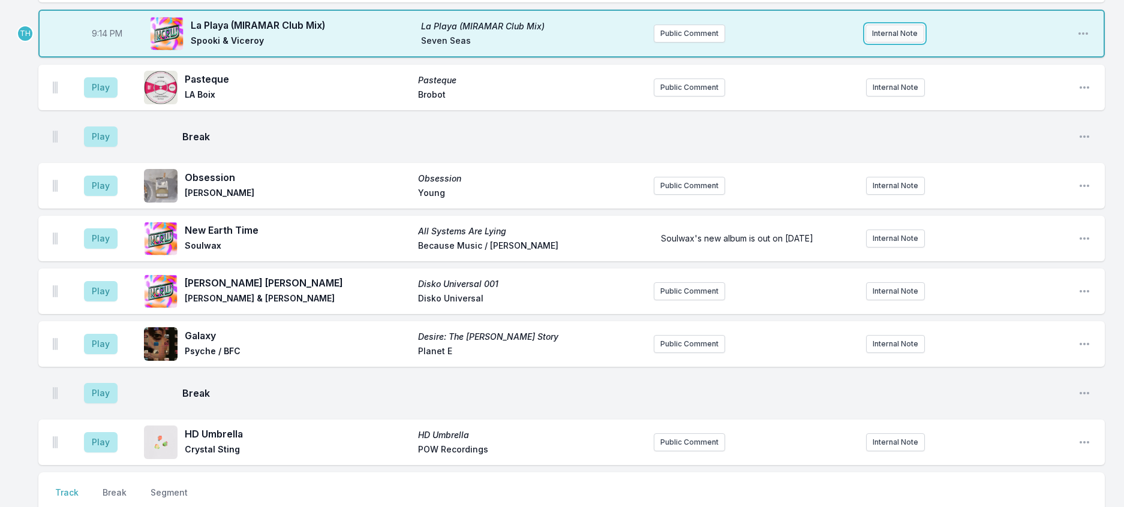
click at [896, 43] on button "Internal Note" at bounding box center [895, 34] width 59 height 18
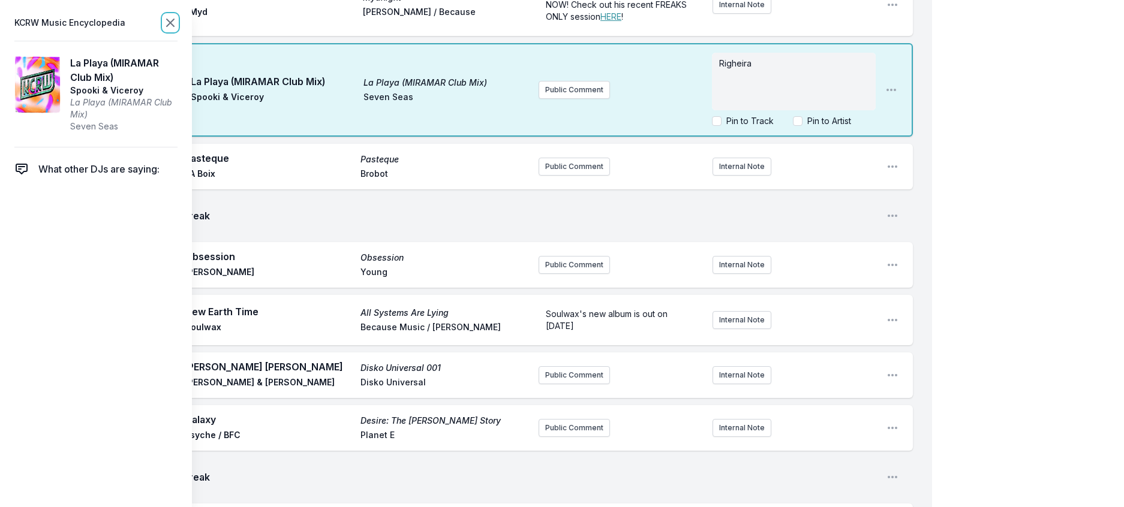
click at [174, 26] on icon at bounding box center [170, 22] width 7 height 7
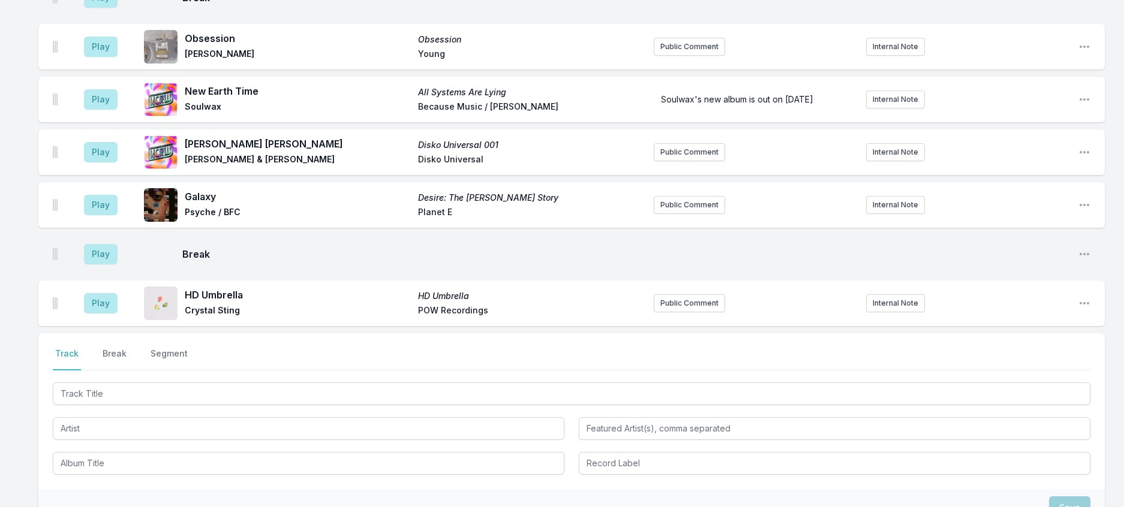
scroll to position [1783, 0]
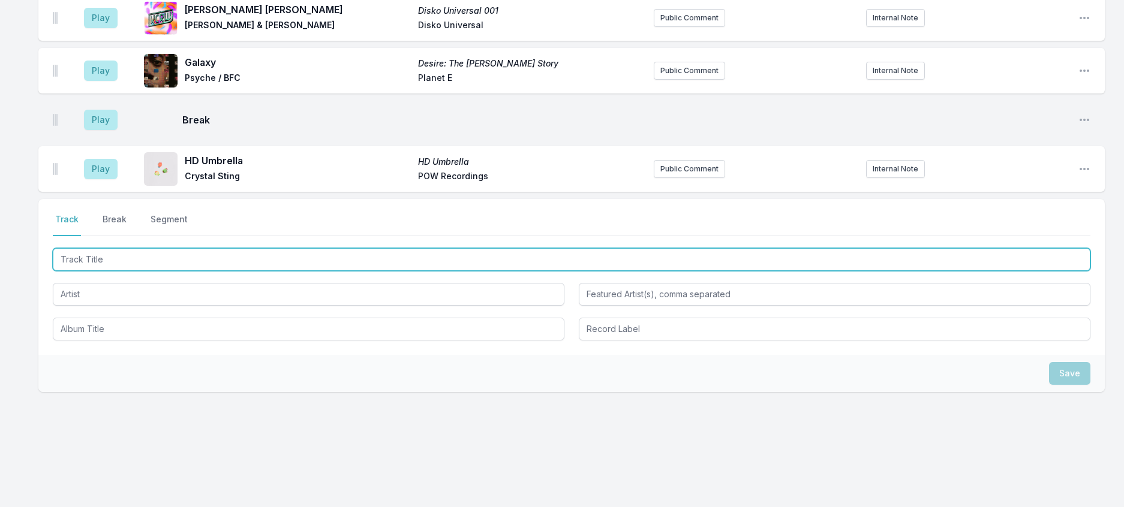
drag, startPoint x: 189, startPoint y: 415, endPoint x: 200, endPoint y: 408, distance: 13.2
click at [194, 271] on input "Track Title" at bounding box center [572, 259] width 1038 height 23
type input "Compuphon"
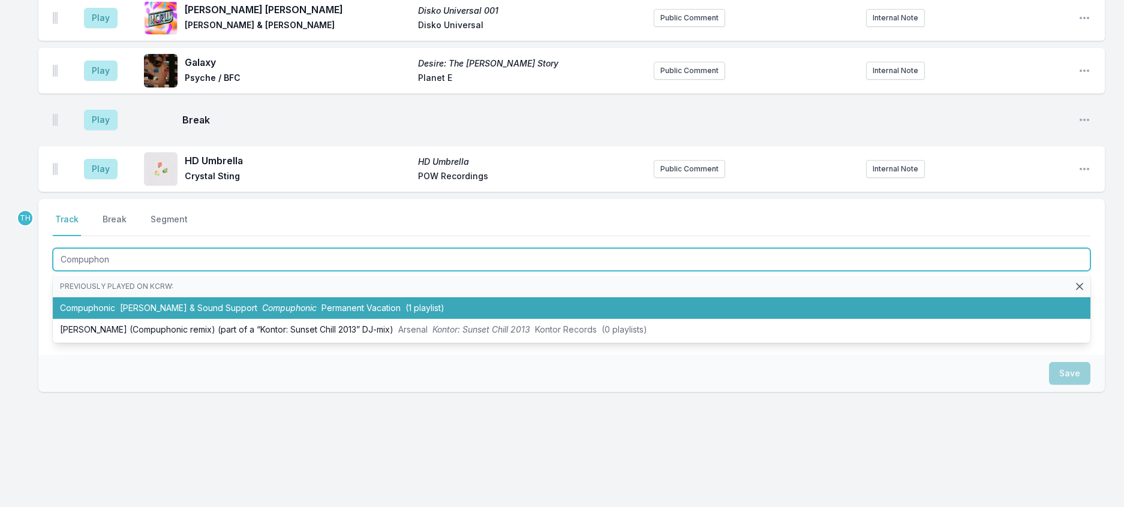
click at [176, 319] on li "Compuphonic [PERSON_NAME] & Sound Support Compuphonic Permanent Vacation (1 pla…" at bounding box center [572, 309] width 1038 height 22
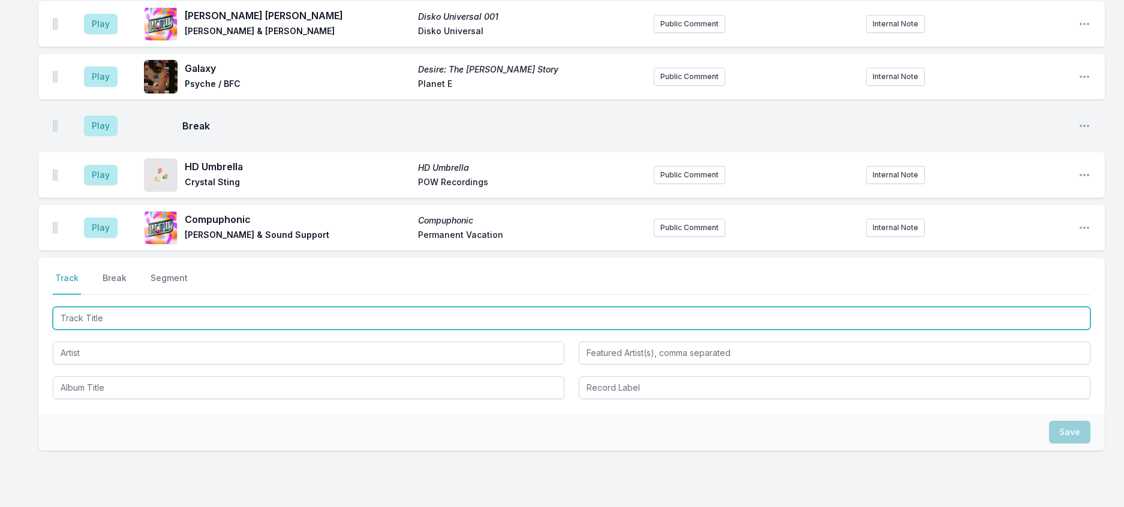
scroll to position [1842, 0]
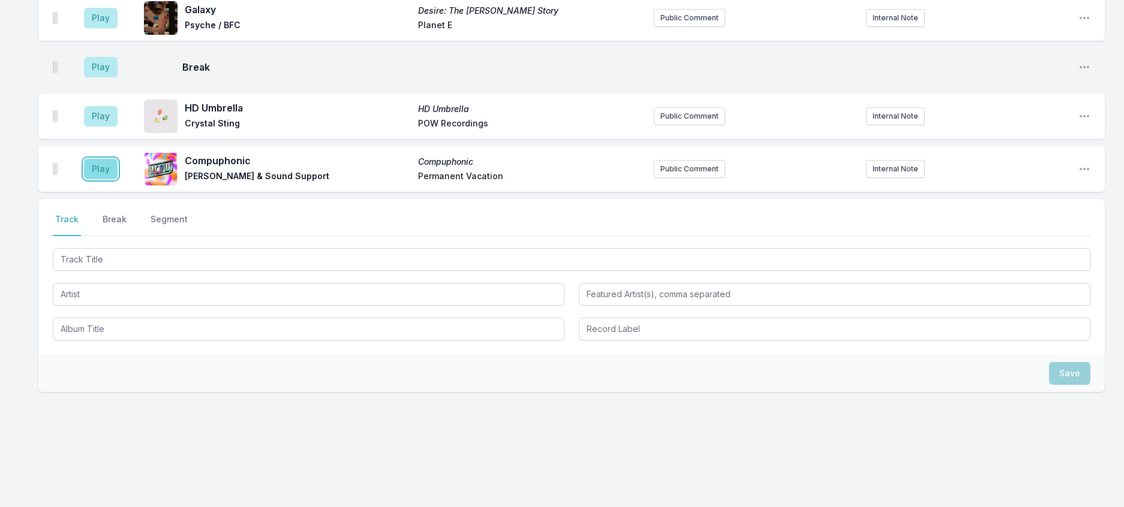
click at [118, 179] on button "Play" at bounding box center [101, 169] width 34 height 20
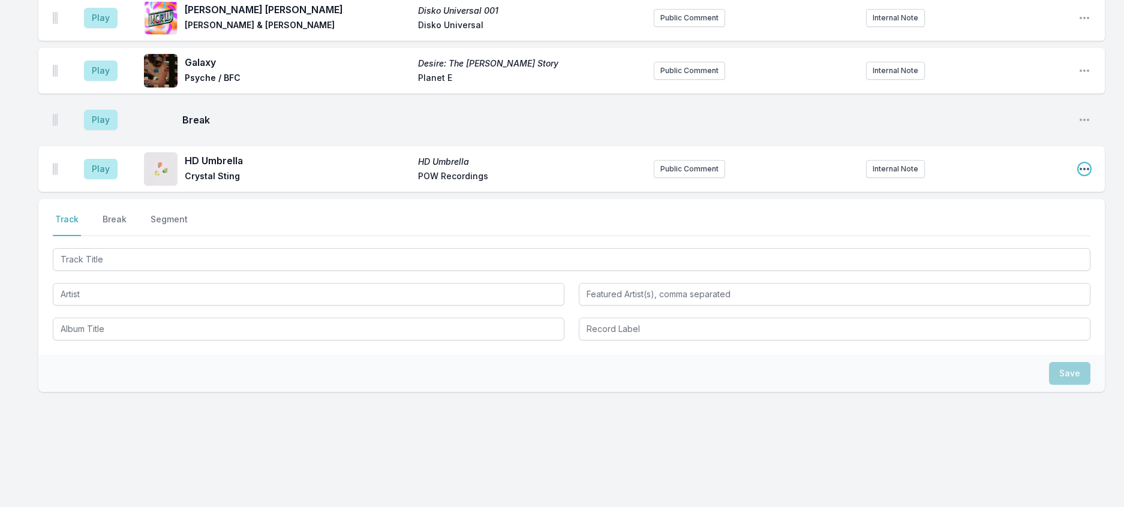
click at [1080, 175] on icon "Open playlist item options" at bounding box center [1085, 169] width 12 height 12
click at [1027, 226] on button "Edit Track Details" at bounding box center [1023, 215] width 134 height 22
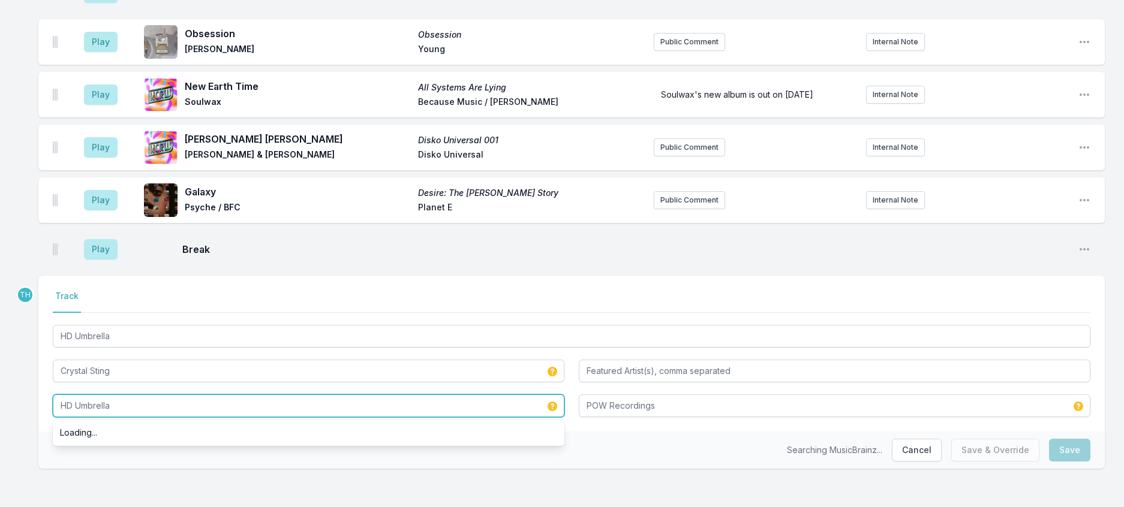
drag, startPoint x: 166, startPoint y: 431, endPoint x: -1, endPoint y: 416, distance: 167.4
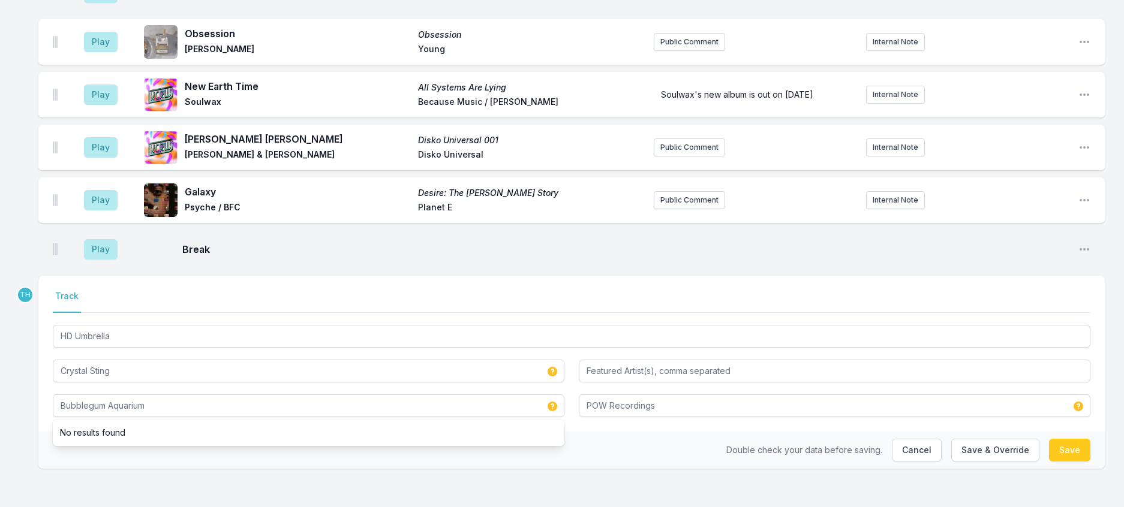
drag, startPoint x: 55, startPoint y: 402, endPoint x: 305, endPoint y: 387, distance: 250.6
click at [56, 402] on div "Select a tab Track Track HD Umbrella Crystal Sting Bubblegum Aquarium No result…" at bounding box center [571, 354] width 1067 height 156
click at [961, 462] on button "Save & Override" at bounding box center [995, 450] width 88 height 23
type input "HD Umbrella"
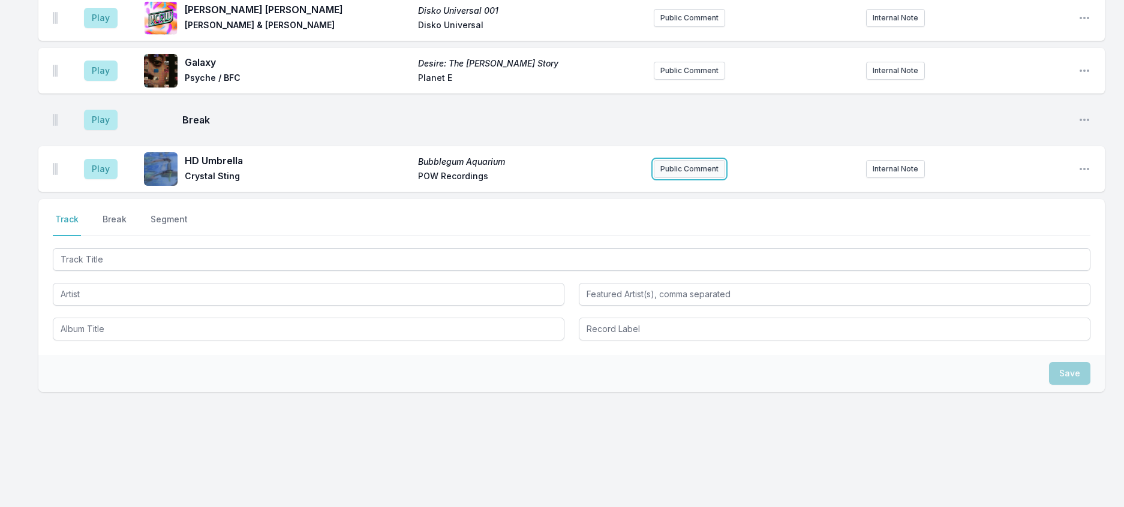
click at [679, 178] on button "Public Comment" at bounding box center [689, 169] width 71 height 18
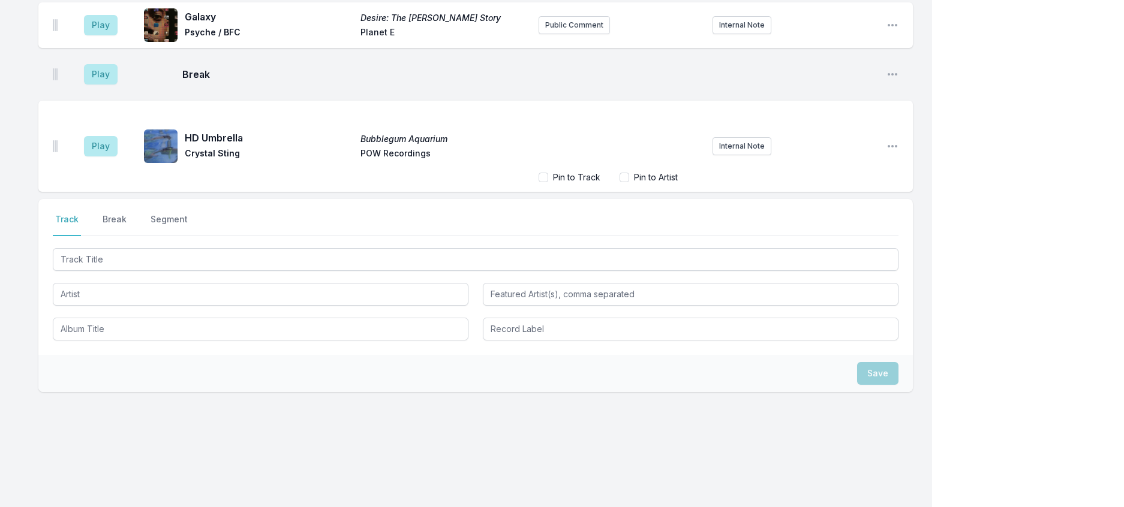
scroll to position [1894, 0]
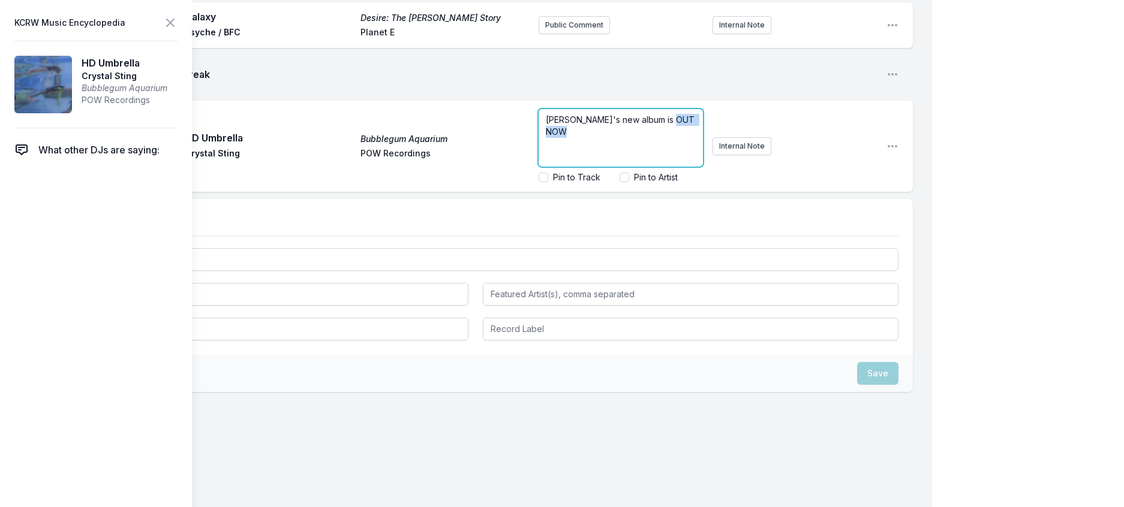
drag, startPoint x: 581, startPoint y: 329, endPoint x: 520, endPoint y: 325, distance: 60.7
click at [539, 167] on div "[PERSON_NAME]'s new album is OUT NOW" at bounding box center [621, 138] width 164 height 58
click at [174, 23] on icon at bounding box center [170, 22] width 7 height 7
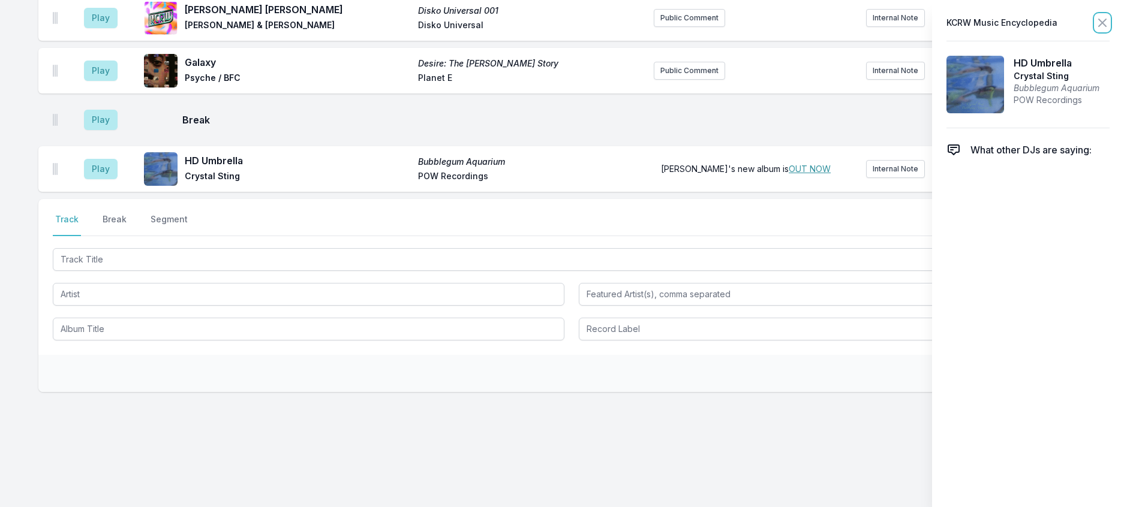
scroll to position [1848, 0]
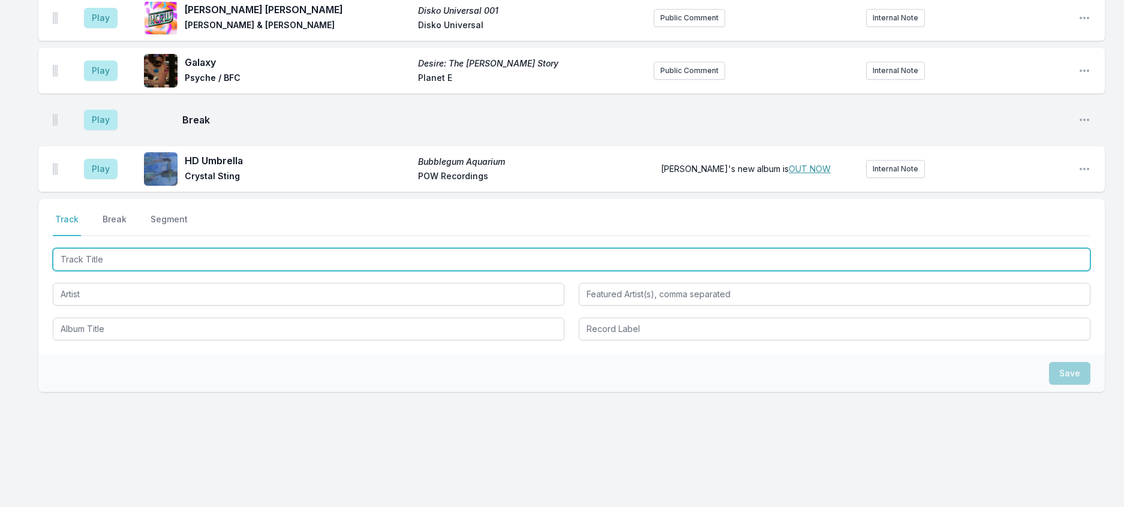
click at [285, 271] on input "Track Title" at bounding box center [572, 259] width 1038 height 23
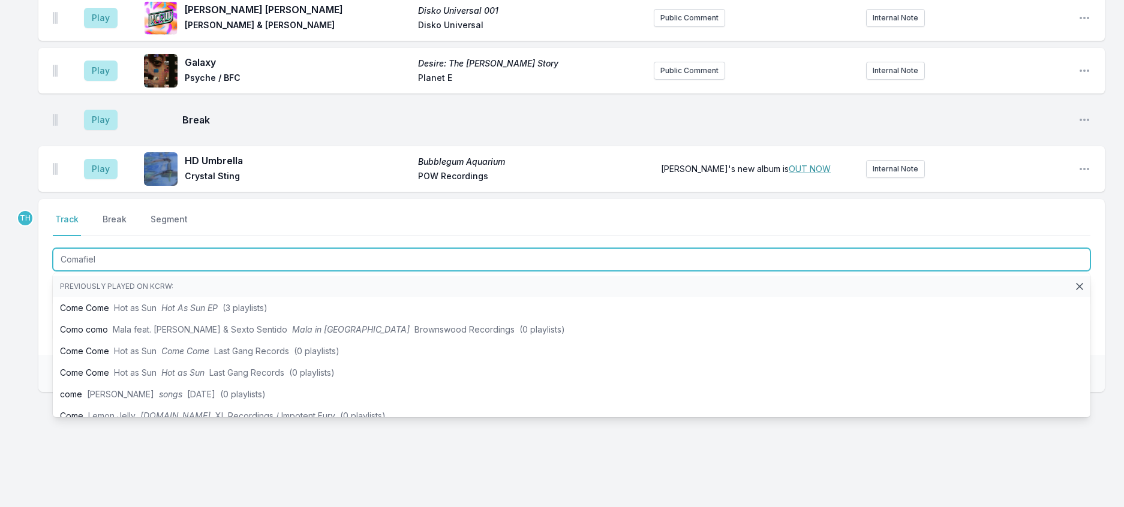
type input "Comafield"
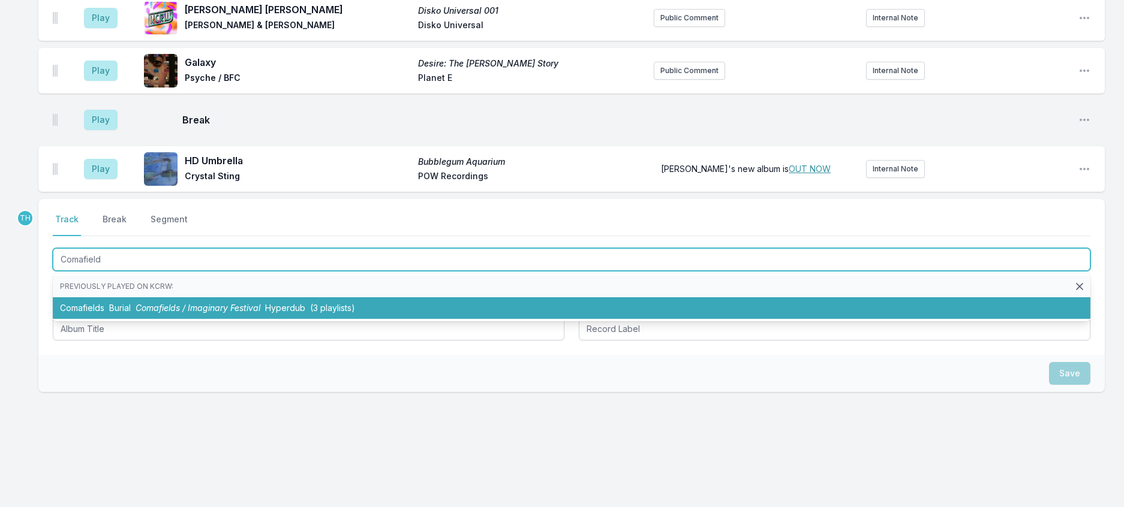
click at [333, 319] on li "Comafields Burial Comafields / Imaginary Festival Hyperdub (3 playlists)" at bounding box center [572, 309] width 1038 height 22
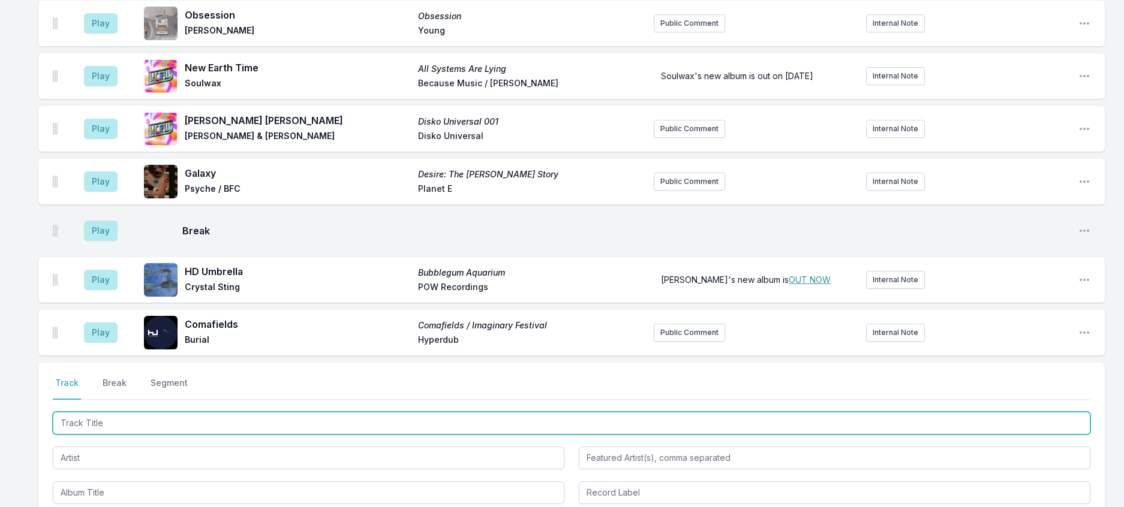
scroll to position [1608, 0]
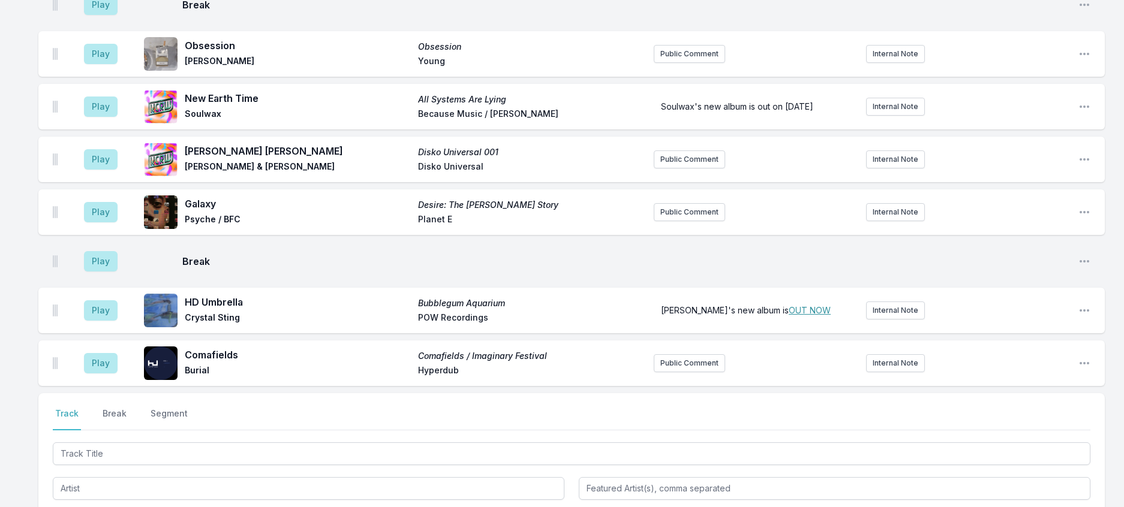
drag, startPoint x: 101, startPoint y: 140, endPoint x: 305, endPoint y: 119, distance: 205.0
click at [106, 15] on button "Play" at bounding box center [101, 5] width 34 height 20
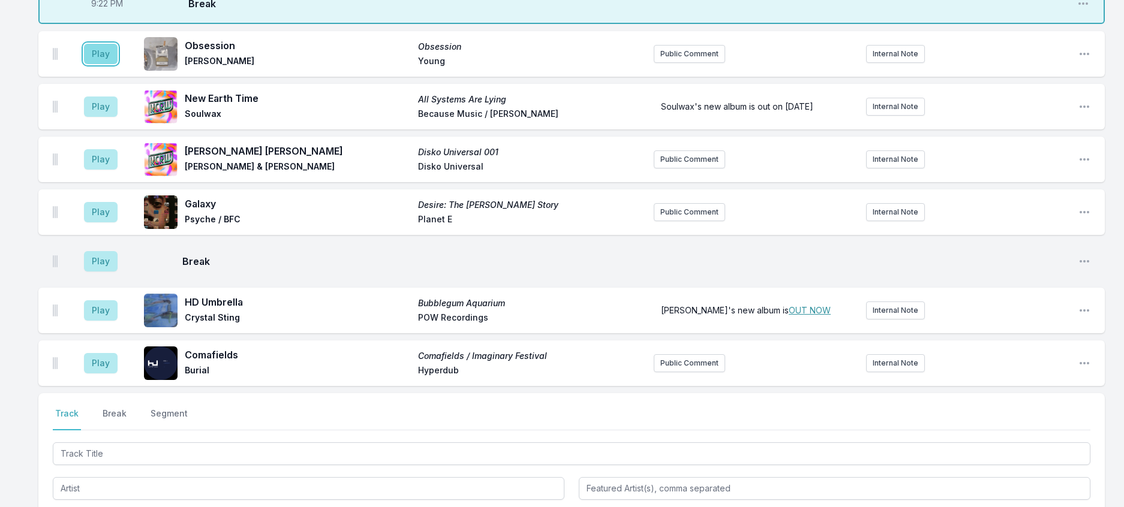
drag, startPoint x: 100, startPoint y: 244, endPoint x: 107, endPoint y: 244, distance: 6.6
click at [104, 64] on button "Play" at bounding box center [101, 54] width 34 height 20
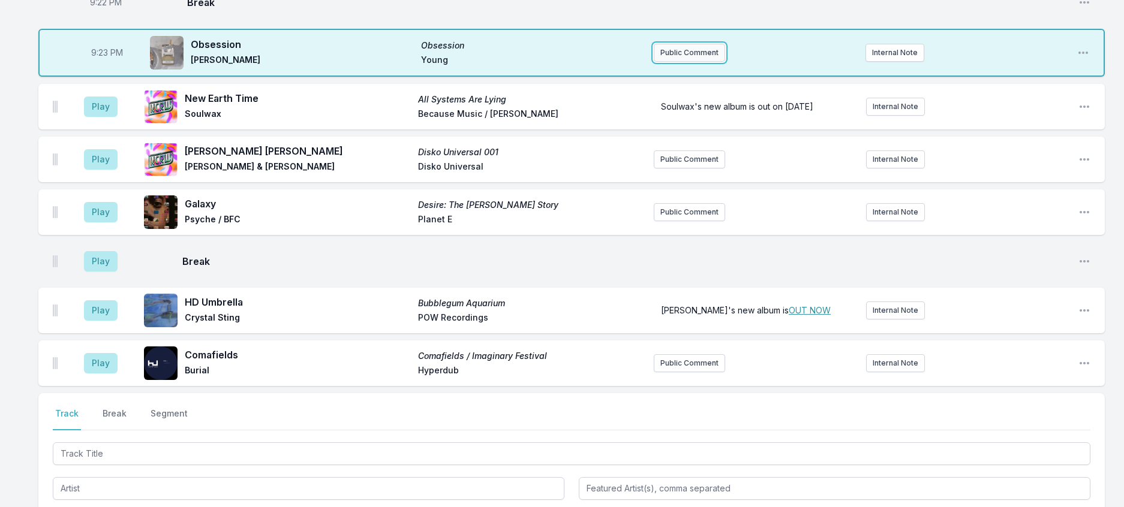
click at [702, 62] on button "Public Comment" at bounding box center [689, 53] width 71 height 18
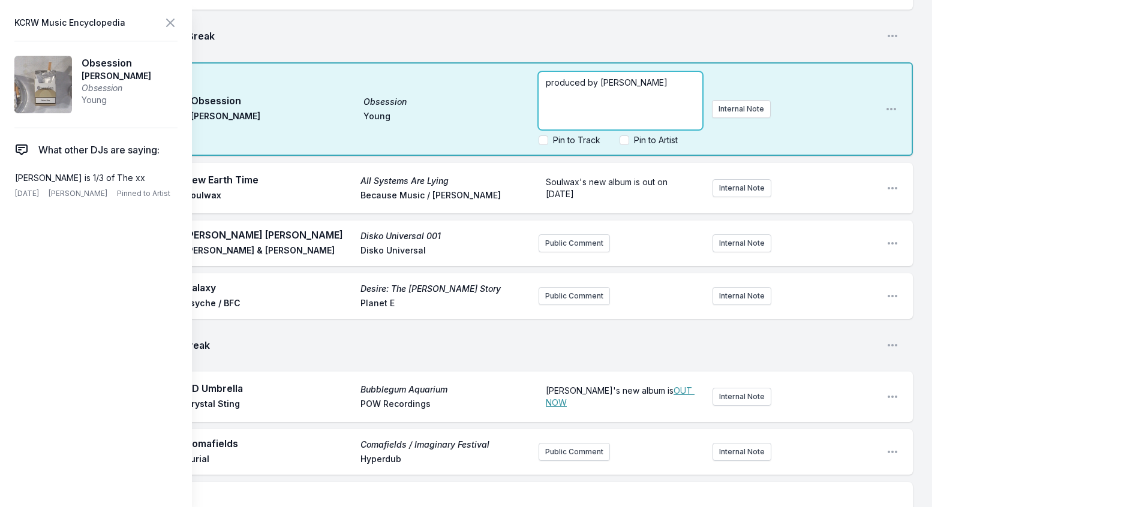
click at [624, 89] on p "produced by [PERSON_NAME]" at bounding box center [620, 83] width 149 height 12
drag, startPoint x: 209, startPoint y: 17, endPoint x: 197, endPoint y: 20, distance: 12.4
click at [192, 20] on aside "KCRW Music Encyclopedia Obsession [PERSON_NAME] Obsession Young What other DJs …" at bounding box center [96, 253] width 192 height 507
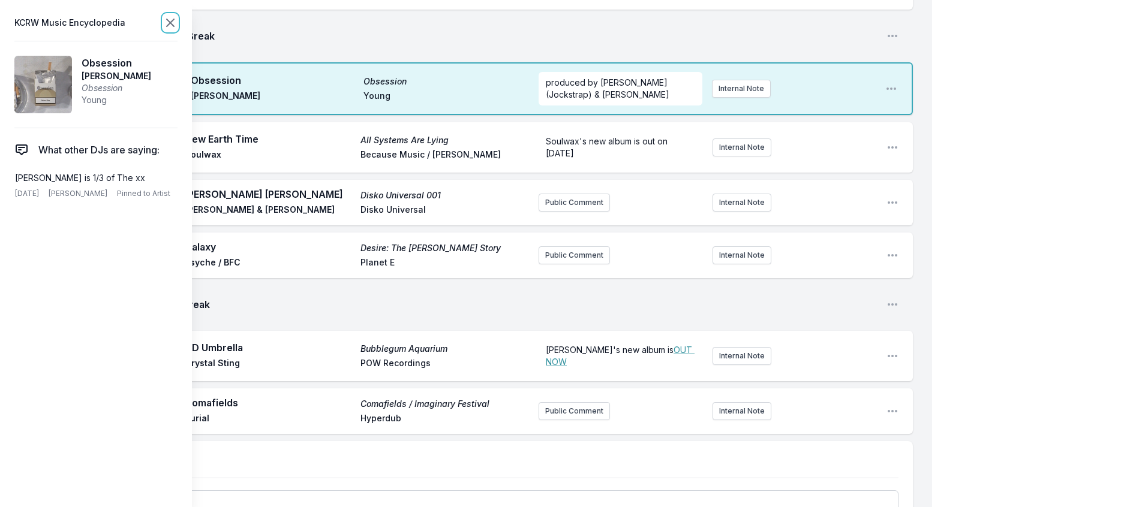
click at [174, 22] on icon at bounding box center [170, 22] width 7 height 7
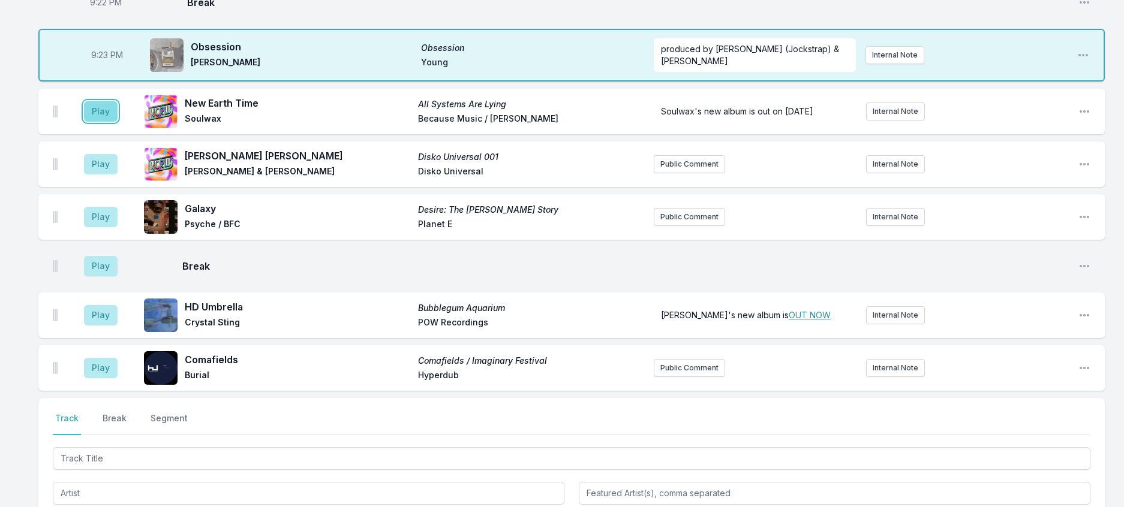
click at [112, 122] on button "Play" at bounding box center [101, 111] width 34 height 20
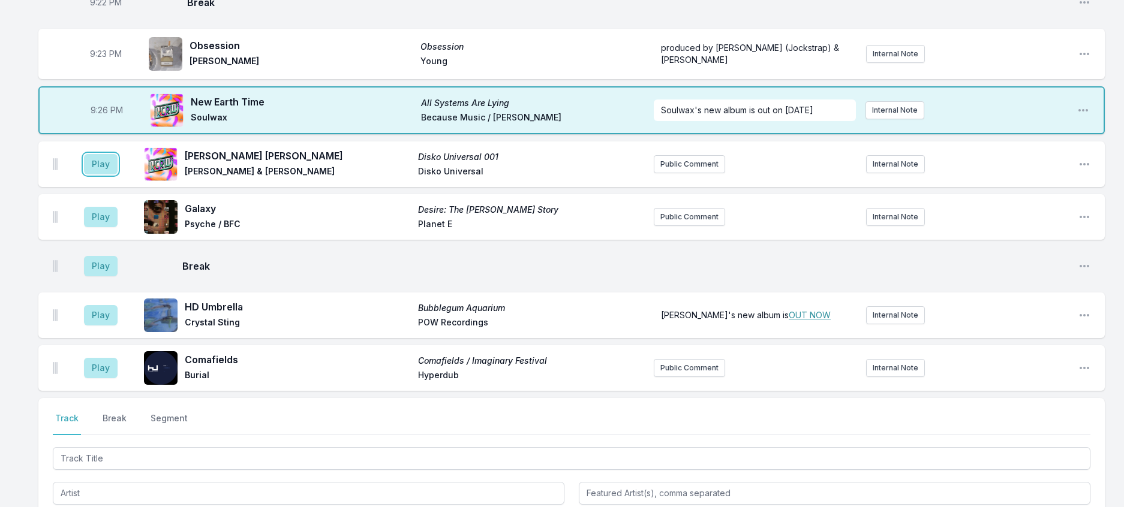
drag, startPoint x: 118, startPoint y: 374, endPoint x: 148, endPoint y: 360, distance: 33.3
click at [118, 175] on button "Play" at bounding box center [101, 164] width 34 height 20
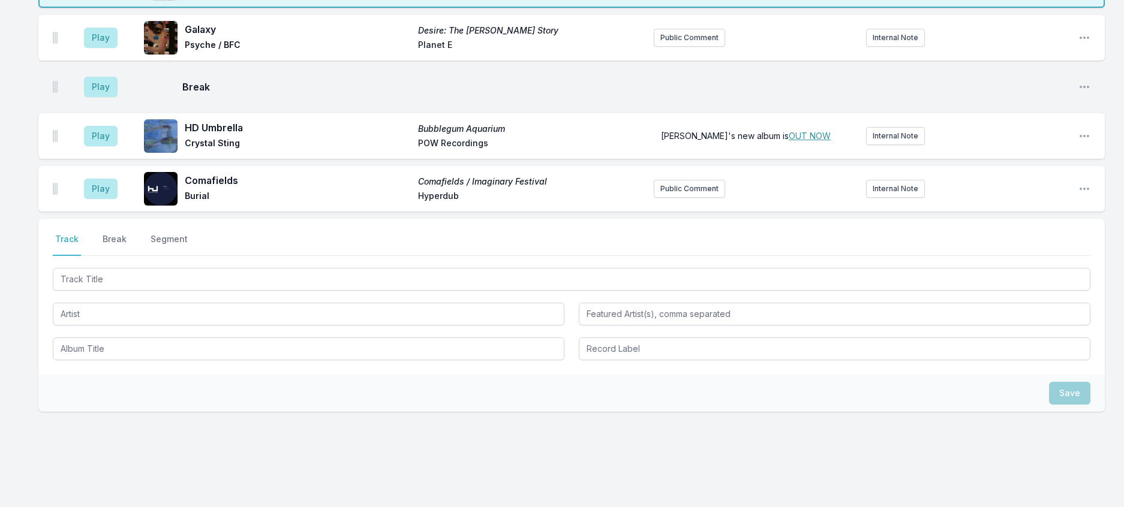
scroll to position [1788, 0]
drag, startPoint x: 117, startPoint y: 250, endPoint x: 219, endPoint y: 179, distance: 123.8
click at [118, 47] on button "Play" at bounding box center [101, 37] width 34 height 20
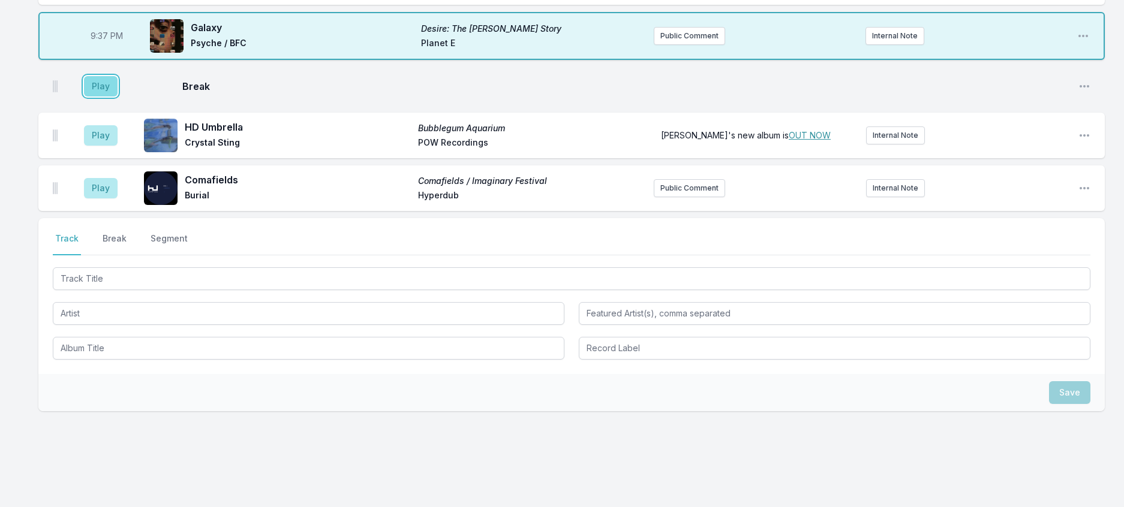
click at [113, 97] on button "Play" at bounding box center [101, 86] width 34 height 20
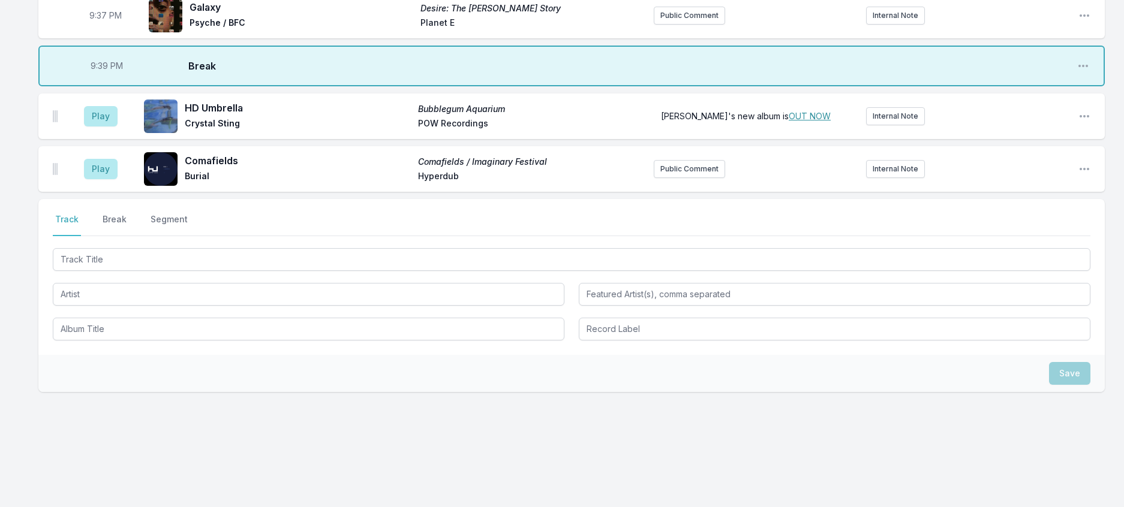
scroll to position [1967, 0]
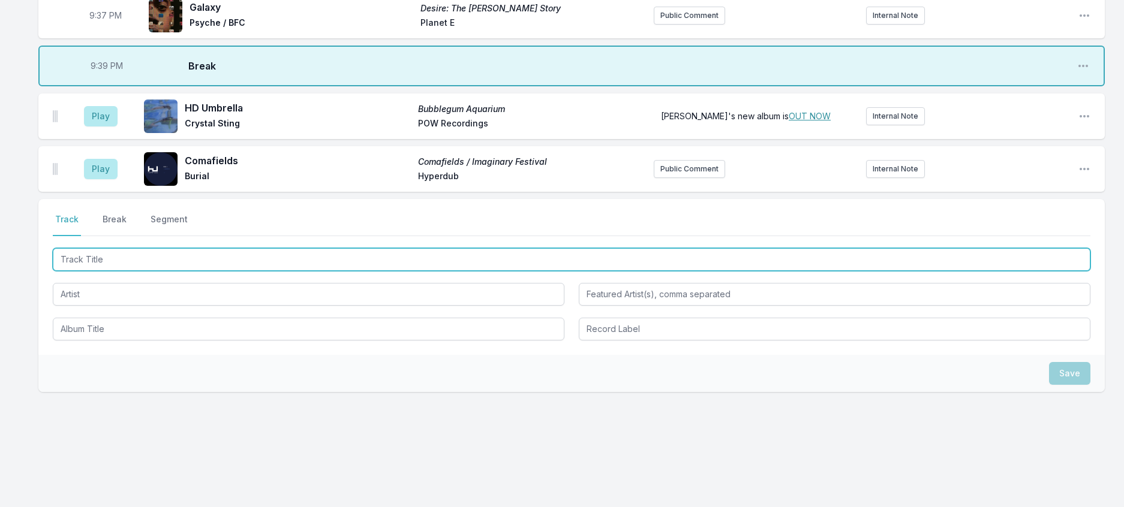
click at [115, 271] on input "Track Title" at bounding box center [572, 259] width 1038 height 23
type input "Until The End Of The World"
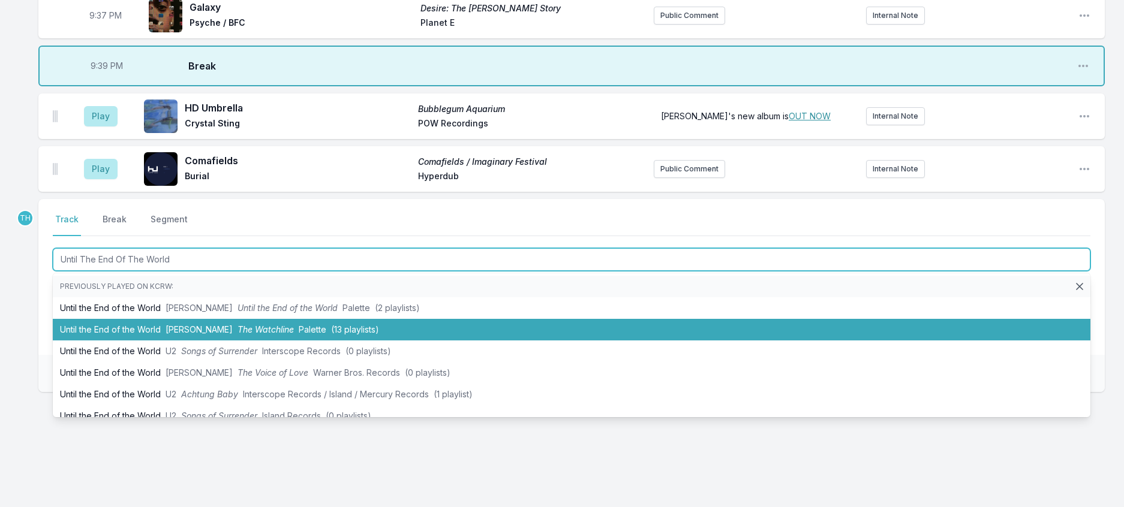
click at [201, 341] on li "Until the End of the World [PERSON_NAME] The Watchline Palette (13 playlists)" at bounding box center [572, 330] width 1038 height 22
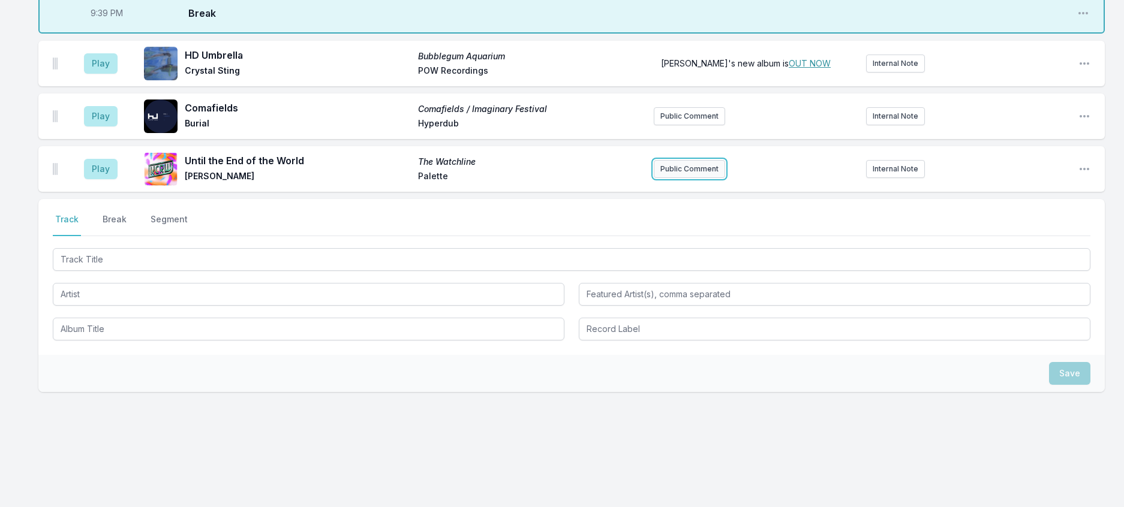
click at [669, 178] on button "Public Comment" at bounding box center [689, 169] width 71 height 18
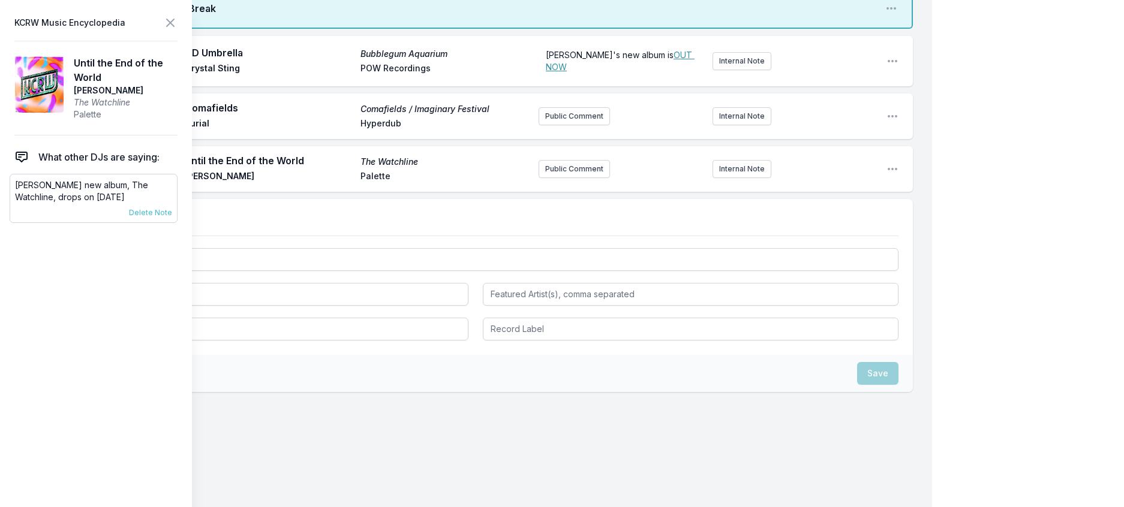
drag, startPoint x: 92, startPoint y: 224, endPoint x: 11, endPoint y: 209, distance: 81.8
click at [11, 209] on div "[PERSON_NAME] new album, The Watchline, drops on [DATE] [DATE] [PERSON_NAME] Pi…" at bounding box center [94, 198] width 168 height 49
click at [546, 178] on button "Public Comment" at bounding box center [574, 169] width 71 height 18
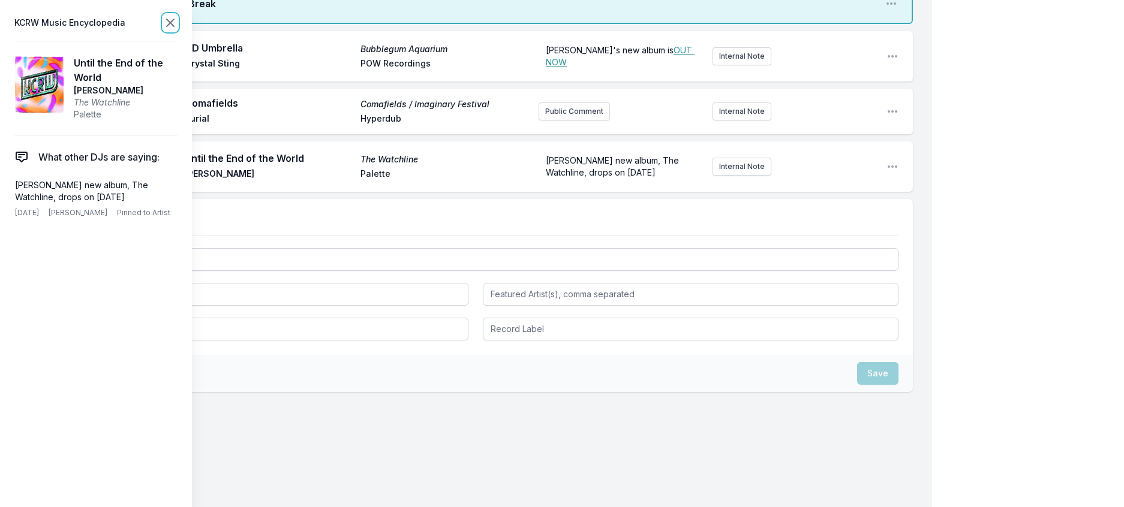
click at [174, 23] on icon at bounding box center [170, 22] width 7 height 7
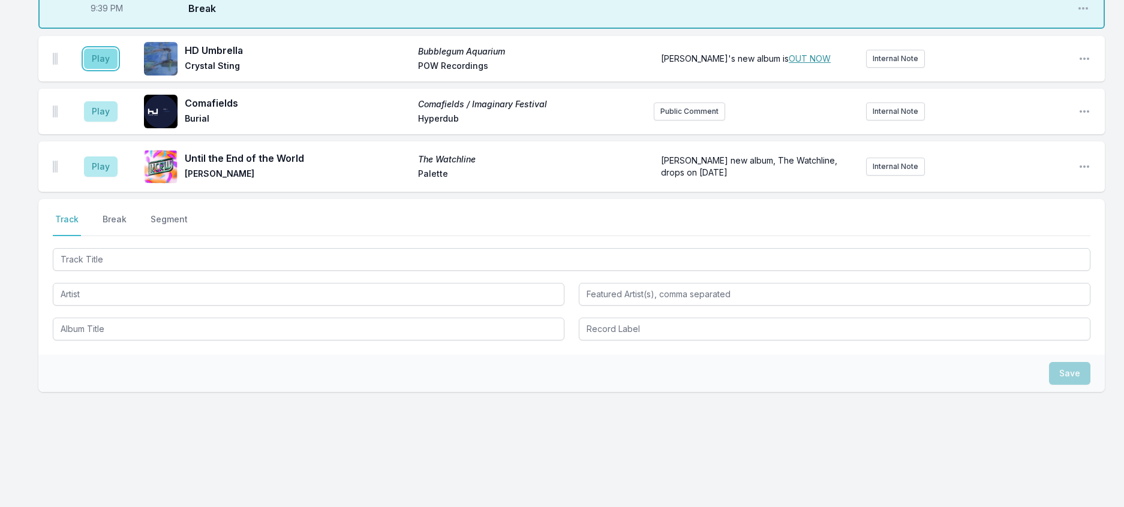
click at [118, 69] on button "Play" at bounding box center [101, 59] width 34 height 20
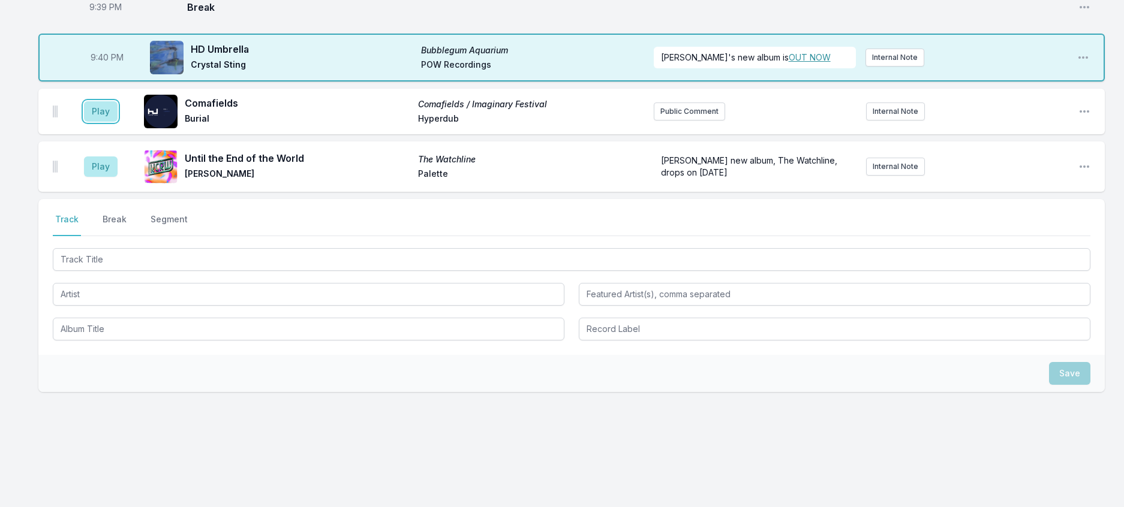
drag, startPoint x: 102, startPoint y: 254, endPoint x: 135, endPoint y: 242, distance: 35.1
click at [103, 122] on button "Play" at bounding box center [101, 111] width 34 height 20
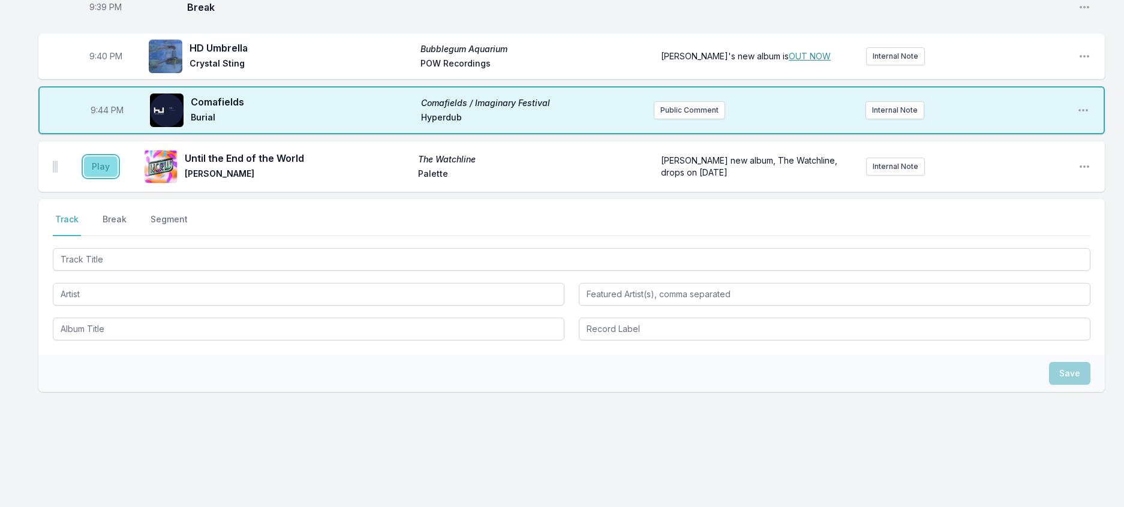
click at [106, 177] on button "Play" at bounding box center [101, 167] width 34 height 20
